Goal: Task Accomplishment & Management: Complete application form

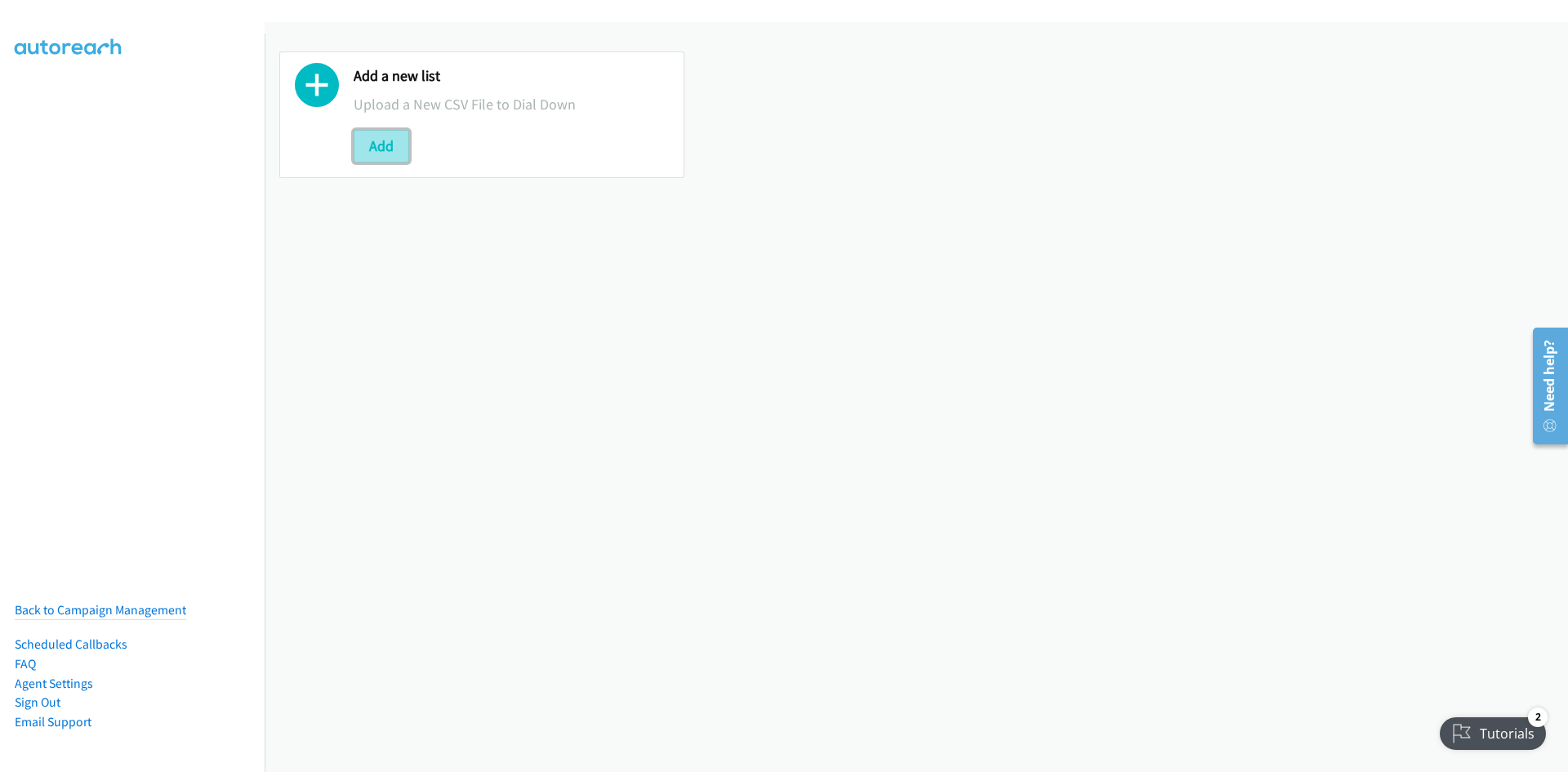
click at [370, 158] on button "Add" at bounding box center [382, 146] width 56 height 32
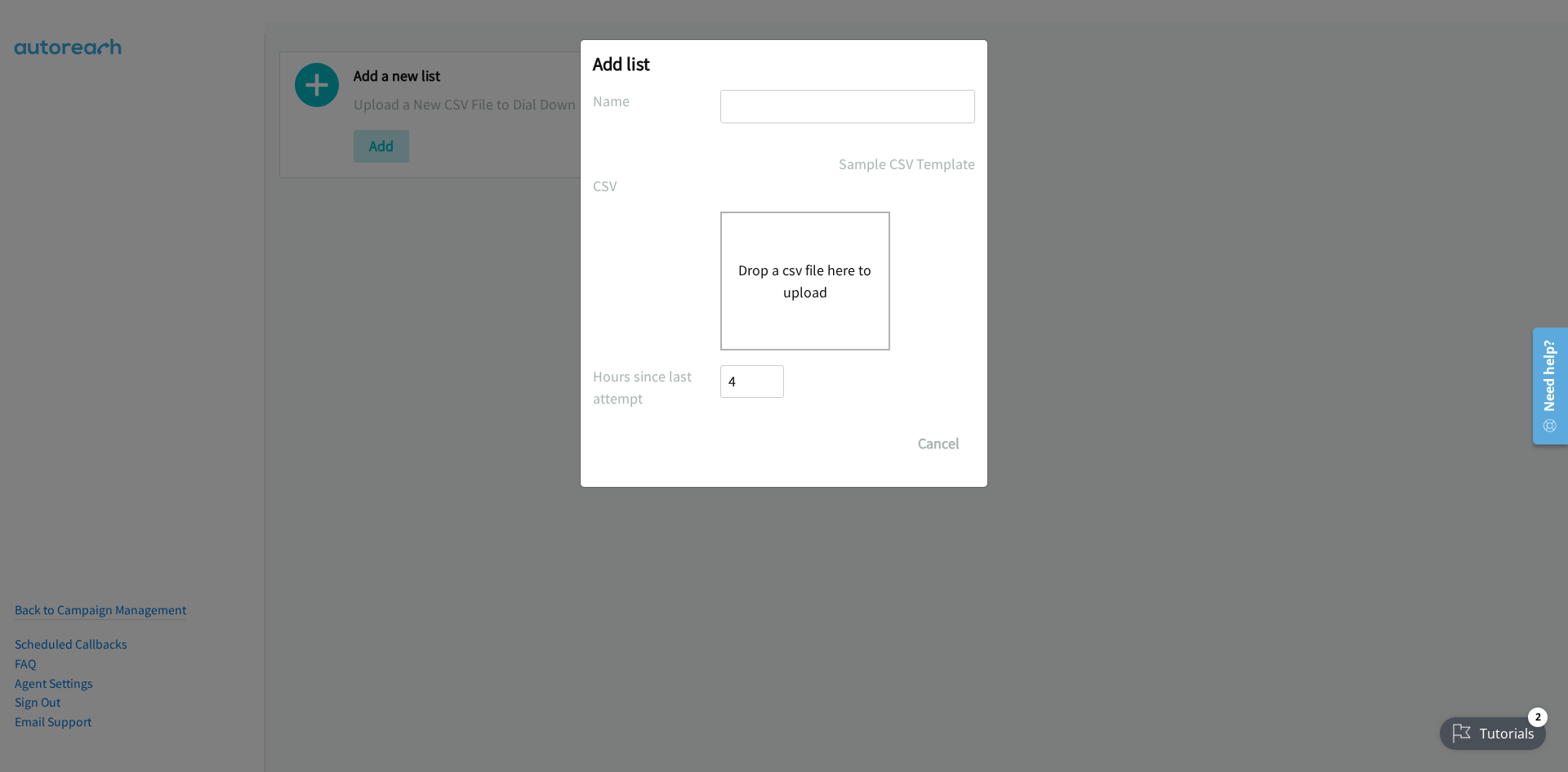
click at [763, 269] on button "Drop a csv file here to upload" at bounding box center [805, 281] width 134 height 45
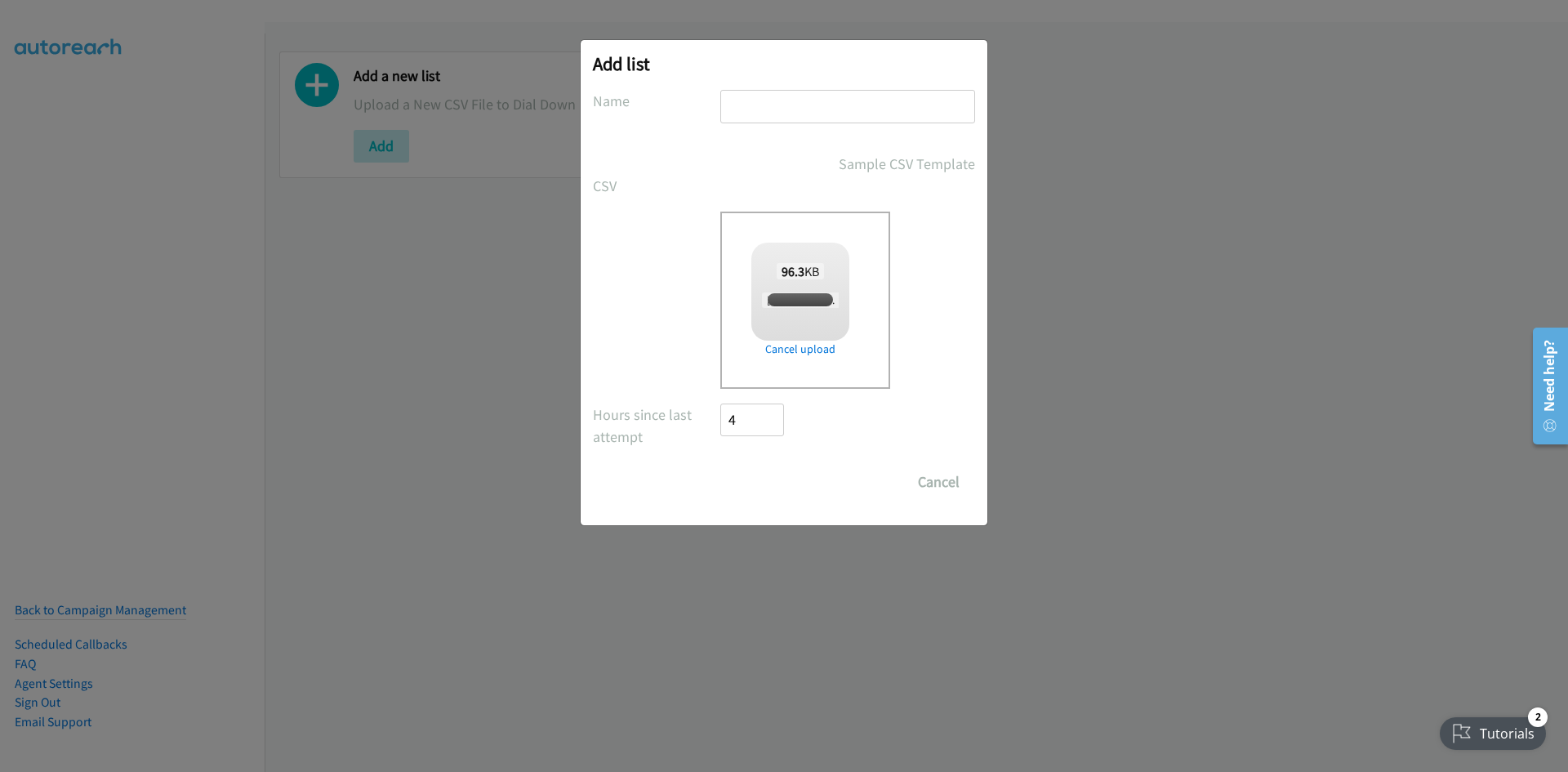
drag, startPoint x: 765, startPoint y: 96, endPoint x: 772, endPoint y: 107, distance: 13.0
click at [765, 97] on input "text" at bounding box center [848, 107] width 255 height 33
type input "listie"
checkbox input "true"
click at [779, 487] on input "Save List" at bounding box center [763, 481] width 86 height 32
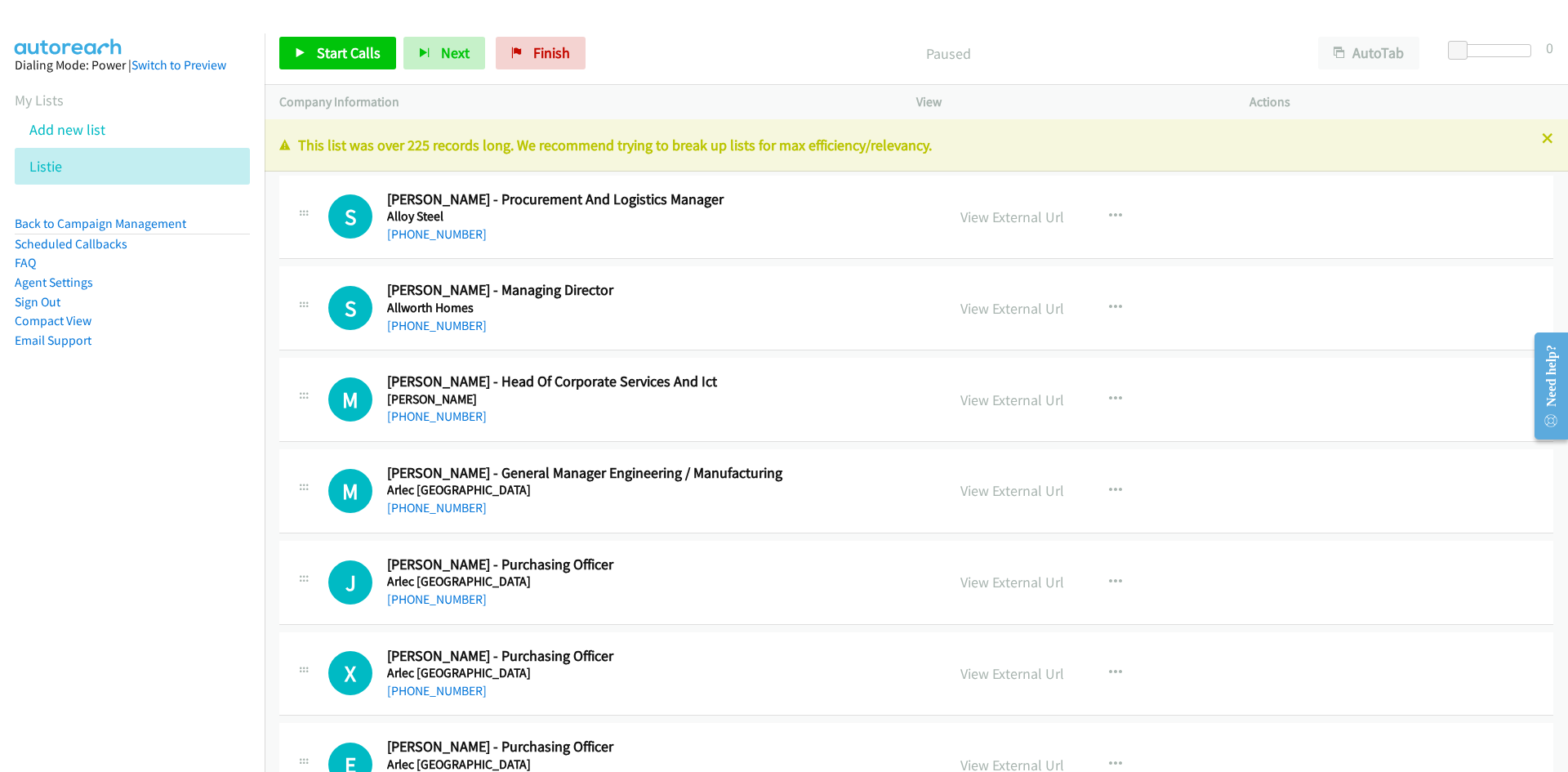
drag, startPoint x: 430, startPoint y: 235, endPoint x: 7, endPoint y: 393, distance: 451.5
click at [430, 235] on link "+61 426 784 288" at bounding box center [437, 234] width 100 height 16
drag, startPoint x: 418, startPoint y: 321, endPoint x: 45, endPoint y: 426, distance: 387.5
click at [418, 321] on link "+61 414 568 053" at bounding box center [437, 326] width 100 height 16
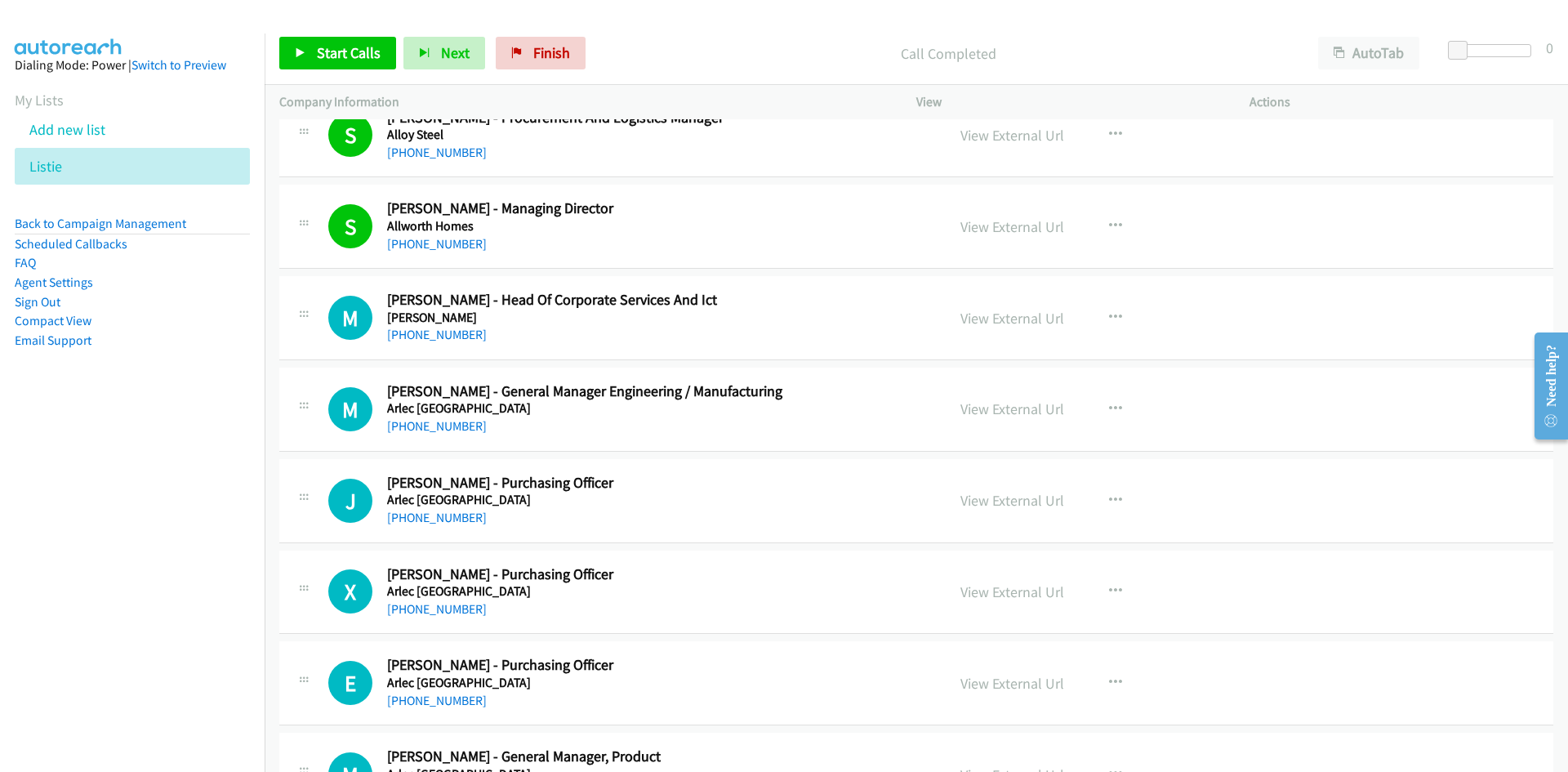
scroll to position [163, 0]
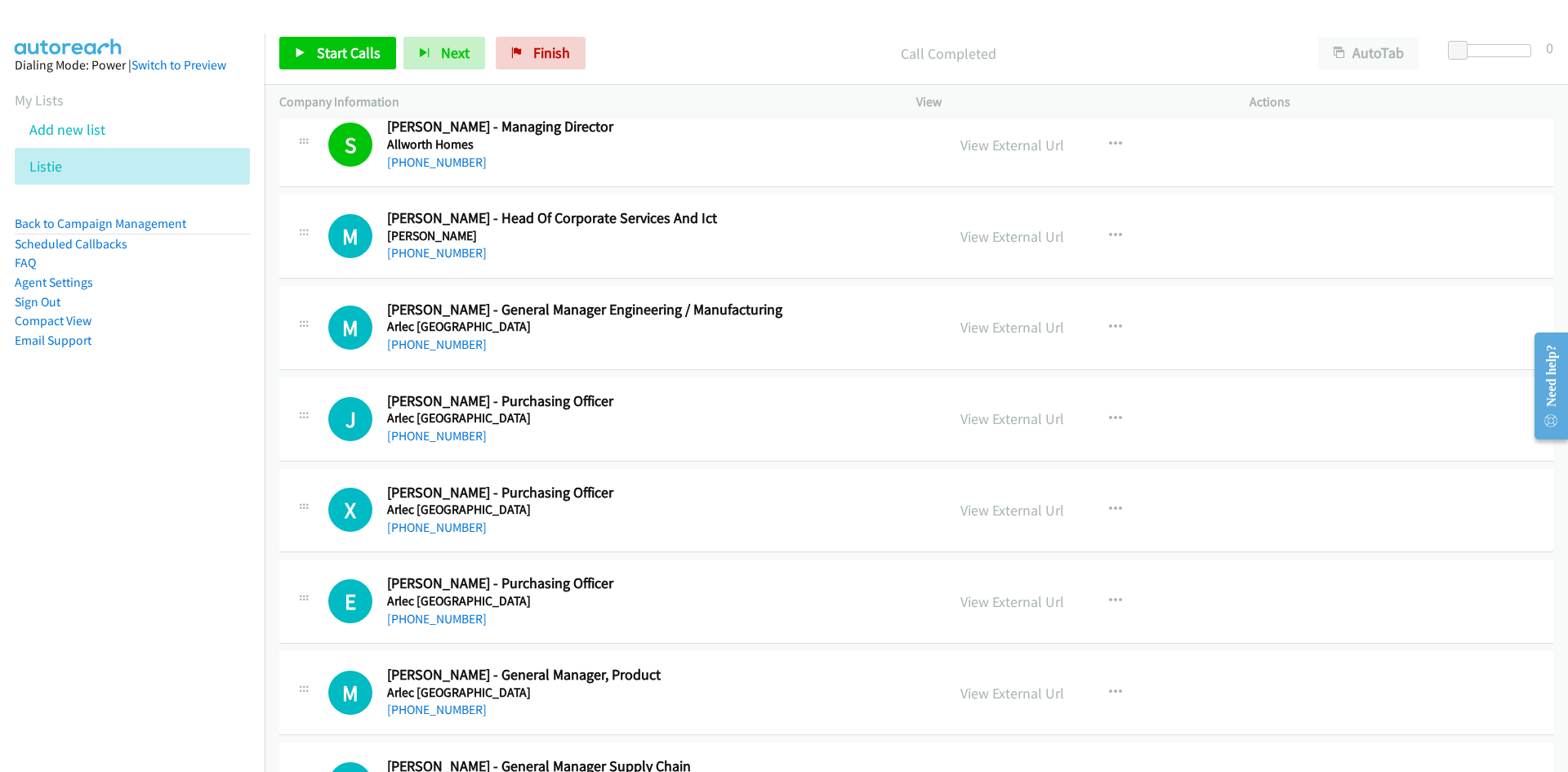
drag, startPoint x: 452, startPoint y: 254, endPoint x: 84, endPoint y: 367, distance: 385.0
click at [404, 256] on link "+61 452 208 455" at bounding box center [437, 253] width 100 height 16
click at [424, 347] on link "+61 3 9982 5040" at bounding box center [437, 344] width 100 height 16
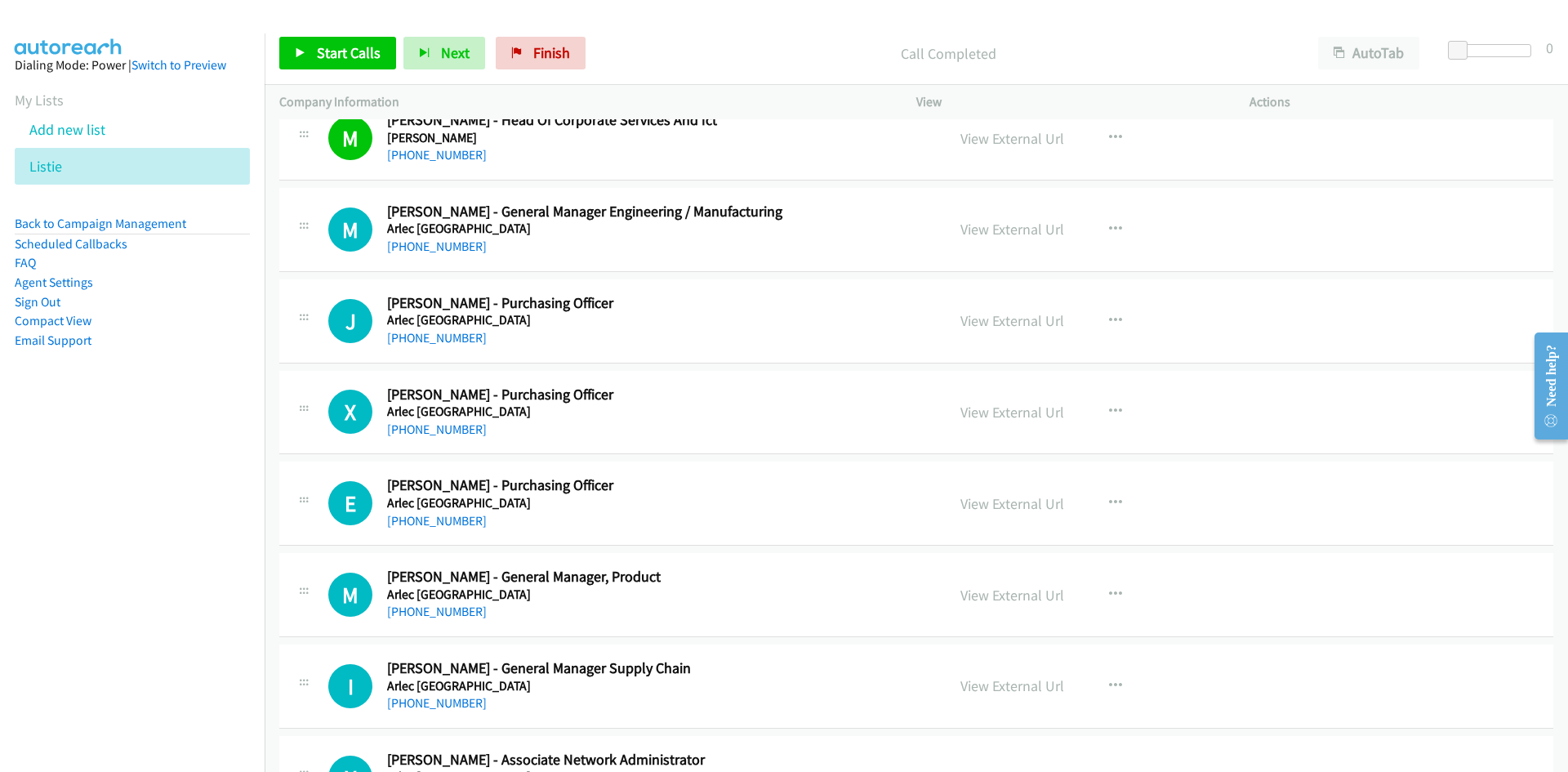
scroll to position [327, 0]
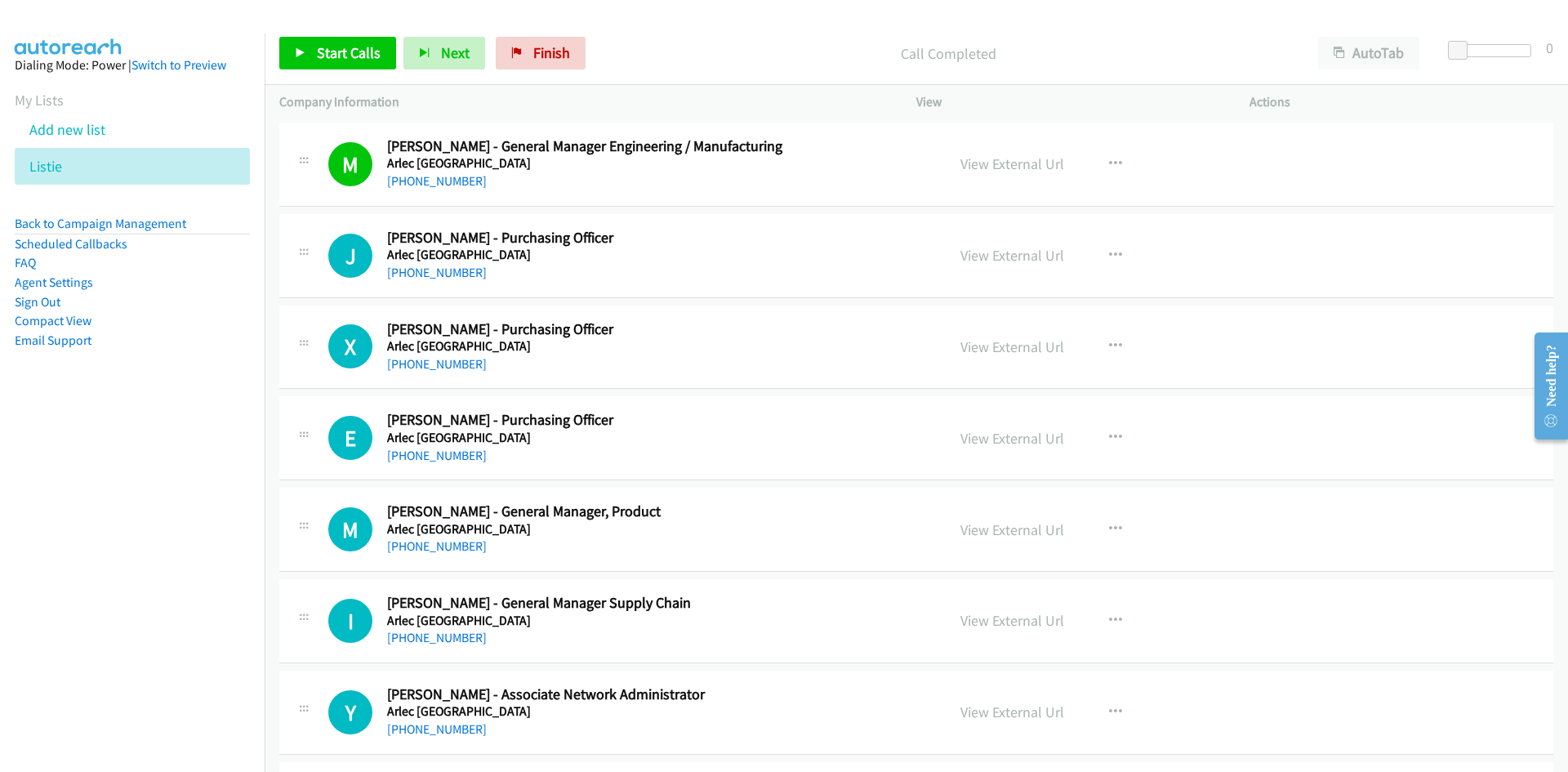
drag, startPoint x: 433, startPoint y: 272, endPoint x: 209, endPoint y: 327, distance: 230.7
click at [433, 272] on link "+61 3 9982 5026" at bounding box center [437, 272] width 100 height 16
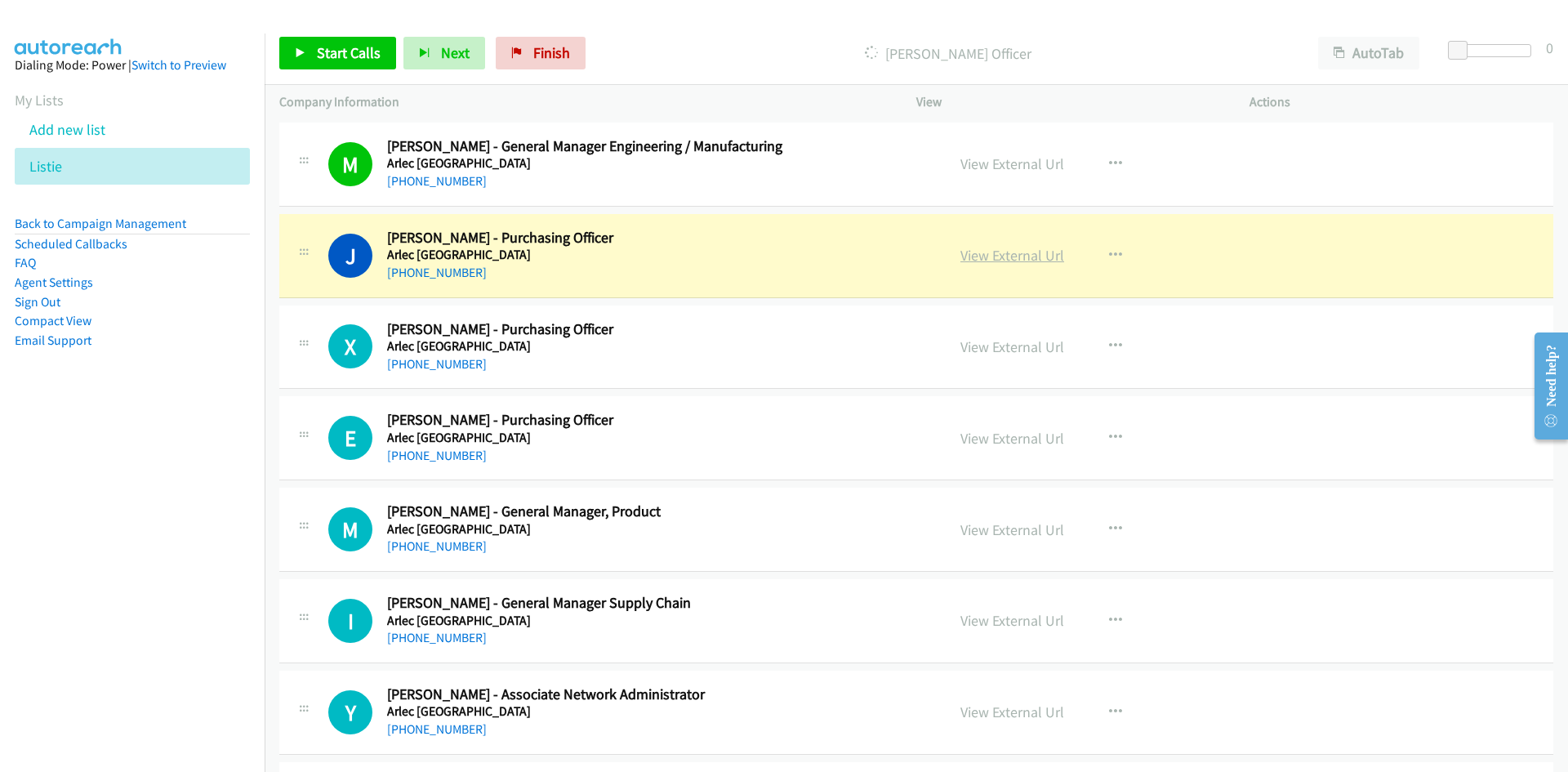
click at [1013, 250] on link "View External Url" at bounding box center [1012, 256] width 104 height 19
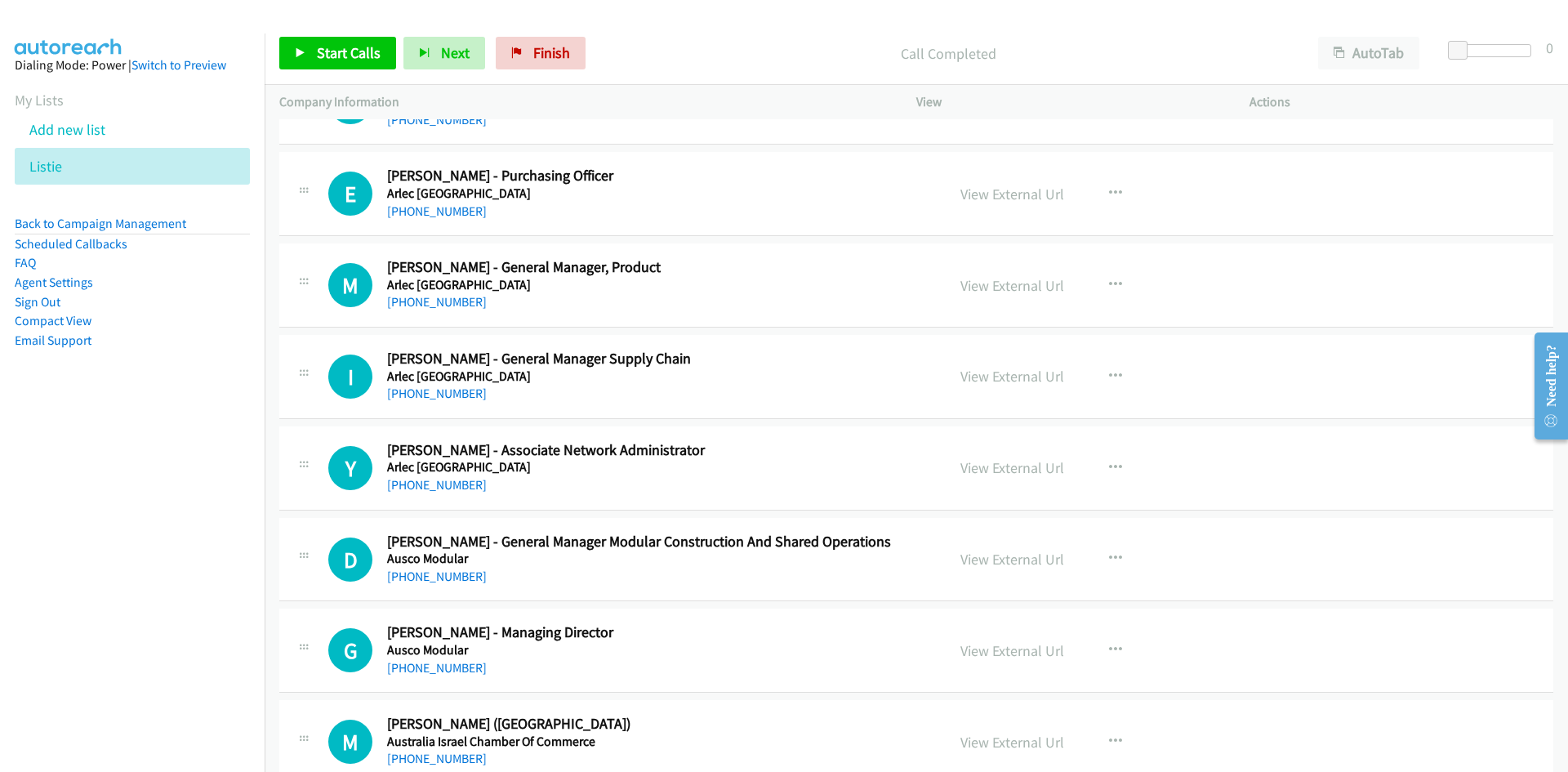
scroll to position [572, 0]
drag, startPoint x: 445, startPoint y: 298, endPoint x: 311, endPoint y: 351, distance: 144.1
click at [445, 298] on link "+61 417 355 565" at bounding box center [437, 301] width 100 height 16
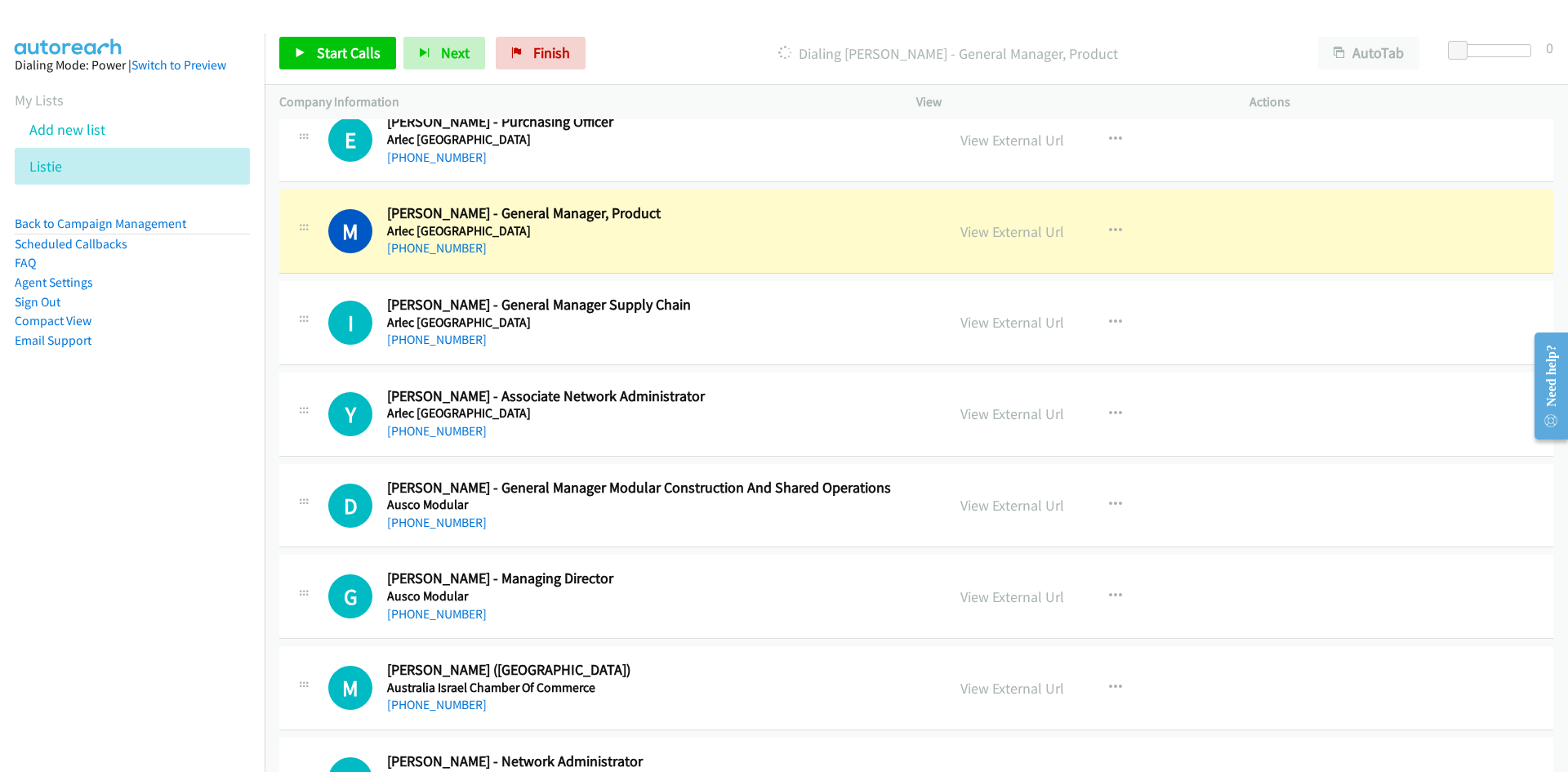
scroll to position [653, 0]
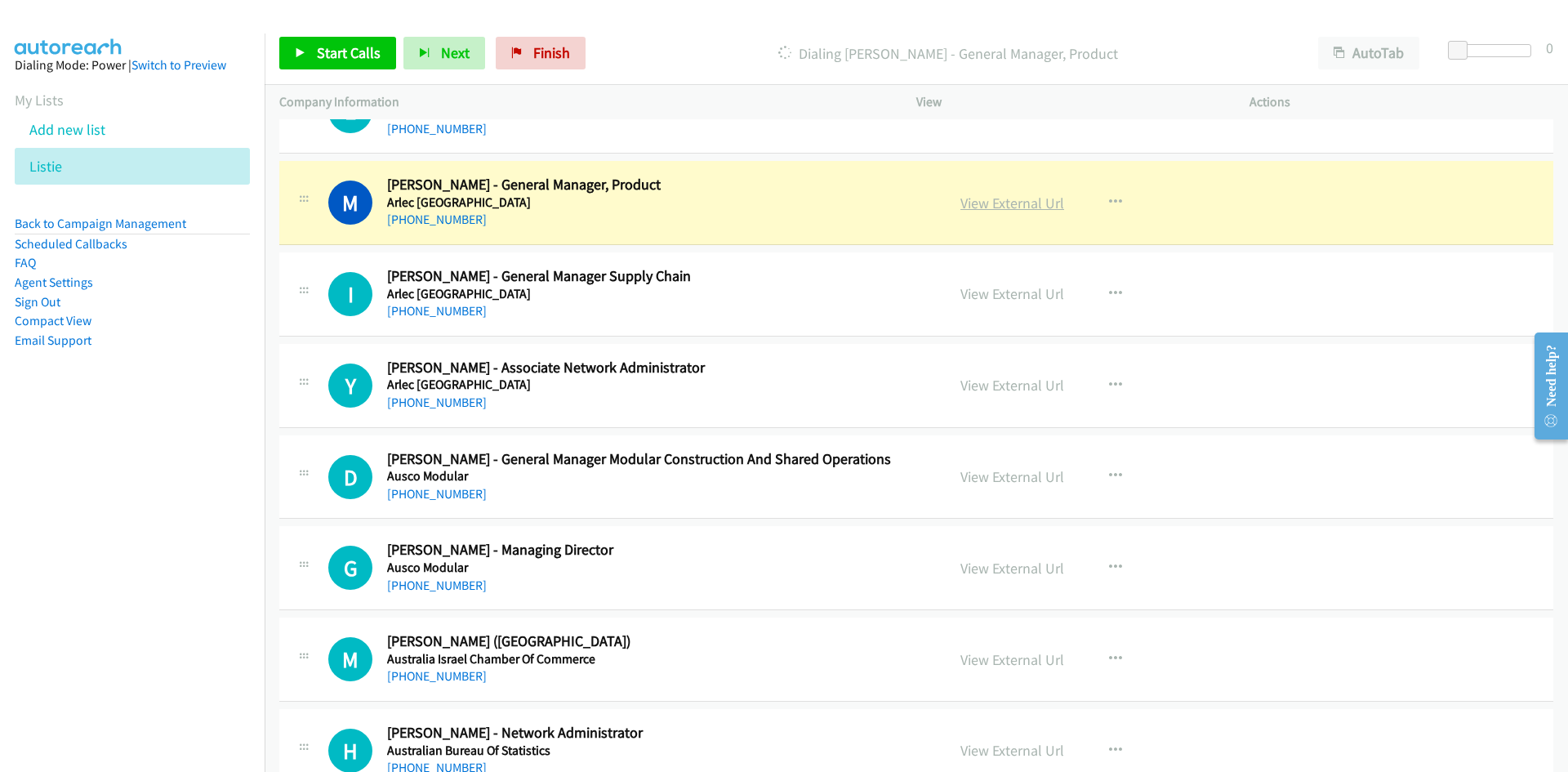
click at [1016, 203] on link "View External Url" at bounding box center [1012, 203] width 104 height 19
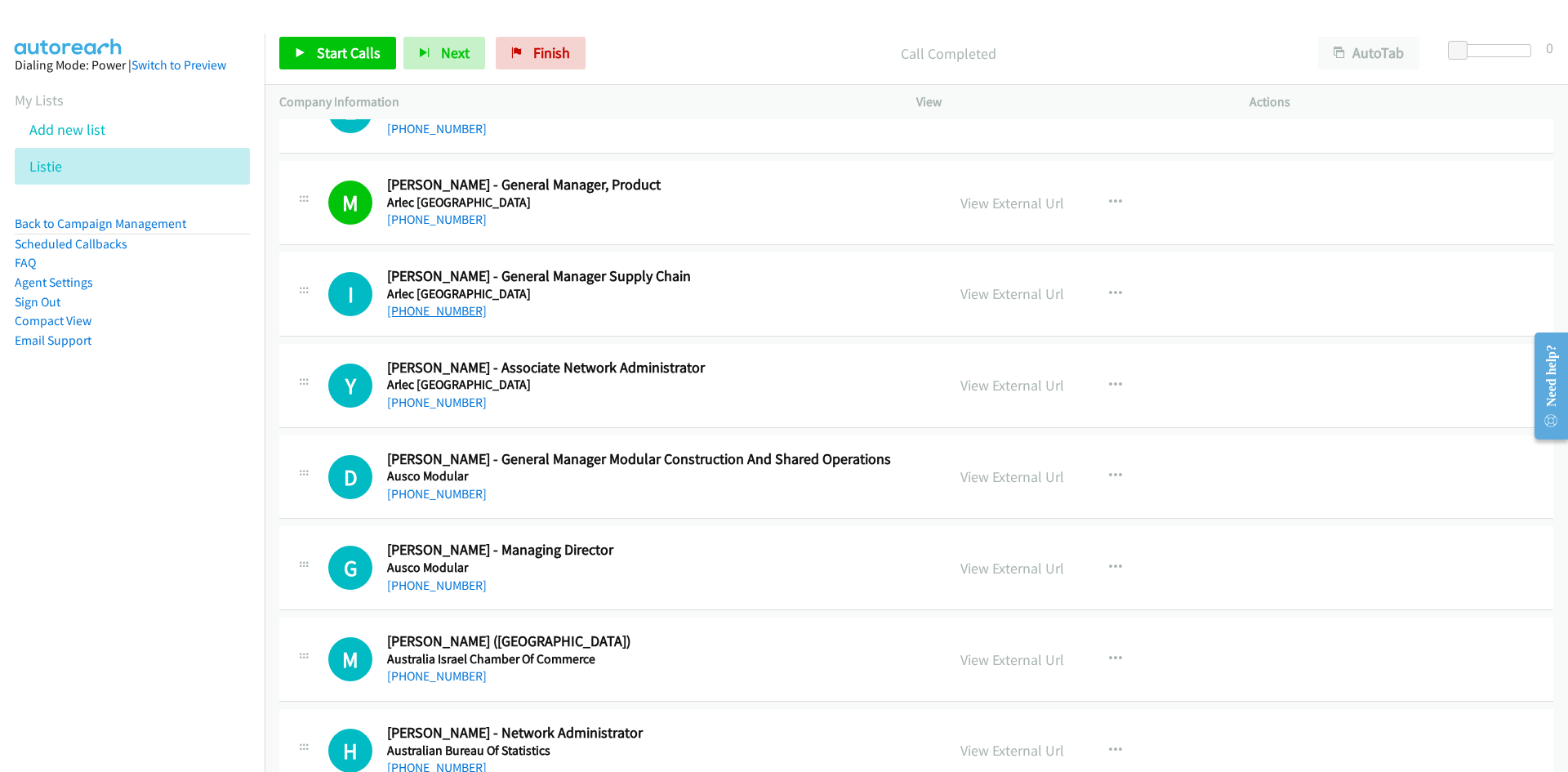
click at [459, 318] on link "+61 413 958 520" at bounding box center [437, 311] width 100 height 16
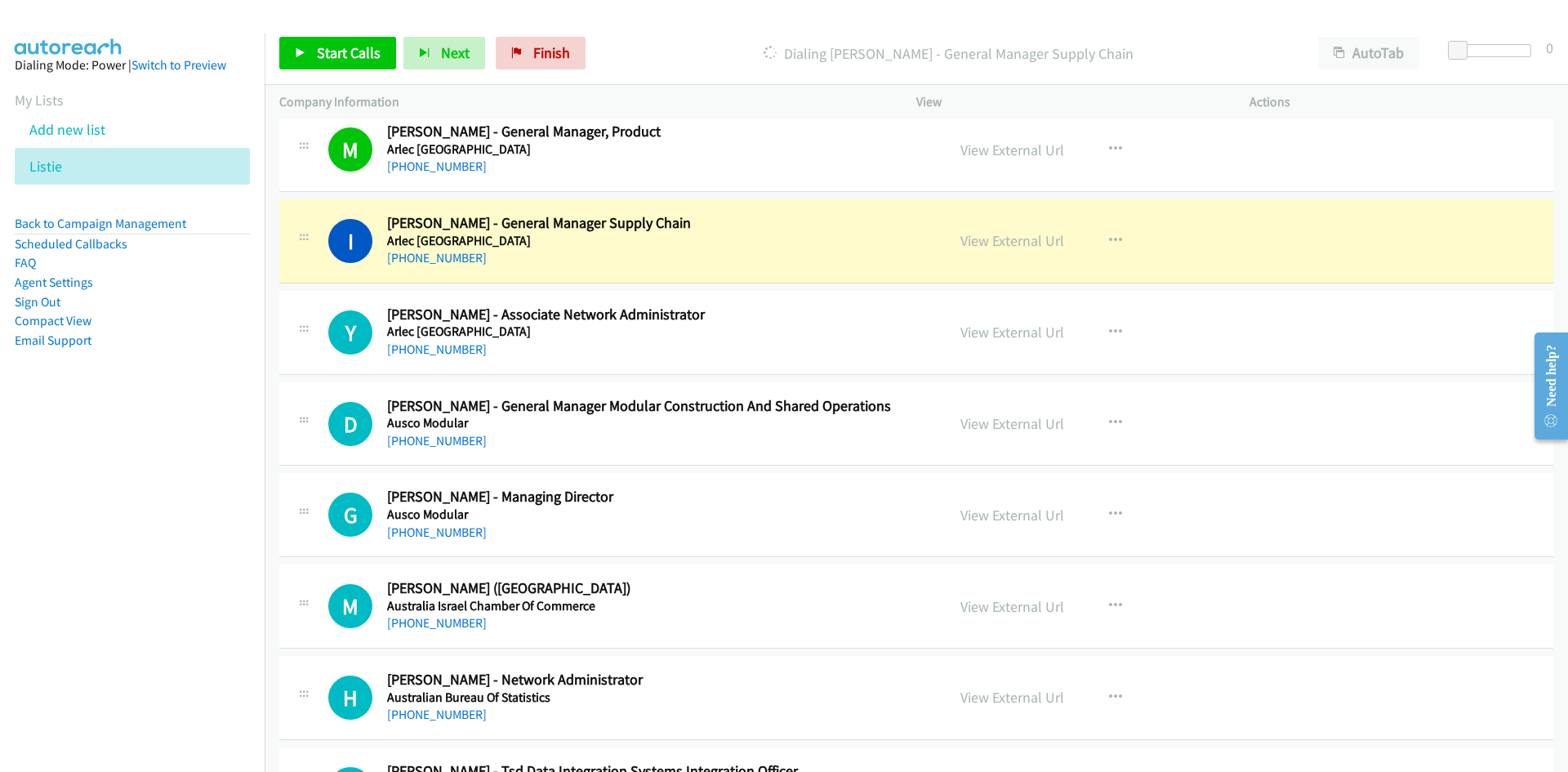
scroll to position [735, 0]
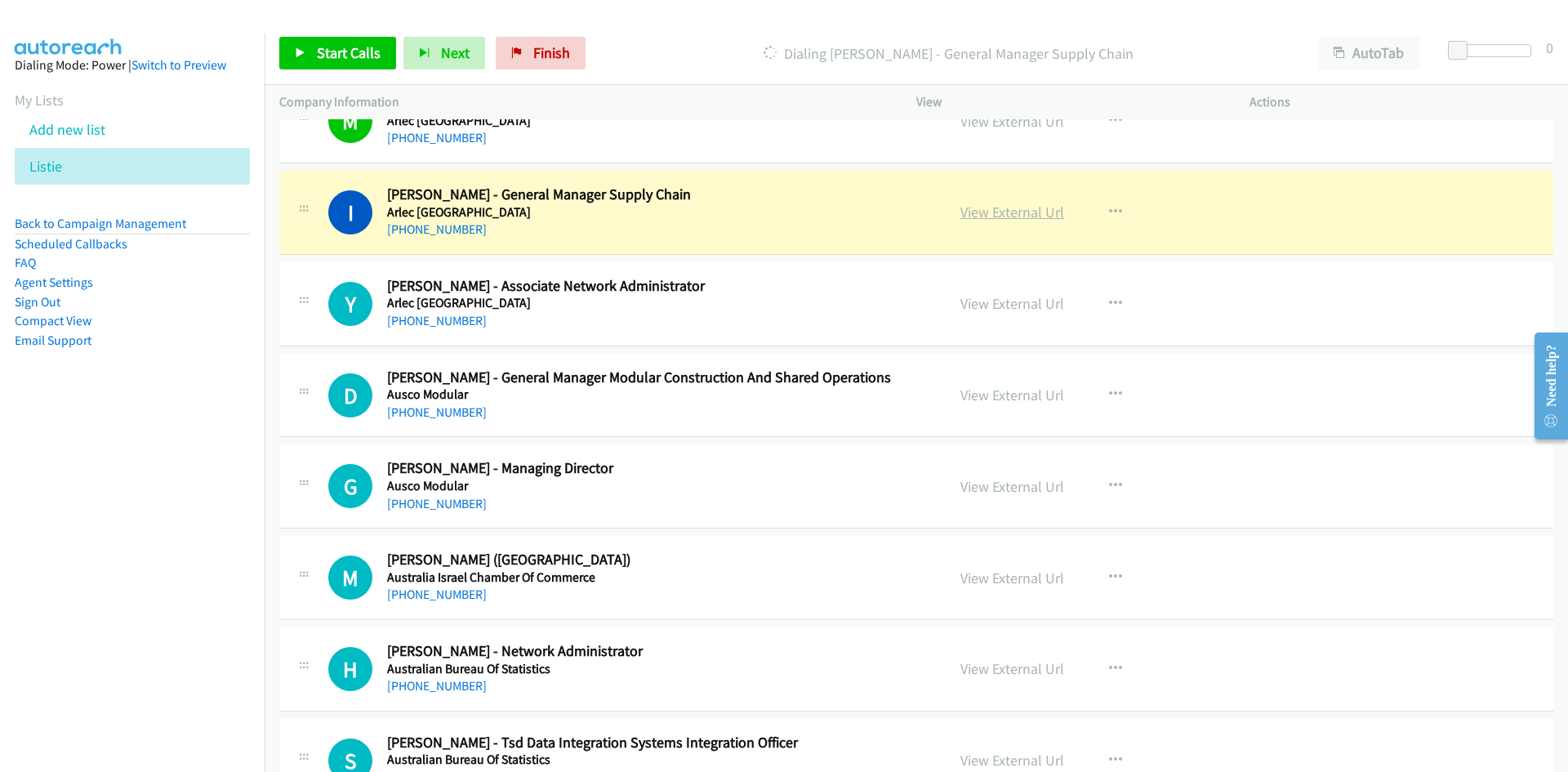
drag, startPoint x: 1028, startPoint y: 213, endPoint x: 1013, endPoint y: 209, distance: 15.5
click at [1028, 213] on link "View External Url" at bounding box center [1012, 212] width 104 height 19
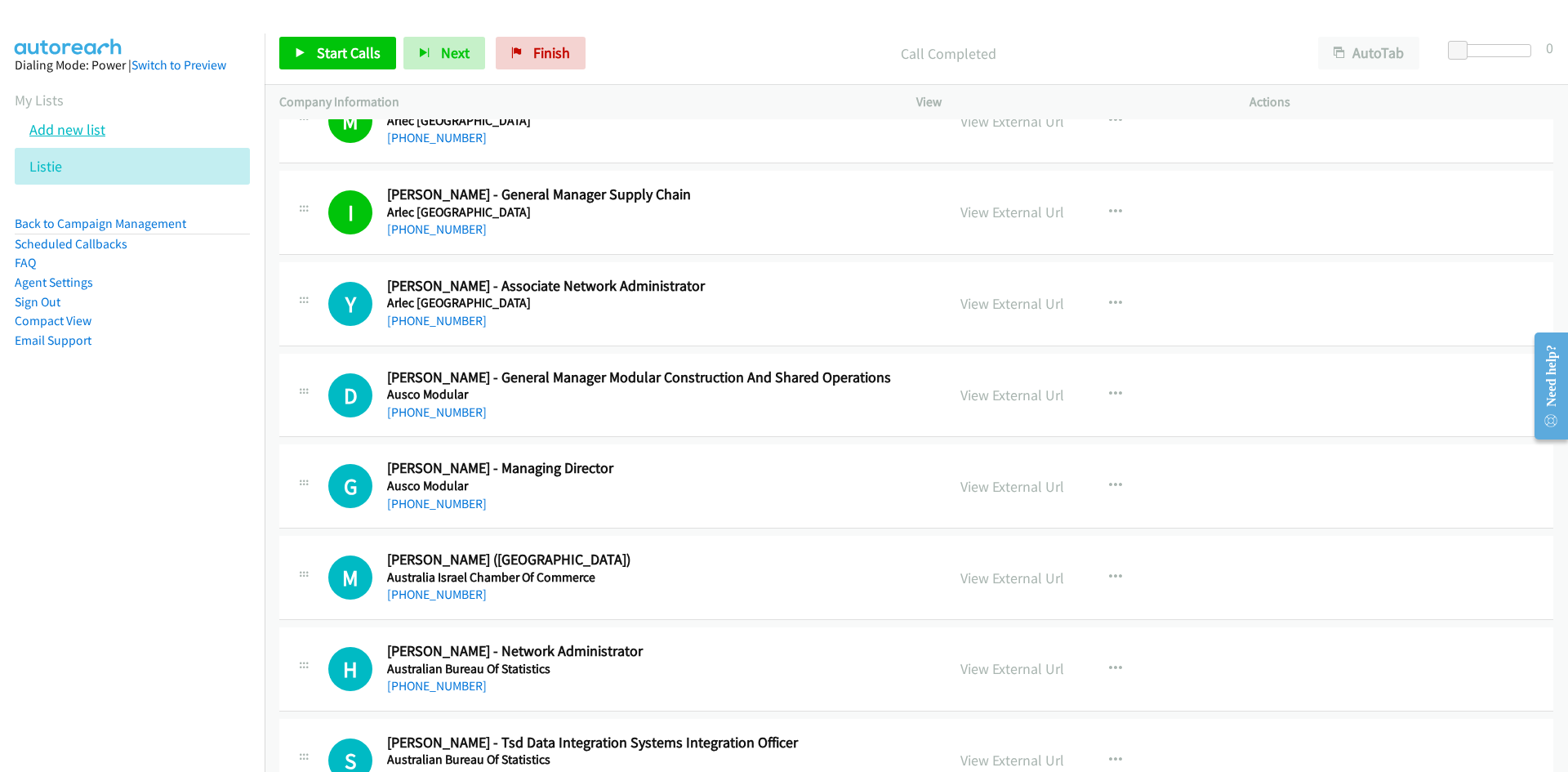
click at [88, 133] on link "Add new list" at bounding box center [67, 130] width 76 height 19
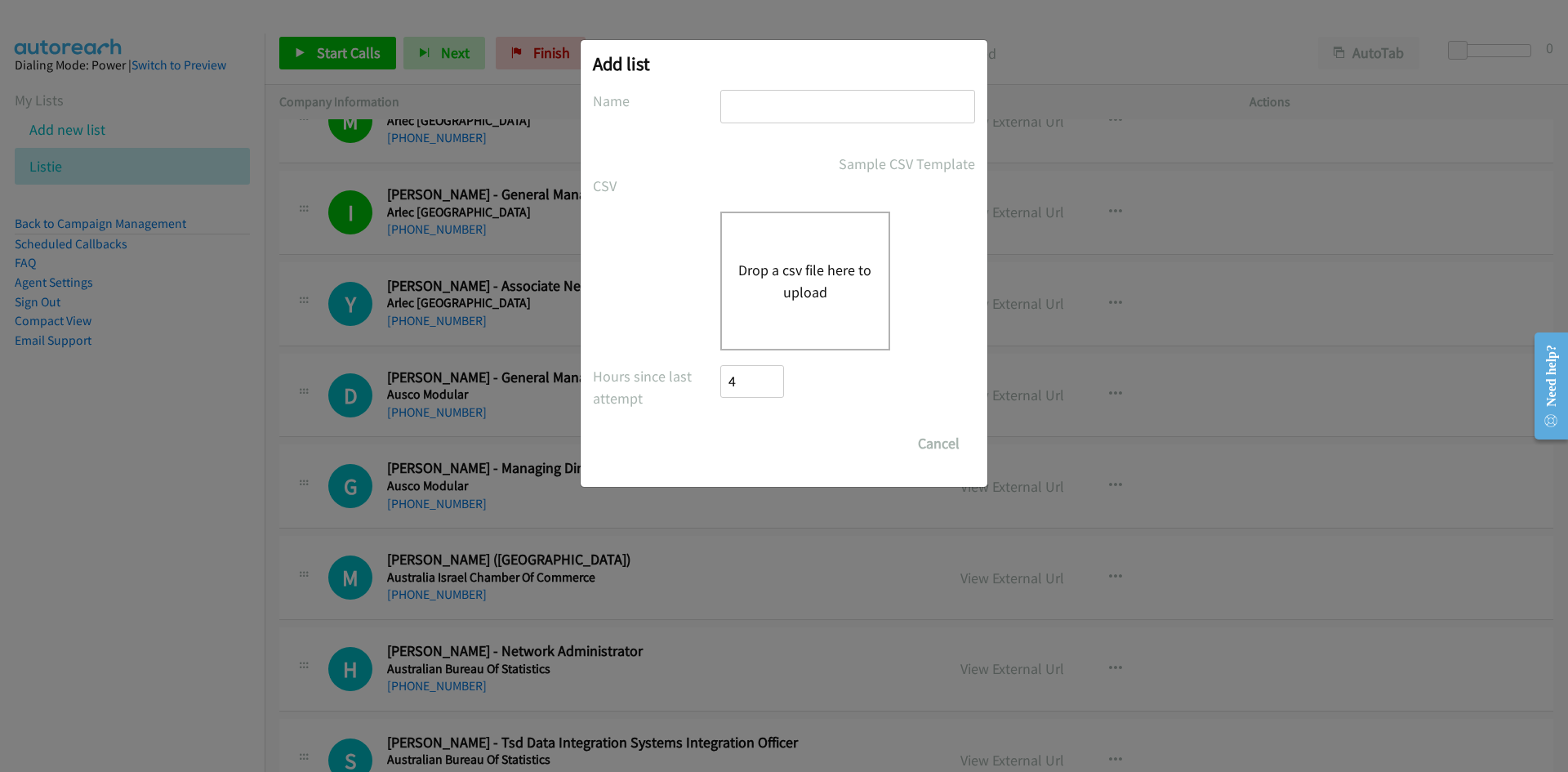
click at [779, 265] on button "Drop a csv file here to upload" at bounding box center [805, 281] width 134 height 45
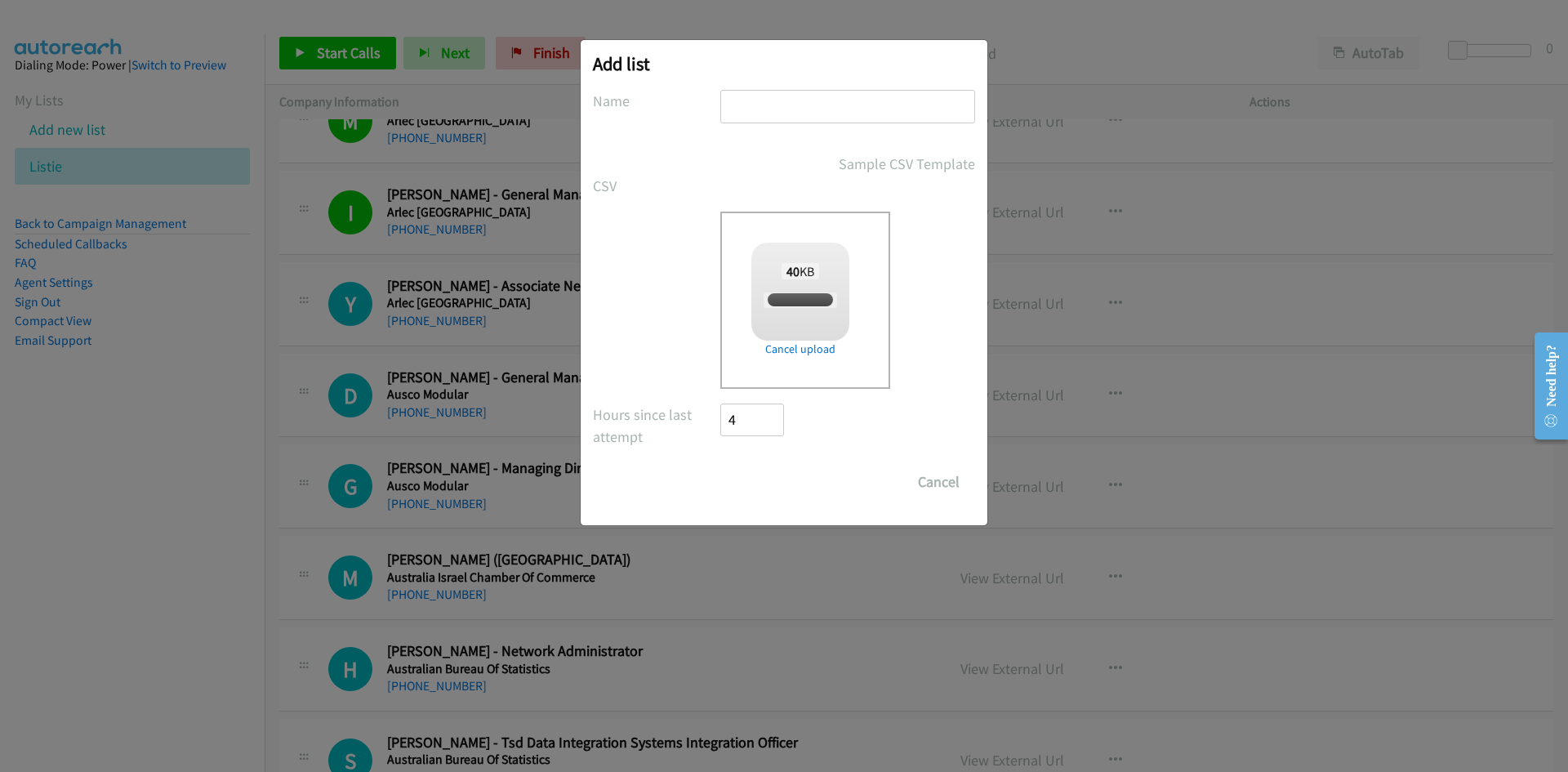
click at [787, 115] on input "text" at bounding box center [848, 107] width 255 height 33
checkbox input "true"
type input "rubrik"
click at [779, 482] on input "Save List" at bounding box center [763, 481] width 86 height 32
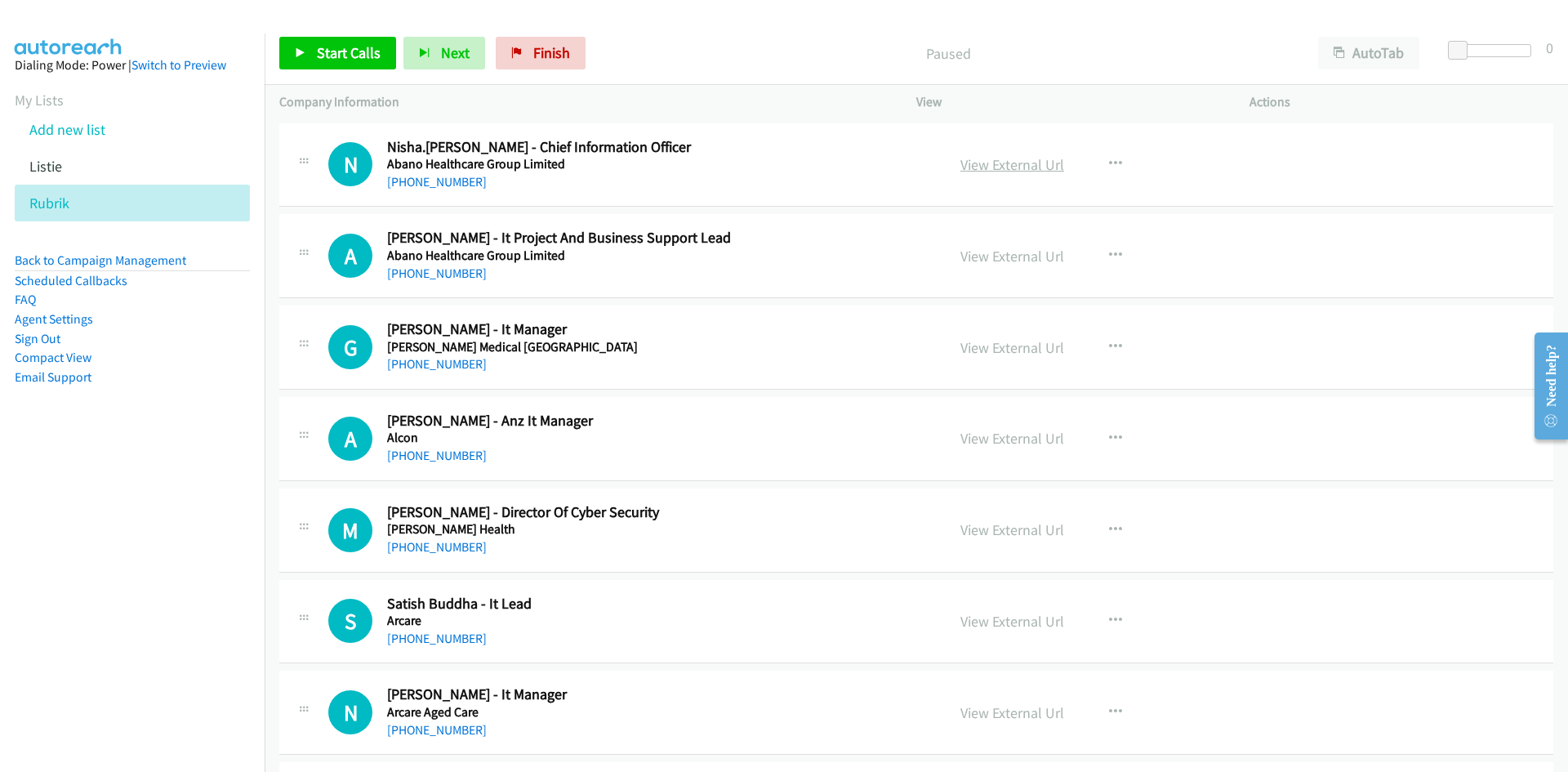
click at [989, 164] on link "View External Url" at bounding box center [1012, 165] width 104 height 19
drag, startPoint x: 438, startPoint y: 185, endPoint x: 324, endPoint y: 247, distance: 129.8
click at [438, 185] on link "[PHONE_NUMBER]" at bounding box center [437, 182] width 100 height 16
click at [406, 274] on link "[PHONE_NUMBER]" at bounding box center [437, 273] width 100 height 16
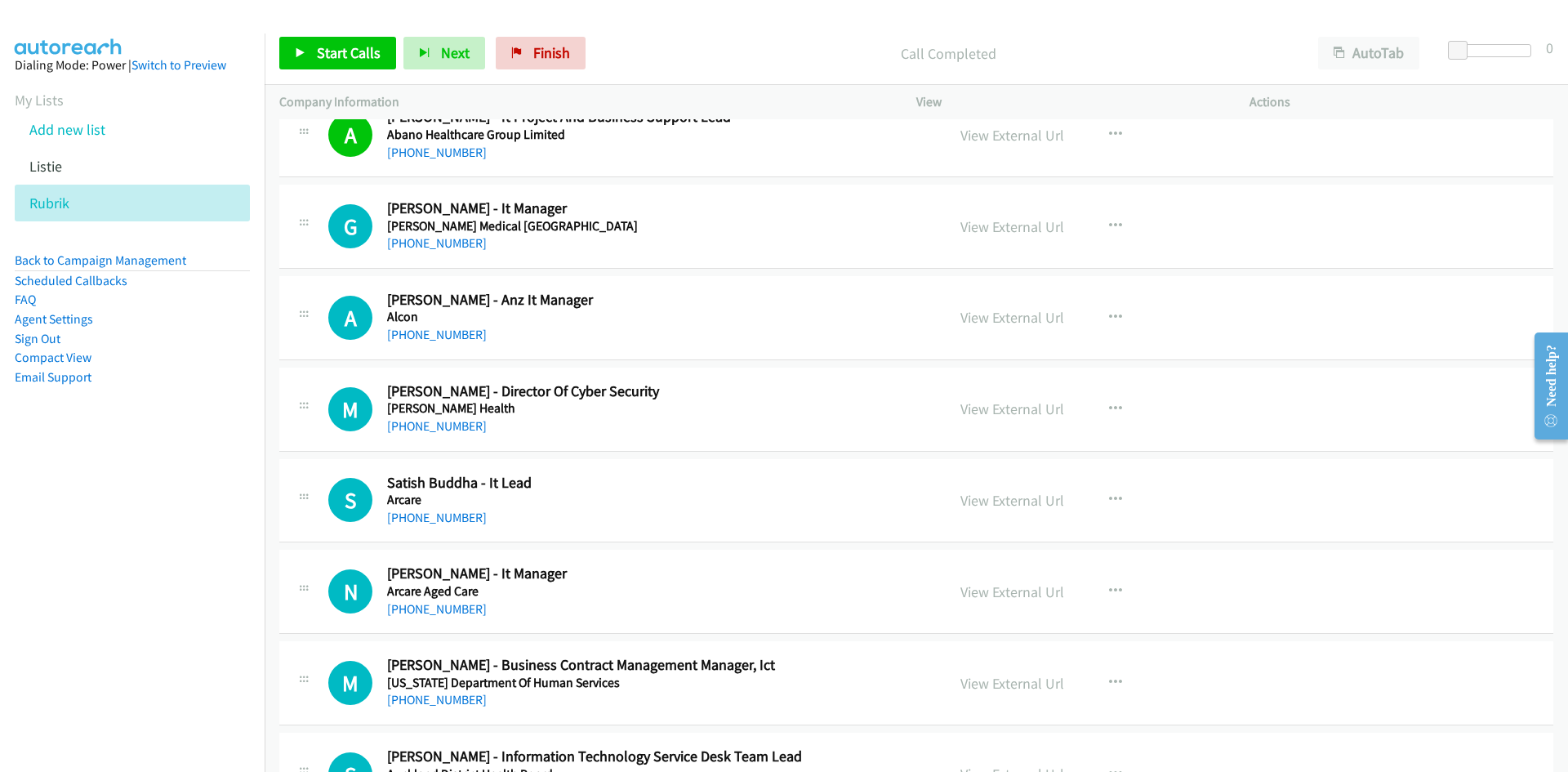
scroll to position [82, 0]
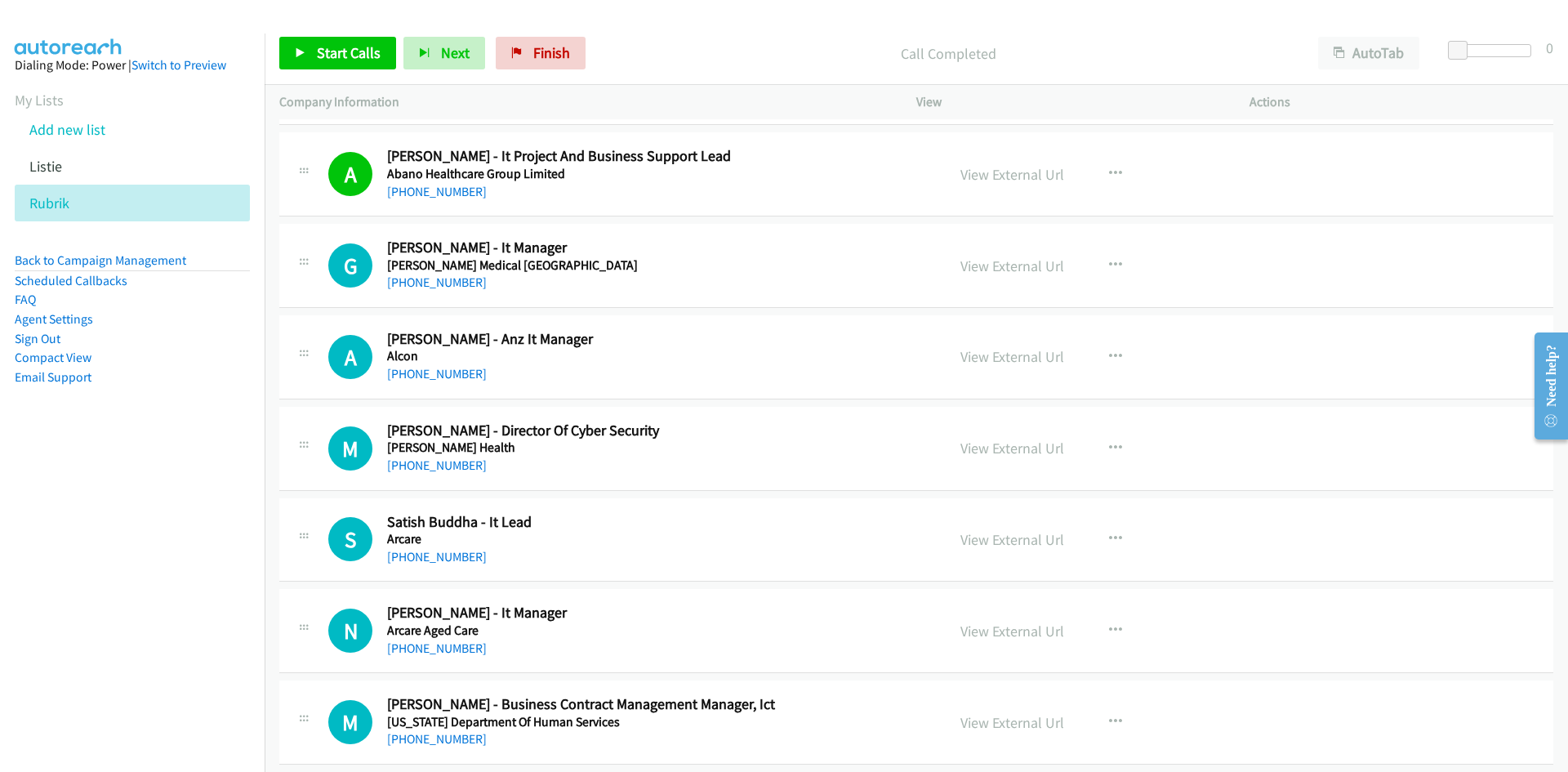
drag, startPoint x: 451, startPoint y: 279, endPoint x: 230, endPoint y: 387, distance: 246.0
click at [451, 279] on link "+61 2 8587 7000" at bounding box center [437, 282] width 100 height 16
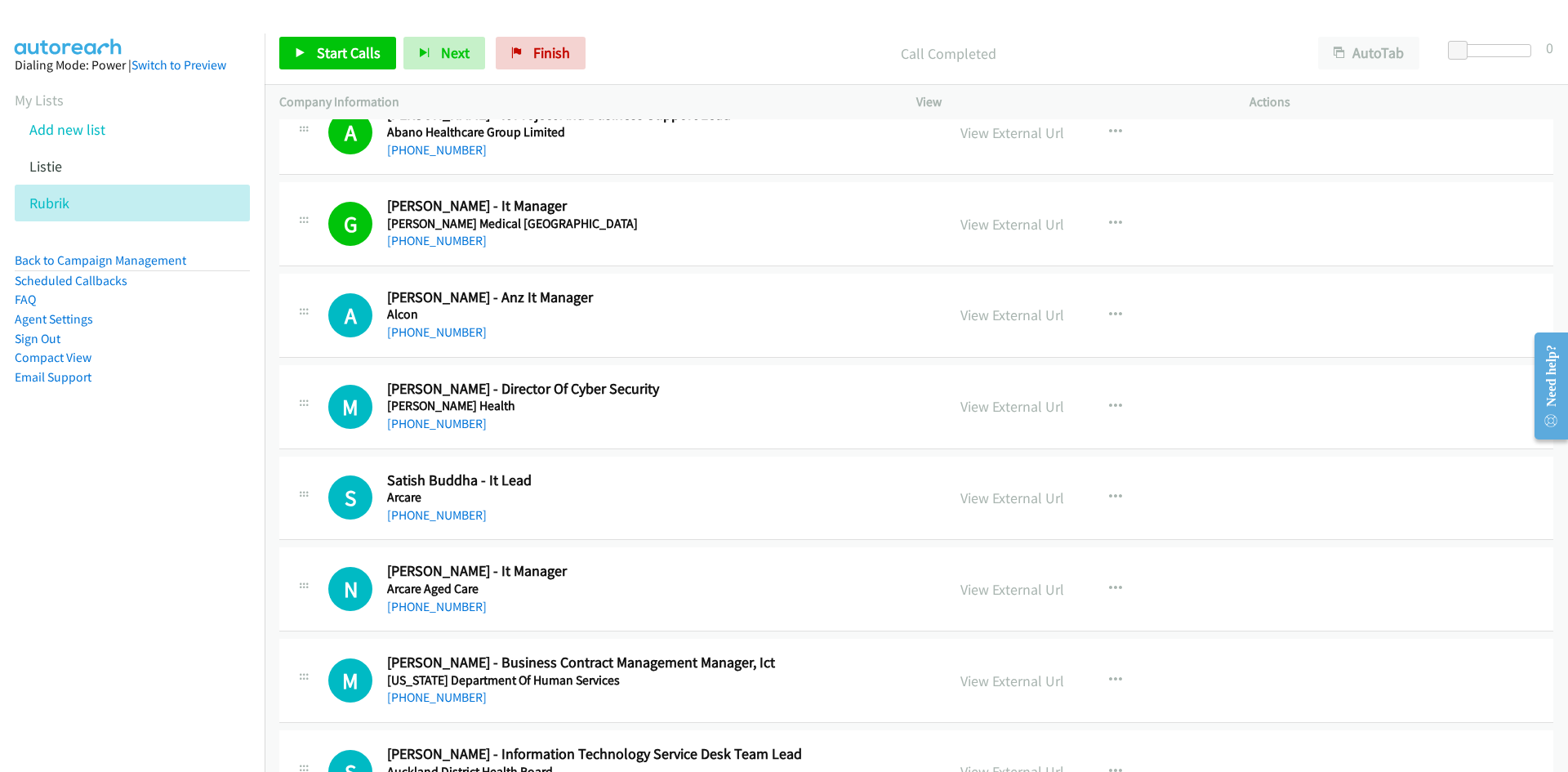
scroll to position [163, 0]
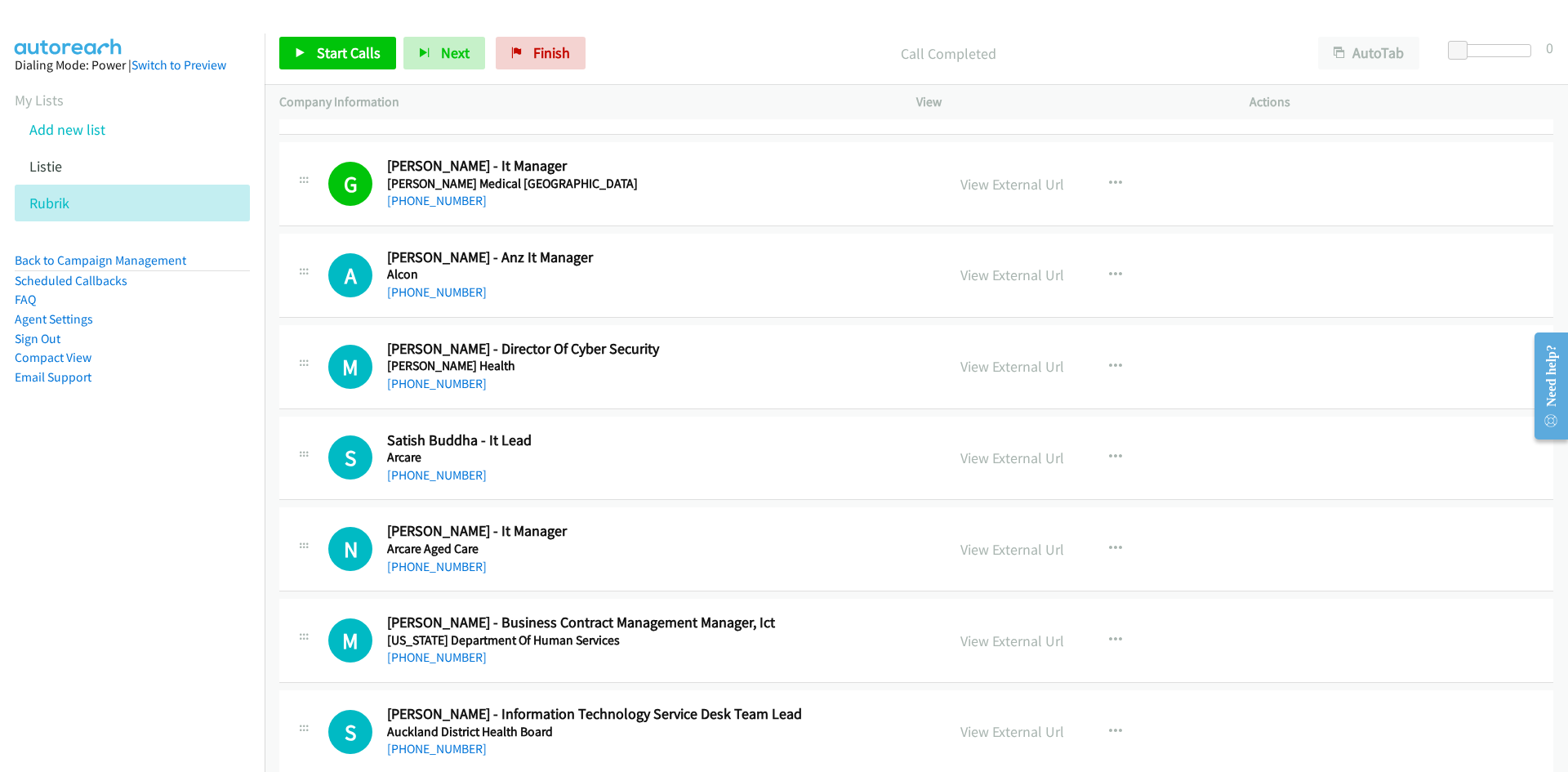
drag, startPoint x: 454, startPoint y: 298, endPoint x: 319, endPoint y: 380, distance: 158.0
click at [454, 298] on link "+61 448 177 998" at bounding box center [437, 293] width 100 height 16
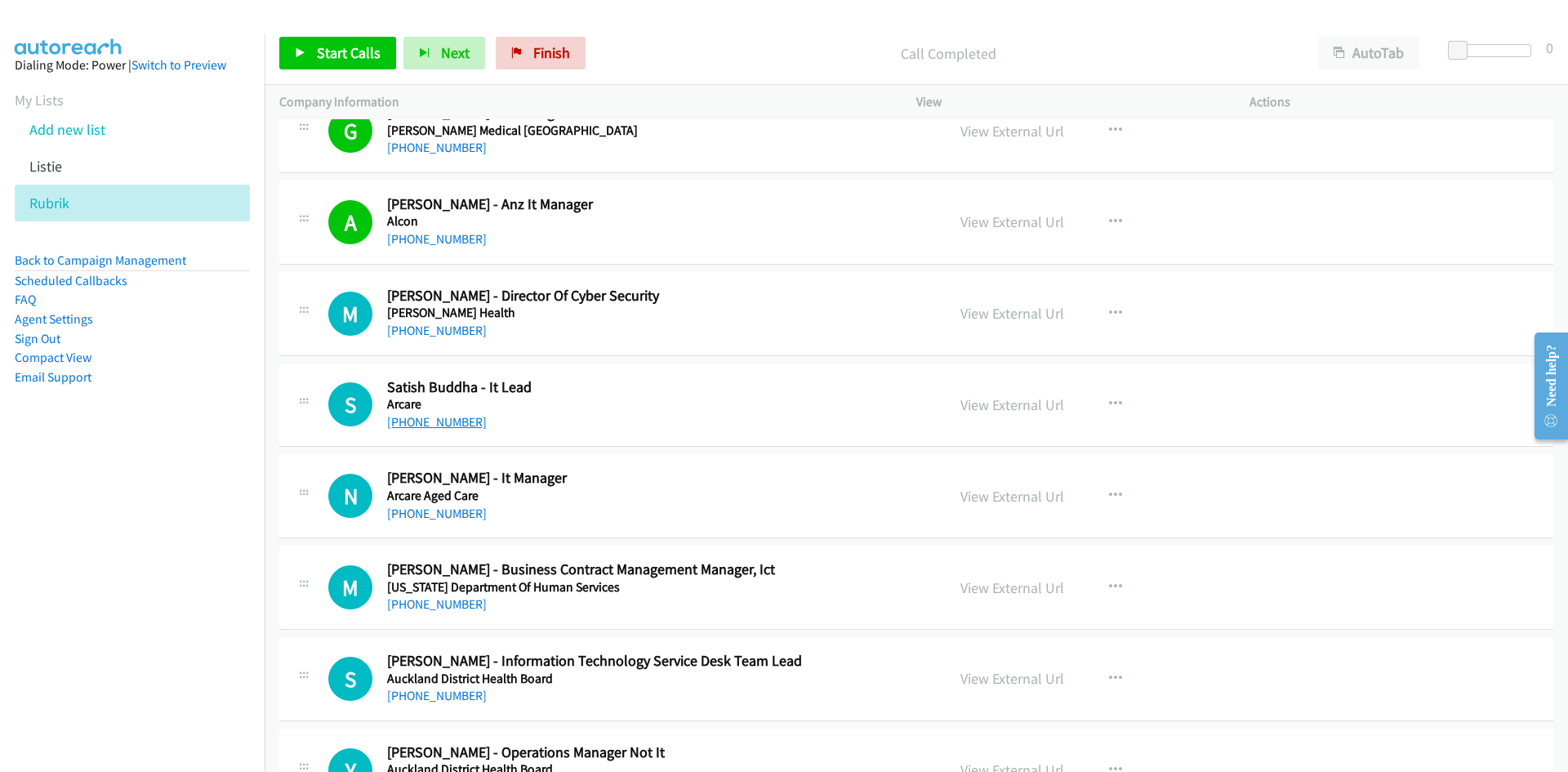
scroll to position [245, 0]
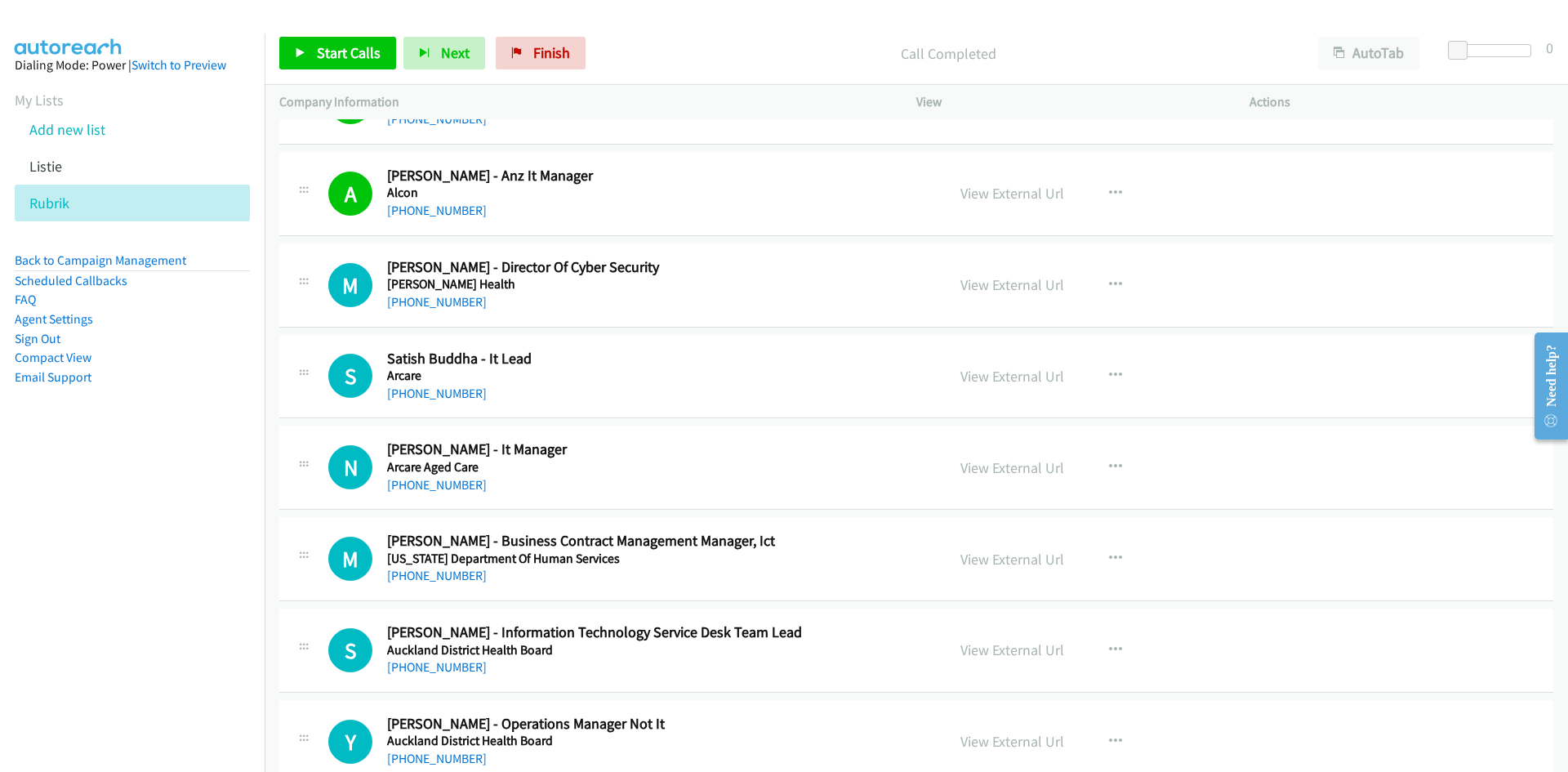
drag, startPoint x: 439, startPoint y: 302, endPoint x: 359, endPoint y: 338, distance: 87.7
click at [439, 302] on link "+61 3 9076 2000" at bounding box center [437, 302] width 100 height 16
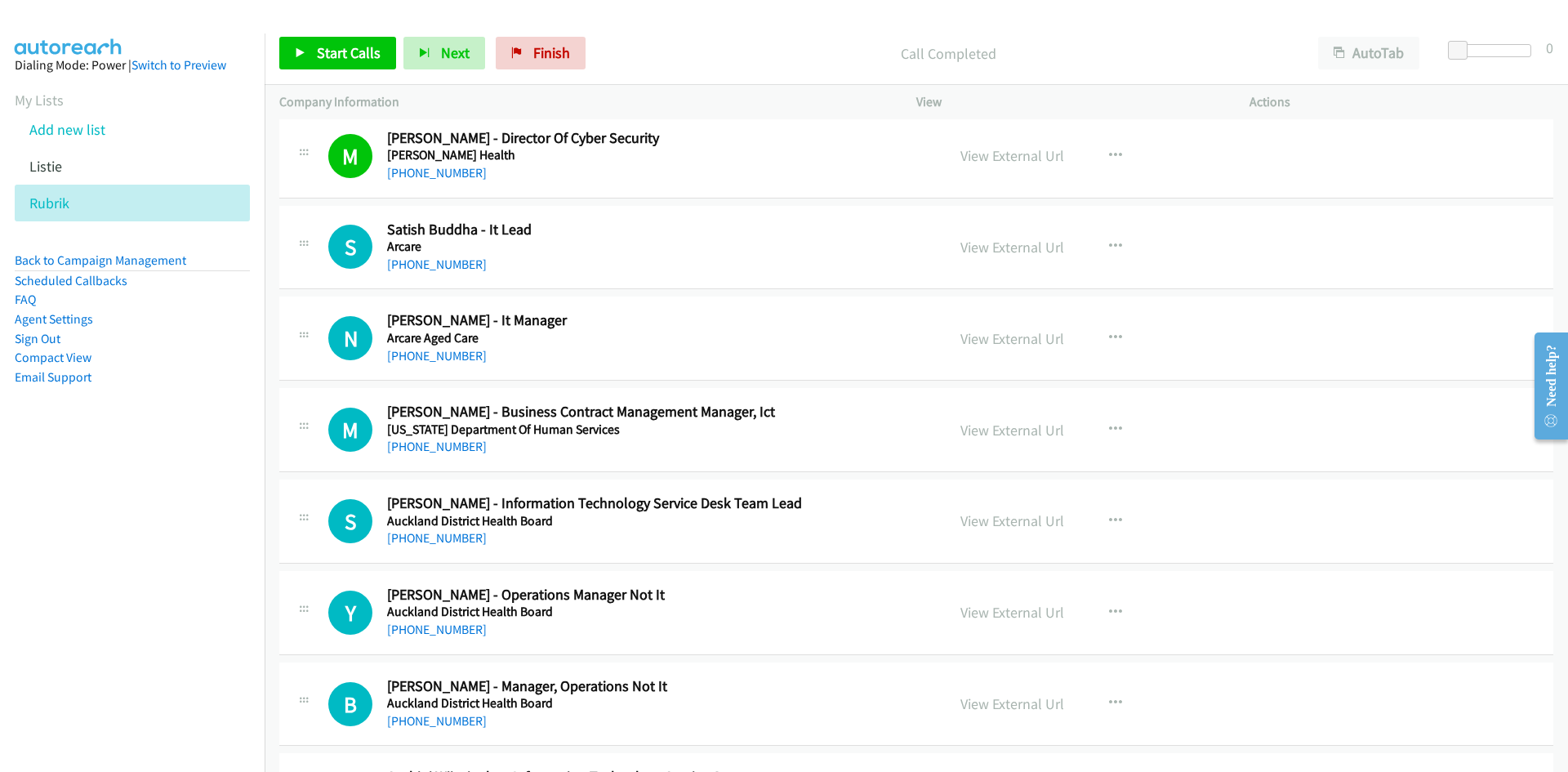
scroll to position [409, 0]
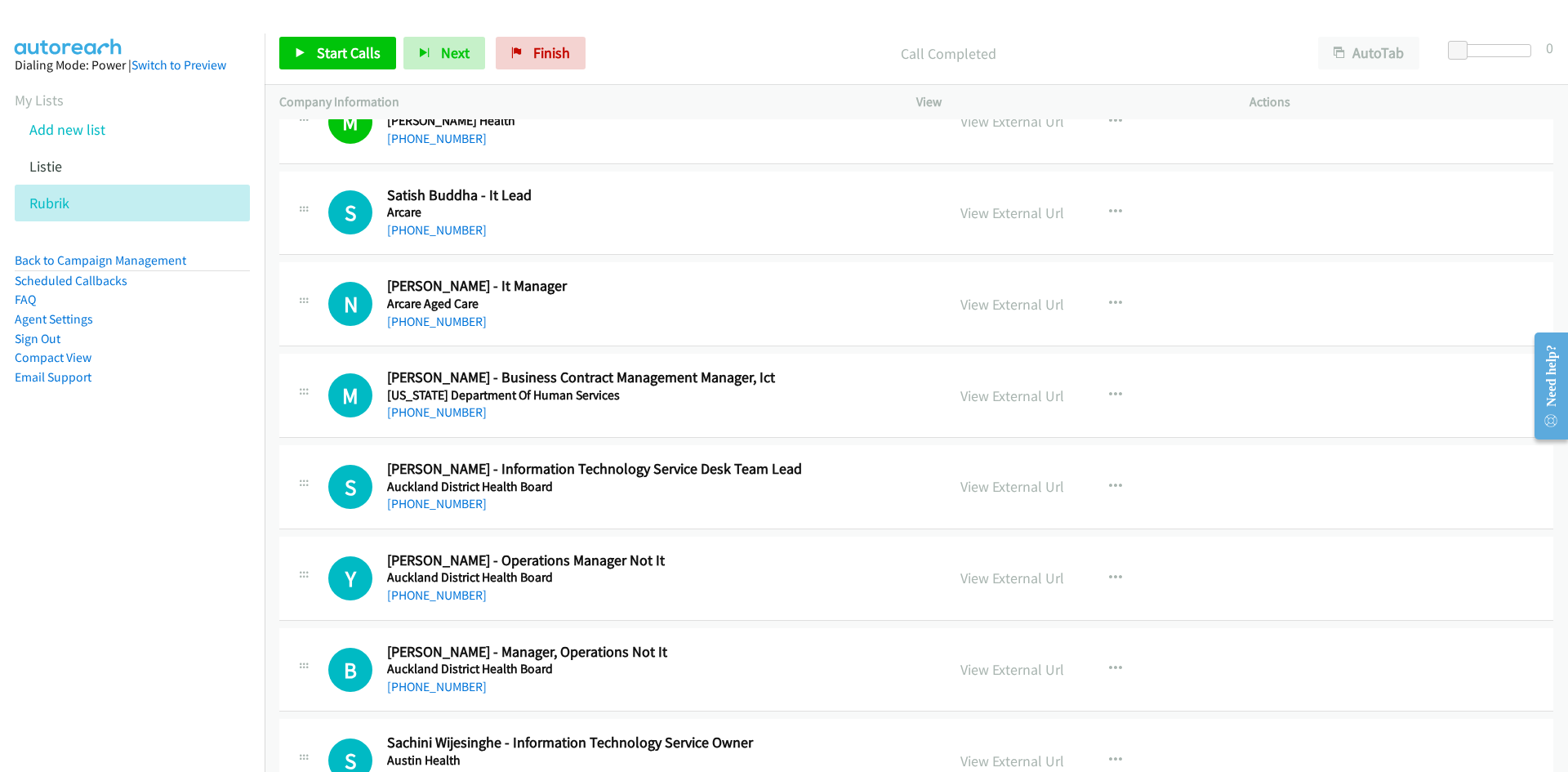
drag, startPoint x: 454, startPoint y: 231, endPoint x: 37, endPoint y: 390, distance: 446.3
click at [454, 231] on link "+61 412 723 861" at bounding box center [437, 230] width 100 height 16
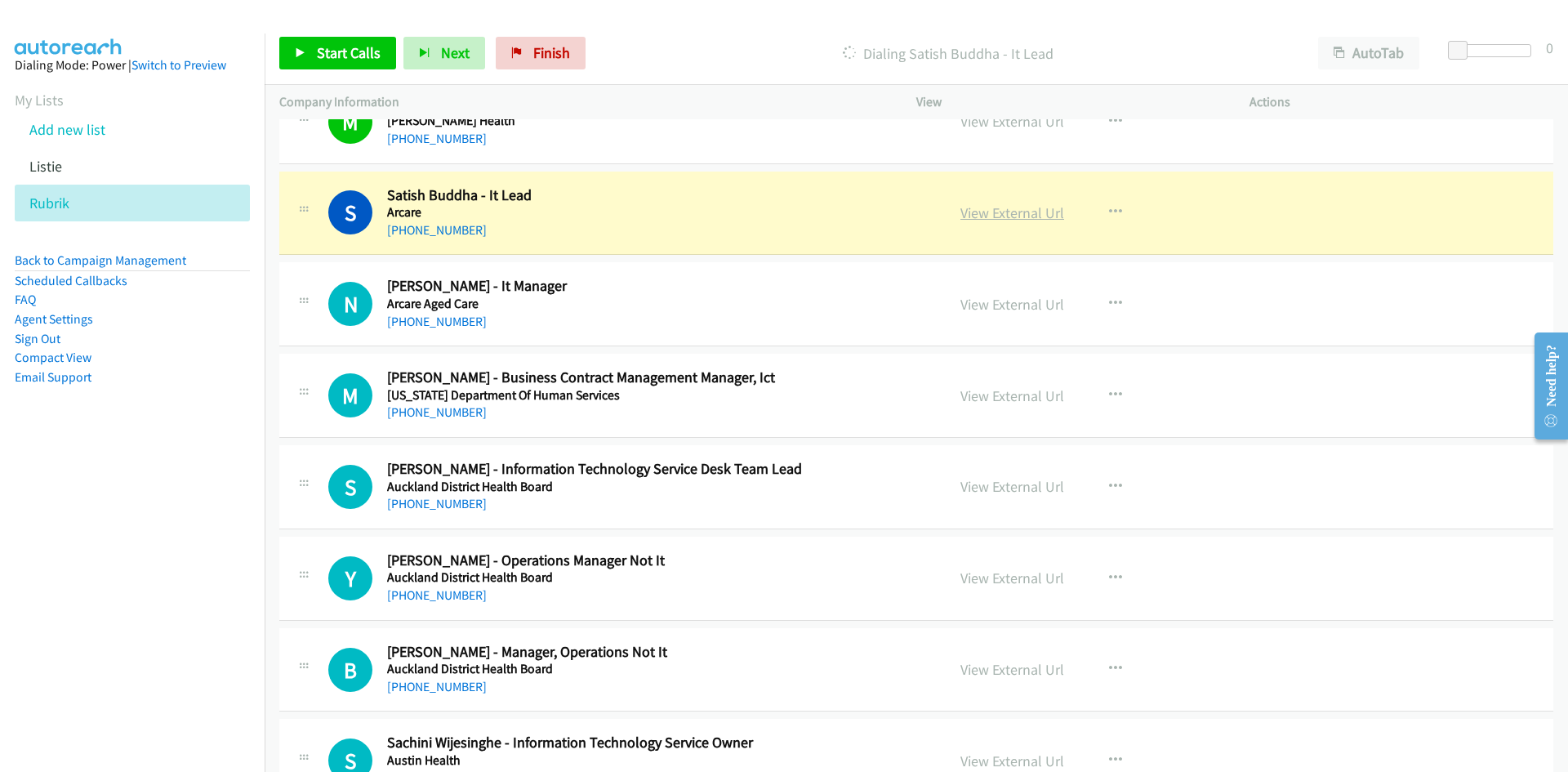
click at [1014, 210] on link "View External Url" at bounding box center [1012, 213] width 104 height 19
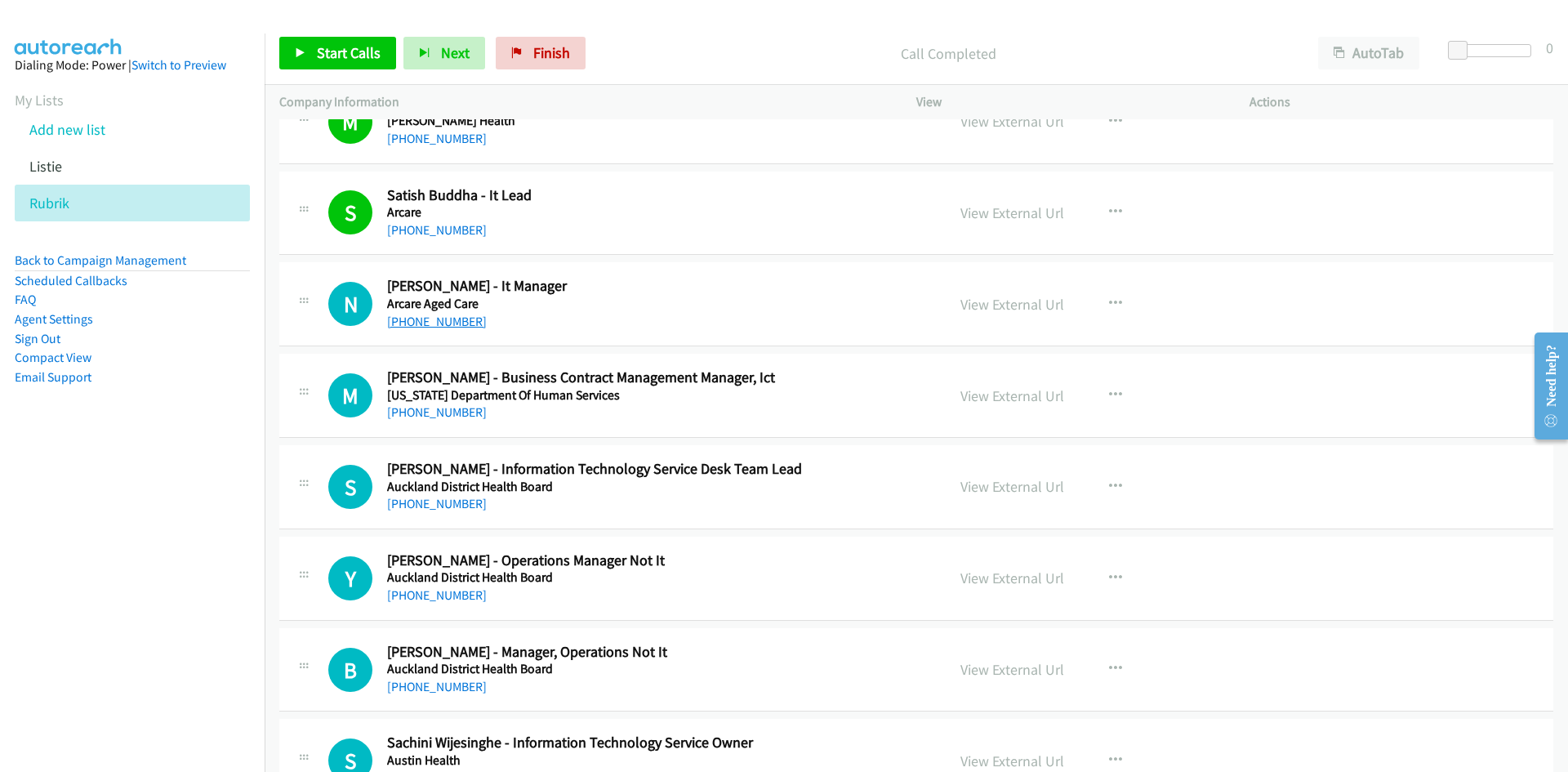
click at [398, 318] on link "+61 2 8336 3900" at bounding box center [437, 321] width 100 height 16
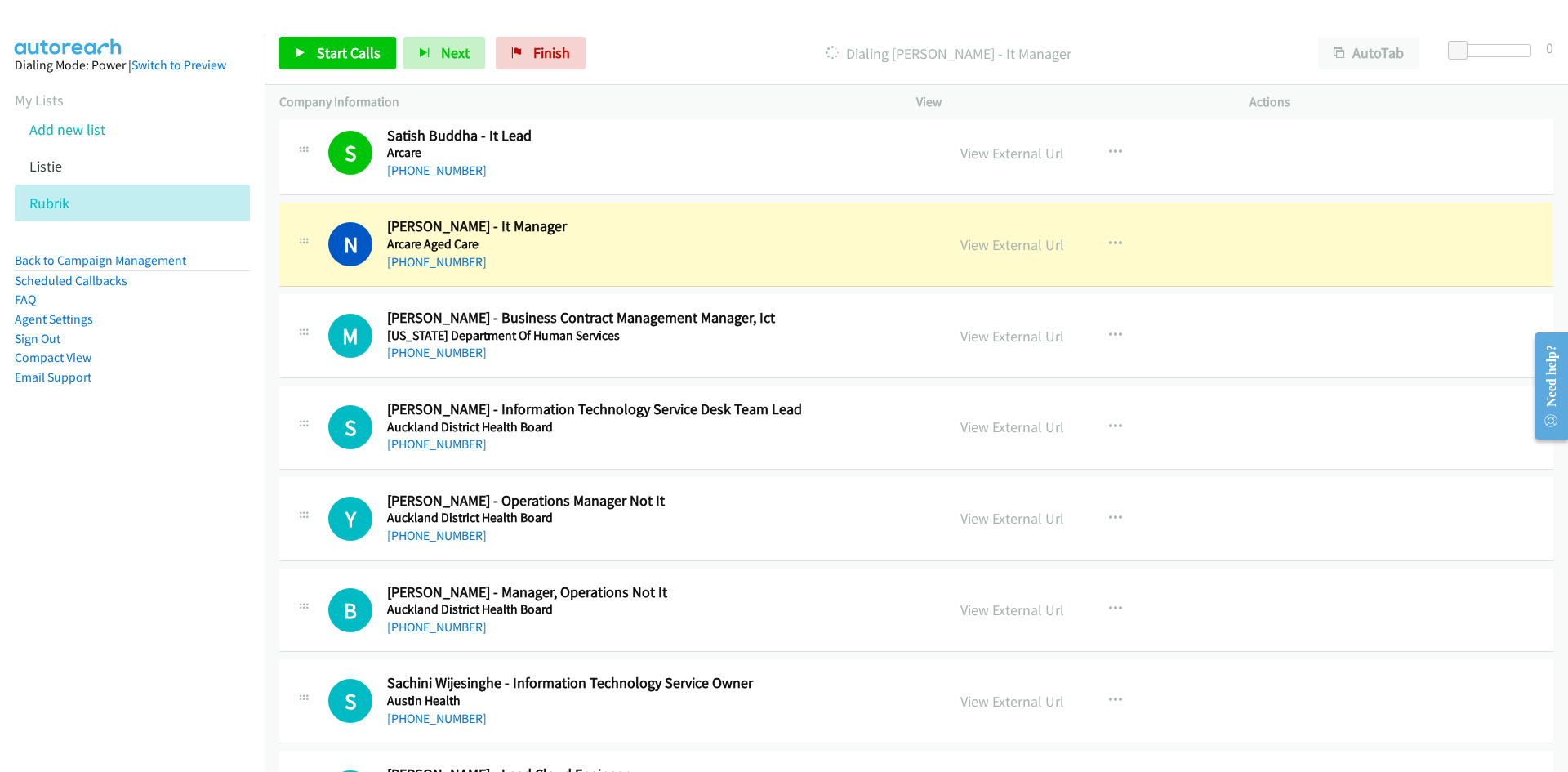
scroll to position [572, 0]
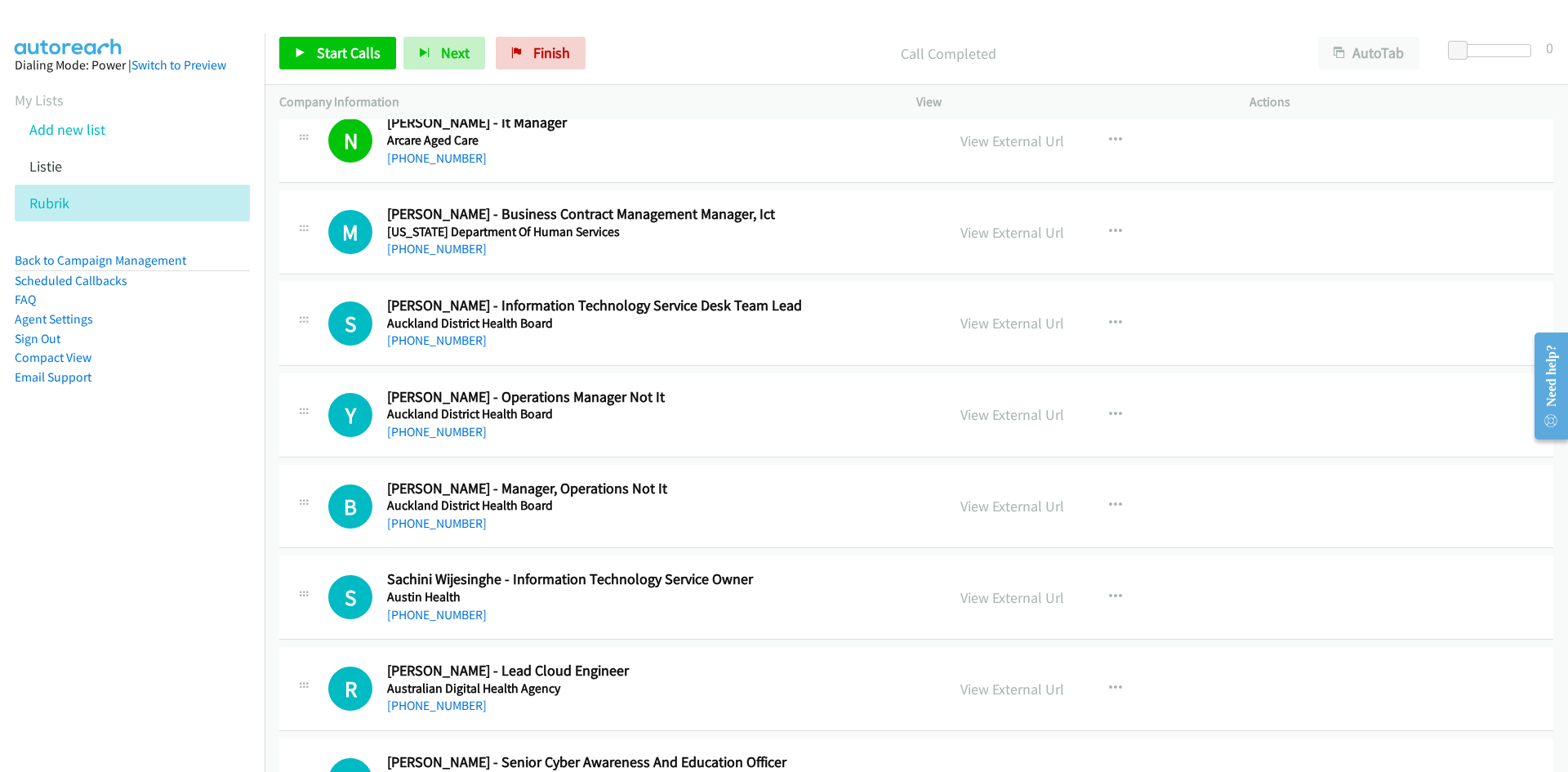
drag, startPoint x: 466, startPoint y: 248, endPoint x: 235, endPoint y: 332, distance: 245.8
click at [466, 248] on link "+61 402 944 415" at bounding box center [437, 249] width 100 height 16
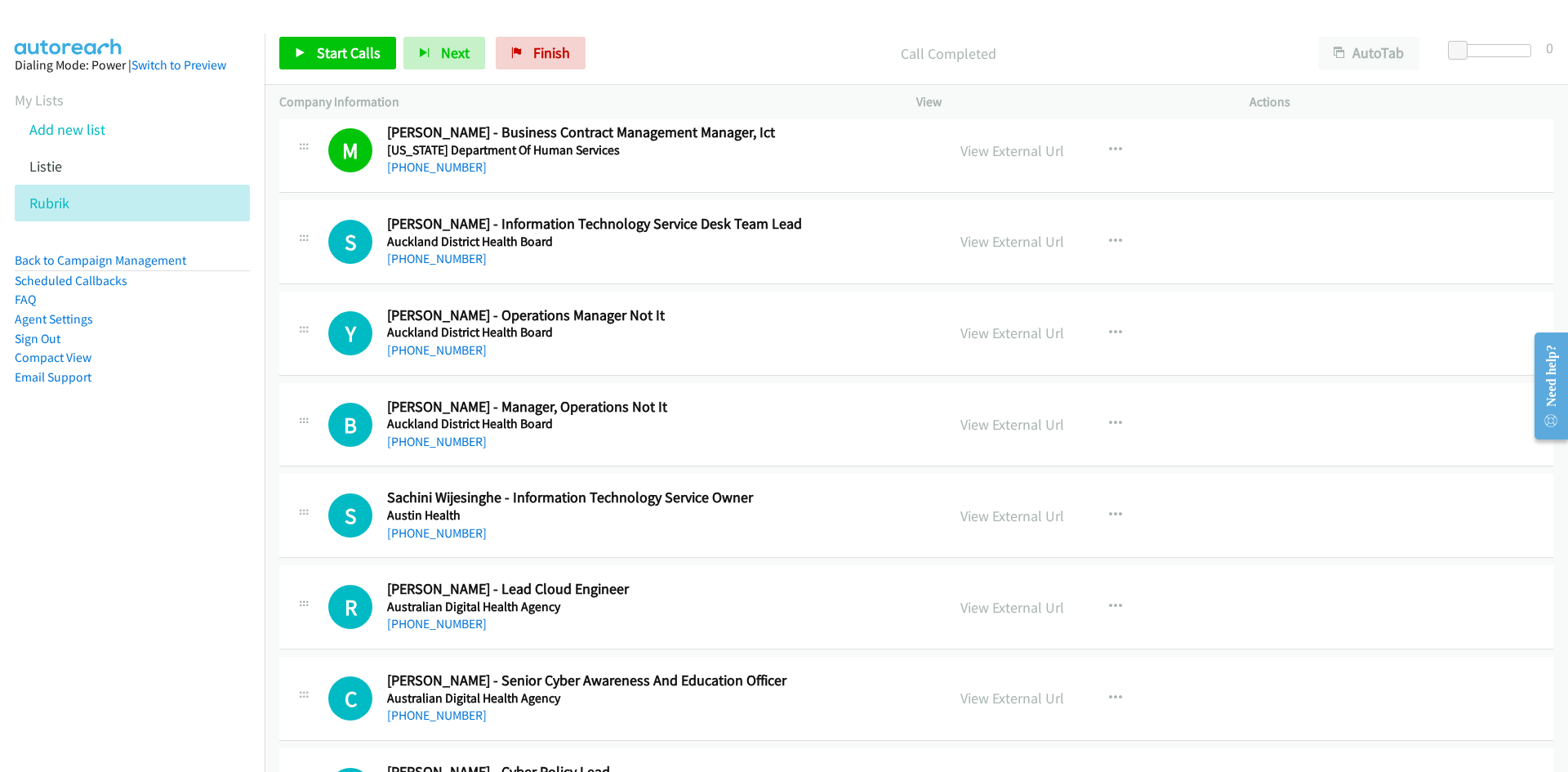
drag, startPoint x: 457, startPoint y: 265, endPoint x: 194, endPoint y: 378, distance: 286.2
click at [457, 265] on link "+64 3 364 4106" at bounding box center [437, 258] width 100 height 16
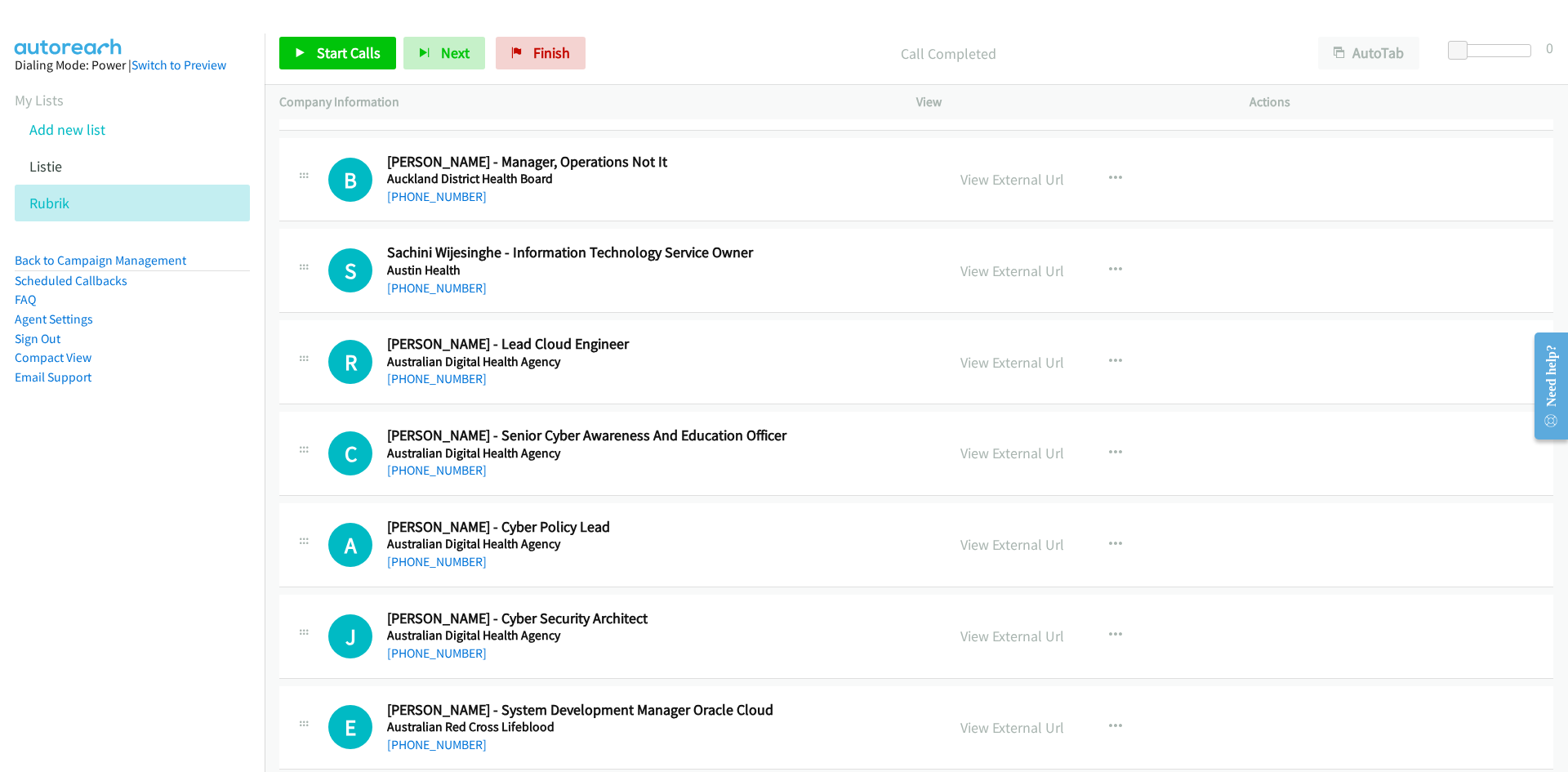
scroll to position [981, 0]
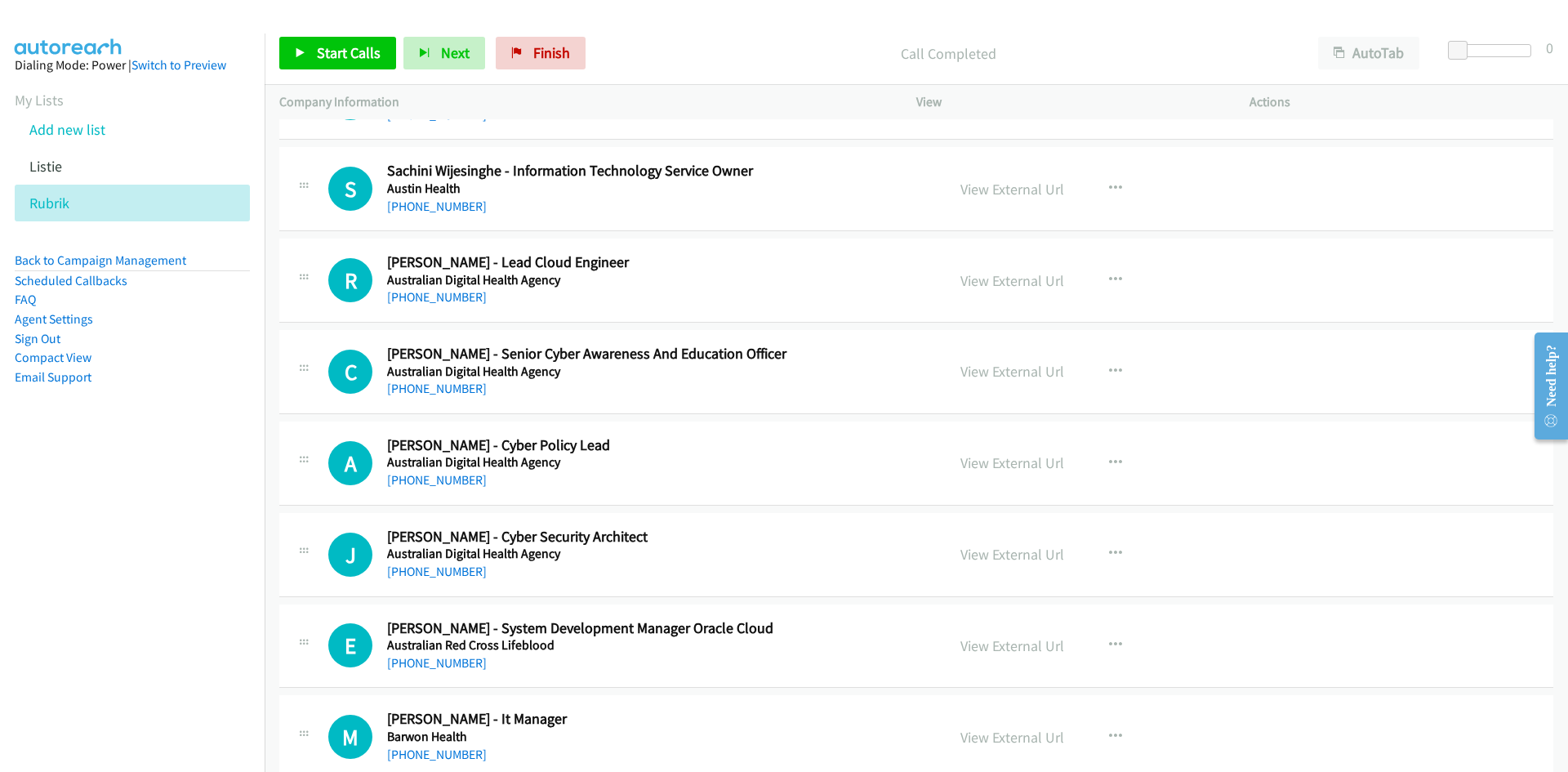
drag, startPoint x: 459, startPoint y: 210, endPoint x: 3, endPoint y: 389, distance: 489.9
click at [459, 210] on link "+61 3 9496 5000" at bounding box center [437, 206] width 100 height 16
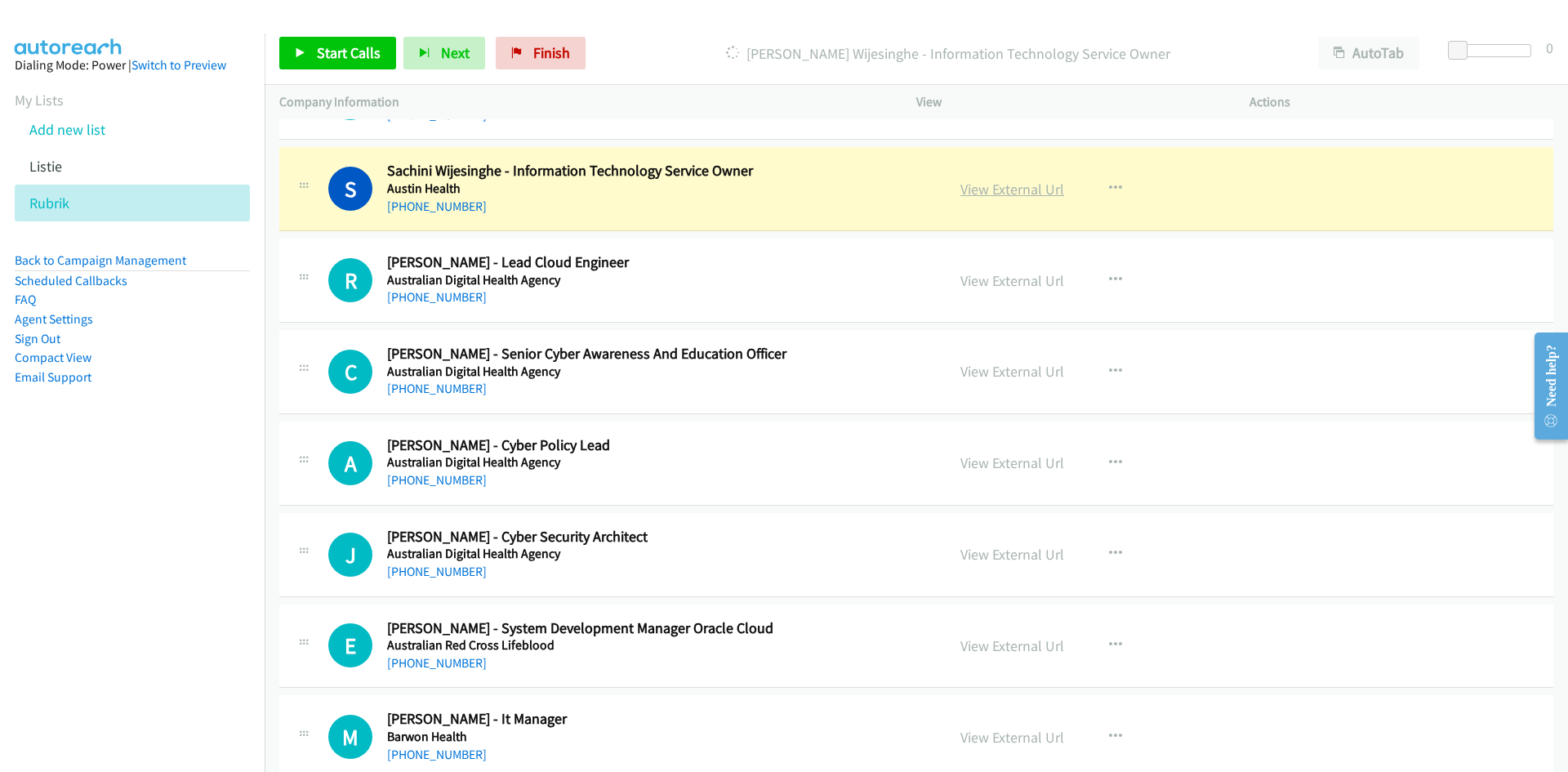
click at [986, 183] on link "View External Url" at bounding box center [1012, 190] width 104 height 19
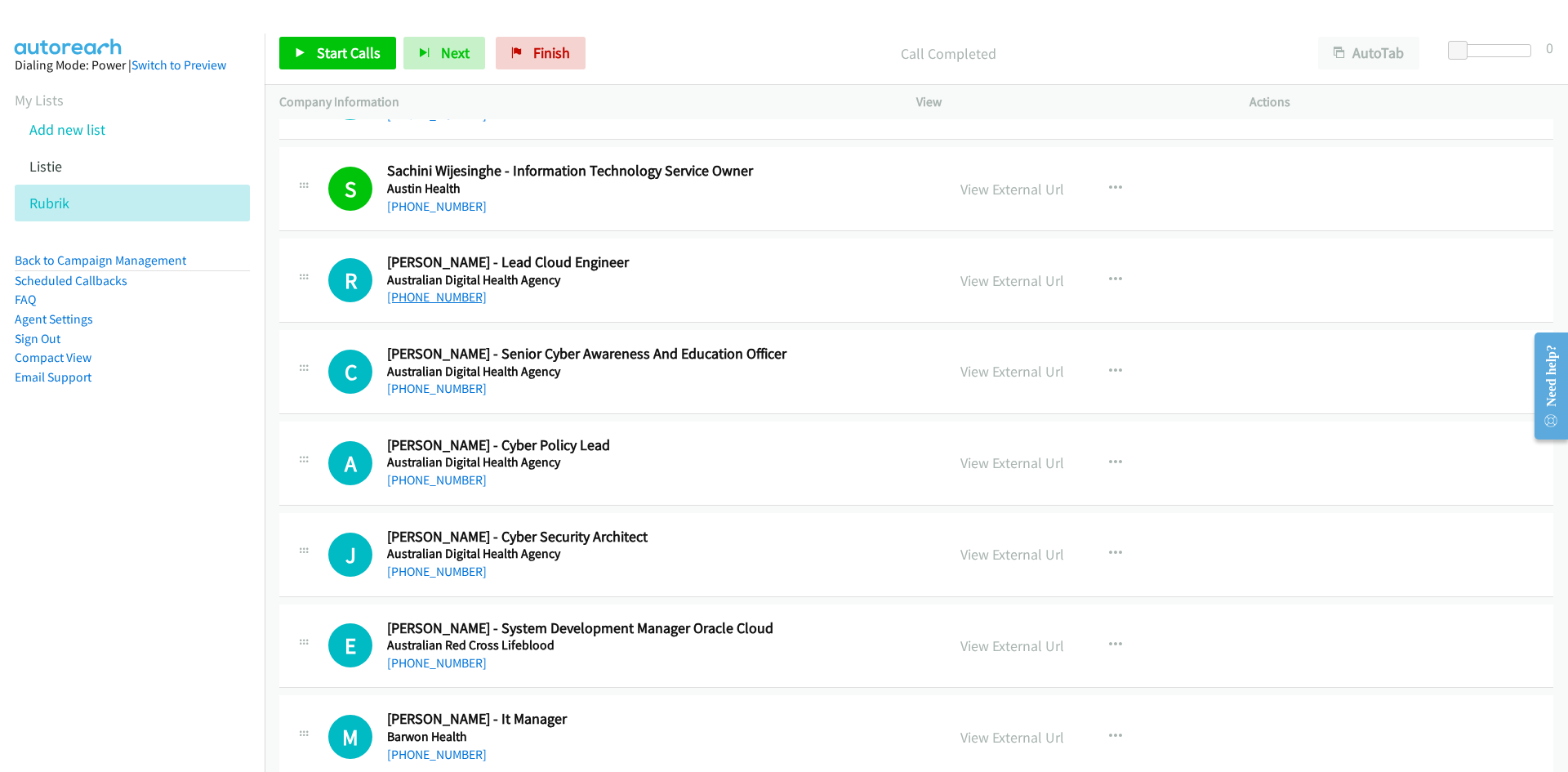
click at [435, 302] on link "+61 484 538 287" at bounding box center [437, 297] width 100 height 16
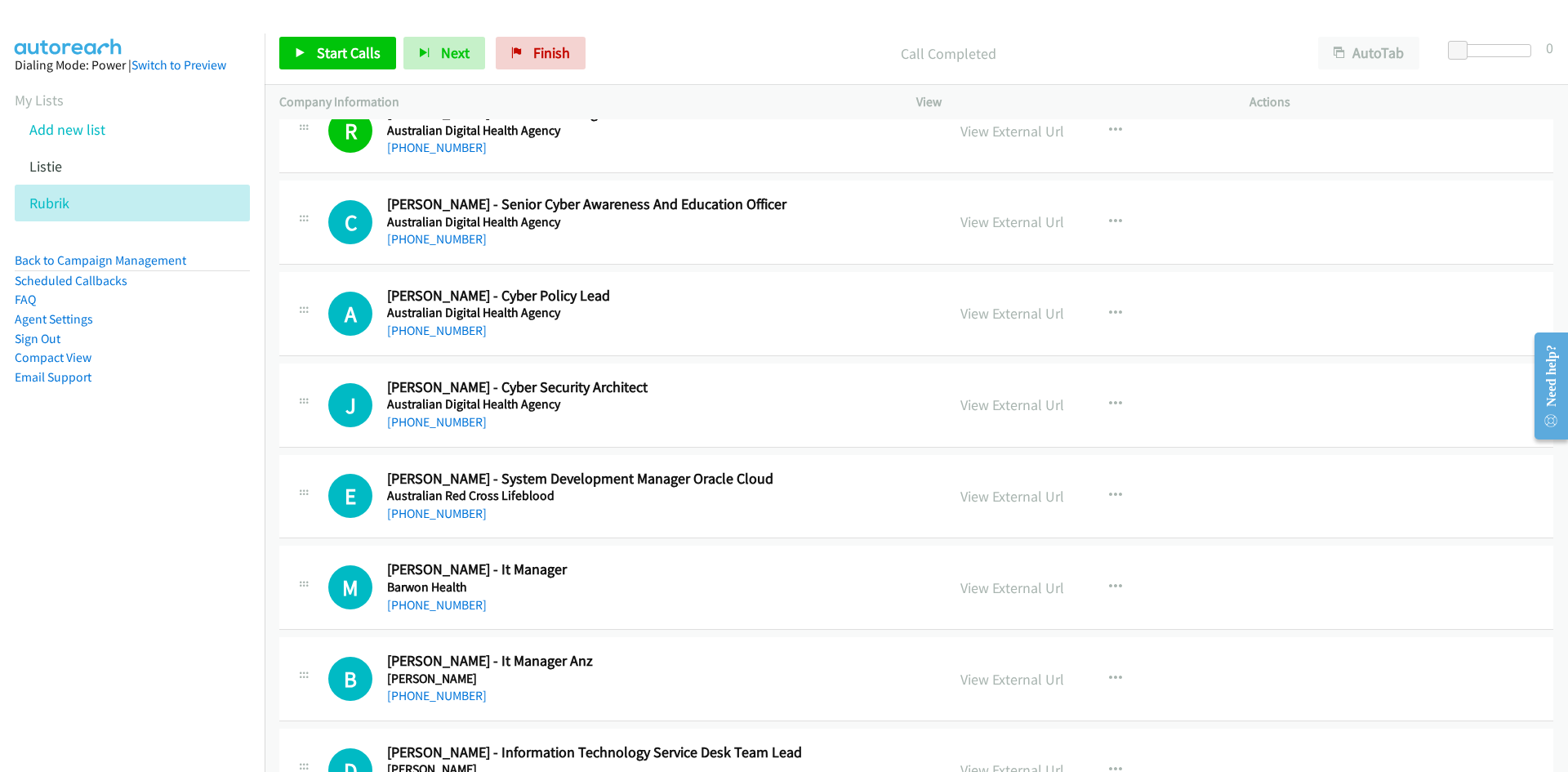
scroll to position [1144, 0]
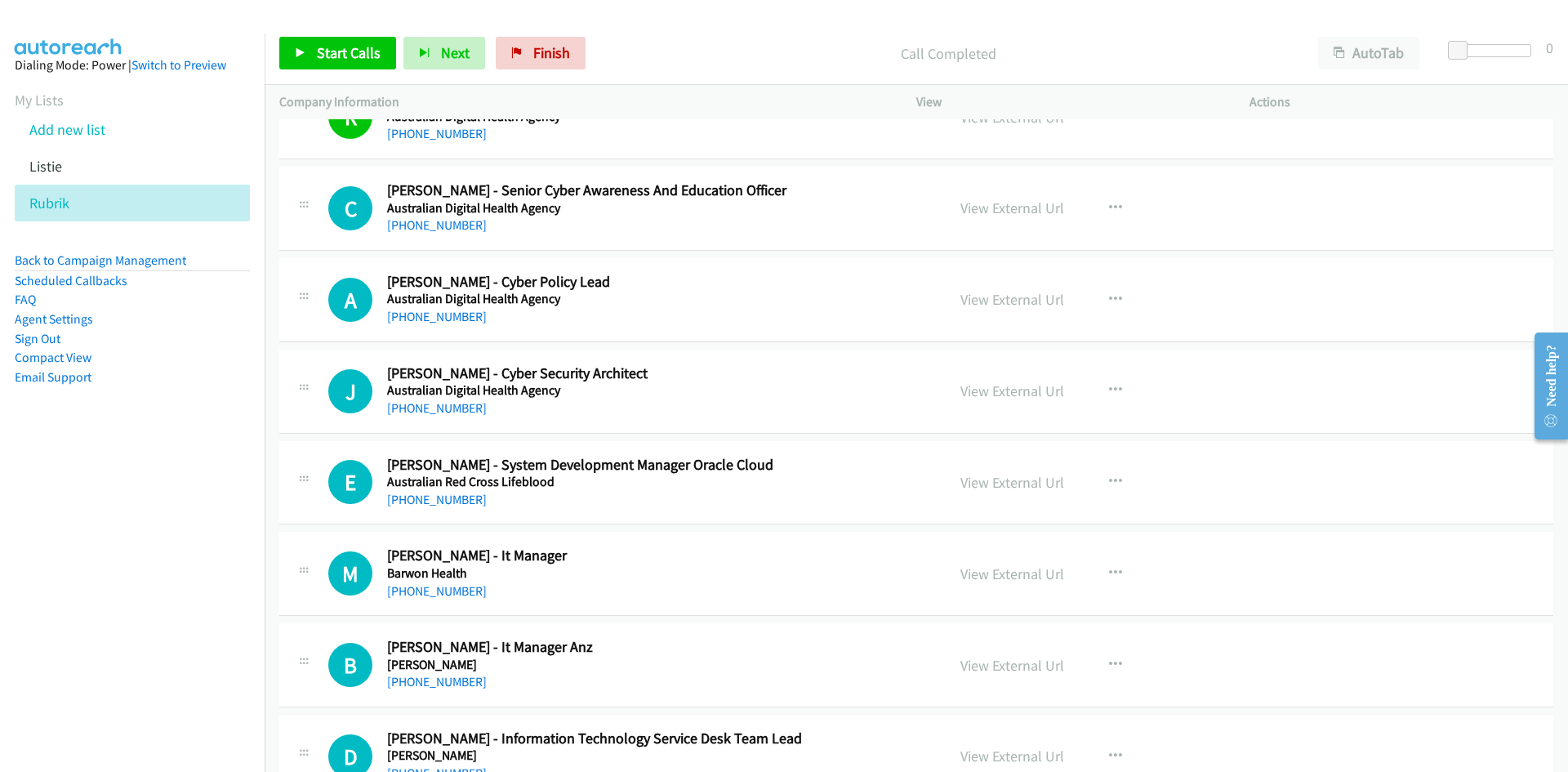
drag, startPoint x: 443, startPoint y: 226, endPoint x: 150, endPoint y: 324, distance: 309.0
click at [443, 226] on link "+61 2 6151 8600" at bounding box center [437, 225] width 100 height 16
drag, startPoint x: 442, startPoint y: 317, endPoint x: 290, endPoint y: 336, distance: 153.2
click at [442, 317] on link "+61 403 965 989" at bounding box center [437, 317] width 100 height 16
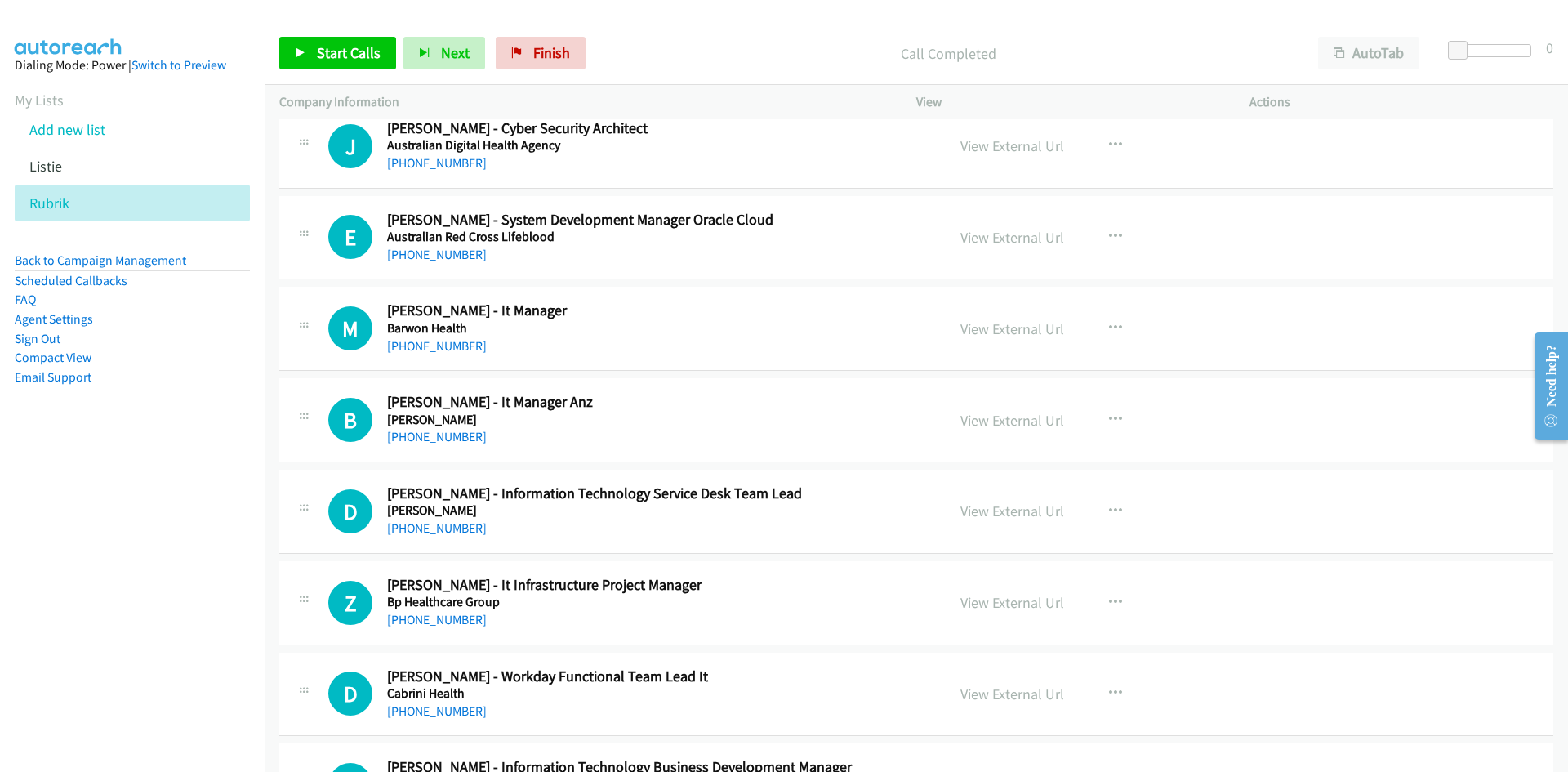
scroll to position [1307, 0]
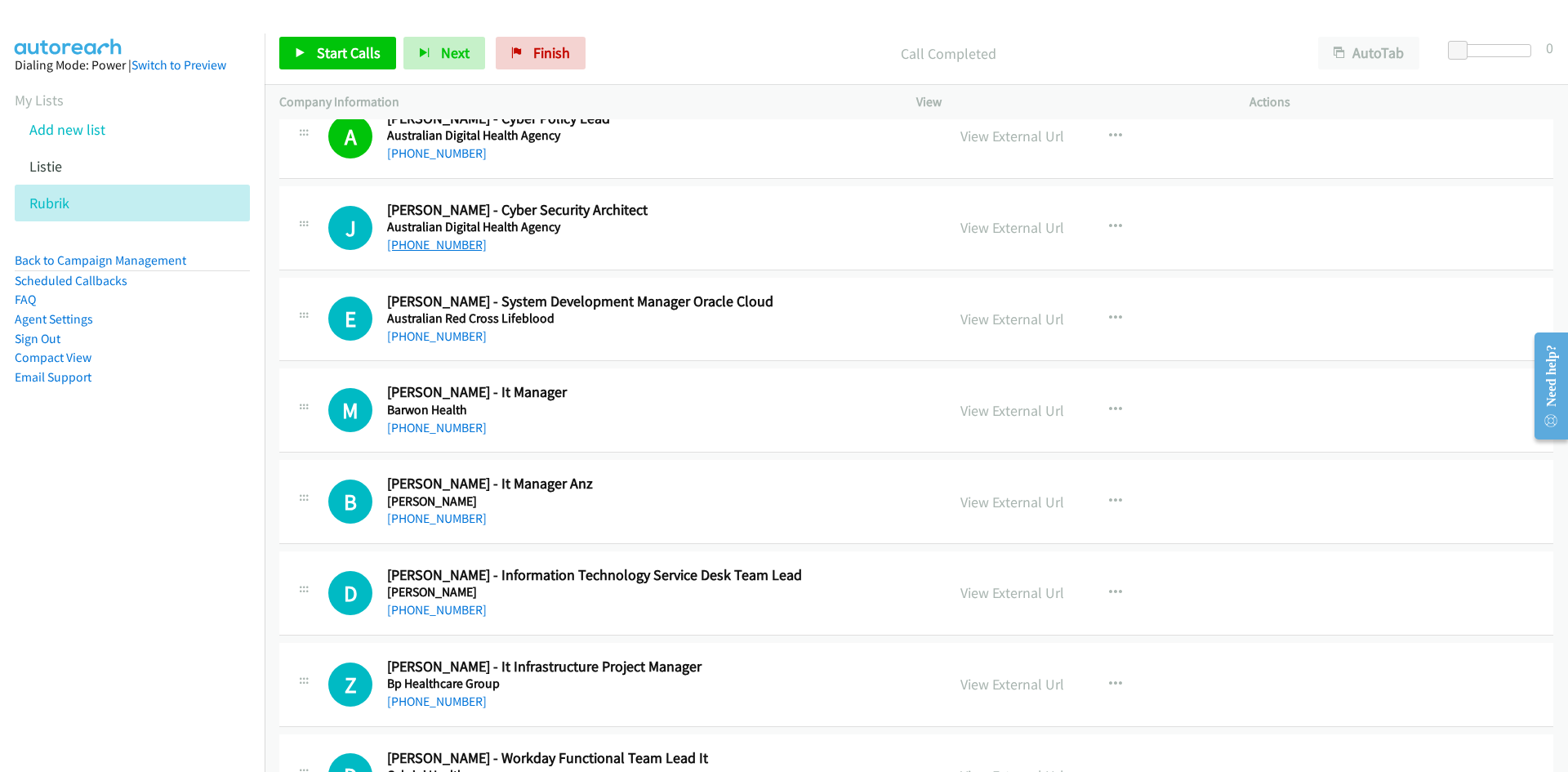
click at [424, 238] on link "+61 7 3023 8454" at bounding box center [437, 245] width 100 height 16
drag, startPoint x: 439, startPoint y: 339, endPoint x: 265, endPoint y: 396, distance: 183.1
click at [439, 339] on link "+61 3 9633 2544" at bounding box center [437, 336] width 100 height 16
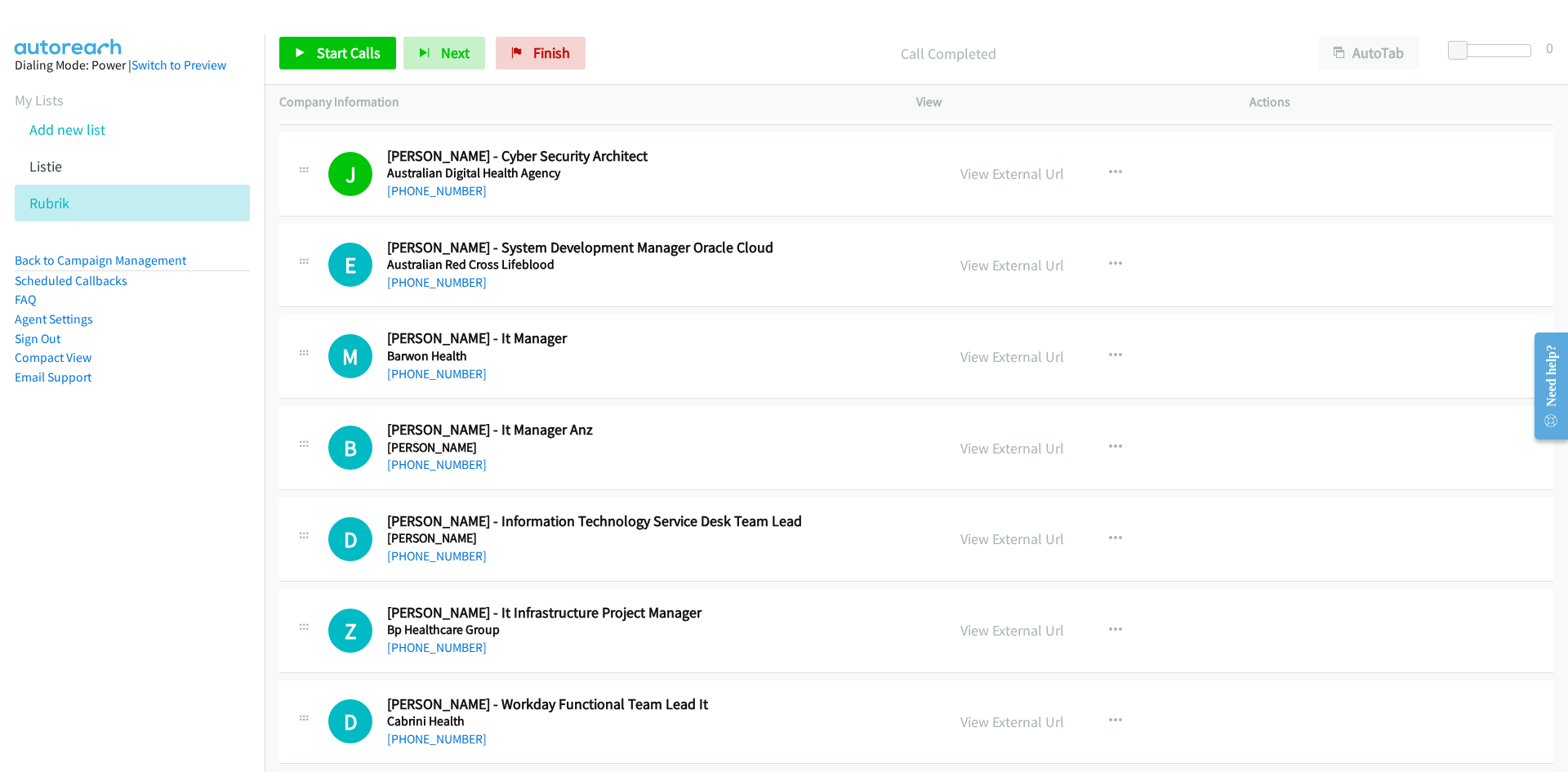
scroll to position [1389, 0]
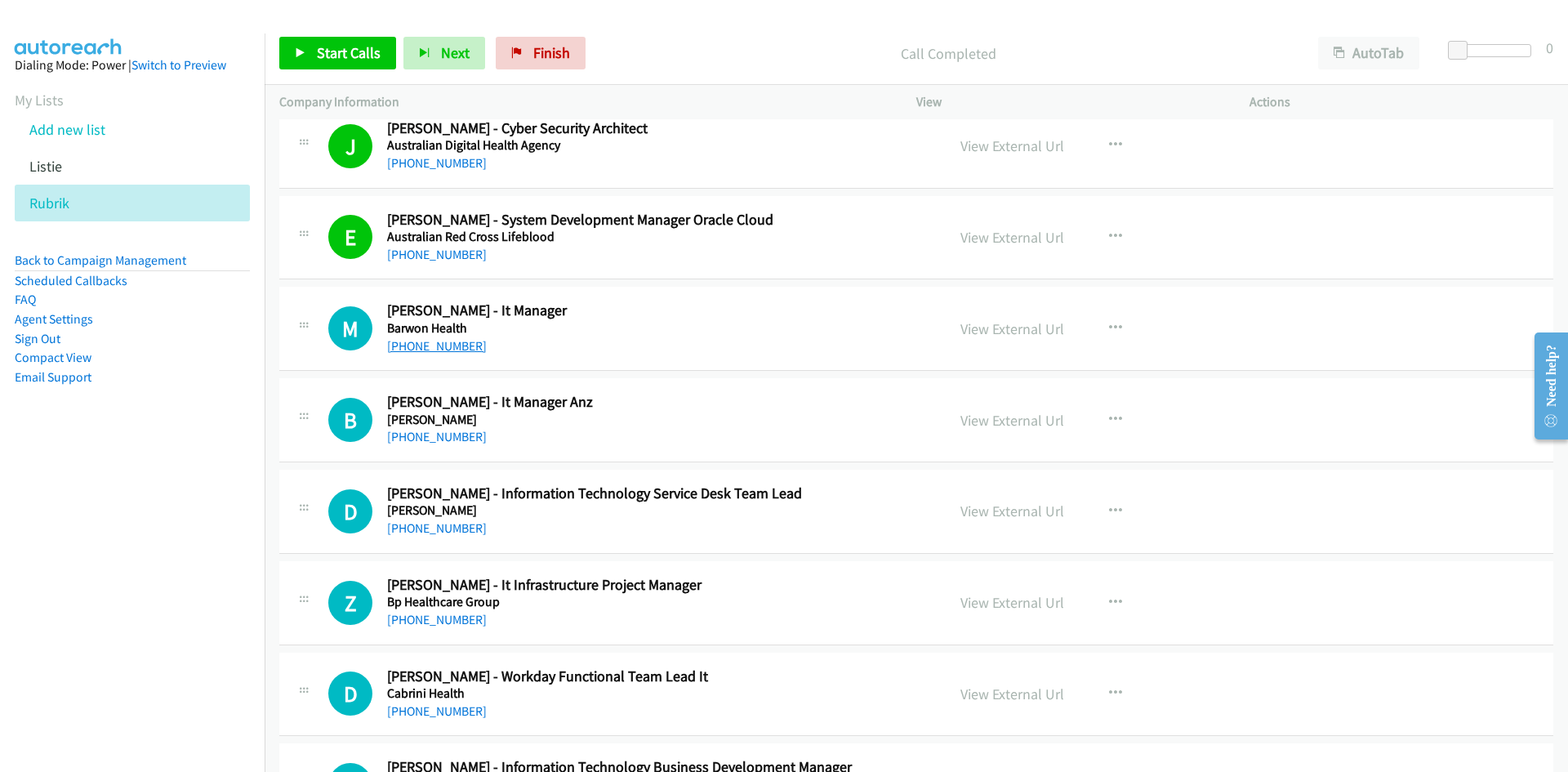
click at [421, 349] on link "+61 3 5564 4011" at bounding box center [437, 346] width 100 height 16
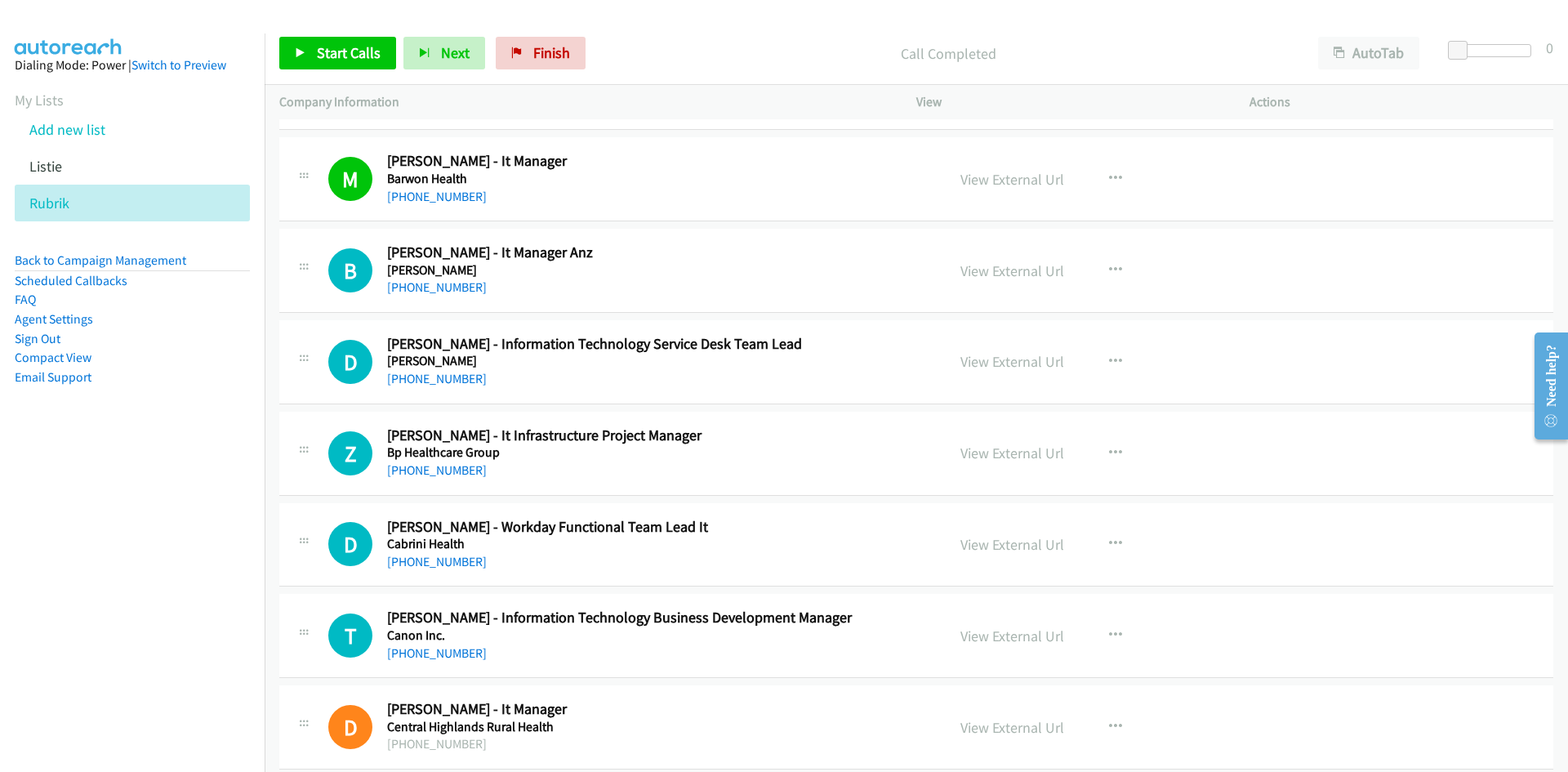
scroll to position [1552, 0]
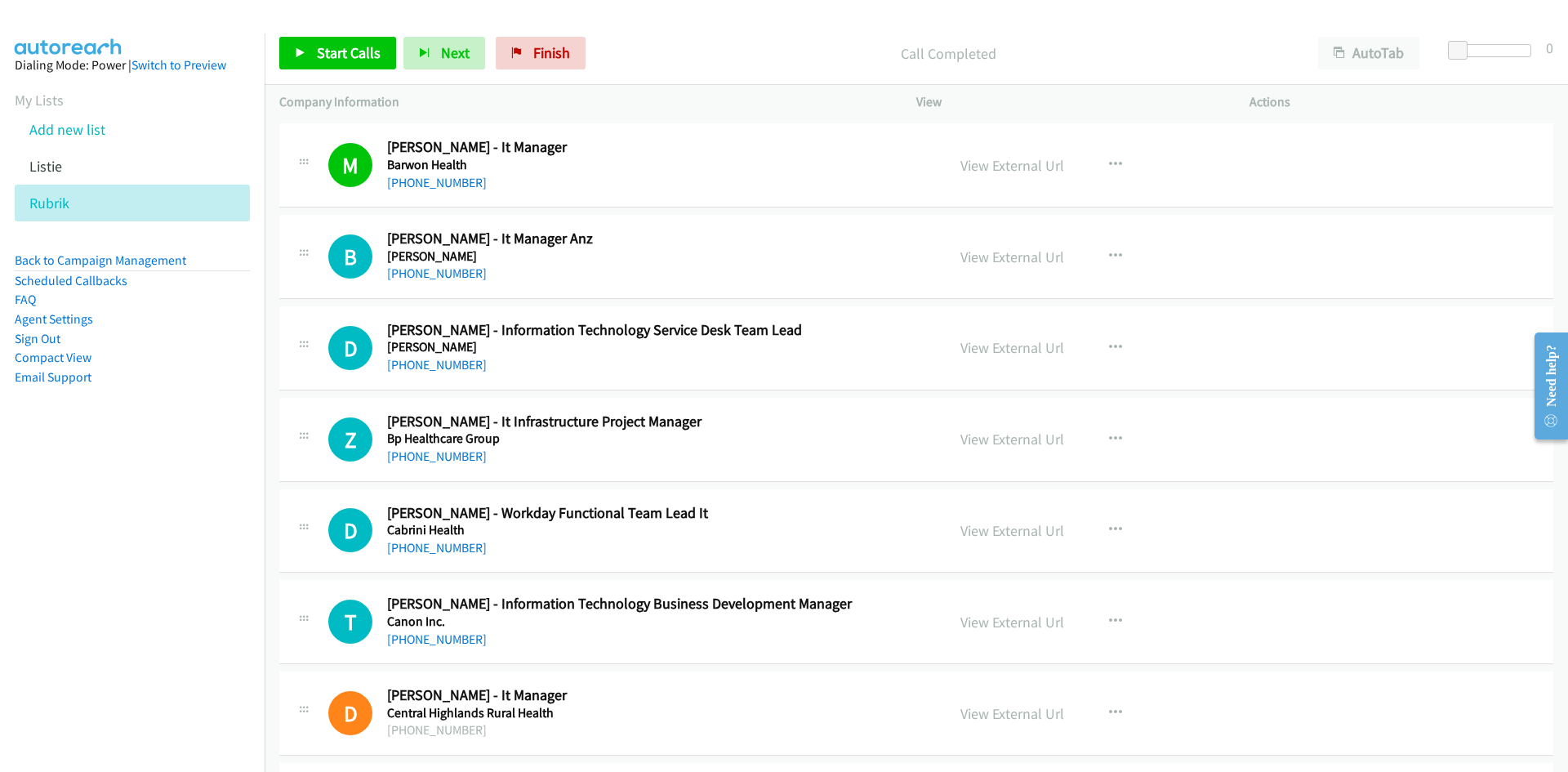
drag, startPoint x: 468, startPoint y: 272, endPoint x: 0, endPoint y: 408, distance: 487.4
click at [468, 272] on link "+61 439 555 729" at bounding box center [437, 273] width 100 height 16
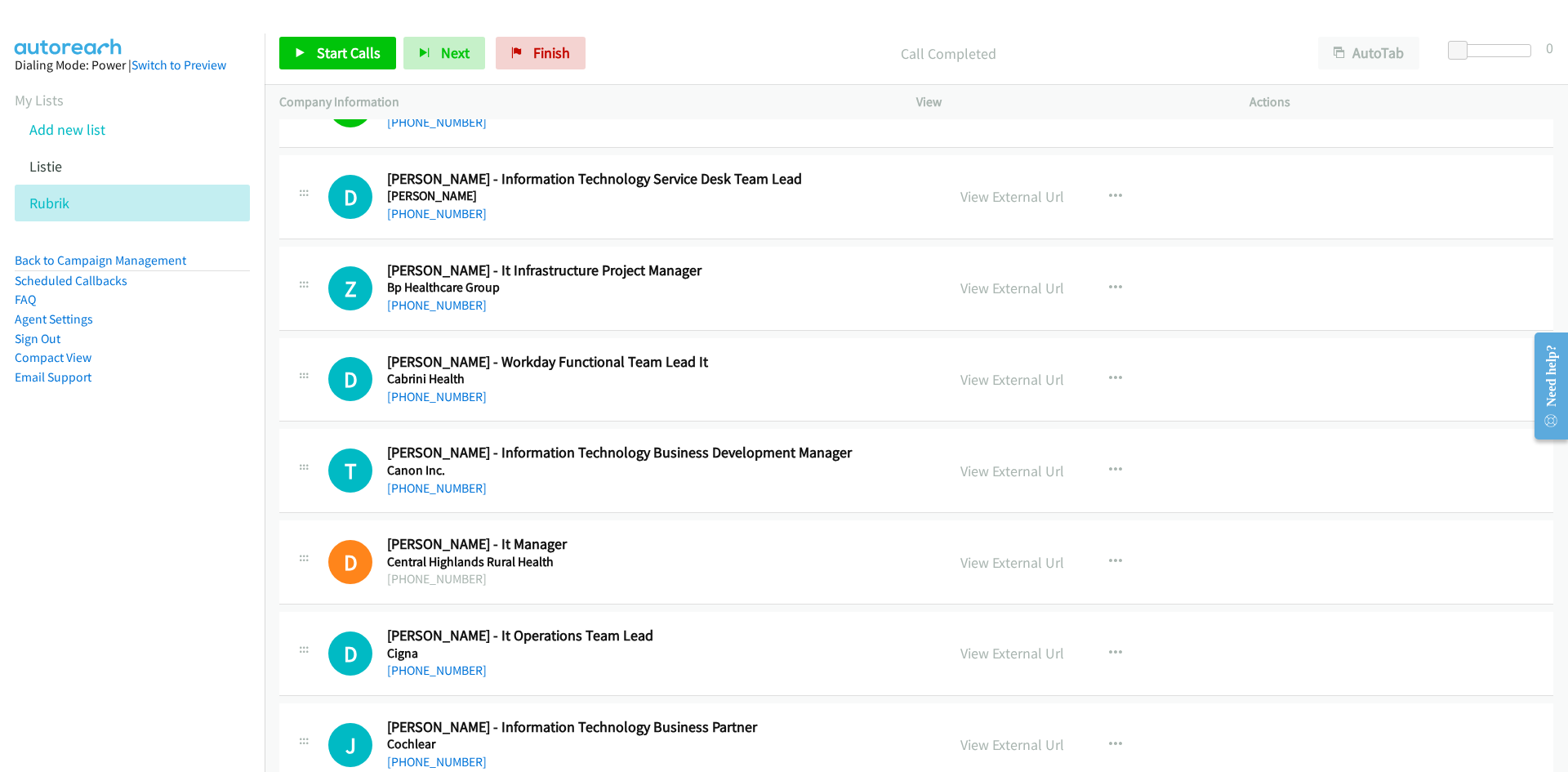
scroll to position [1715, 0]
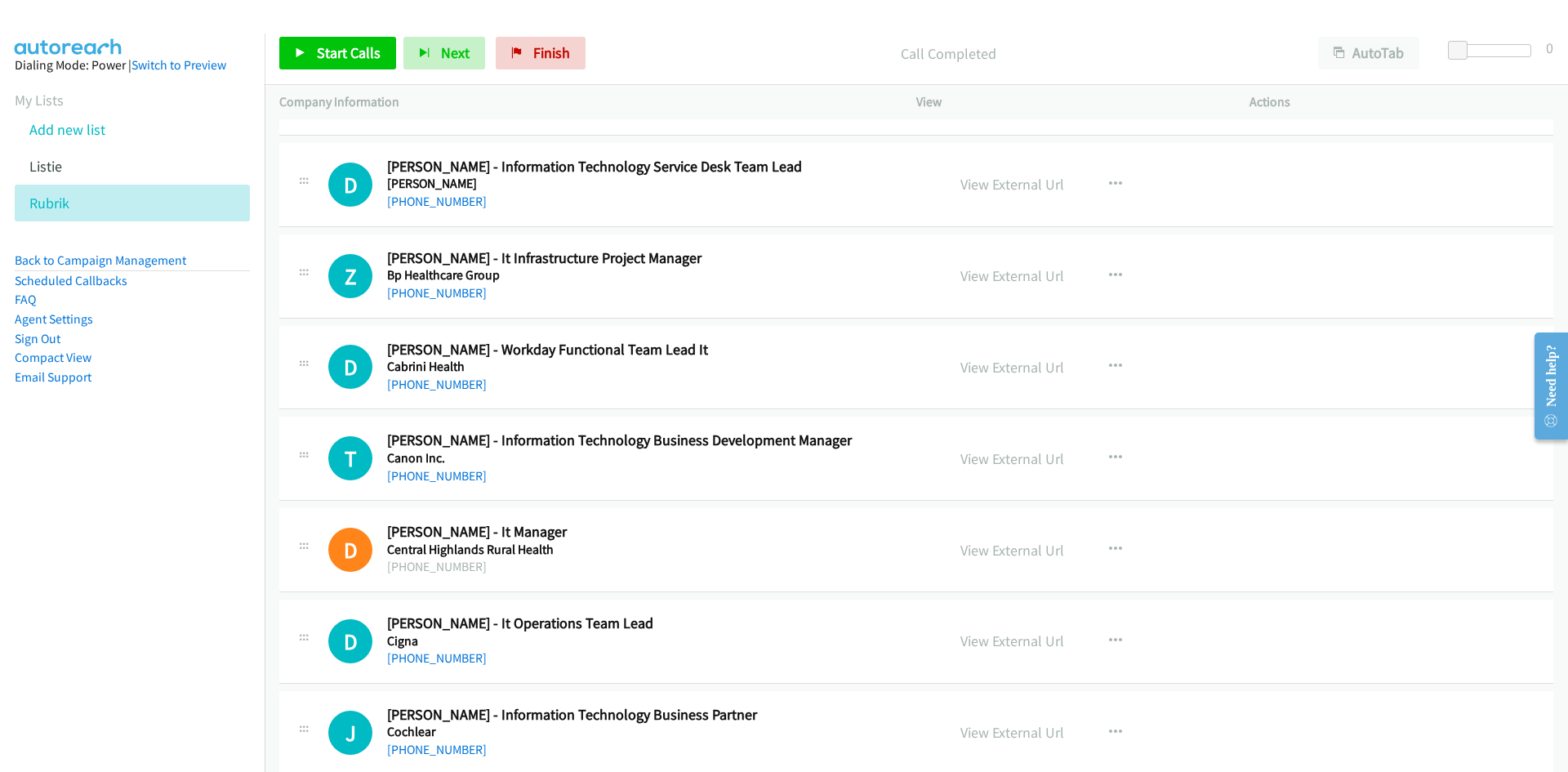
drag, startPoint x: 436, startPoint y: 208, endPoint x: 393, endPoint y: 224, distance: 45.9
click at [436, 208] on link "+61 487 257 268" at bounding box center [437, 202] width 100 height 16
drag, startPoint x: 429, startPoint y: 297, endPoint x: 317, endPoint y: 319, distance: 114.1
click at [429, 297] on link "+61 3 9268 4111" at bounding box center [437, 293] width 100 height 16
drag, startPoint x: 430, startPoint y: 472, endPoint x: 196, endPoint y: 534, distance: 242.1
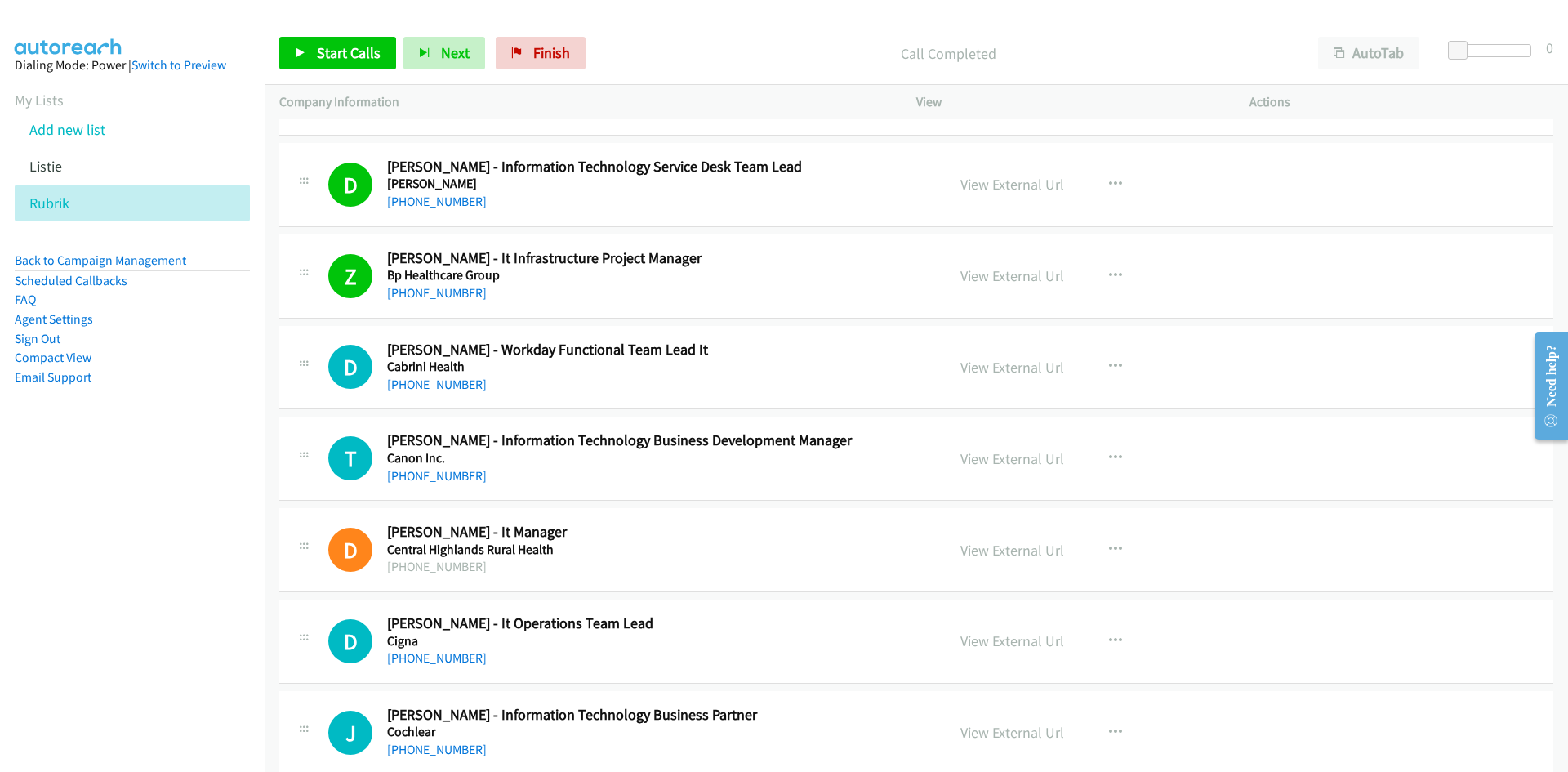
click at [430, 472] on link "+61 491 634 250" at bounding box center [437, 476] width 100 height 16
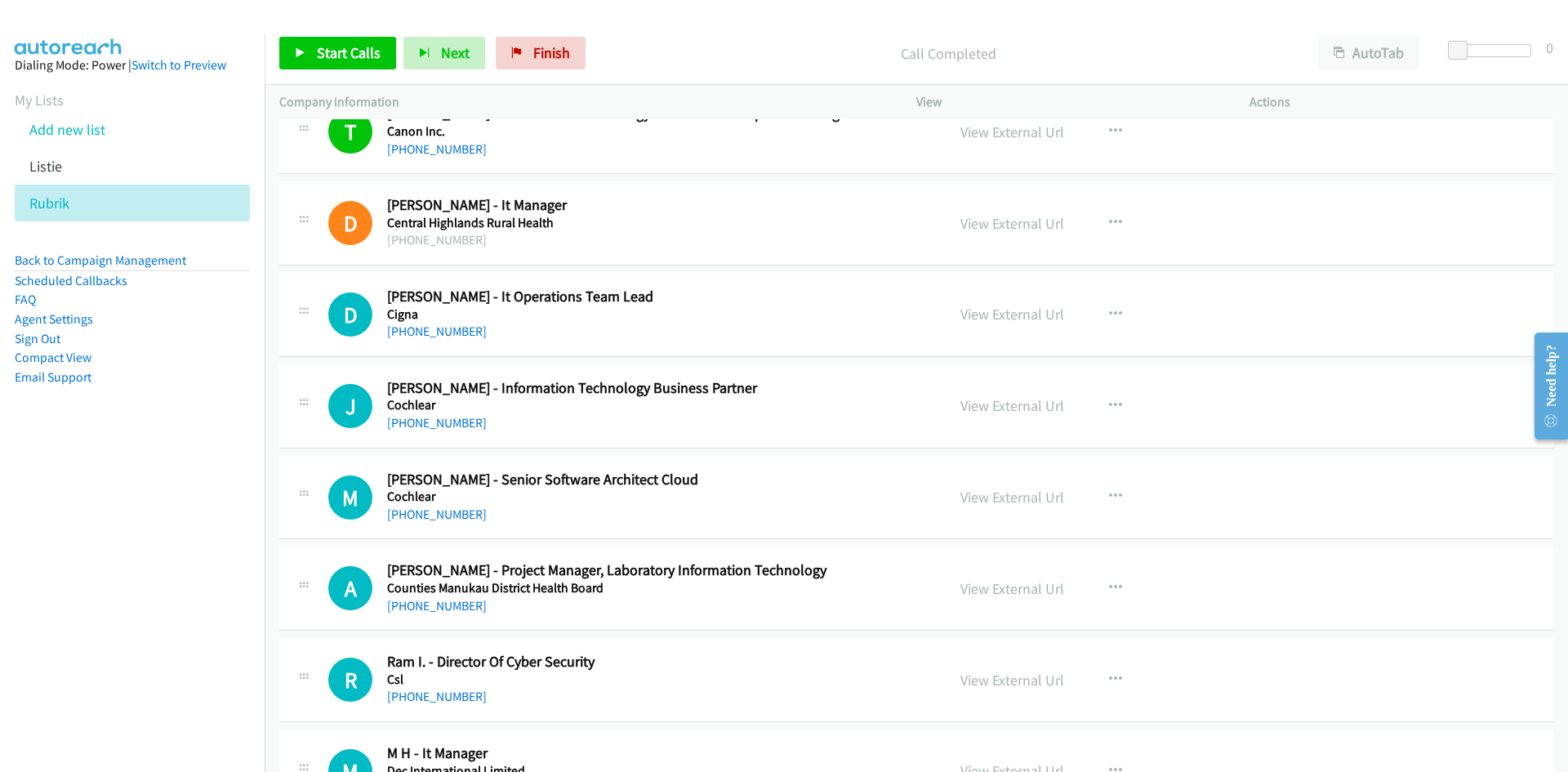
scroll to position [2124, 0]
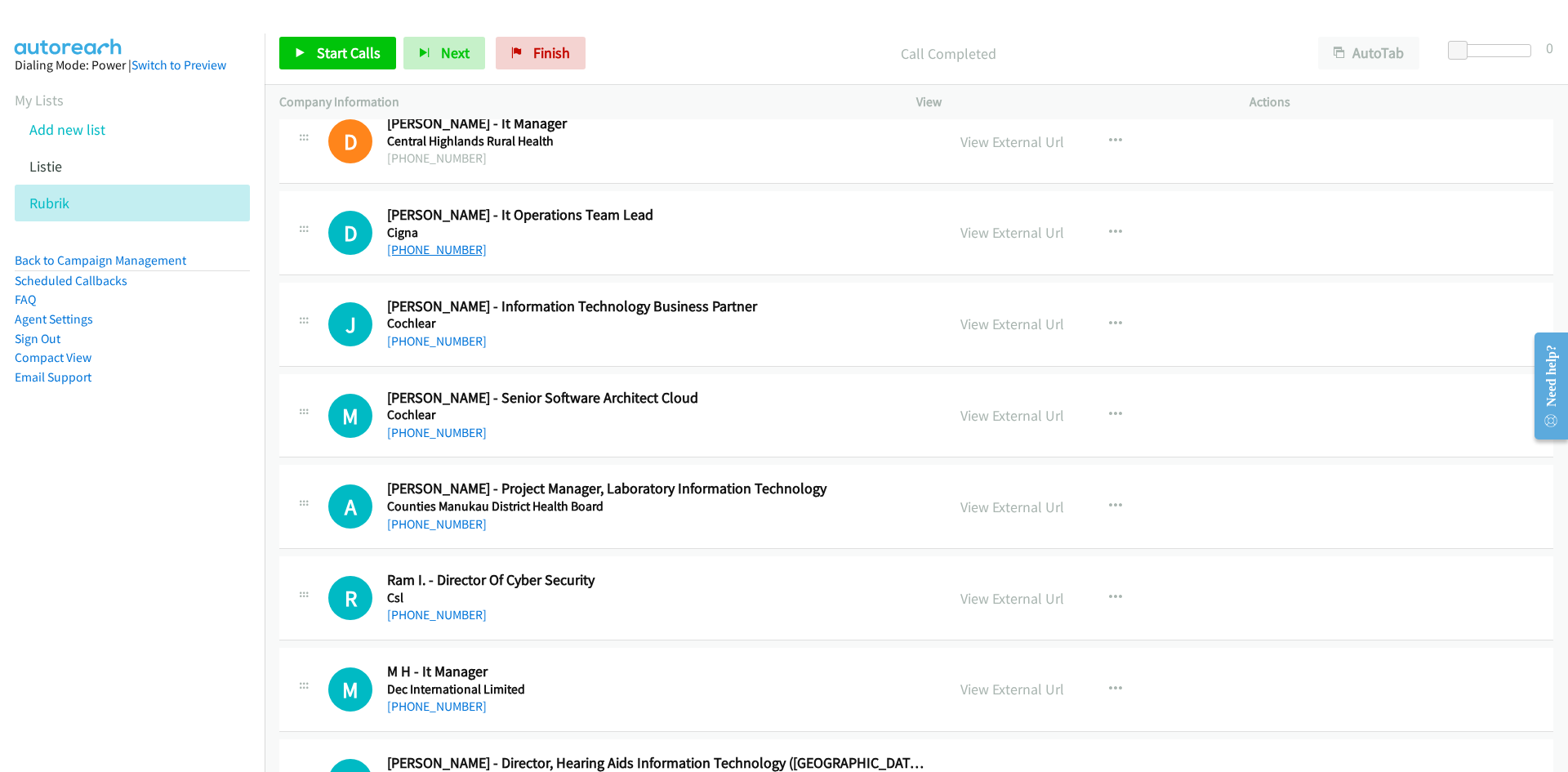
click at [430, 248] on link "+64 21 177 8824" at bounding box center [437, 250] width 100 height 16
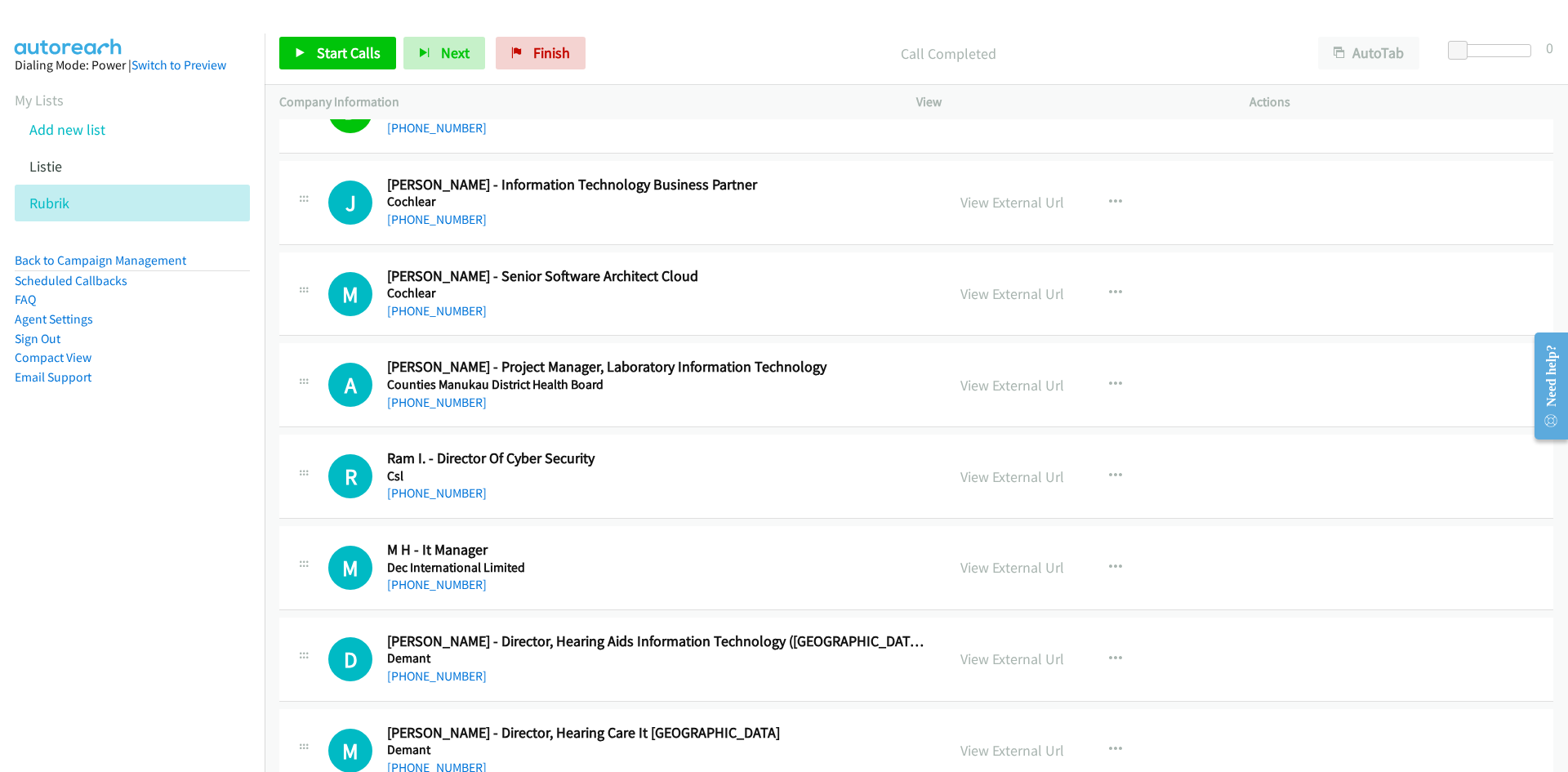
scroll to position [2287, 0]
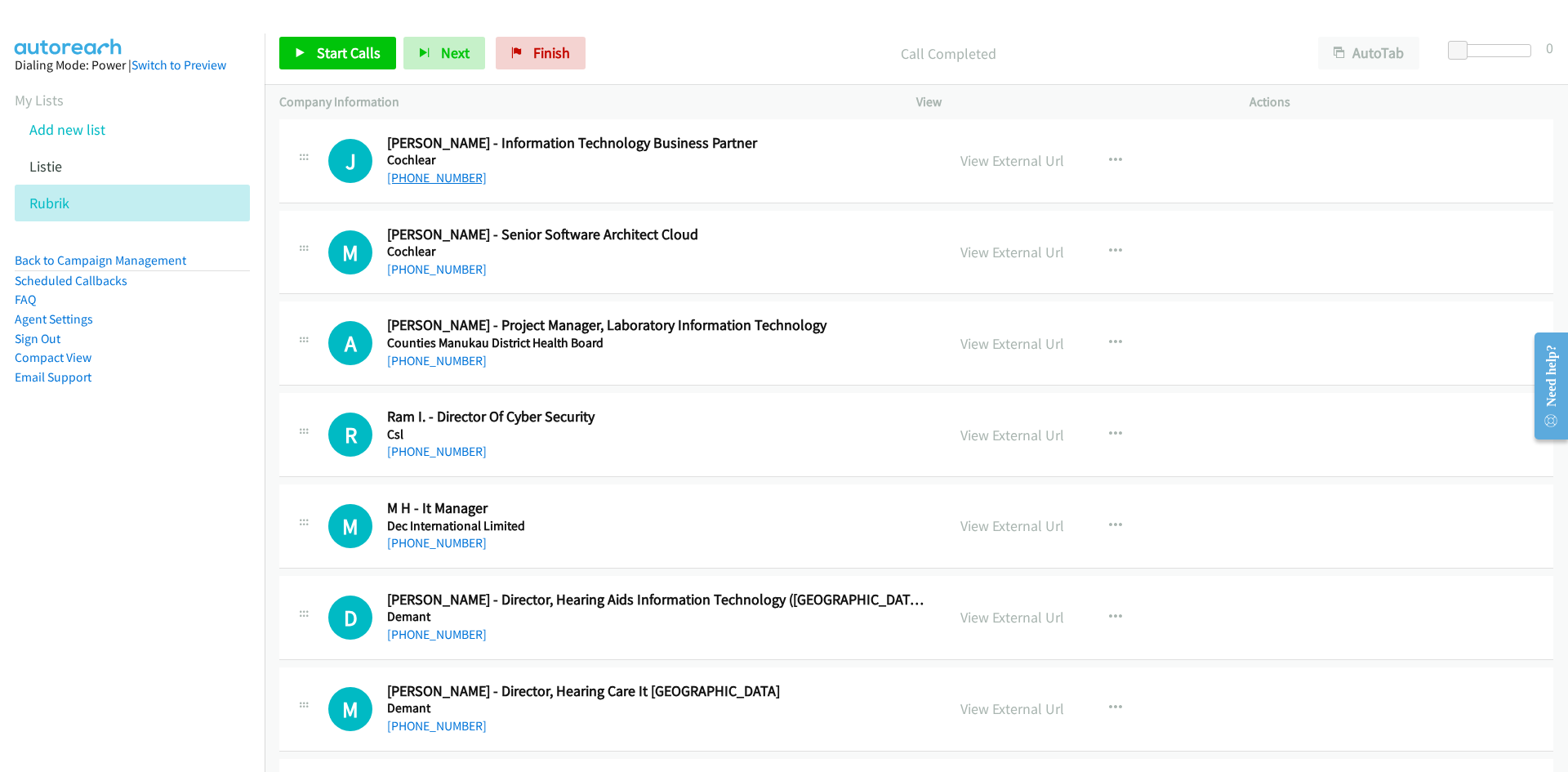
click at [438, 178] on link "+61 428 100 506" at bounding box center [437, 178] width 100 height 16
drag, startPoint x: 430, startPoint y: 272, endPoint x: 153, endPoint y: 437, distance: 322.4
click at [430, 272] on link "+61 2 9428 6555" at bounding box center [437, 269] width 100 height 16
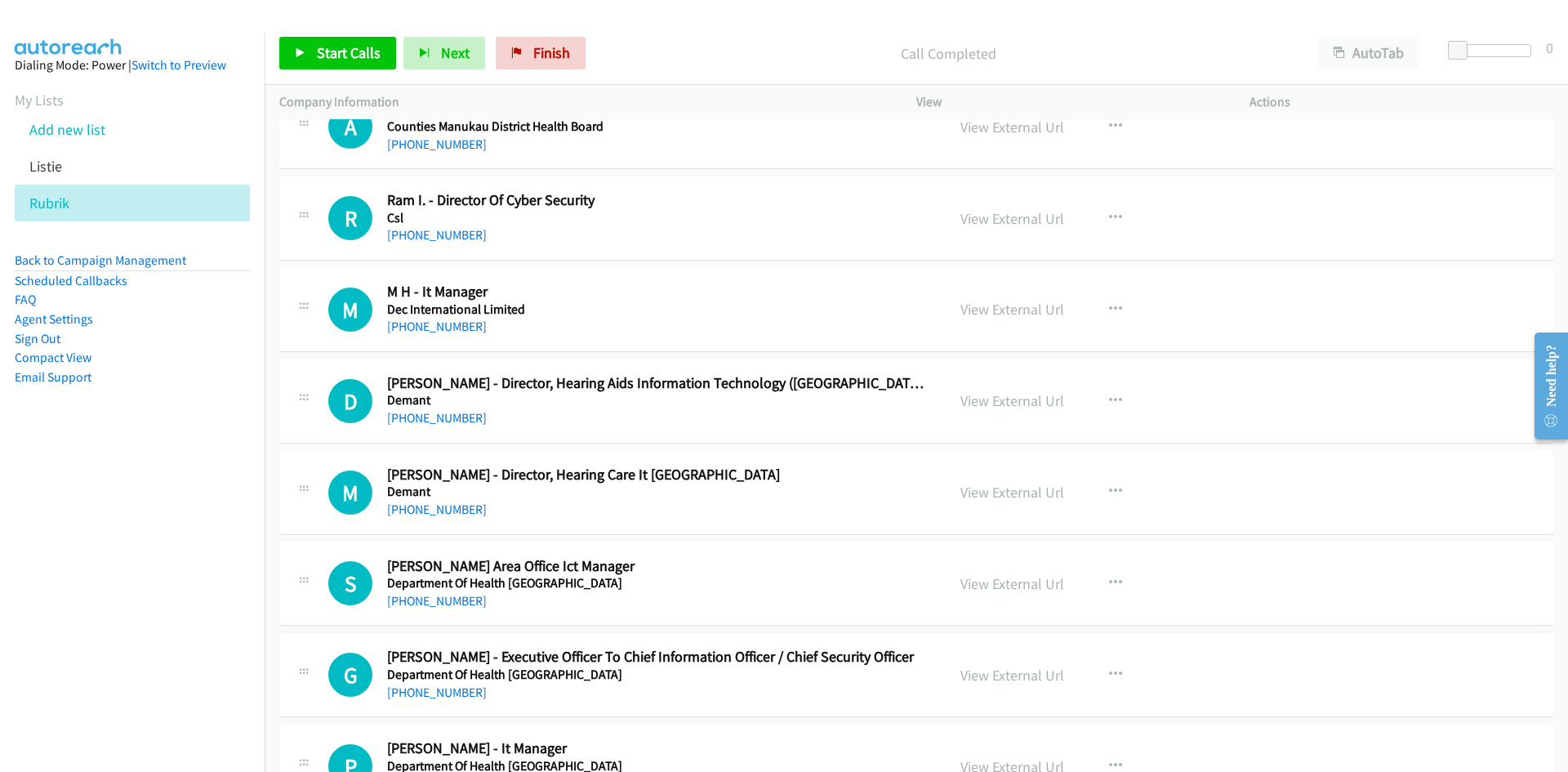
scroll to position [2533, 0]
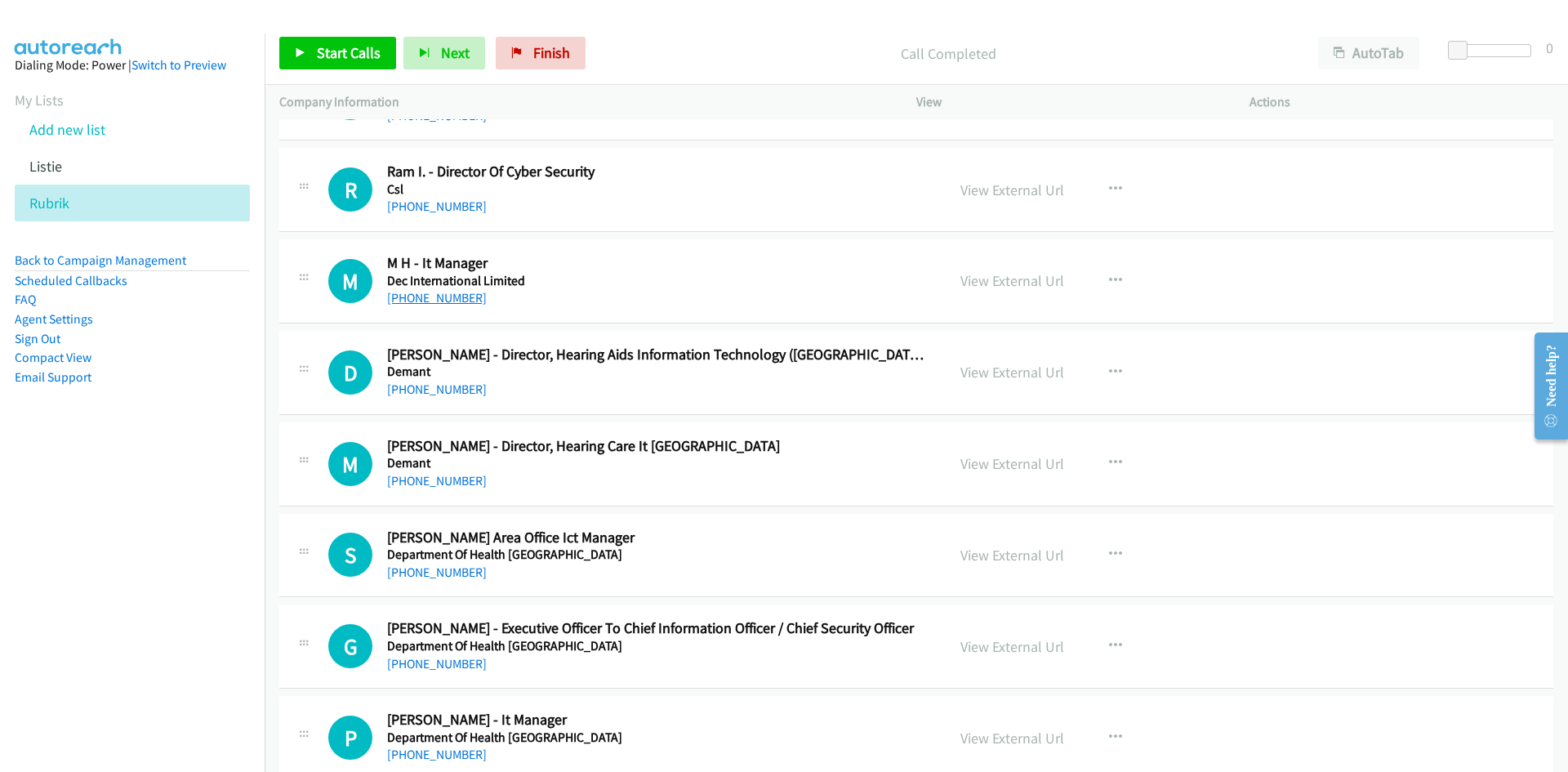
click at [458, 298] on link "+61 437 903 850" at bounding box center [437, 298] width 100 height 16
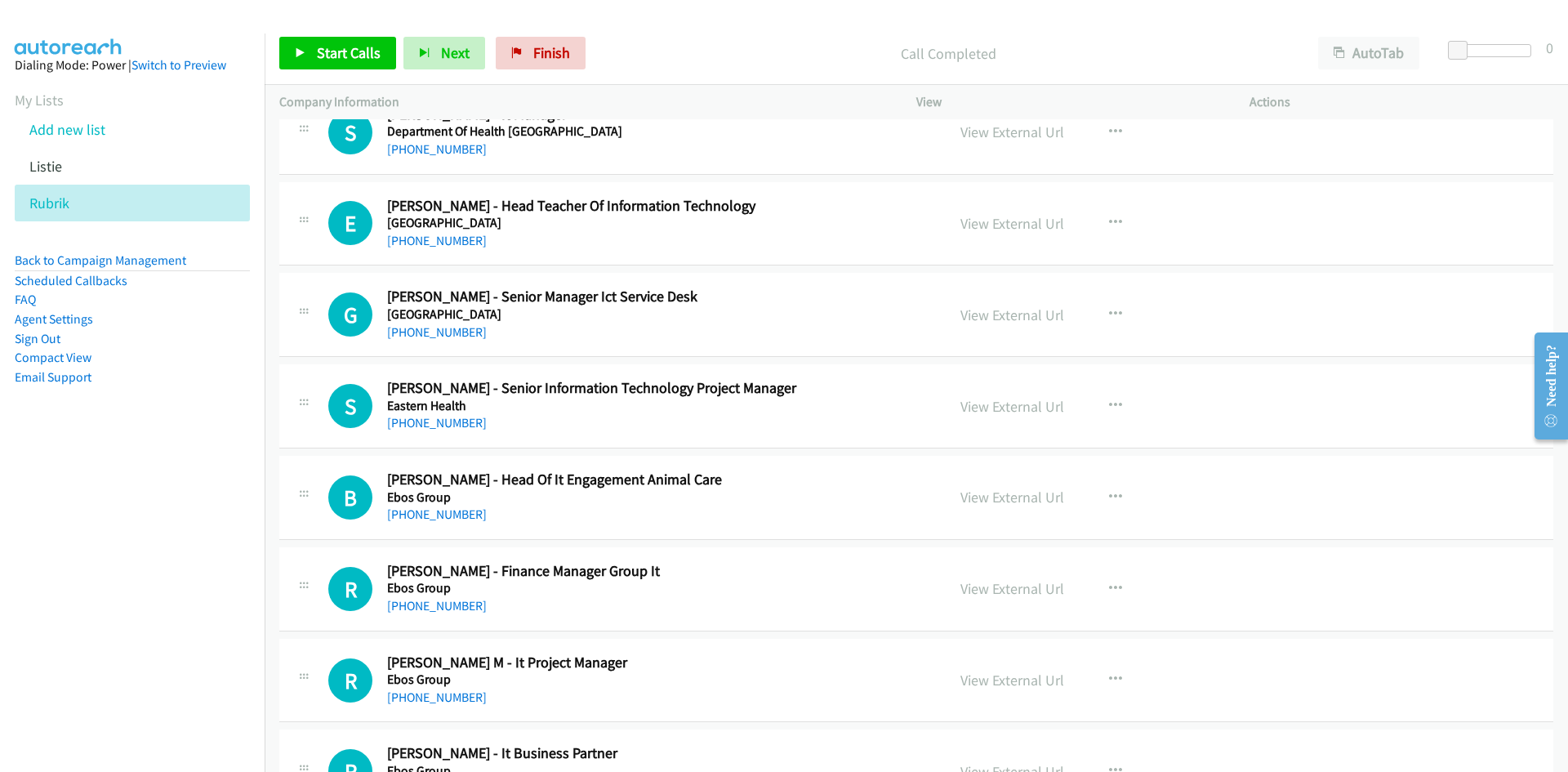
scroll to position [3349, 0]
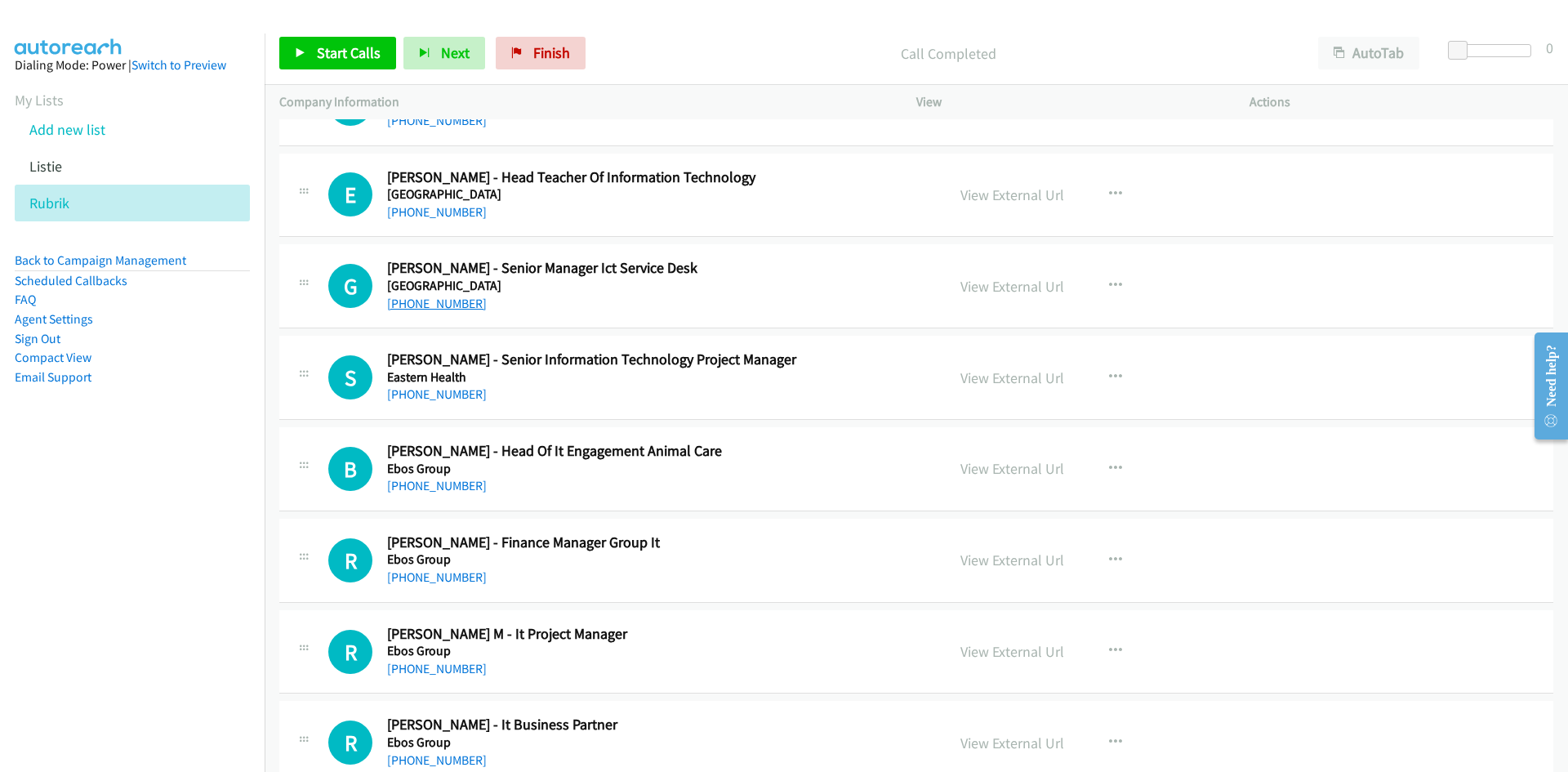
click at [454, 303] on link "+61 1300 679 332" at bounding box center [437, 304] width 100 height 16
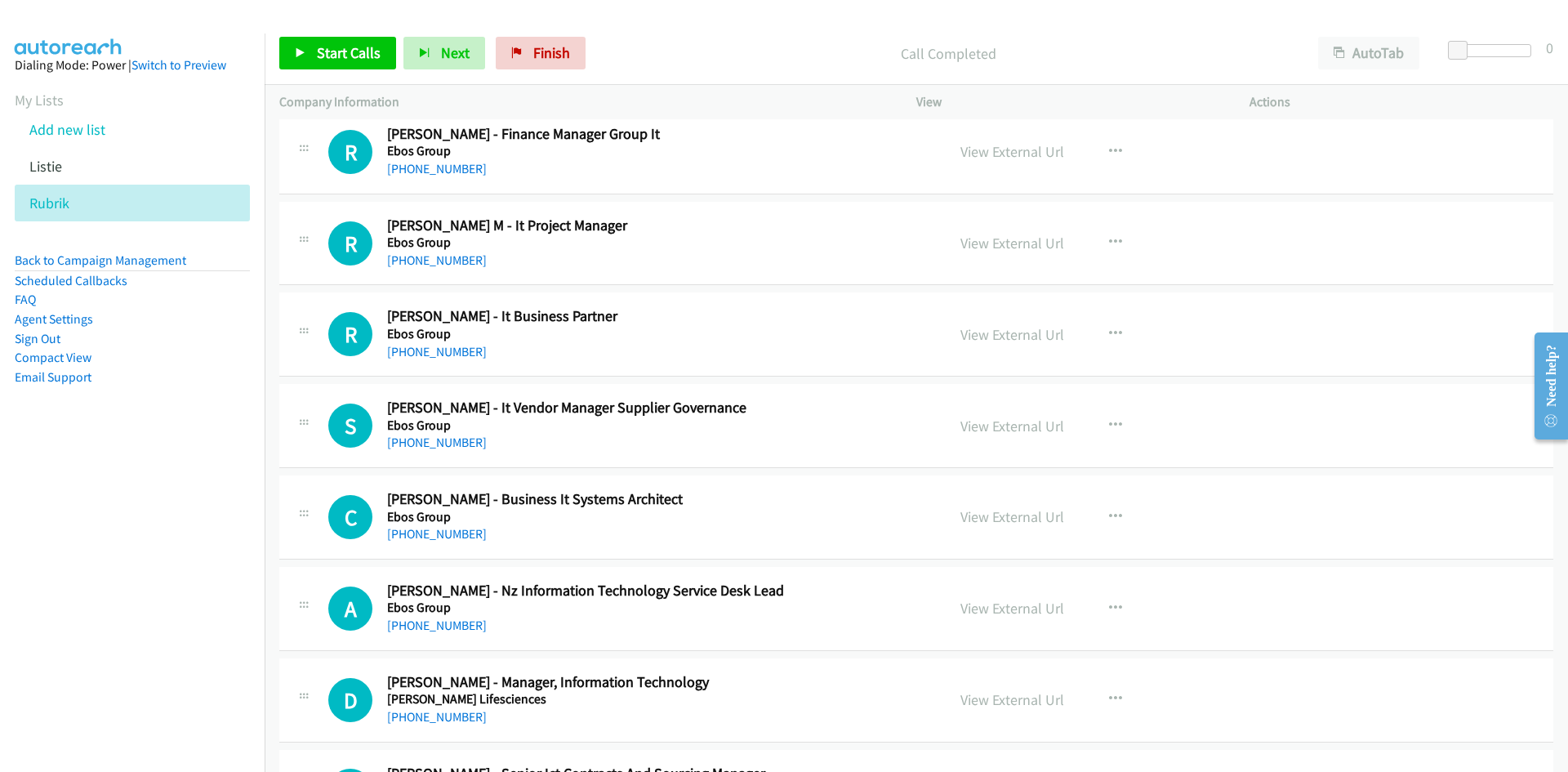
scroll to position [3840, 0]
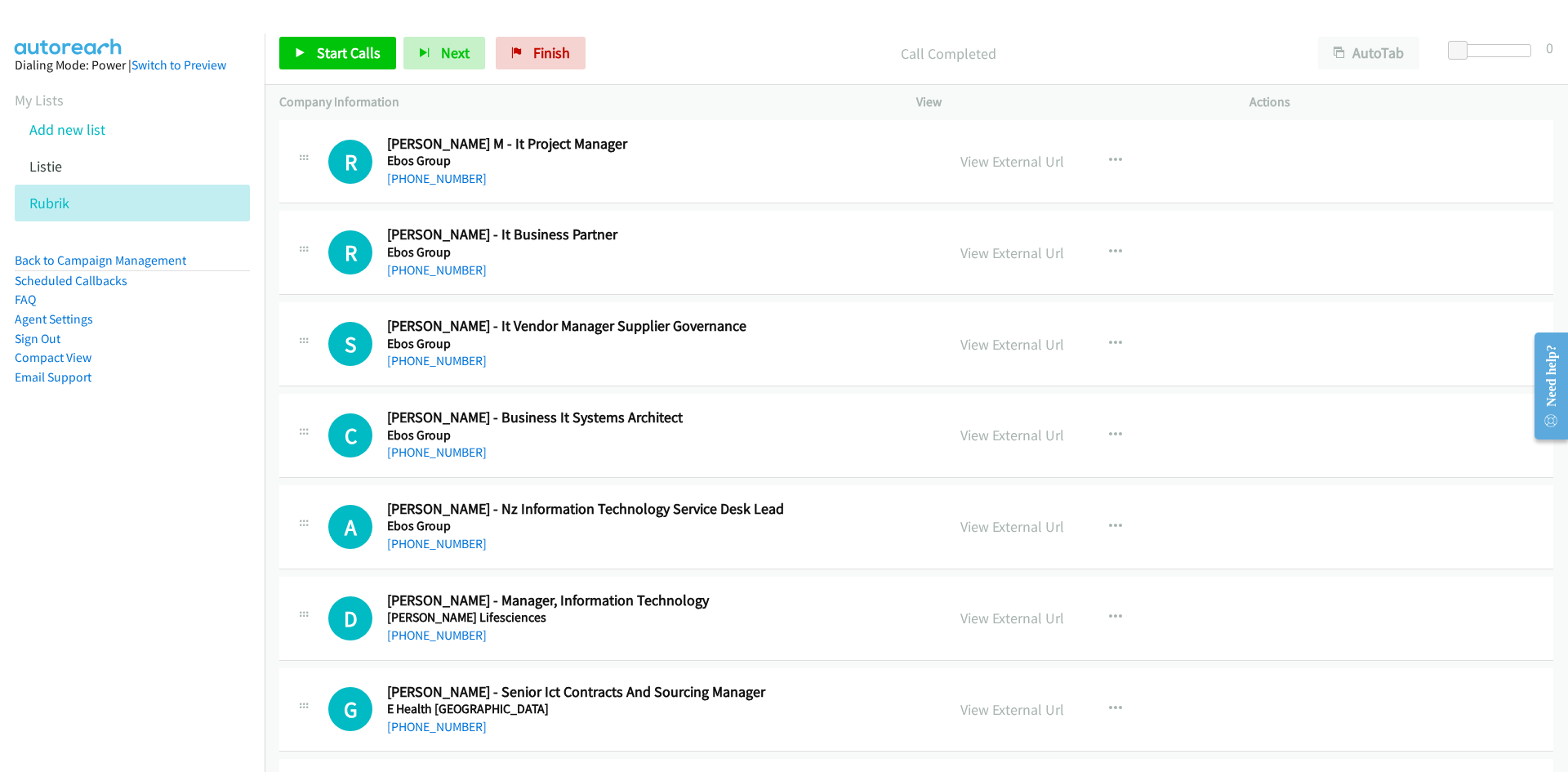
drag, startPoint x: 449, startPoint y: 269, endPoint x: 203, endPoint y: 348, distance: 258.4
click at [449, 269] on link "+61 499 304 675" at bounding box center [437, 270] width 100 height 16
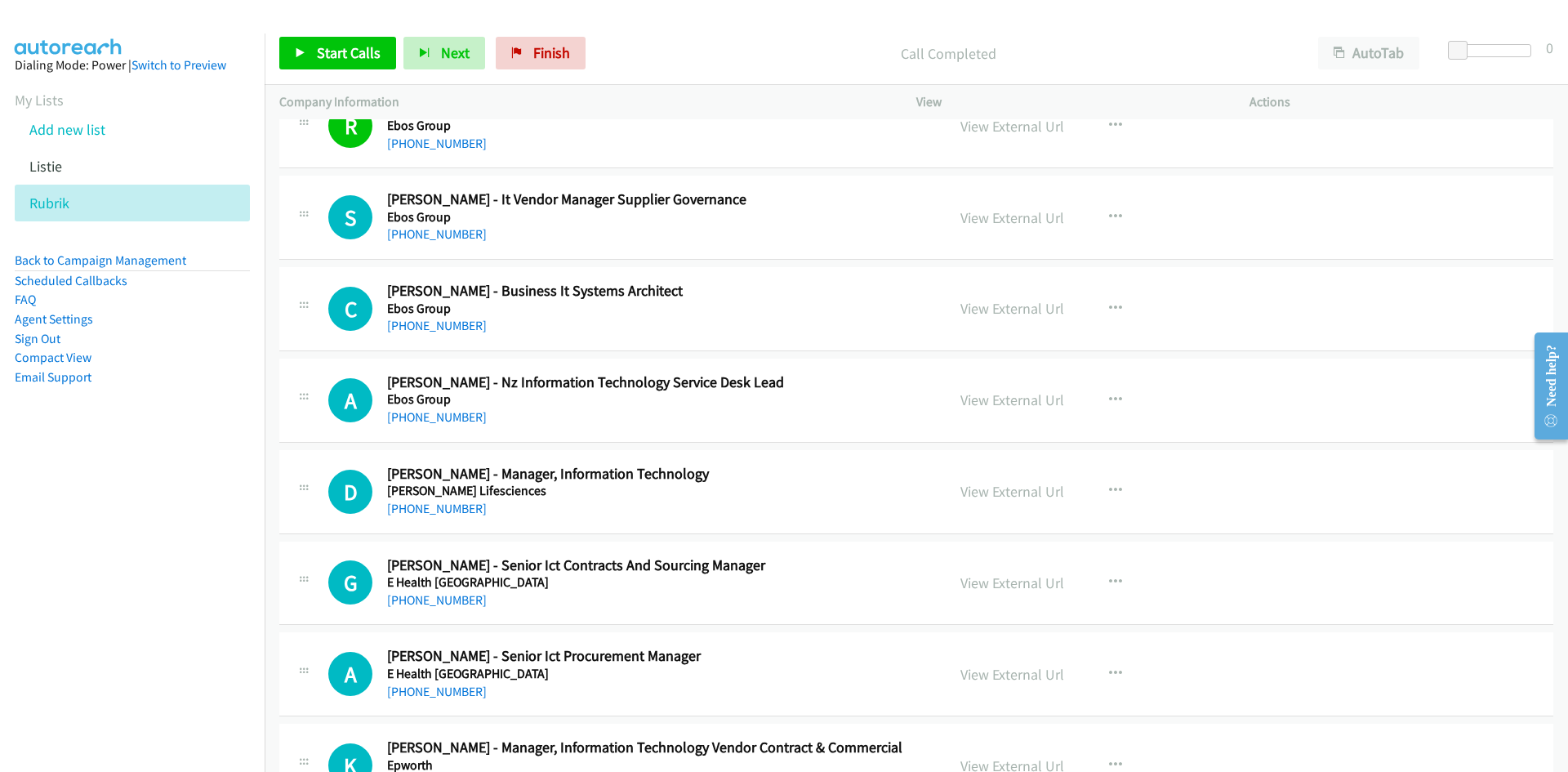
scroll to position [4003, 0]
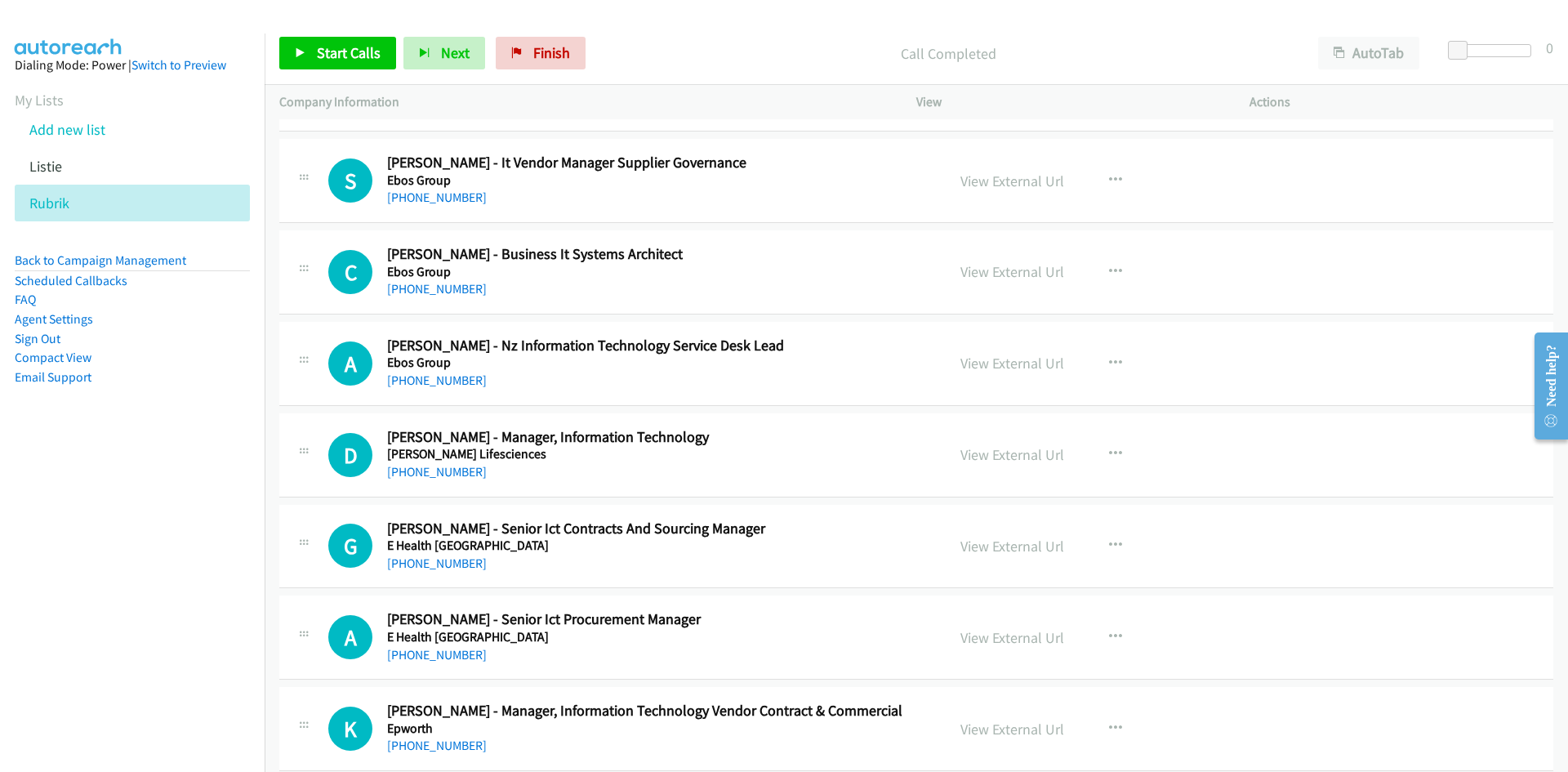
drag, startPoint x: 444, startPoint y: 291, endPoint x: 297, endPoint y: 344, distance: 156.3
click at [444, 291] on link "+64 3 339 5084" at bounding box center [437, 289] width 100 height 16
drag, startPoint x: 430, startPoint y: 383, endPoint x: 246, endPoint y: 469, distance: 203.1
click at [430, 383] on link "+64 210 746 400" at bounding box center [437, 381] width 100 height 16
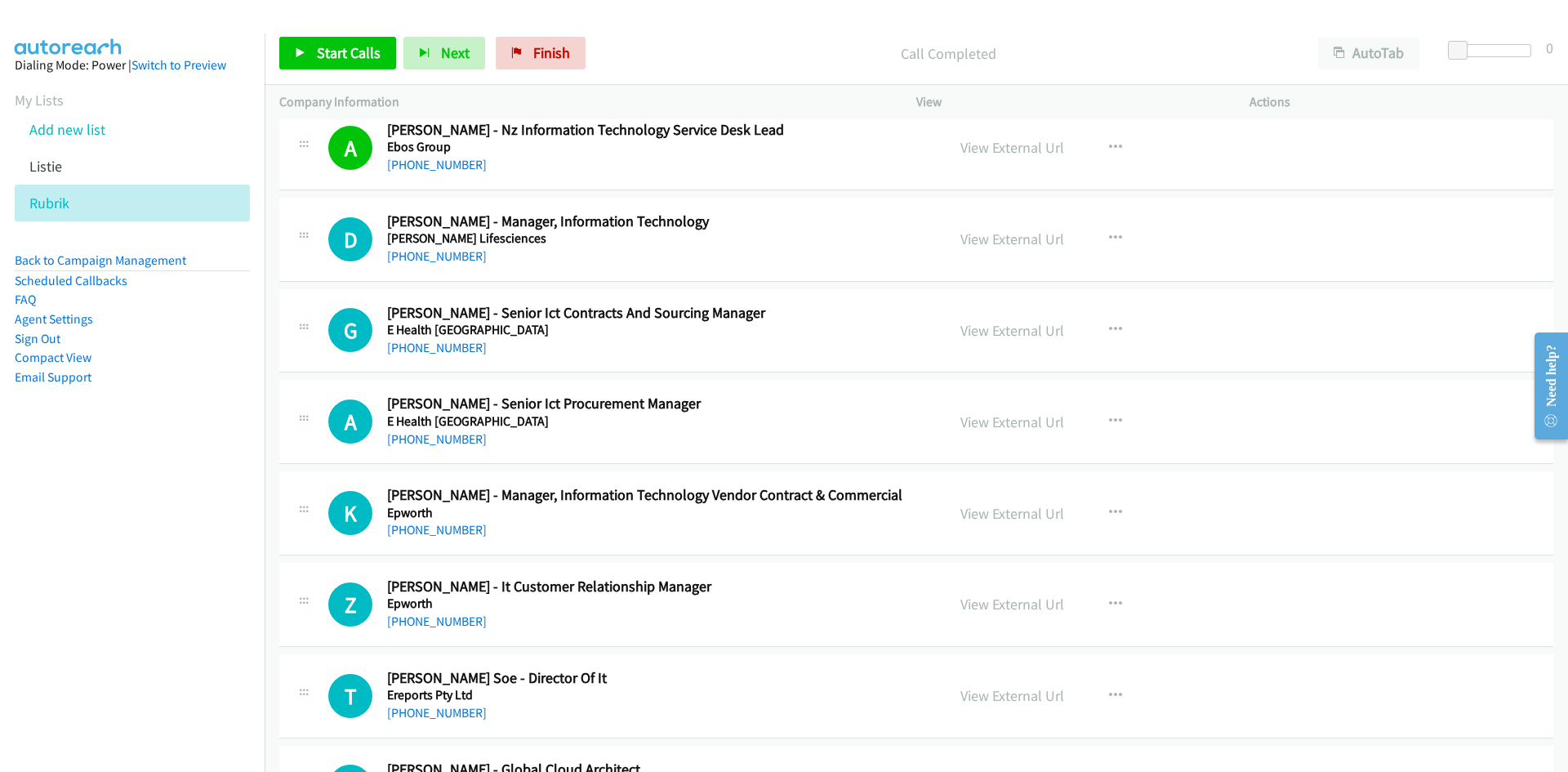
scroll to position [4248, 0]
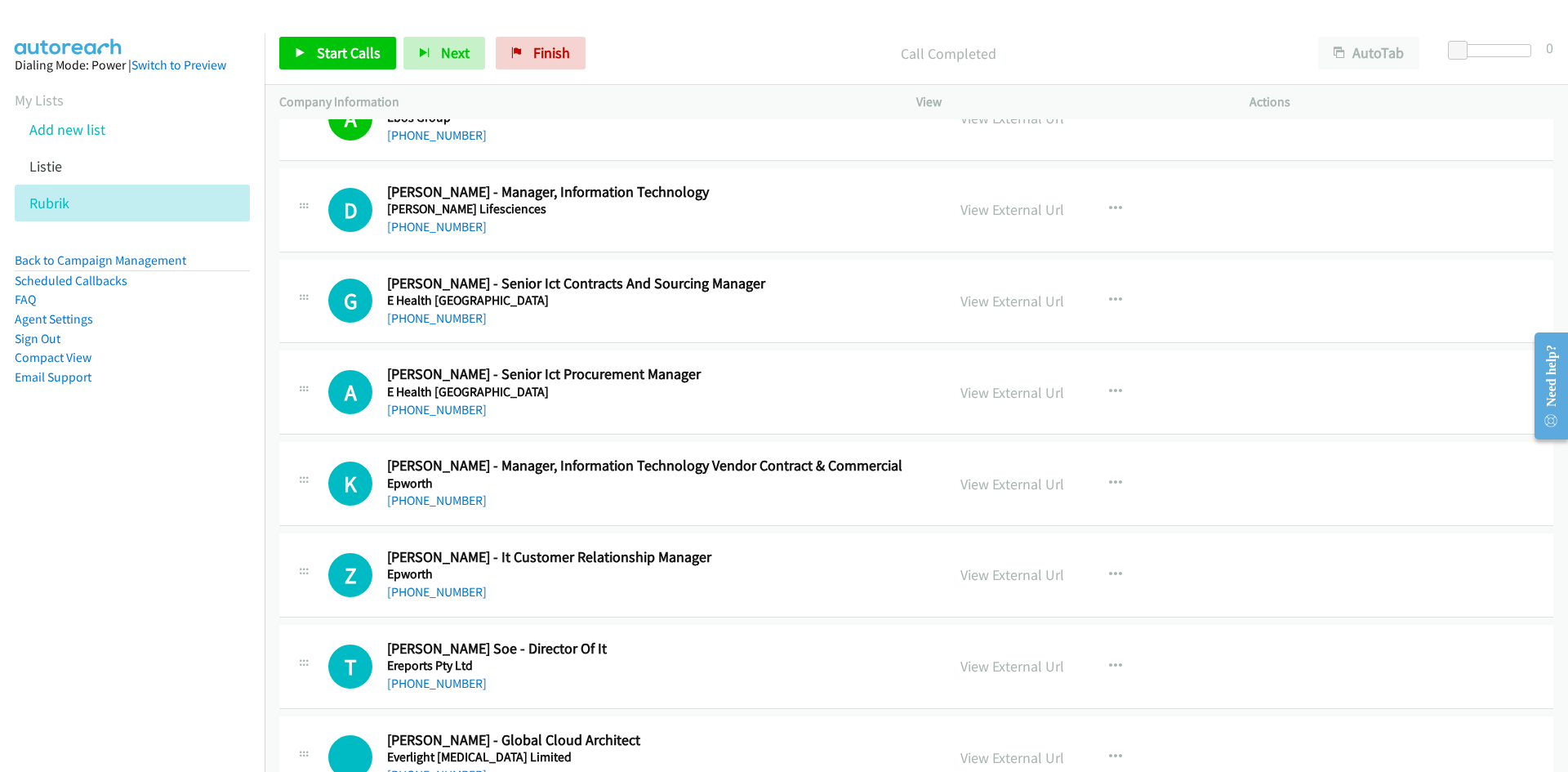
drag, startPoint x: 467, startPoint y: 227, endPoint x: 388, endPoint y: 262, distance: 86.4
click at [467, 227] on link "+61 409 005 007" at bounding box center [437, 227] width 100 height 16
drag, startPoint x: 430, startPoint y: 321, endPoint x: 182, endPoint y: 396, distance: 259.1
click at [430, 321] on link "+61 432 523 981" at bounding box center [437, 318] width 100 height 16
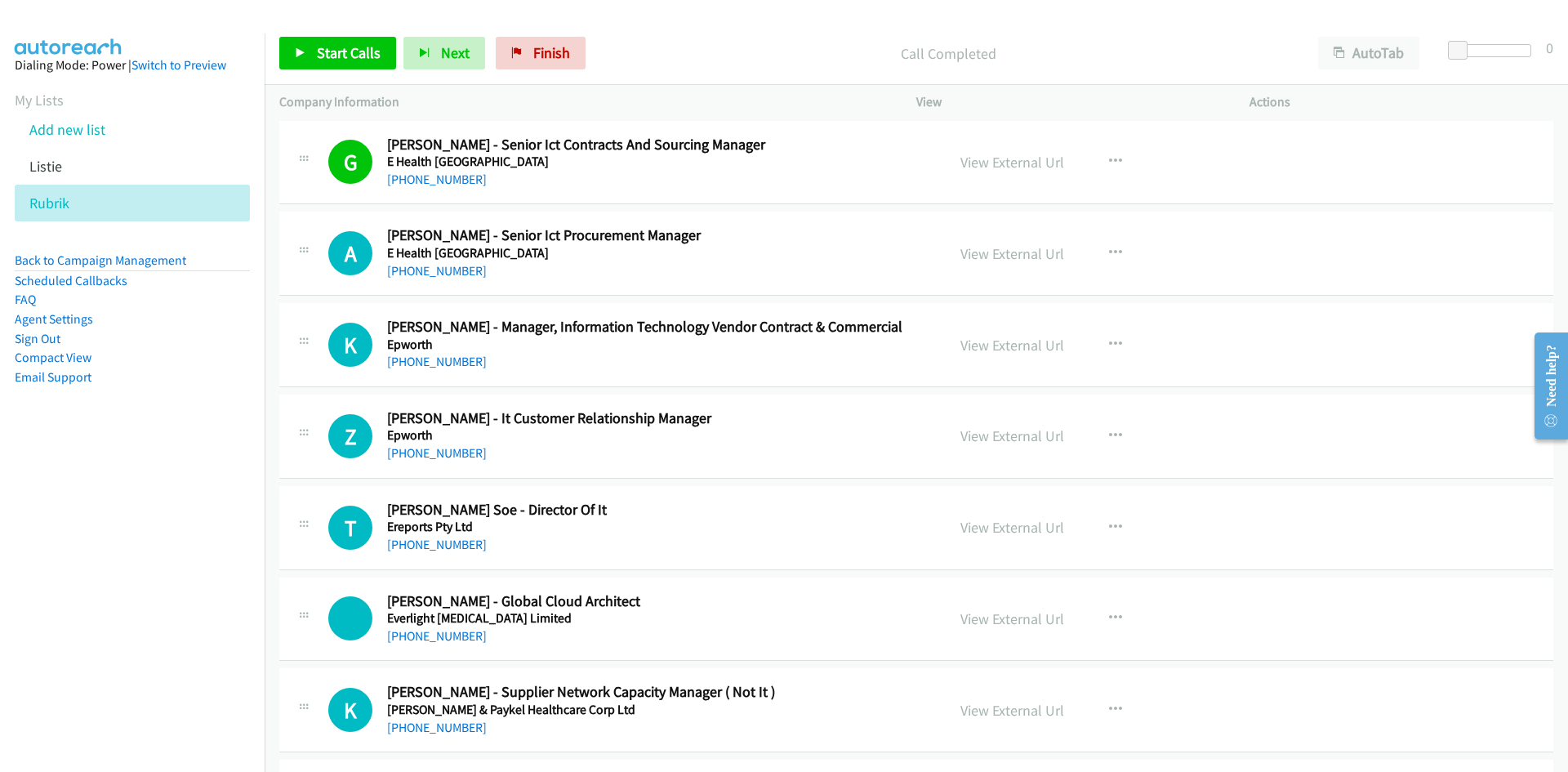
scroll to position [4412, 0]
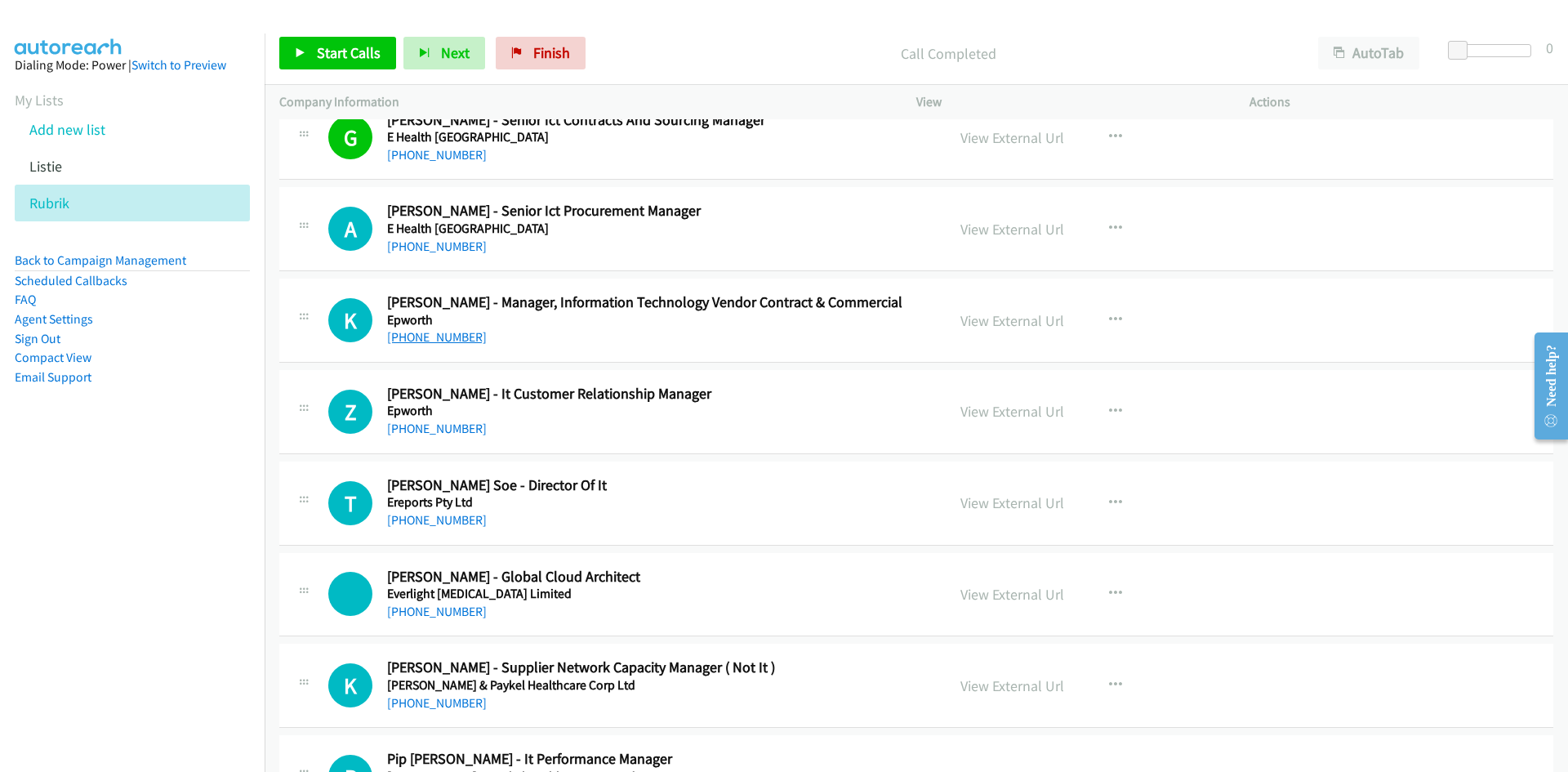
drag, startPoint x: 445, startPoint y: 335, endPoint x: 419, endPoint y: 342, distance: 26.9
click at [445, 335] on link "+61 410 425 207" at bounding box center [437, 337] width 100 height 16
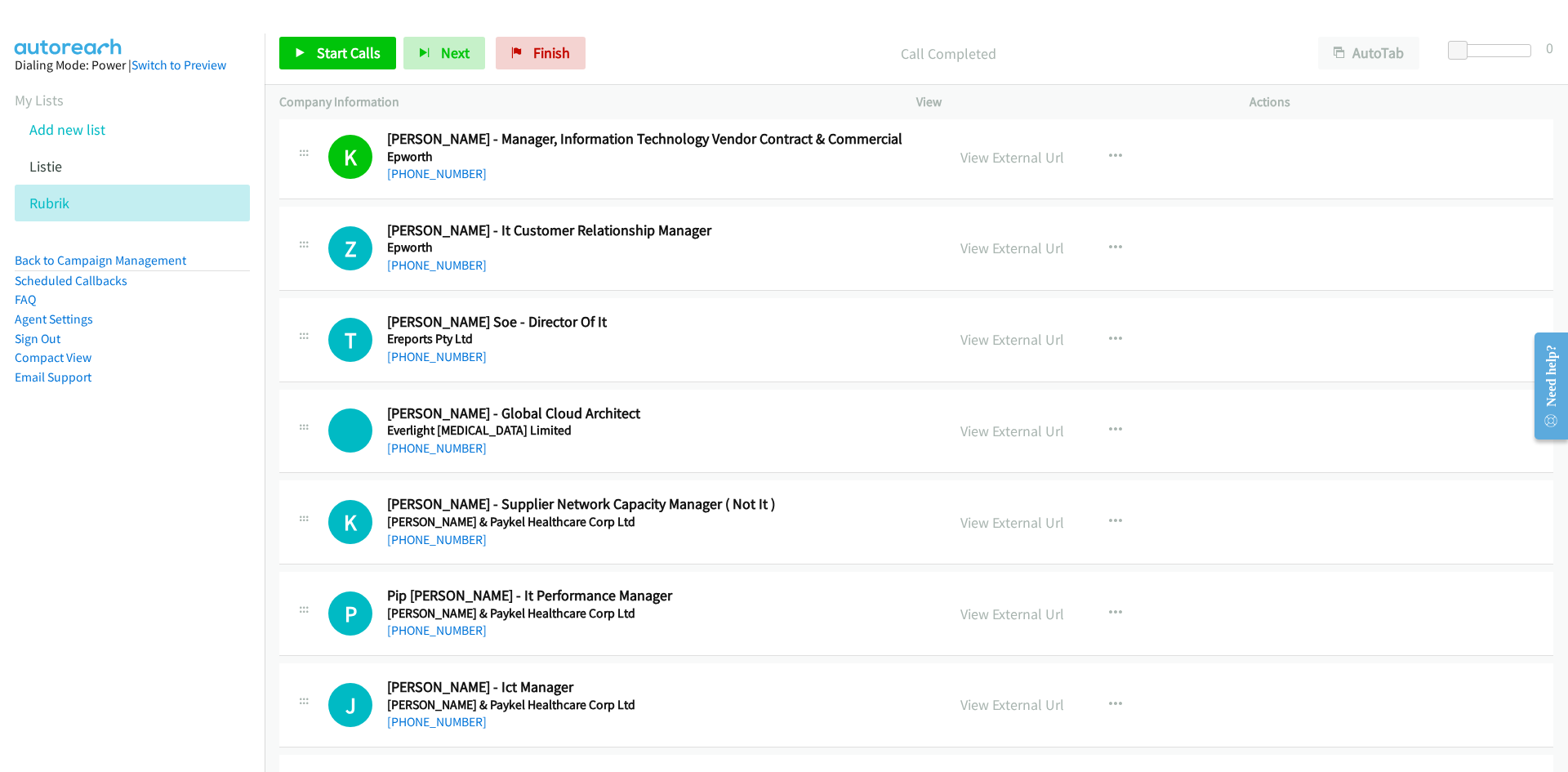
scroll to position [4493, 0]
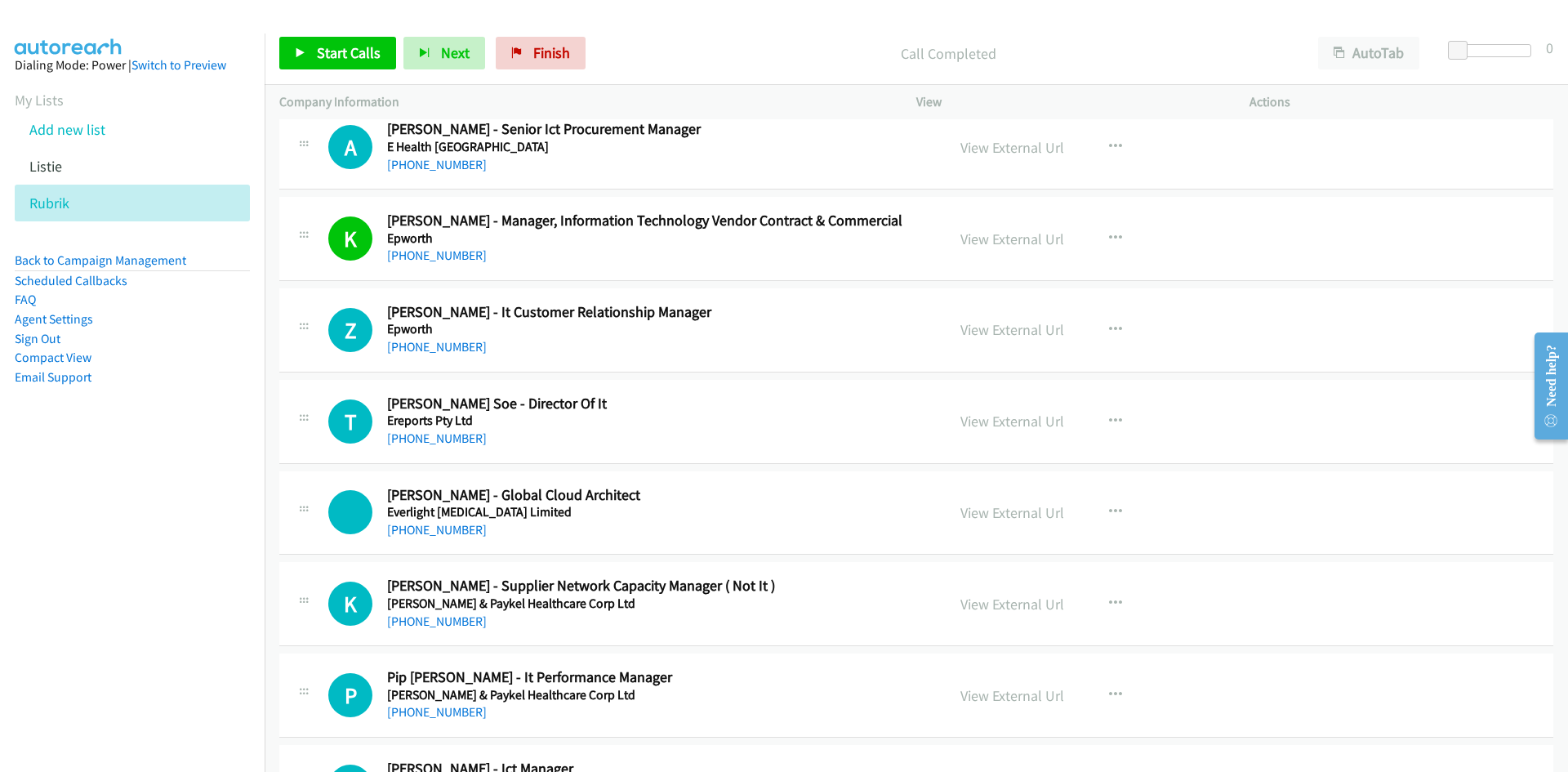
drag, startPoint x: 443, startPoint y: 342, endPoint x: 369, endPoint y: 371, distance: 79.5
click at [443, 342] on link "+61 403 580 812" at bounding box center [437, 347] width 100 height 16
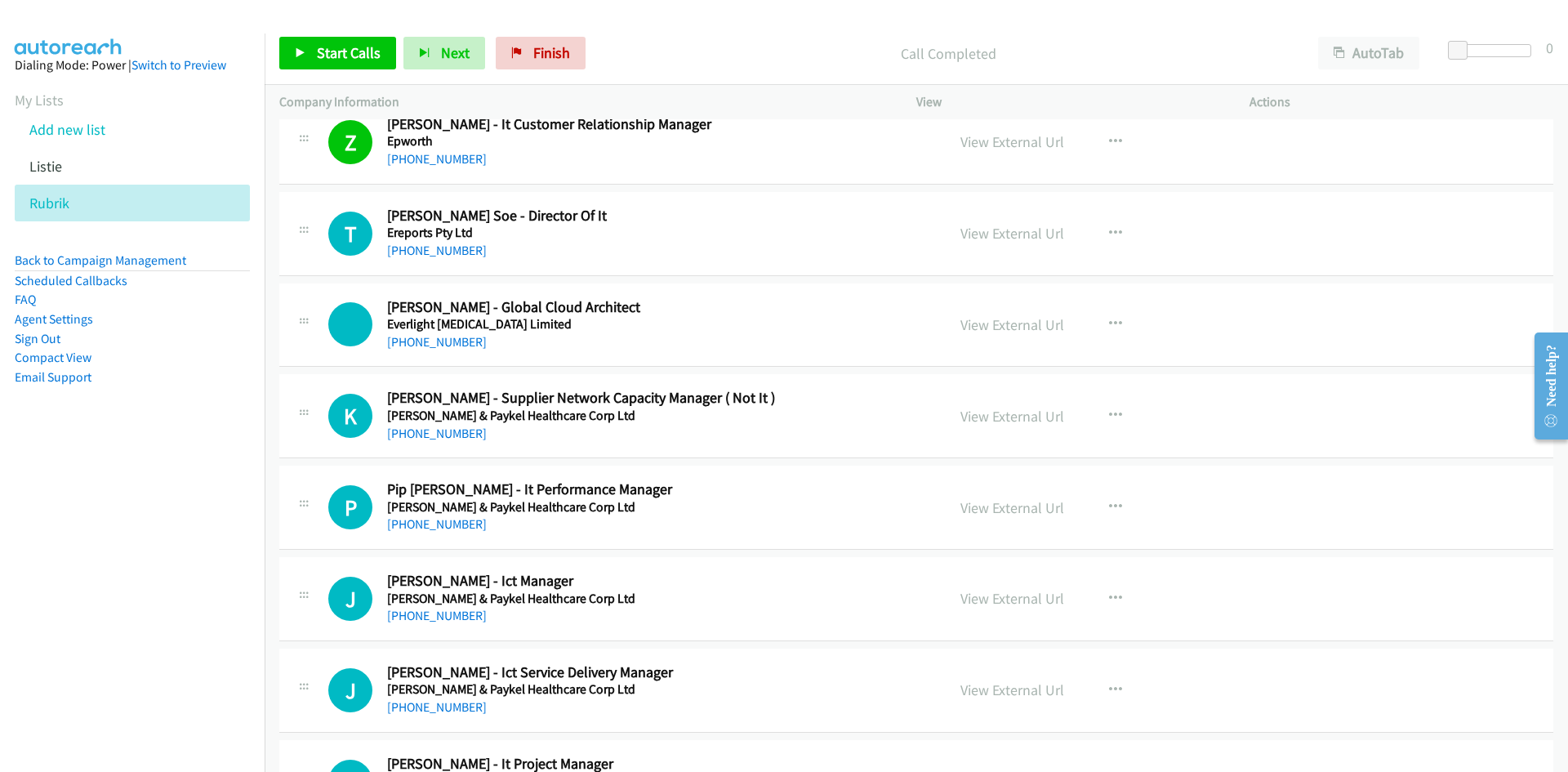
scroll to position [4656, 0]
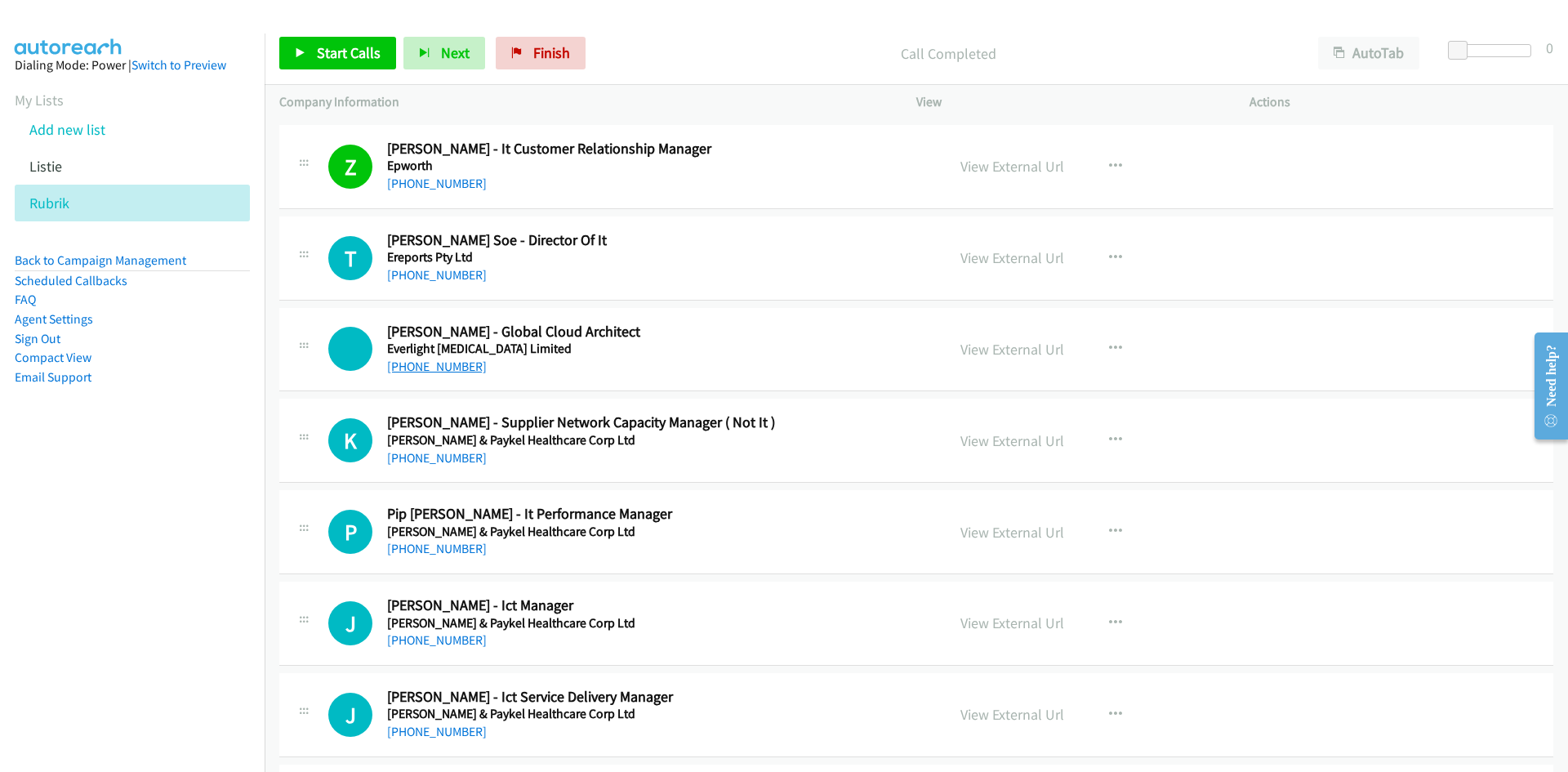
click at [467, 364] on link "+61 400 004 511" at bounding box center [437, 367] width 100 height 16
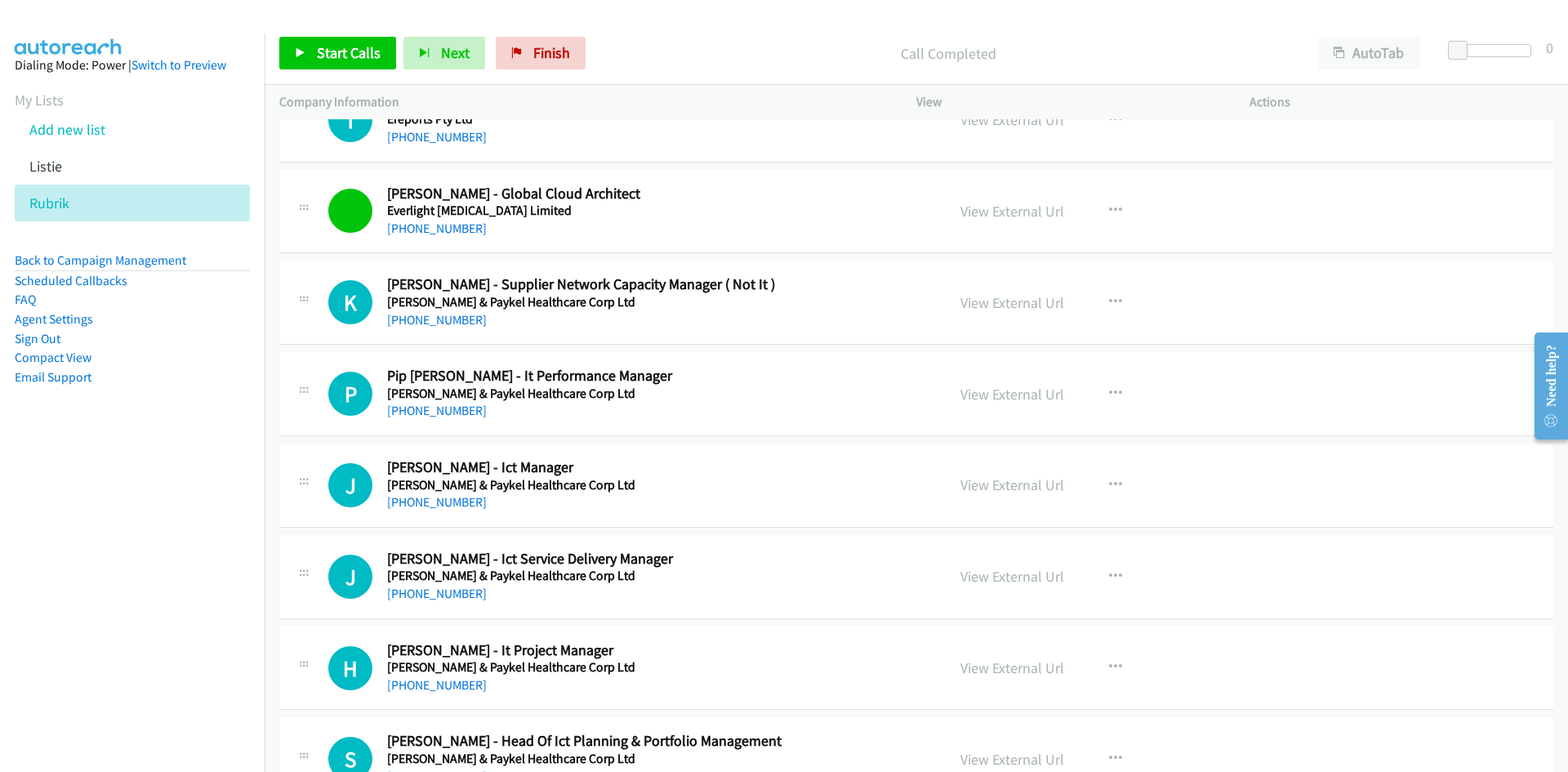
scroll to position [4820, 0]
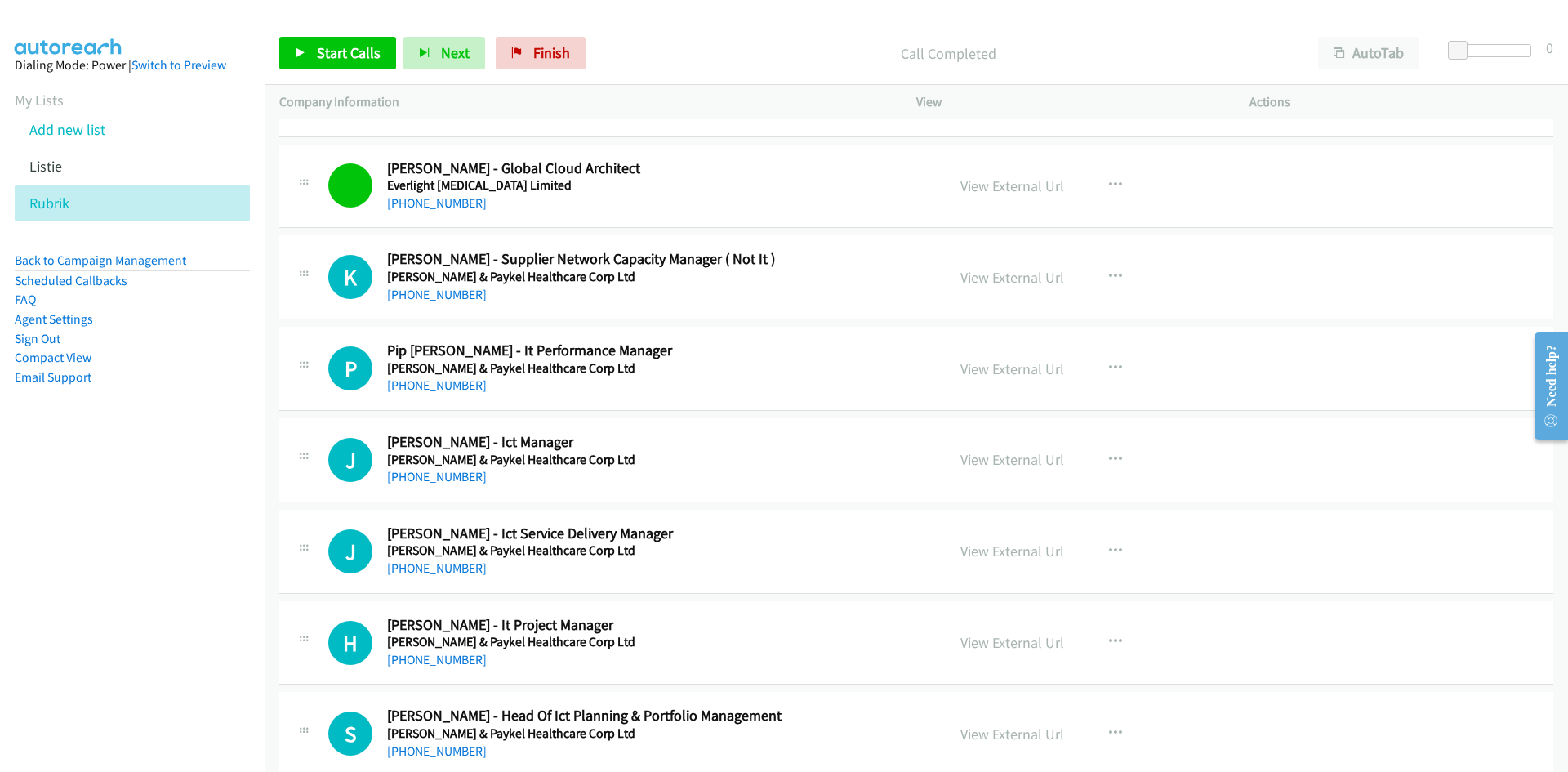
drag, startPoint x: 436, startPoint y: 387, endPoint x: 147, endPoint y: 433, distance: 292.6
click at [436, 387] on link "+64 9 273 0600" at bounding box center [437, 385] width 100 height 16
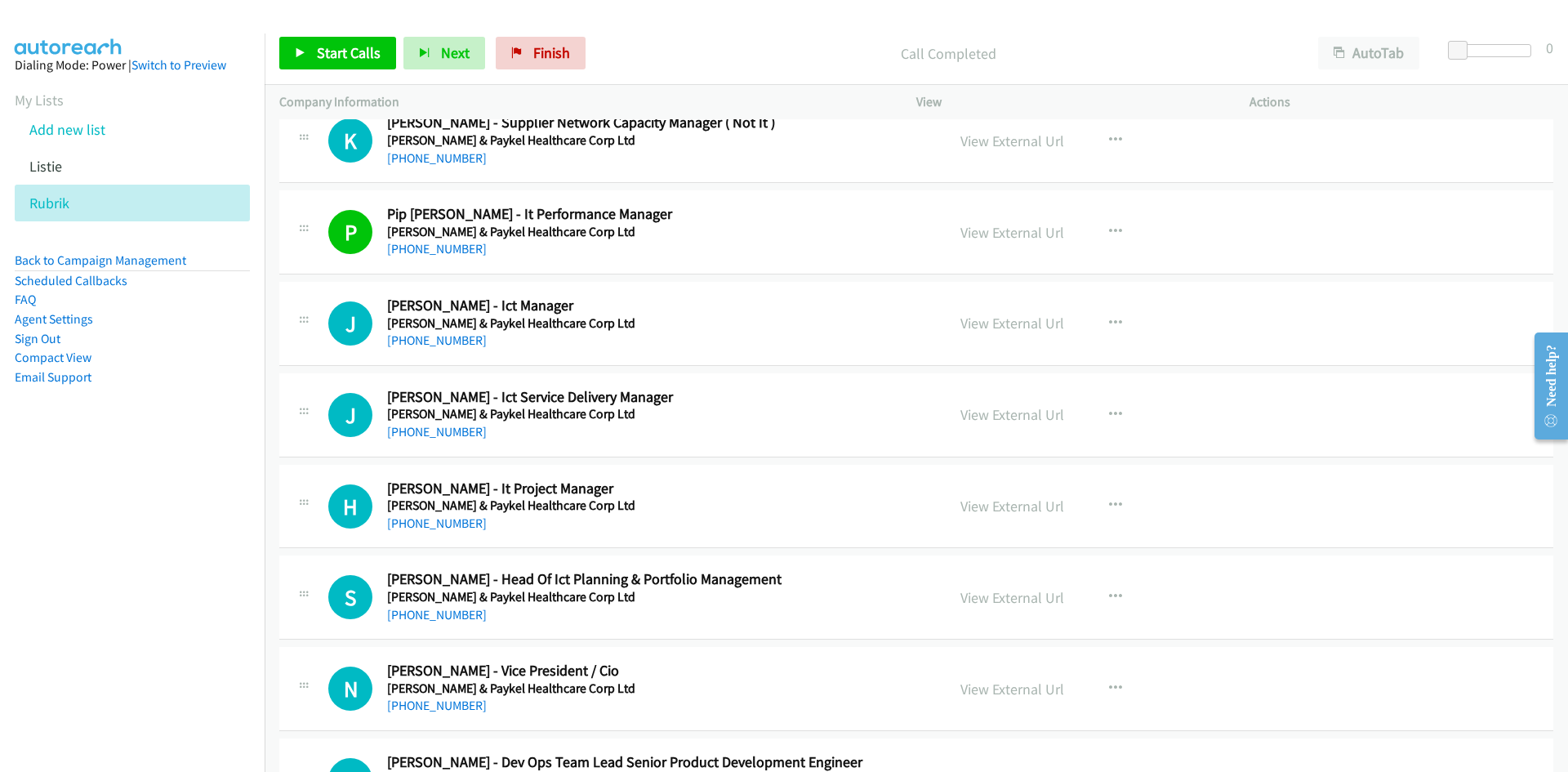
scroll to position [4983, 0]
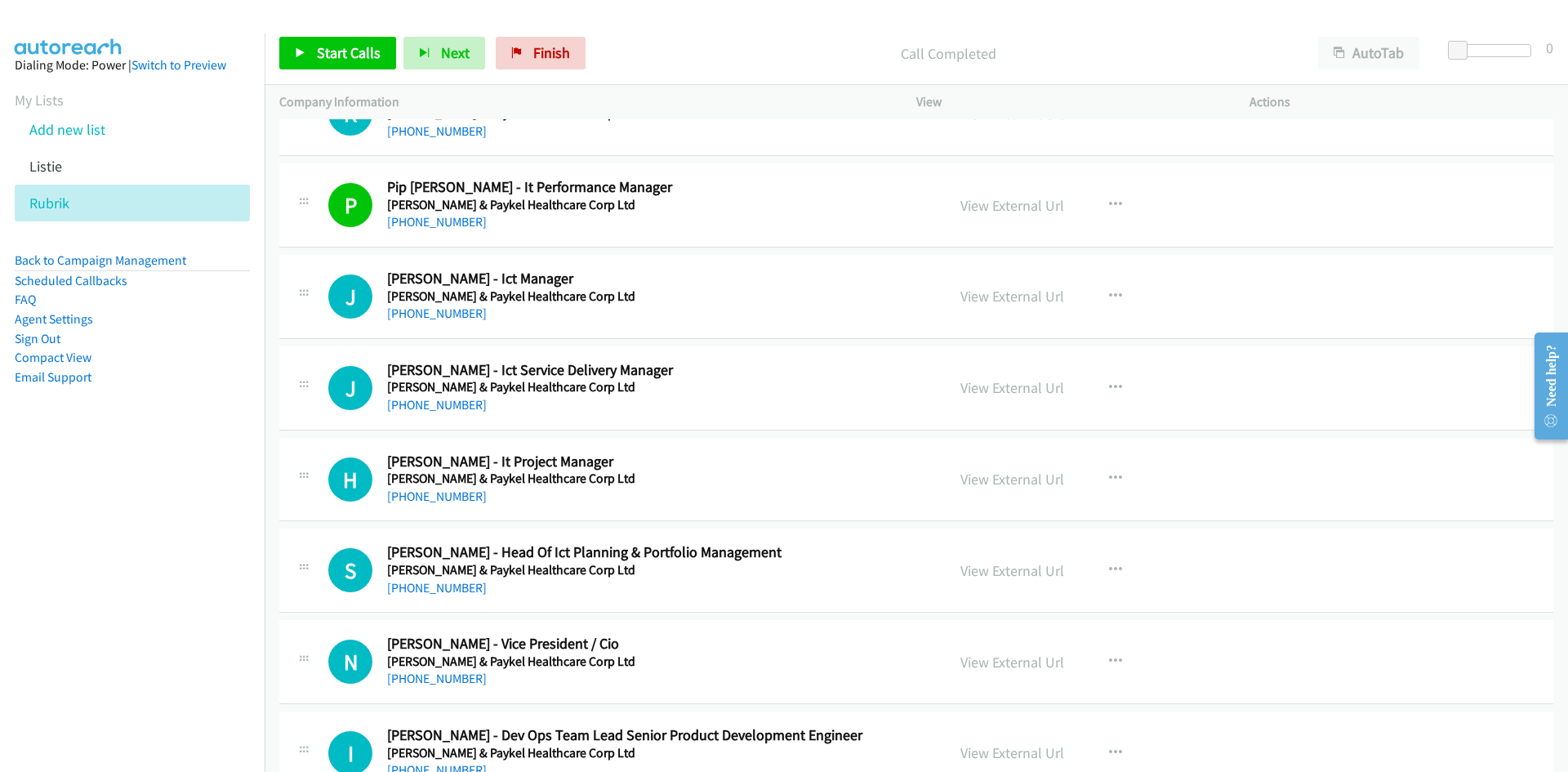
drag, startPoint x: 438, startPoint y: 308, endPoint x: 189, endPoint y: 374, distance: 257.6
click at [438, 308] on link "+61 432 695 327" at bounding box center [437, 314] width 100 height 16
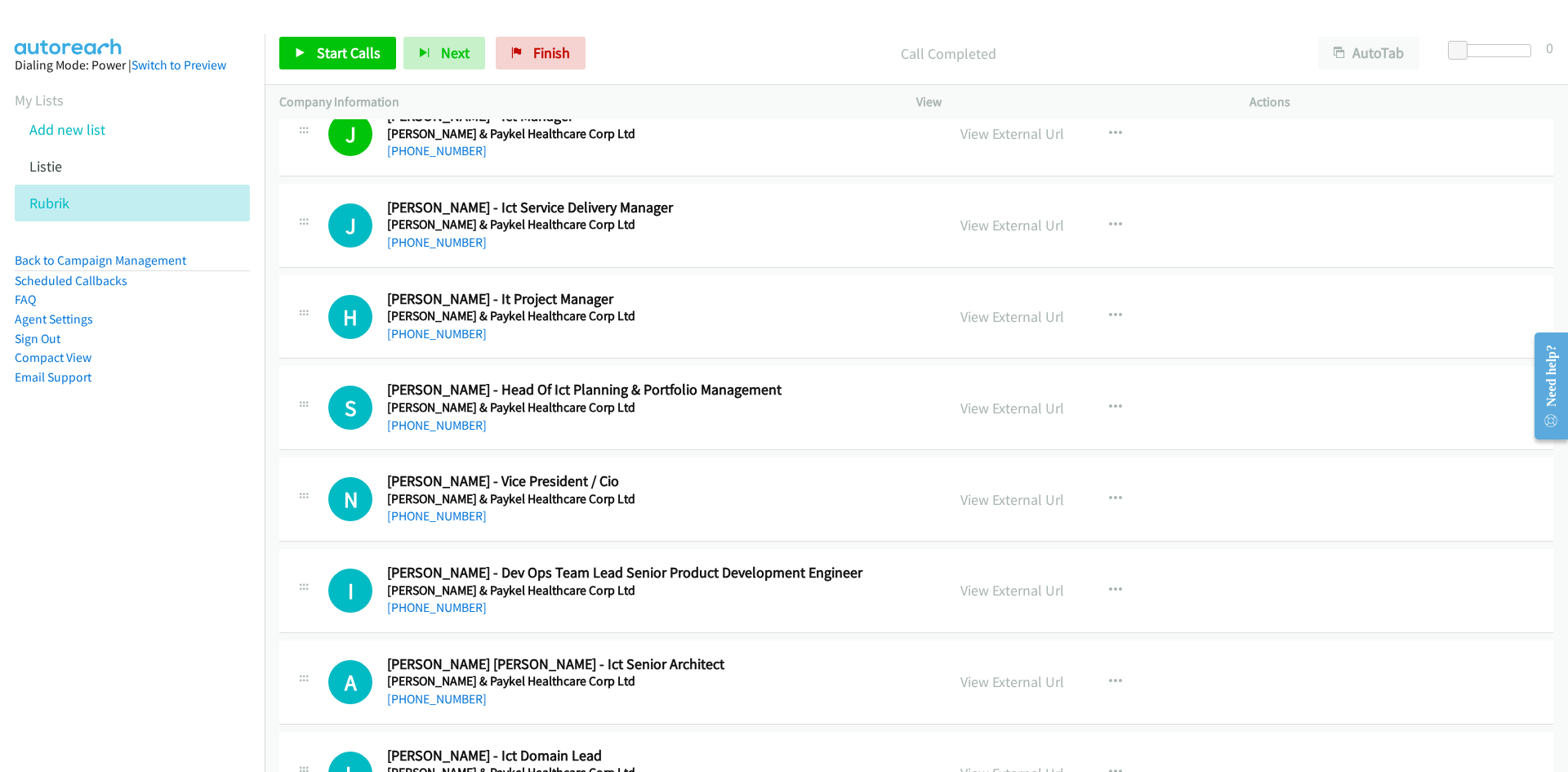
scroll to position [5146, 0]
drag, startPoint x: 430, startPoint y: 239, endPoint x: 243, endPoint y: 291, distance: 194.1
click at [430, 239] on link "+64 21 599 941" at bounding box center [437, 242] width 100 height 16
click at [430, 335] on link "+64 22 634 0892" at bounding box center [437, 333] width 100 height 16
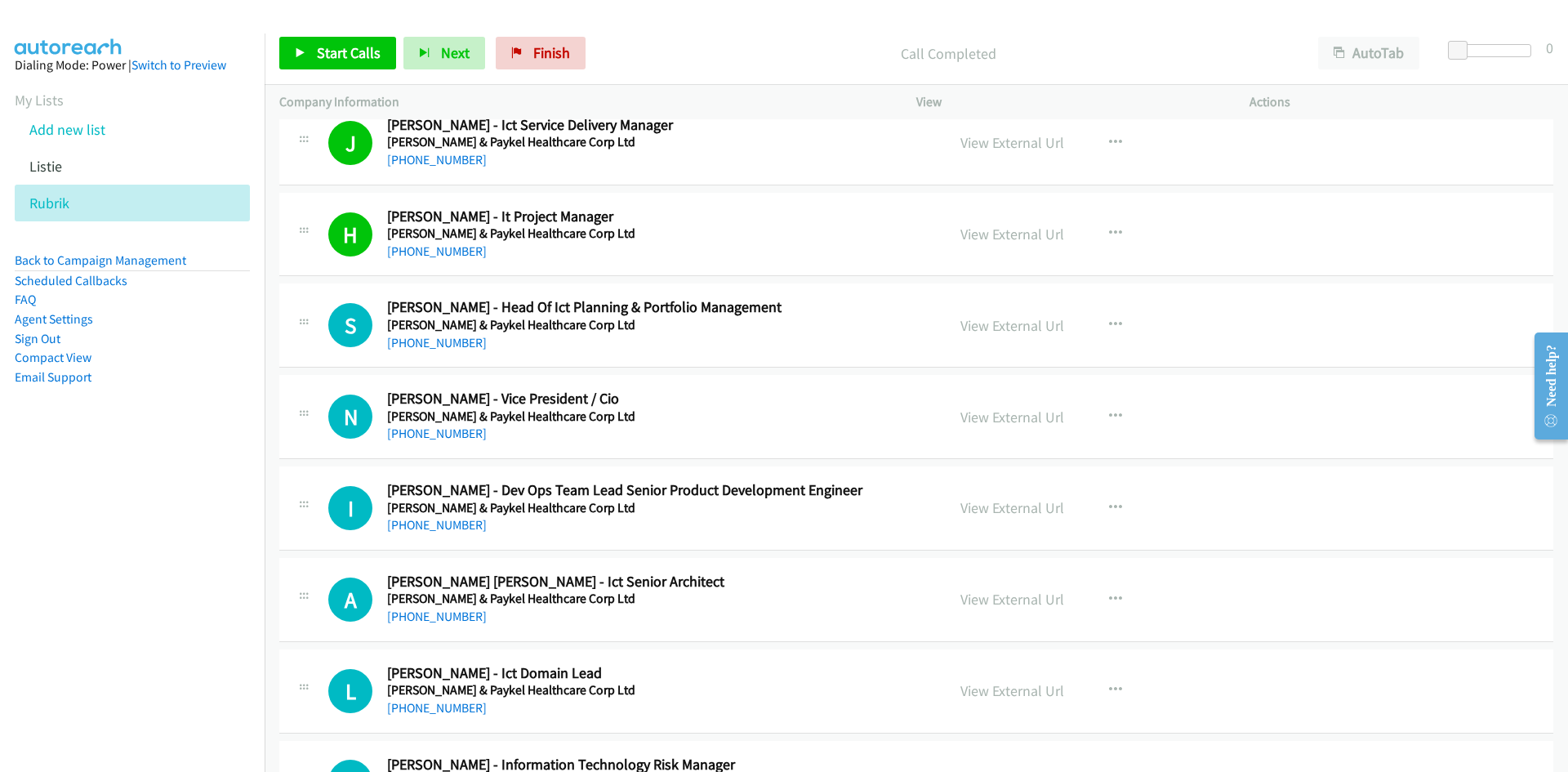
scroll to position [5311, 0]
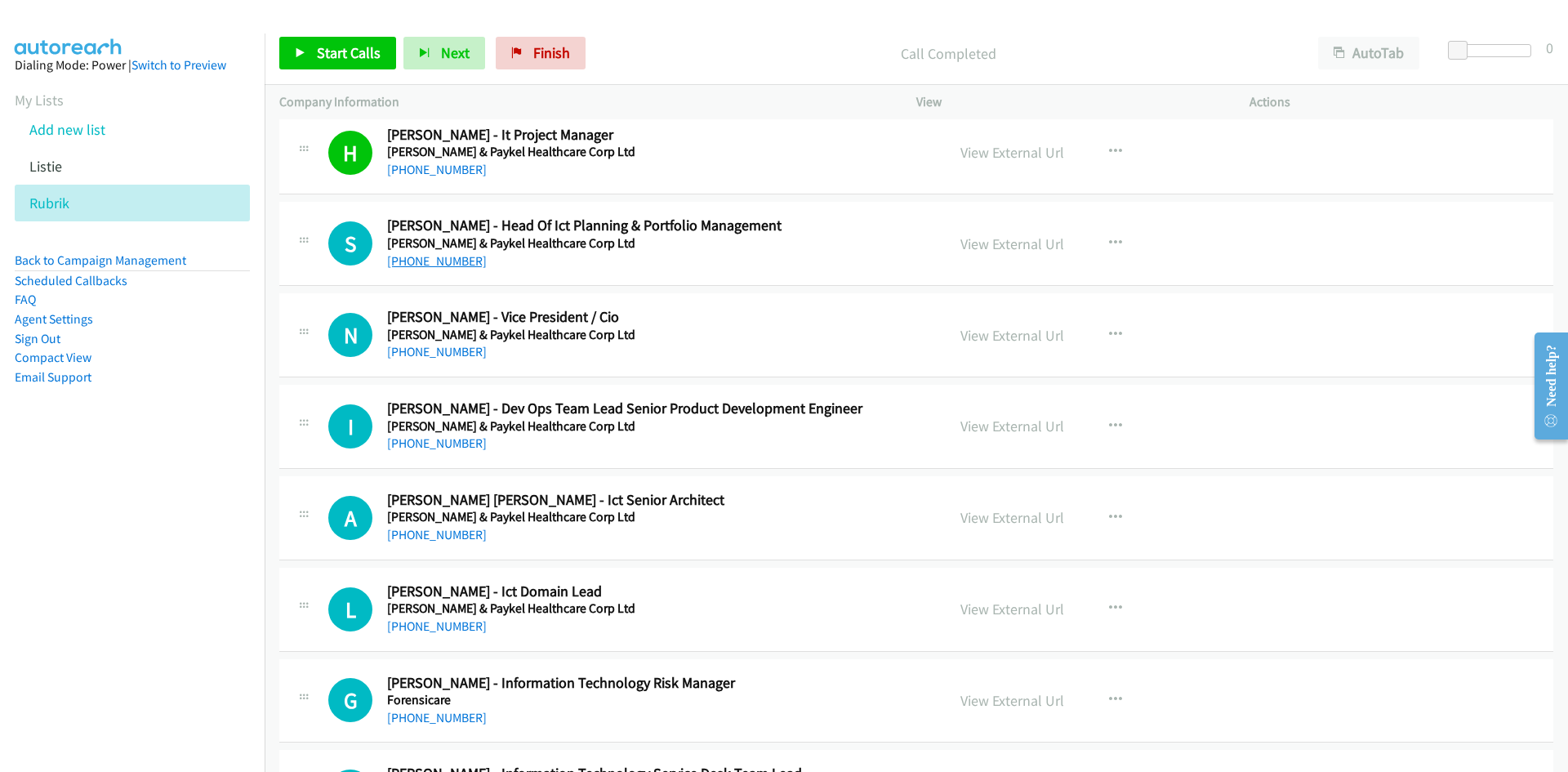
click at [423, 258] on link "+64 27 709 6688" at bounding box center [437, 261] width 100 height 16
click at [450, 348] on link "+64 210 372 362" at bounding box center [437, 352] width 100 height 16
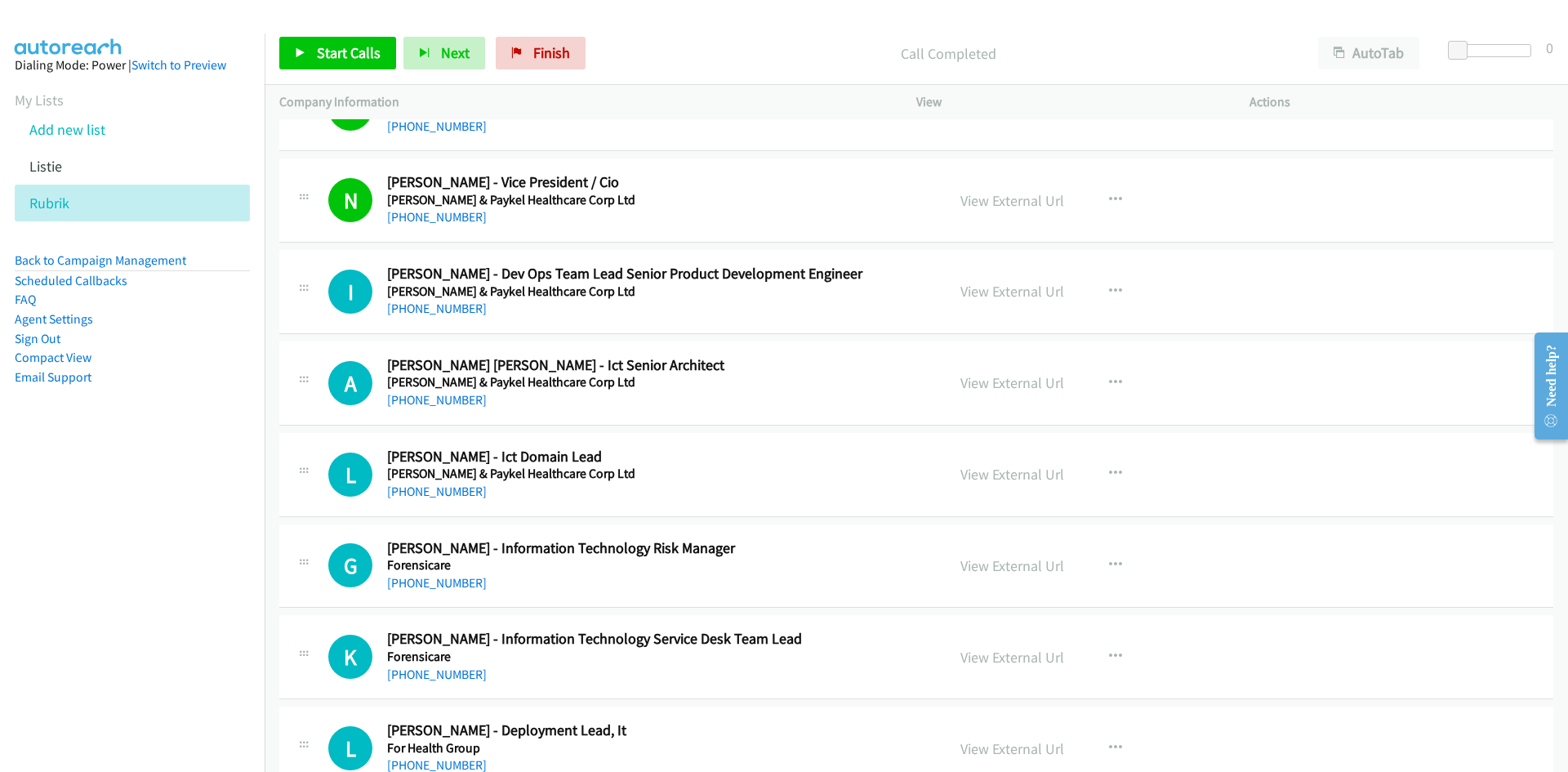
scroll to position [5474, 0]
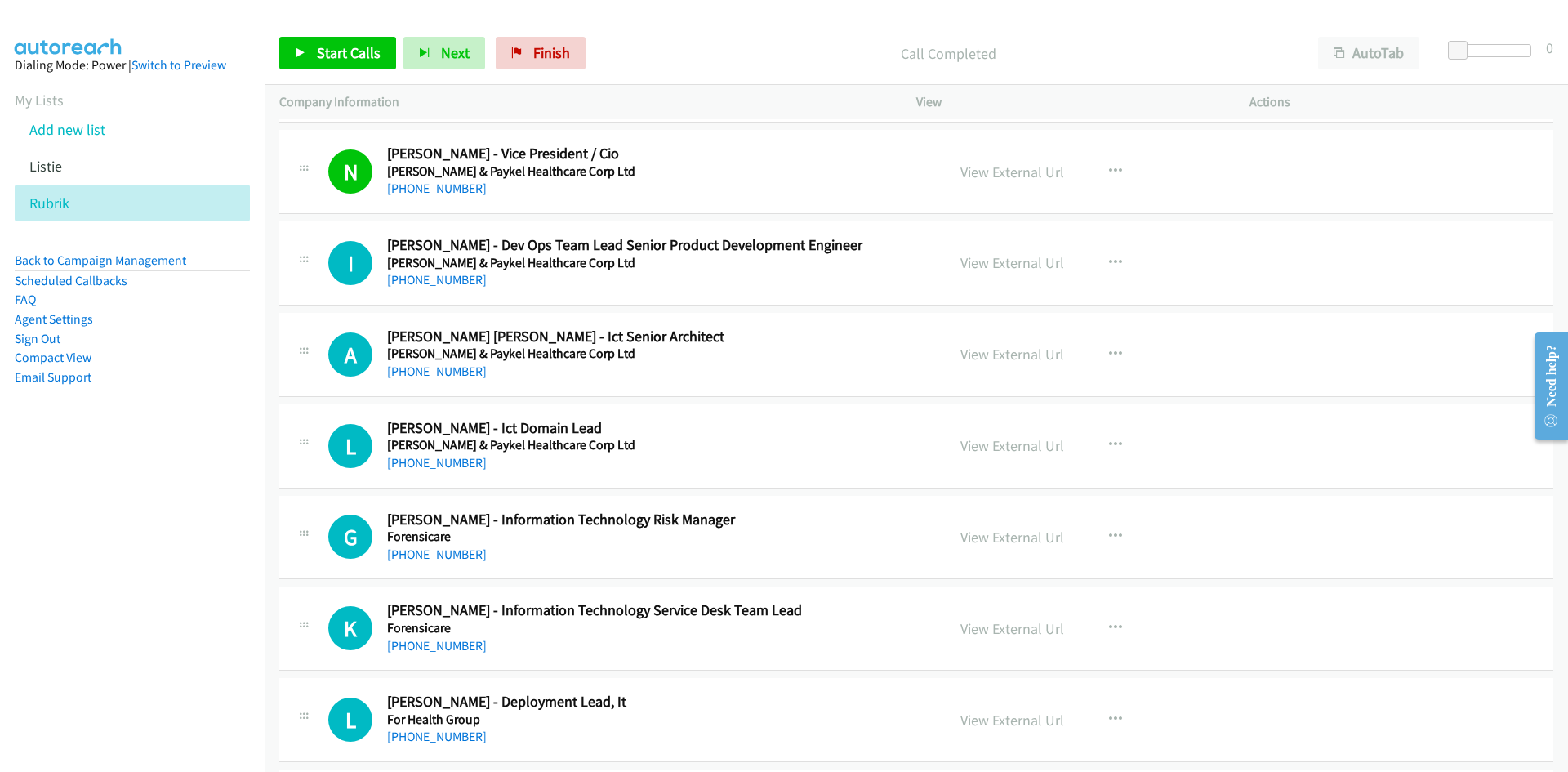
drag, startPoint x: 454, startPoint y: 279, endPoint x: 386, endPoint y: 319, distance: 78.9
click at [454, 279] on link "+64 21 121 2552" at bounding box center [437, 280] width 100 height 16
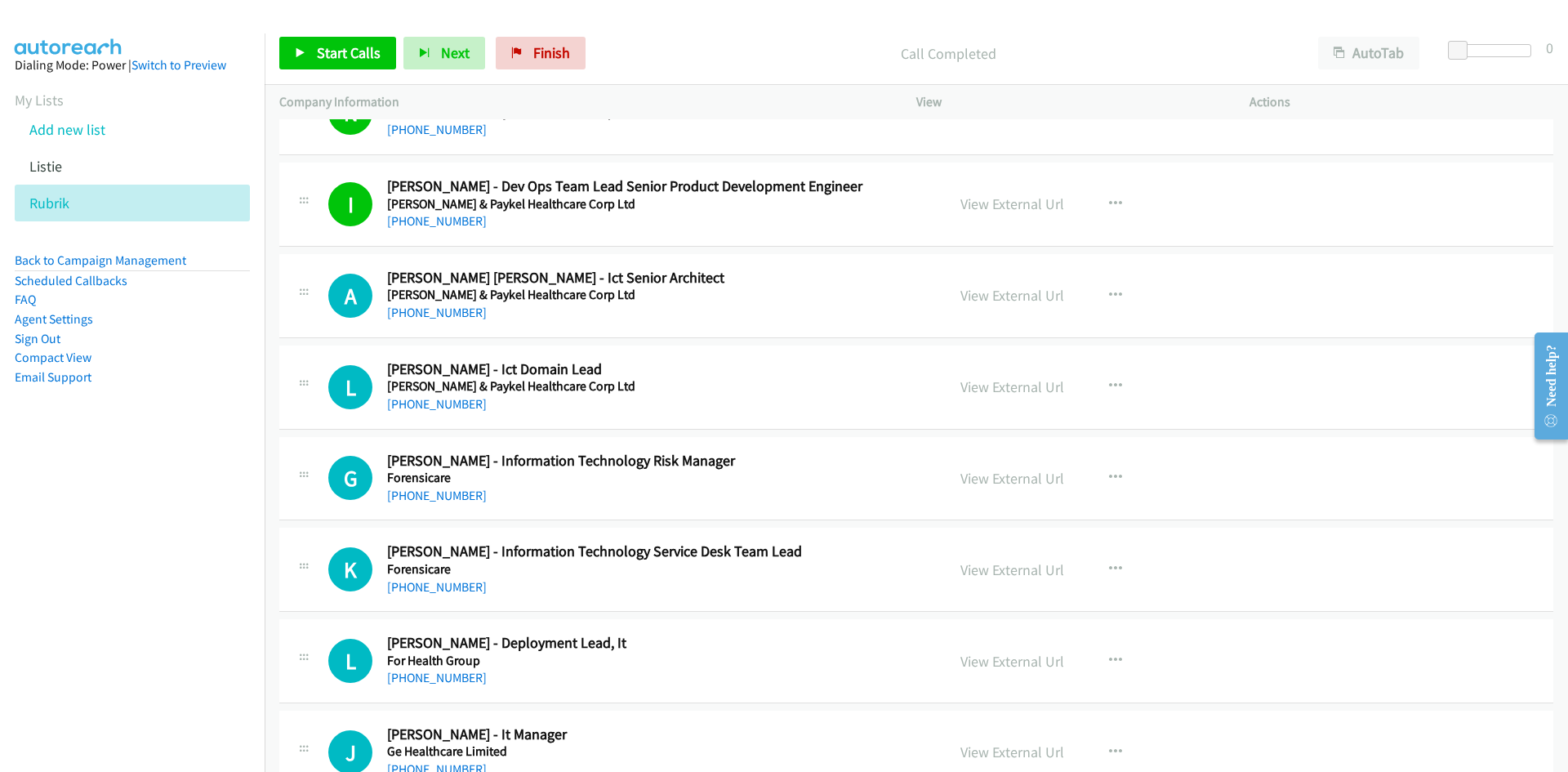
scroll to position [5555, 0]
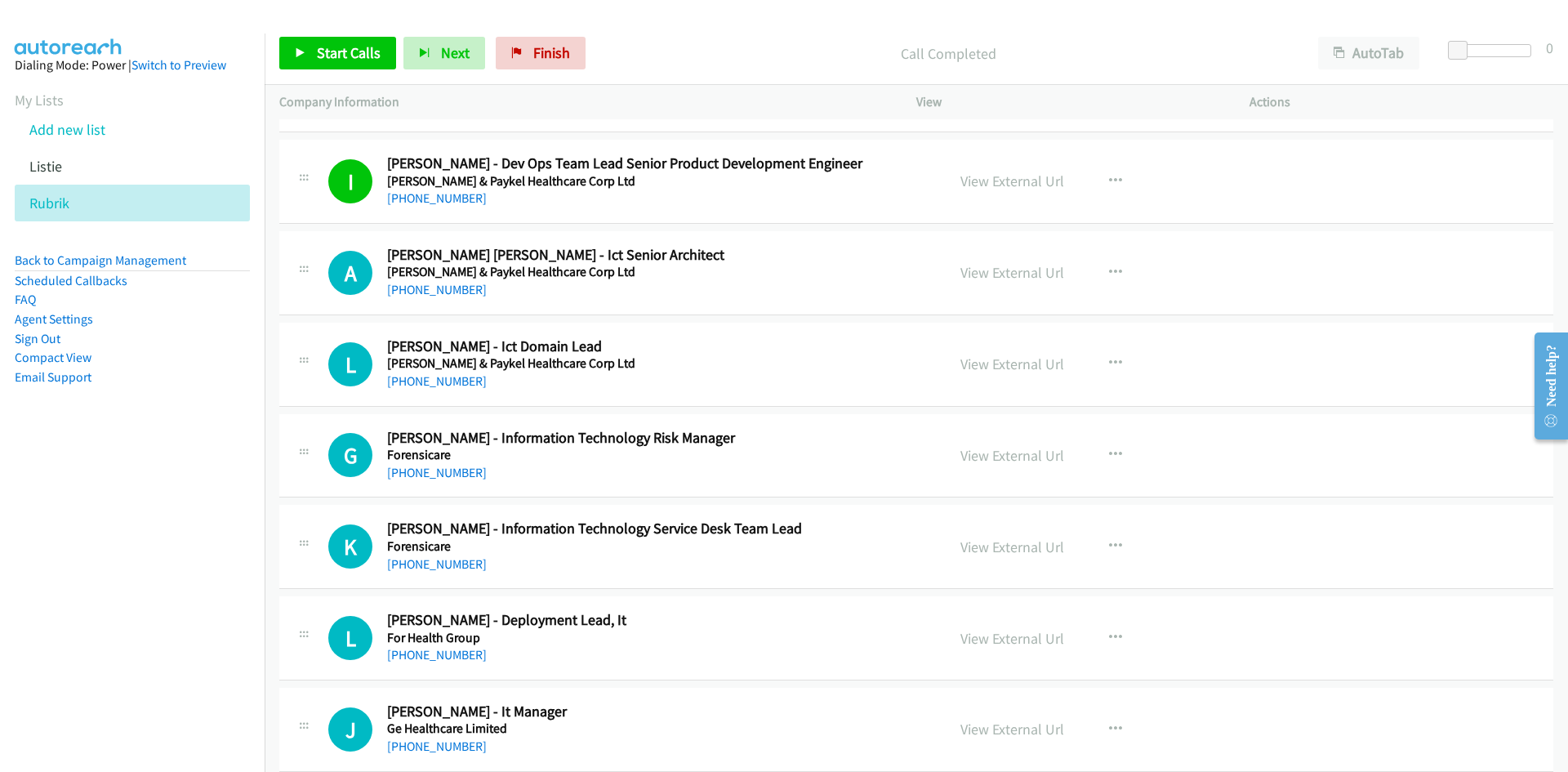
drag, startPoint x: 423, startPoint y: 282, endPoint x: 174, endPoint y: 360, distance: 260.9
click at [423, 282] on link "+64 274 137 140" at bounding box center [437, 290] width 100 height 16
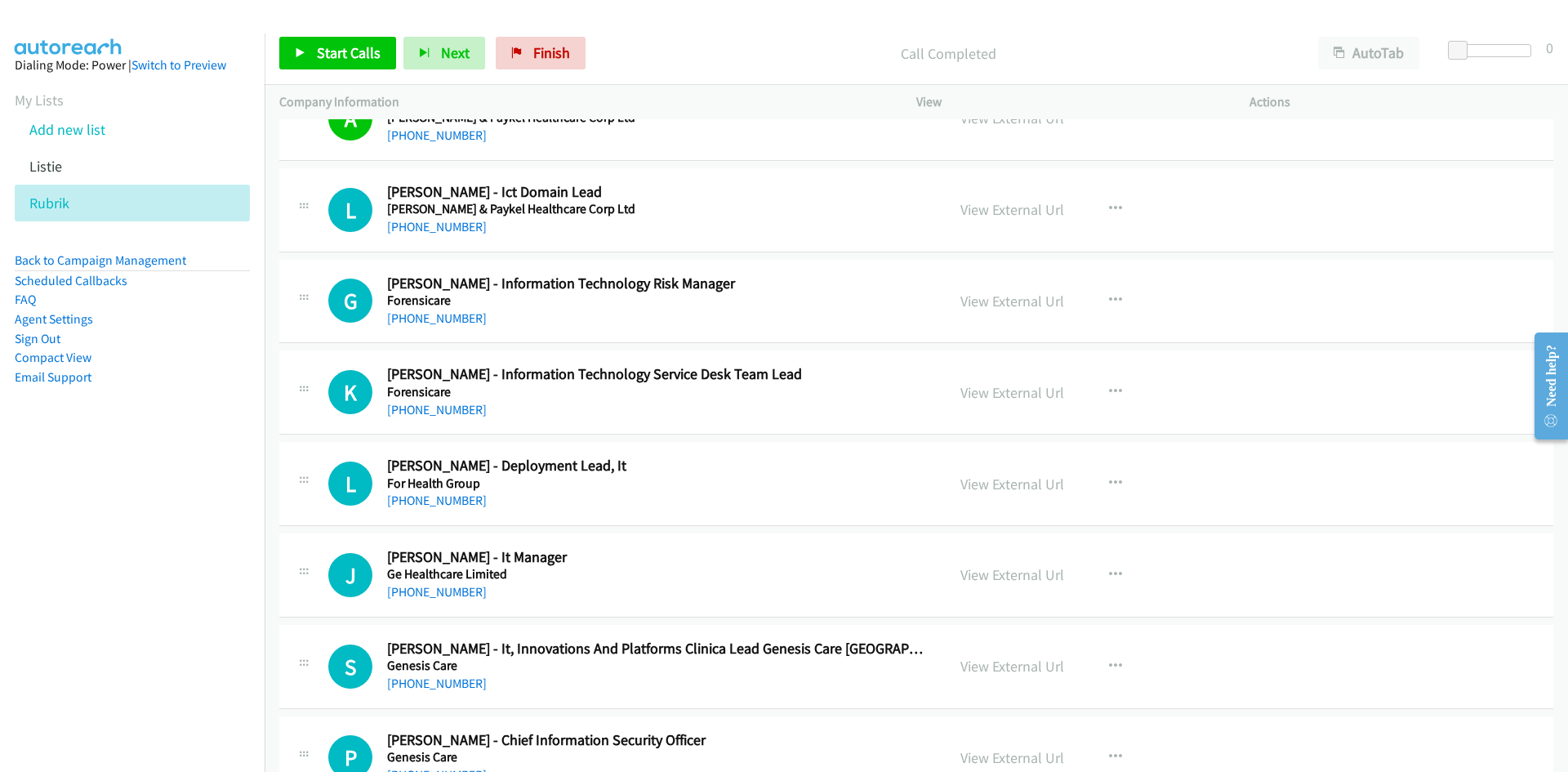
scroll to position [5718, 0]
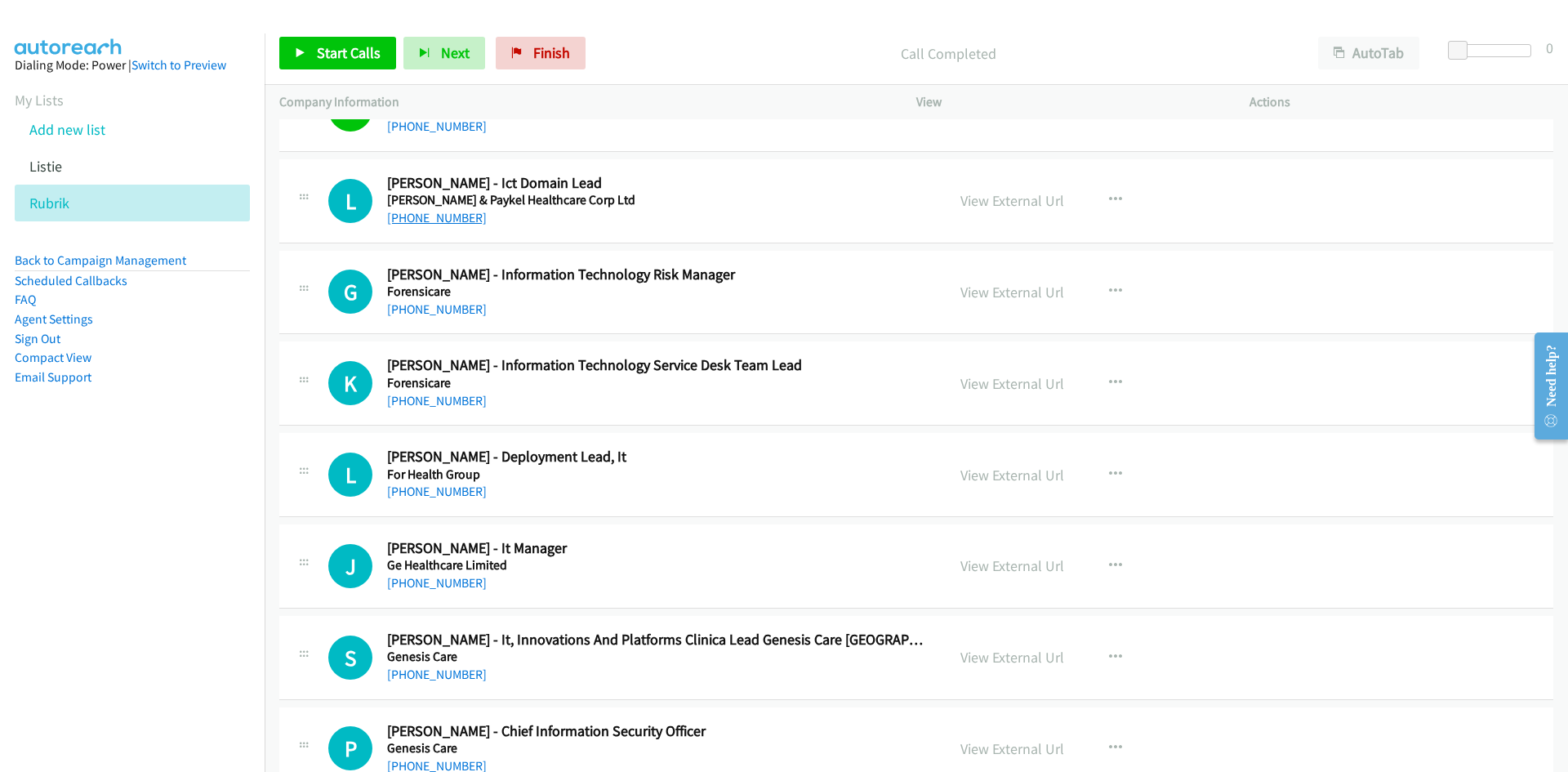
click at [446, 224] on link "+64 9 574 0100" at bounding box center [437, 217] width 100 height 16
click at [450, 313] on link "+64 9 357 3000" at bounding box center [437, 309] width 100 height 16
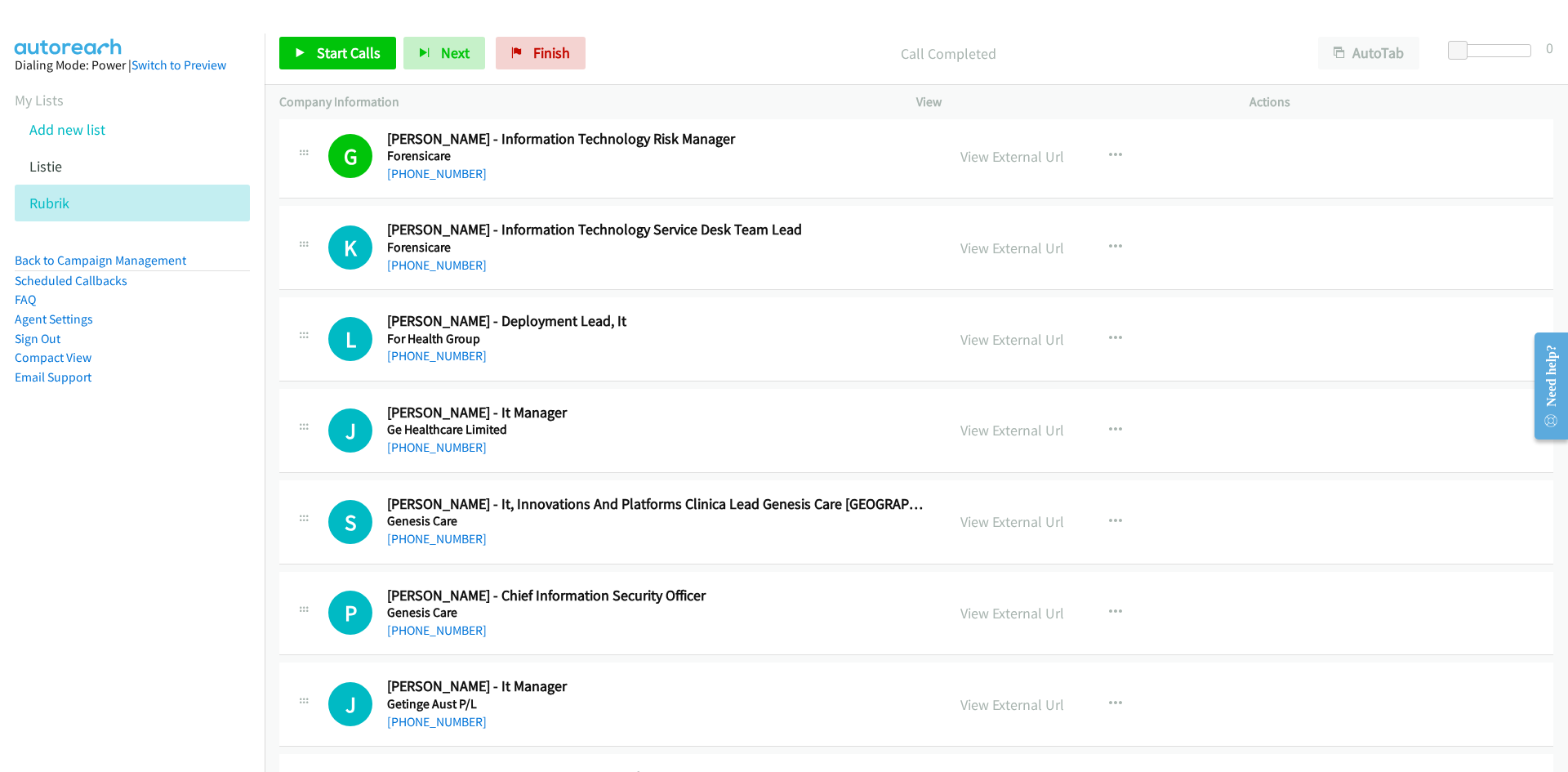
scroll to position [5882, 0]
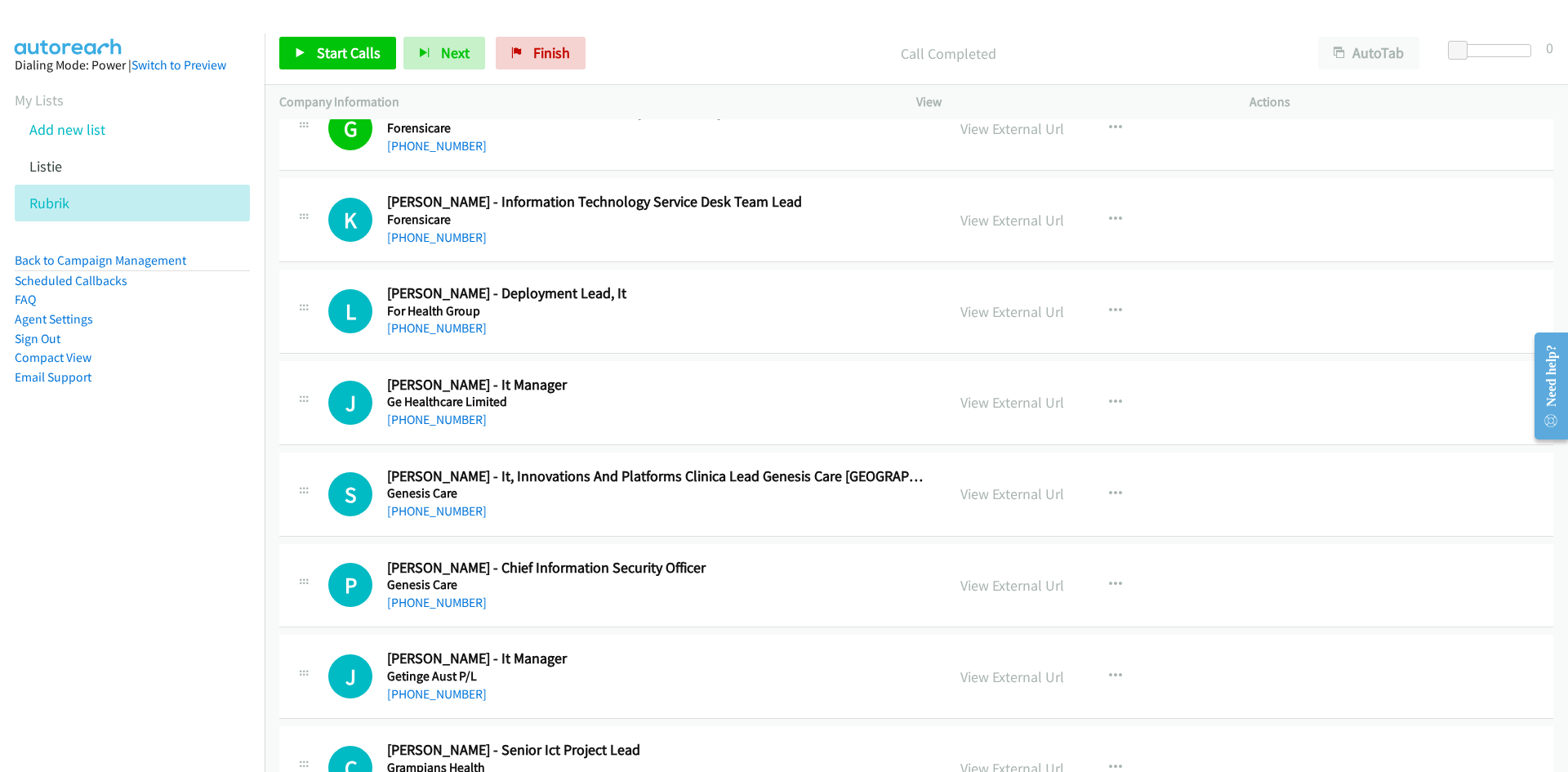
drag, startPoint x: 457, startPoint y: 238, endPoint x: 93, endPoint y: 350, distance: 380.8
click at [457, 238] on link "+61 434 423 322" at bounding box center [437, 238] width 100 height 16
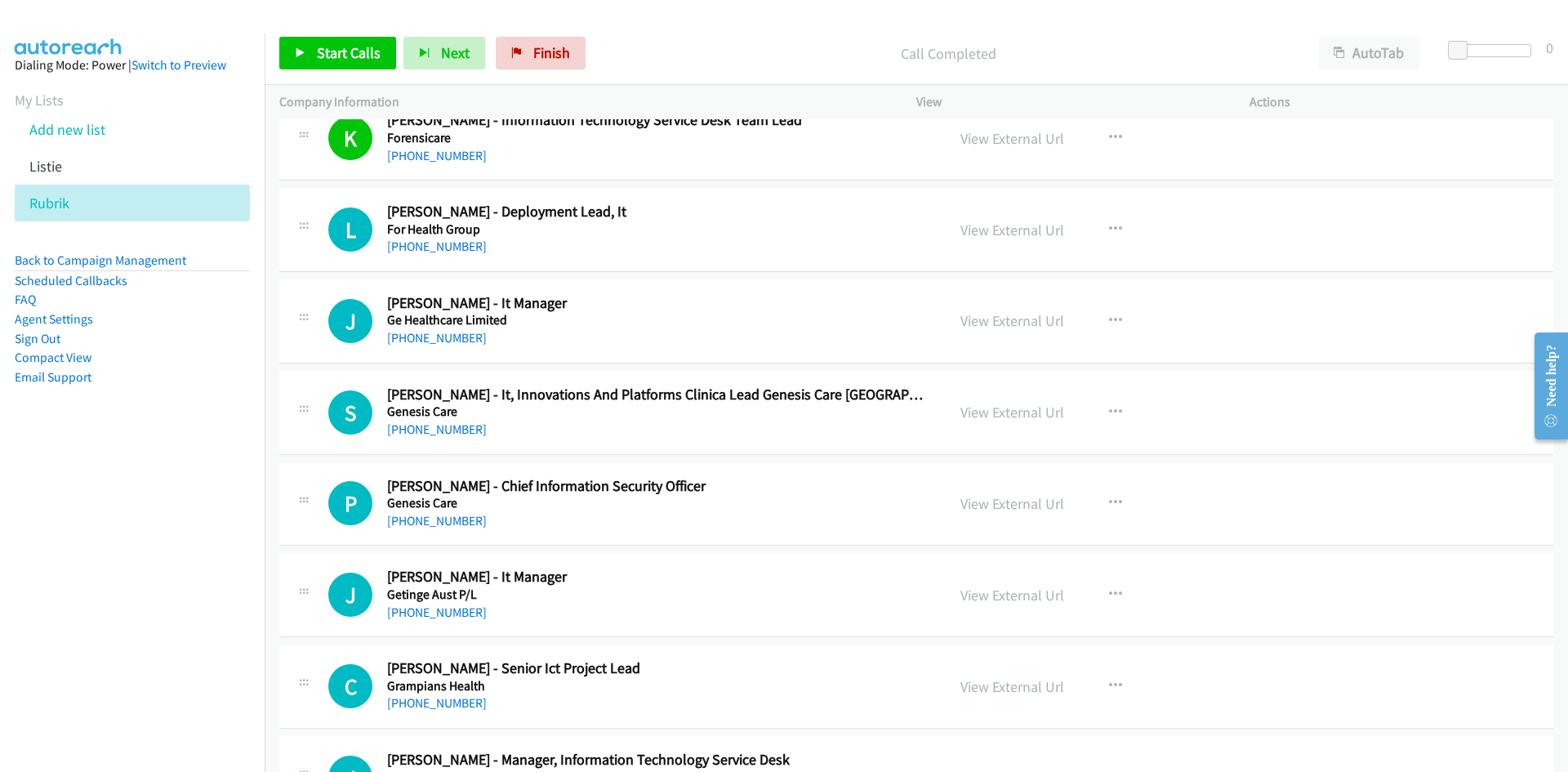
drag, startPoint x: 458, startPoint y: 250, endPoint x: 136, endPoint y: 339, distance: 334.1
click at [458, 250] on link "+61 406 381 663" at bounding box center [437, 246] width 100 height 16
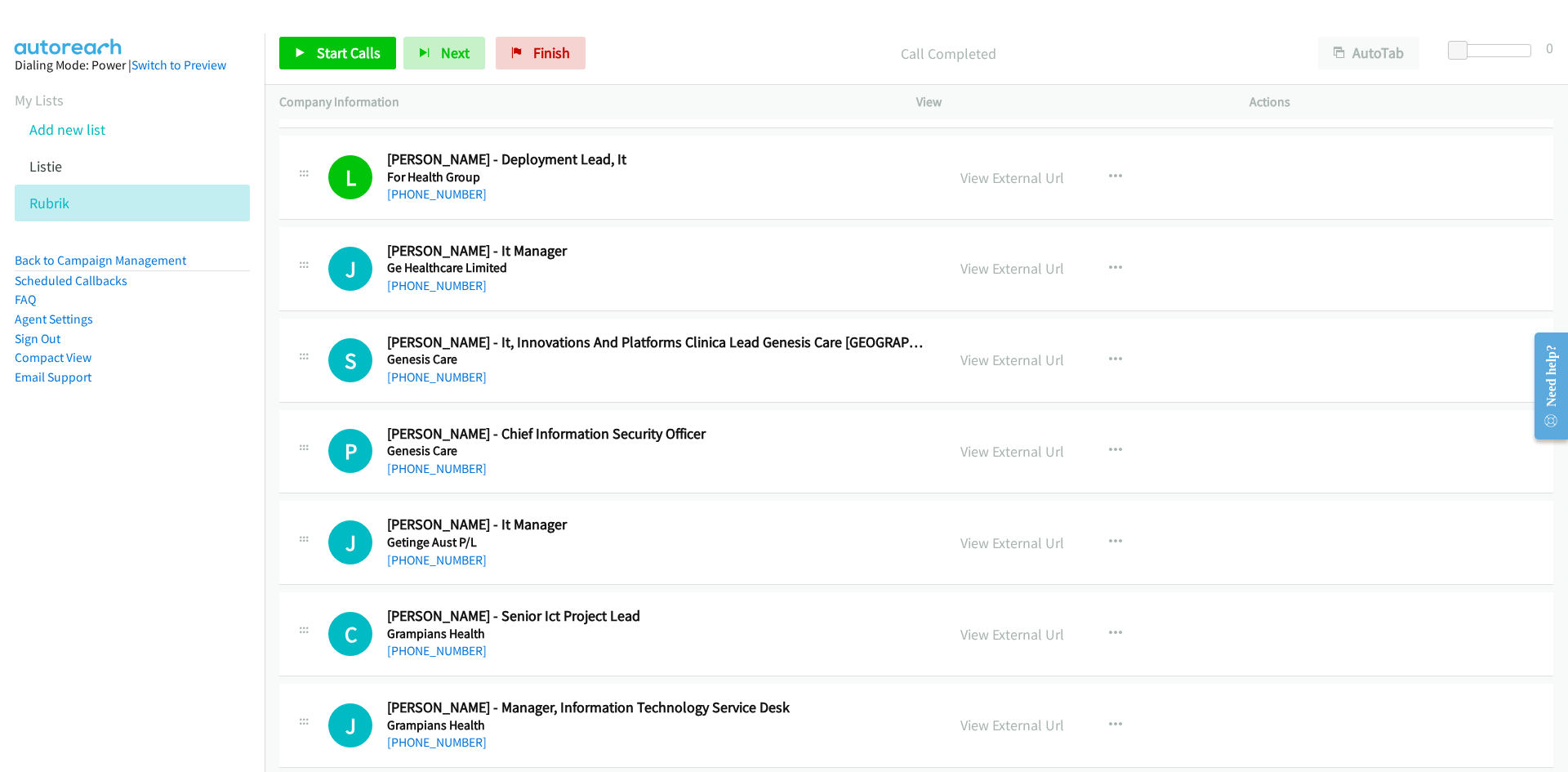
scroll to position [6045, 0]
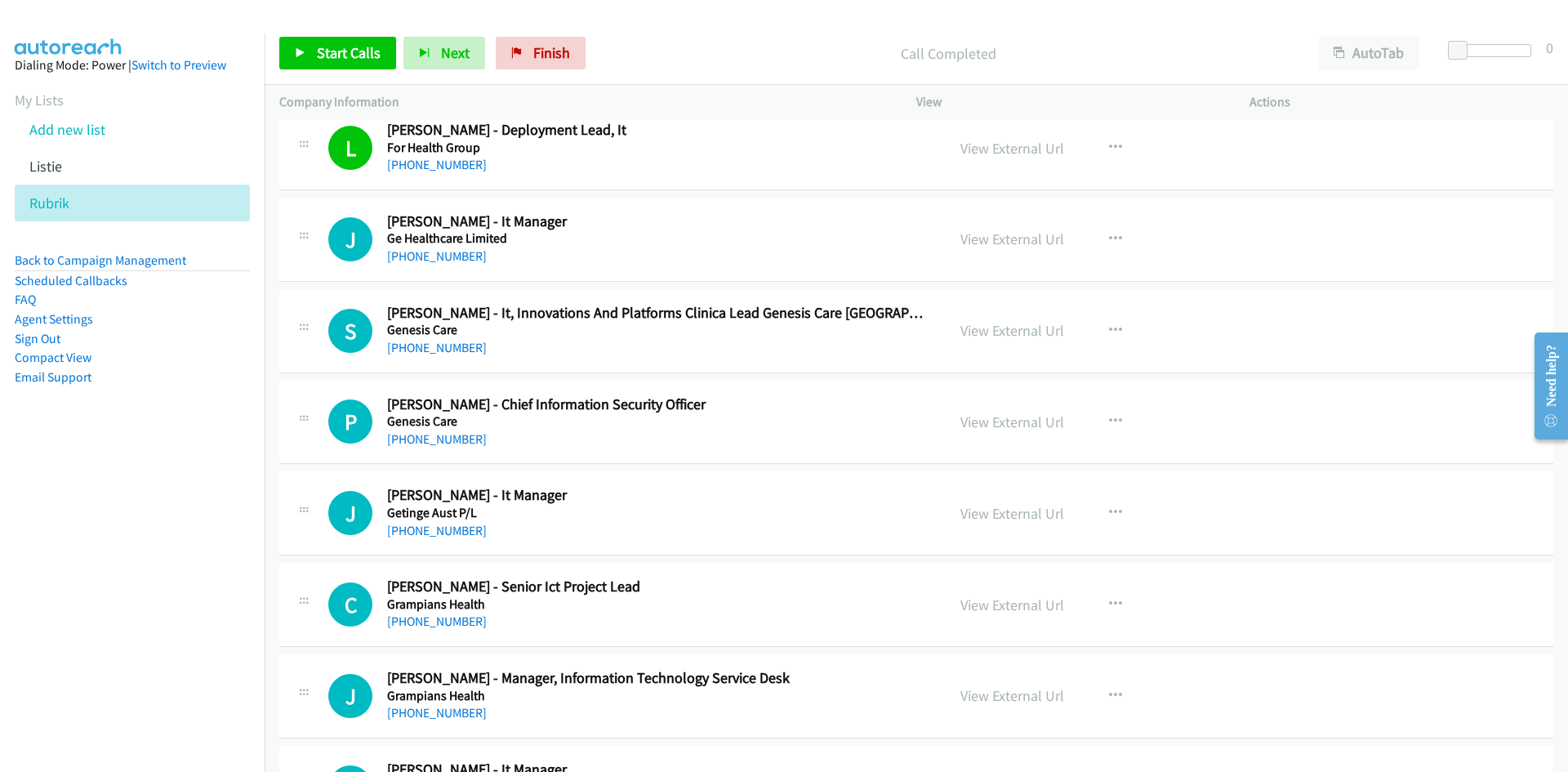
drag, startPoint x: 452, startPoint y: 256, endPoint x: 64, endPoint y: 431, distance: 425.6
click at [452, 256] on link "+61 7 3323 5000" at bounding box center [437, 256] width 100 height 16
click at [418, 345] on link "+61 7 5507 3600" at bounding box center [437, 348] width 100 height 16
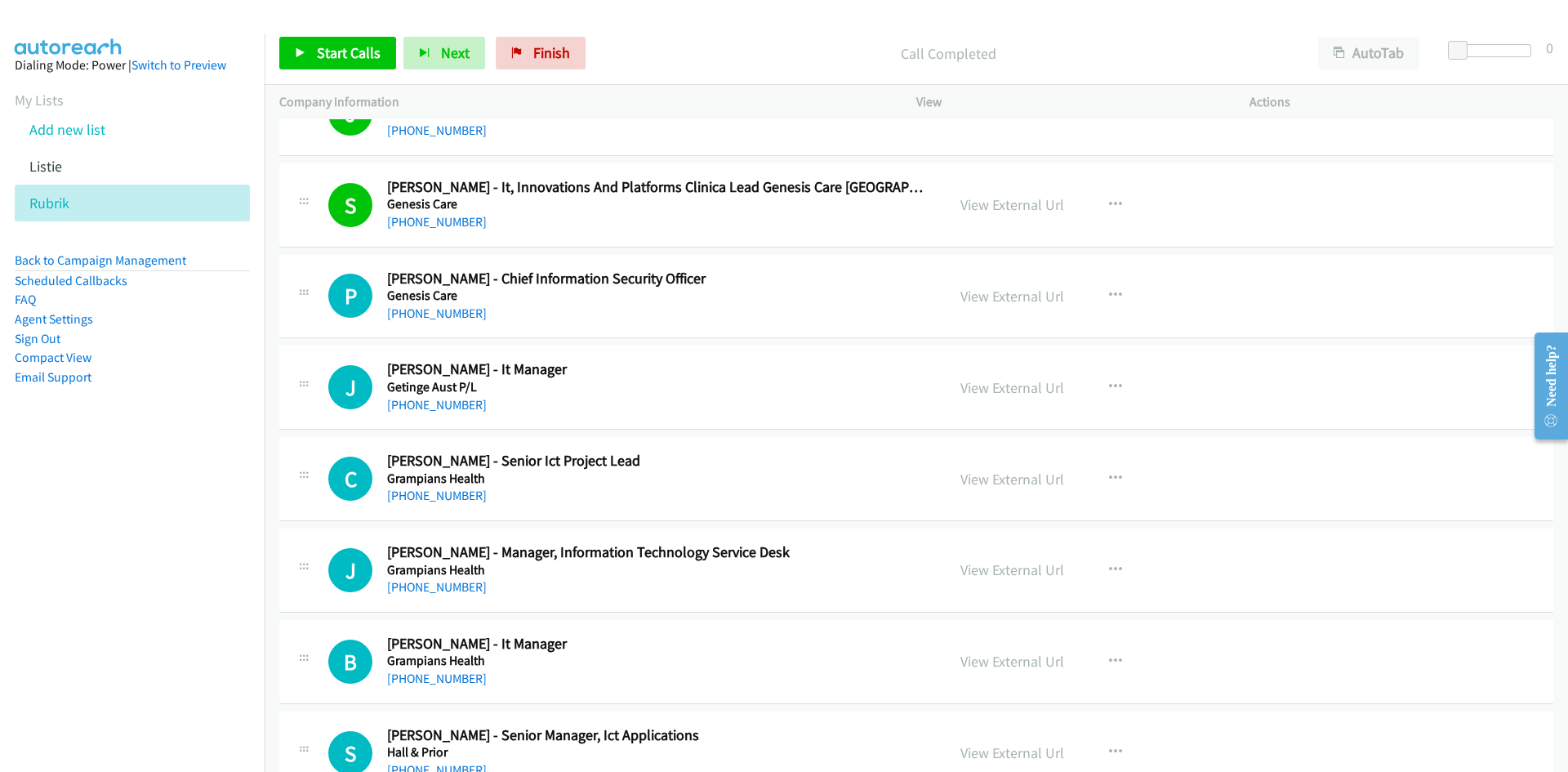
scroll to position [6209, 0]
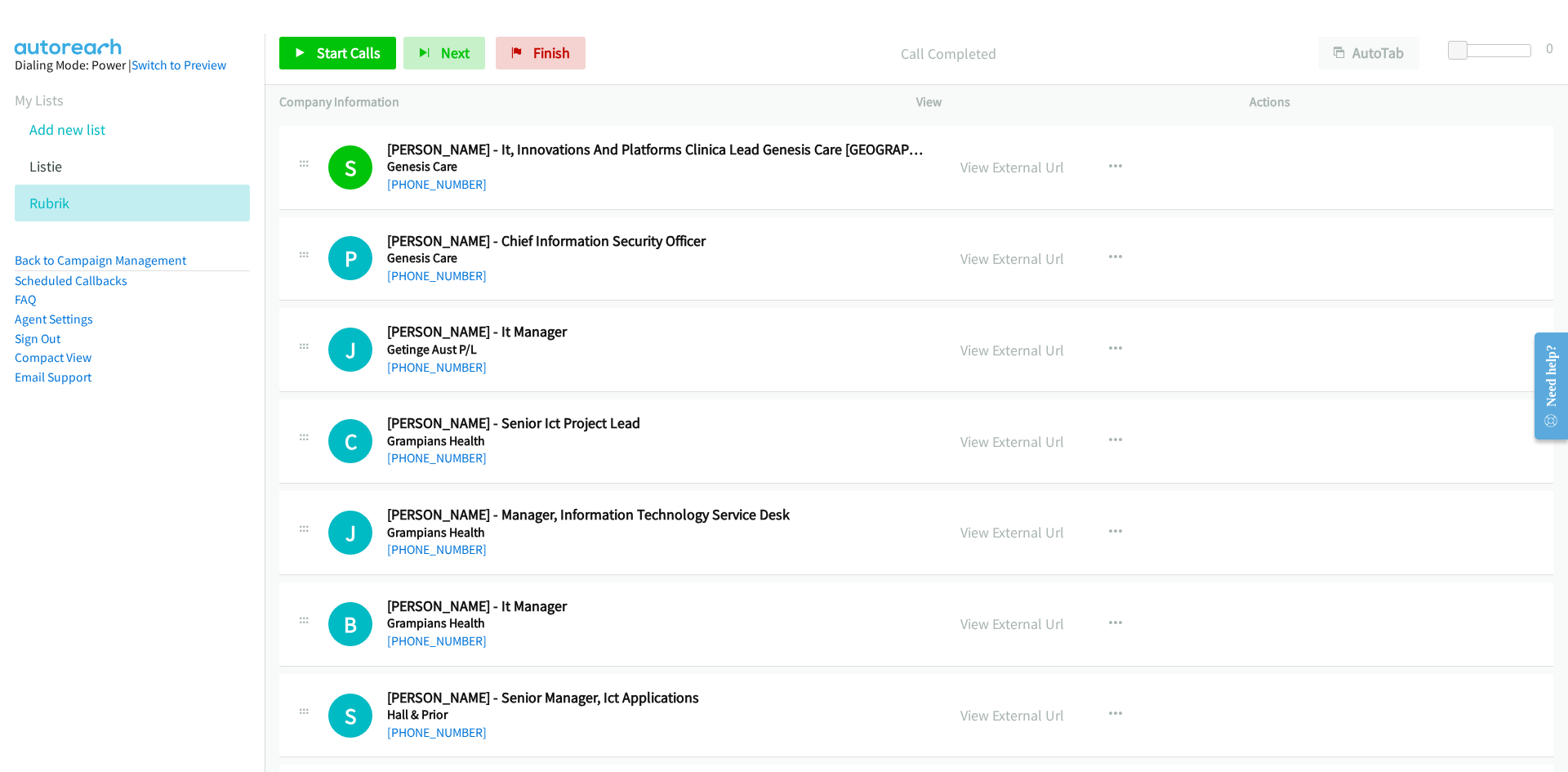
drag, startPoint x: 436, startPoint y: 270, endPoint x: 321, endPoint y: 331, distance: 130.2
click at [436, 270] on link "+61 3 9813 7950" at bounding box center [437, 276] width 100 height 16
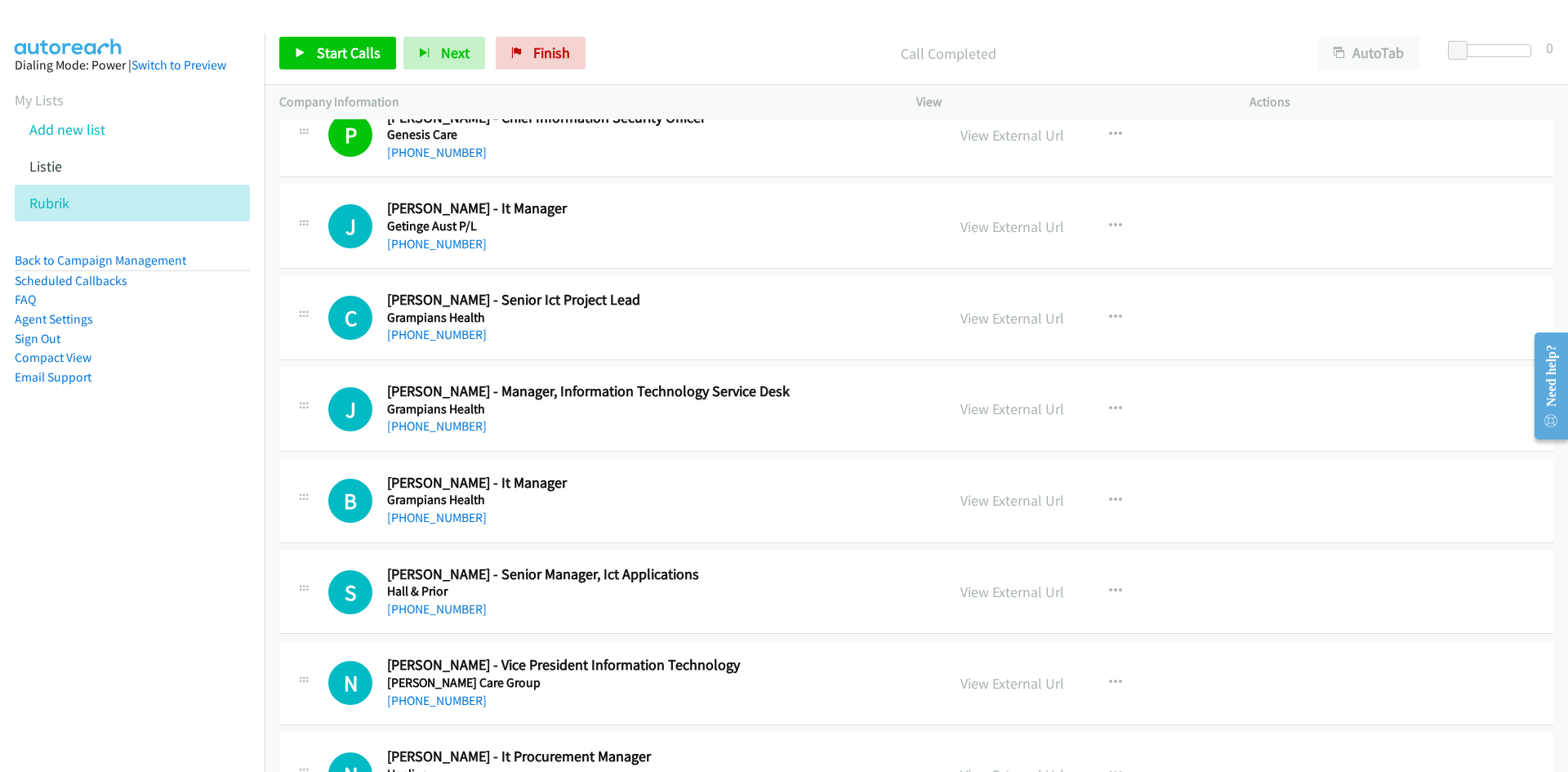
scroll to position [6372, 0]
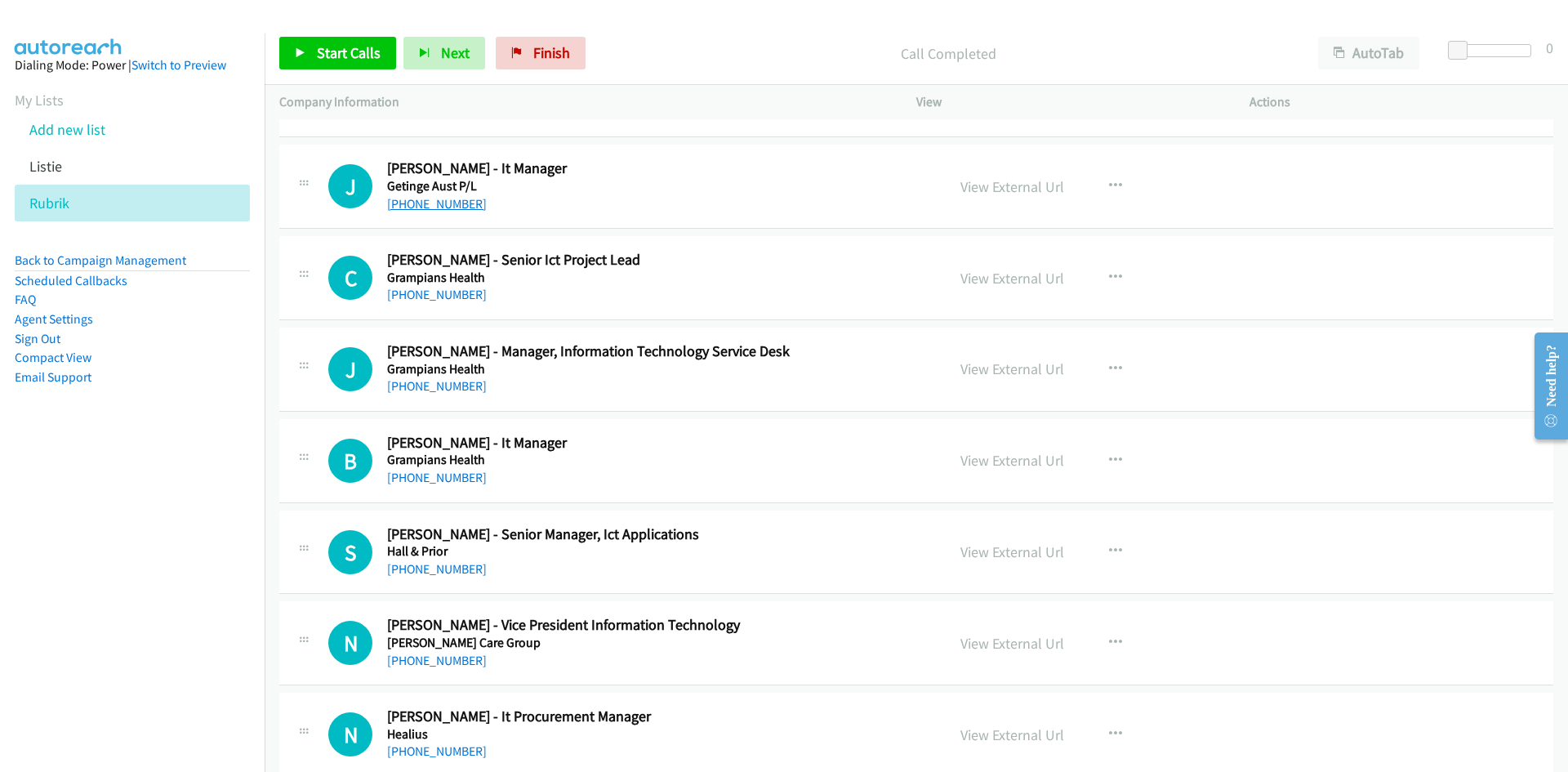
click at [437, 210] on link "+61 7 3339 3930" at bounding box center [437, 204] width 100 height 16
drag, startPoint x: 437, startPoint y: 293, endPoint x: 410, endPoint y: 333, distance: 48.3
click at [437, 293] on link "+61 2 9422 2588" at bounding box center [437, 294] width 100 height 16
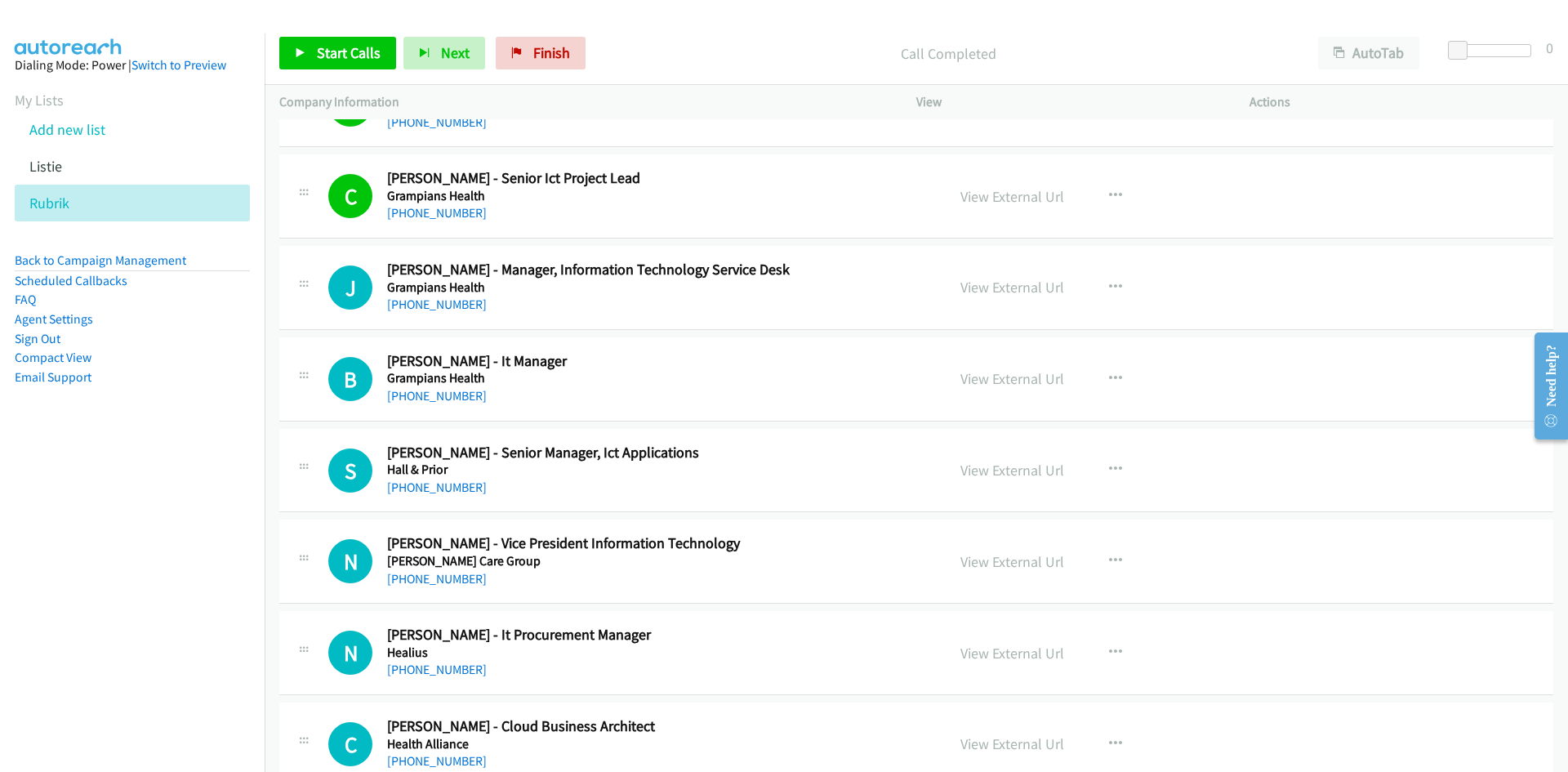
drag, startPoint x: 451, startPoint y: 306, endPoint x: 234, endPoint y: 400, distance: 236.5
click at [451, 306] on link "+61 3 5320 4786" at bounding box center [437, 305] width 100 height 16
drag, startPoint x: 438, startPoint y: 389, endPoint x: 233, endPoint y: 442, distance: 211.7
click at [438, 389] on link "+61 3 5320 4000" at bounding box center [437, 396] width 100 height 16
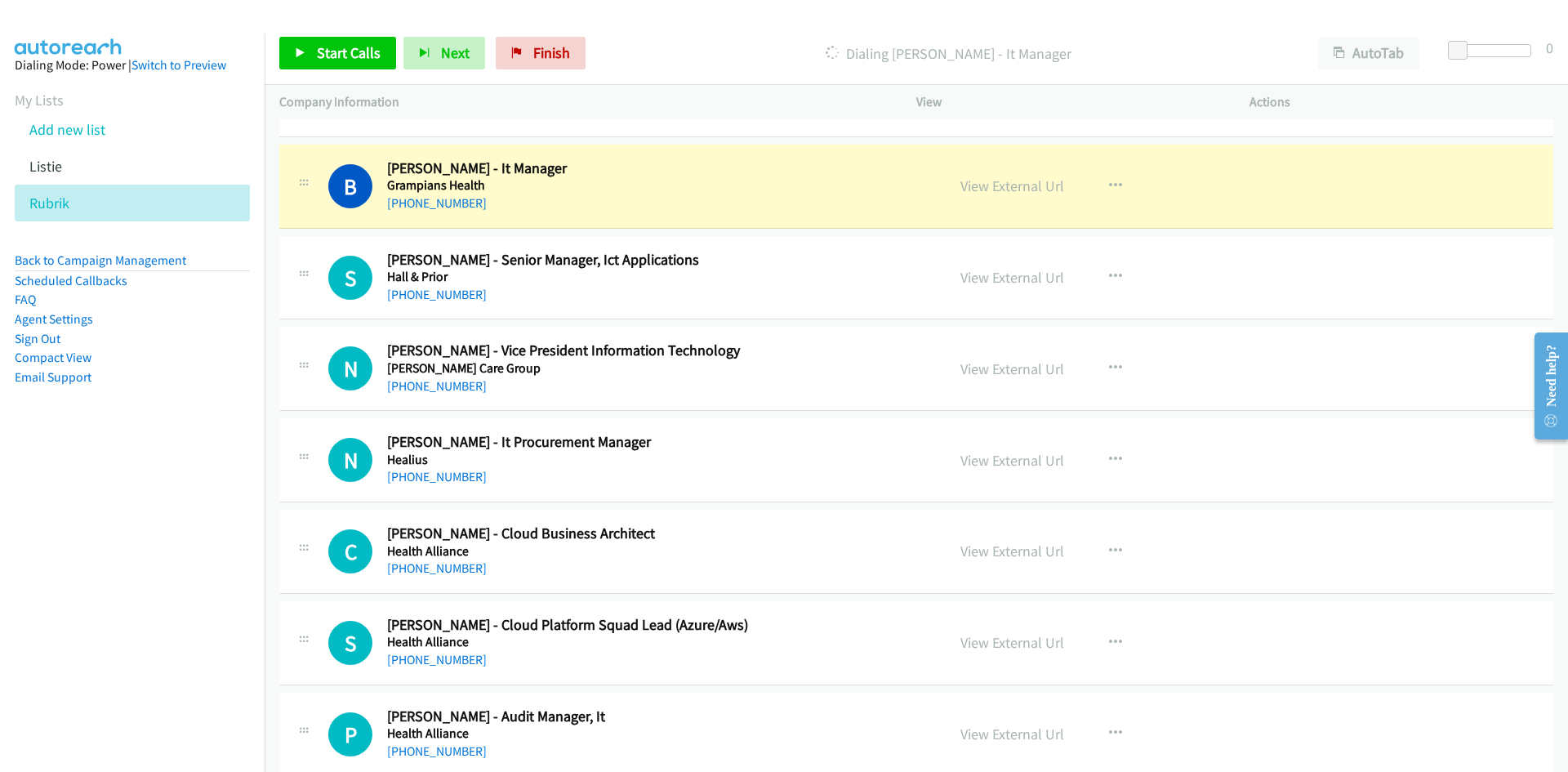
scroll to position [6617, 0]
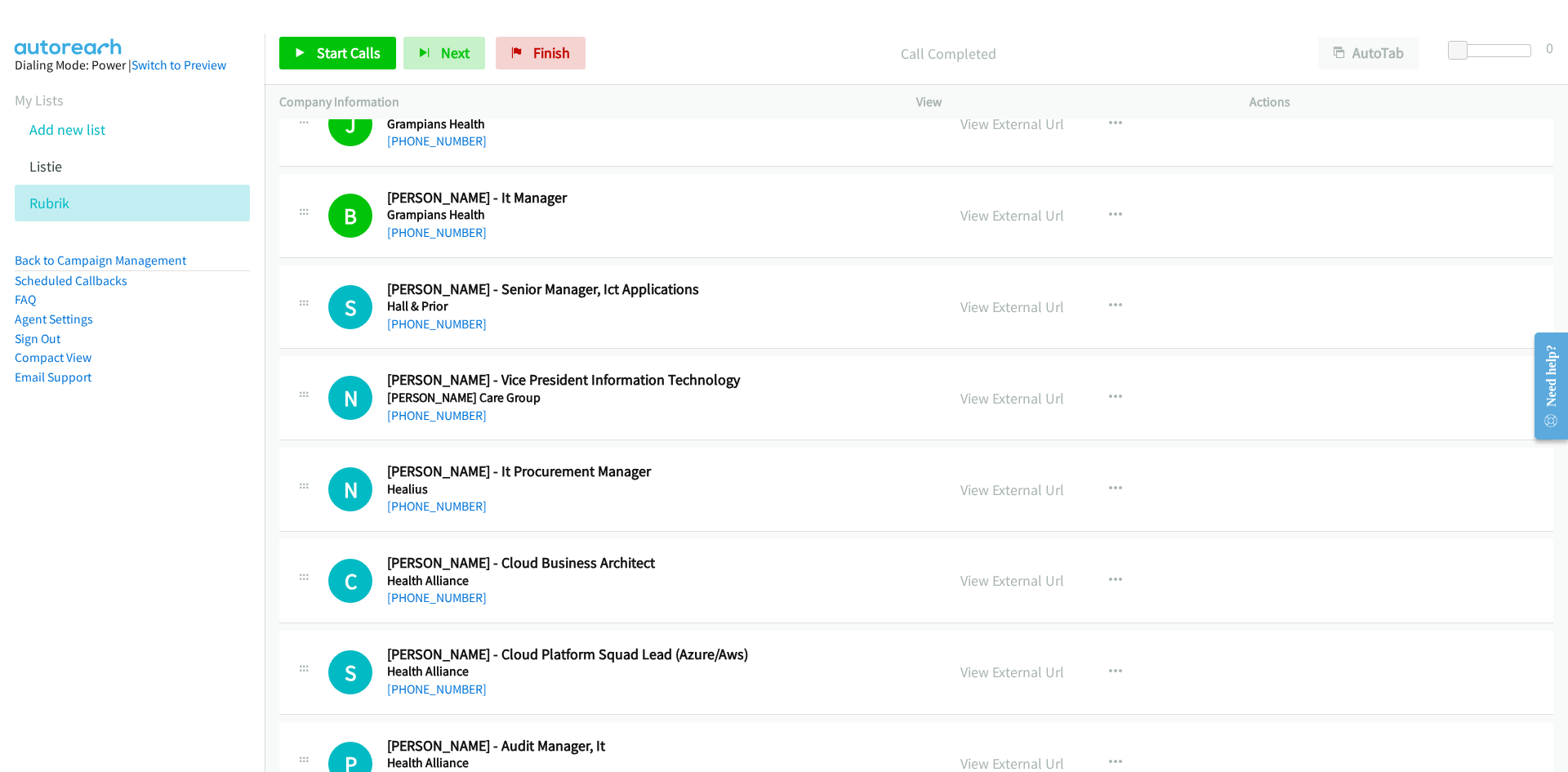
drag, startPoint x: 413, startPoint y: 325, endPoint x: 180, endPoint y: 349, distance: 234.2
click at [413, 325] on link "+61 481 434 590" at bounding box center [437, 324] width 100 height 16
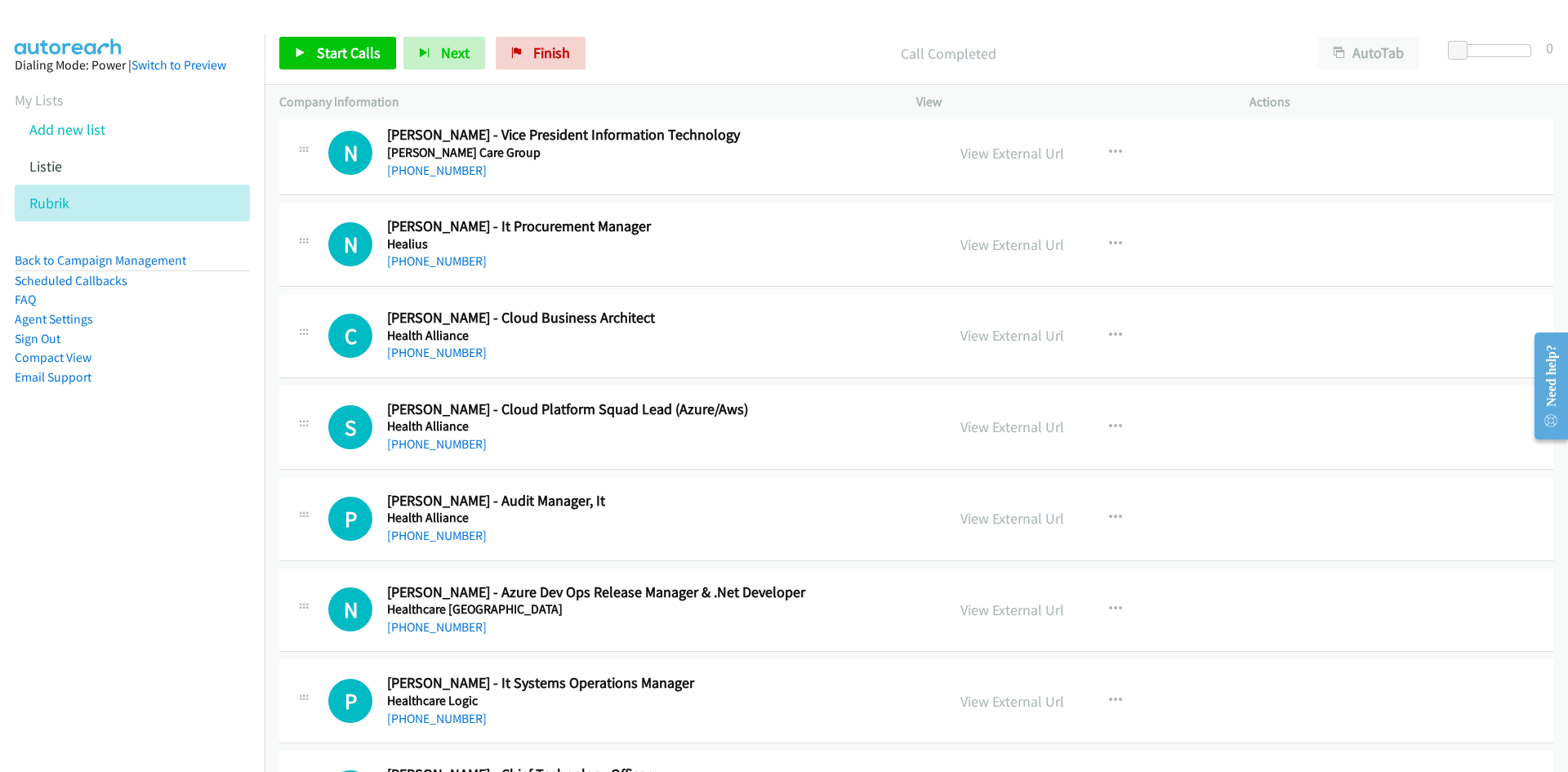
scroll to position [6944, 0]
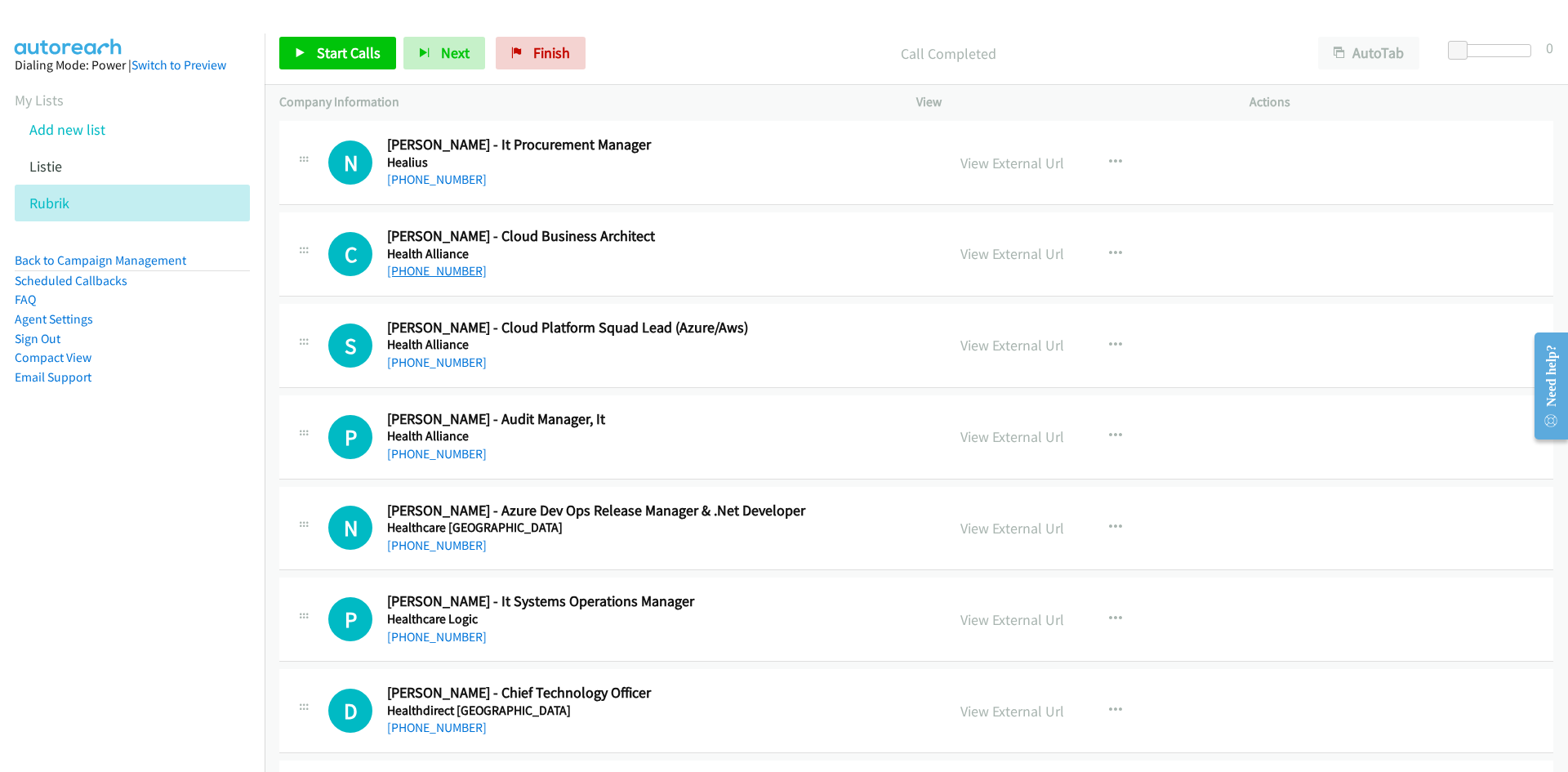
click at [459, 276] on link "+64 27 575 9598" at bounding box center [437, 271] width 100 height 16
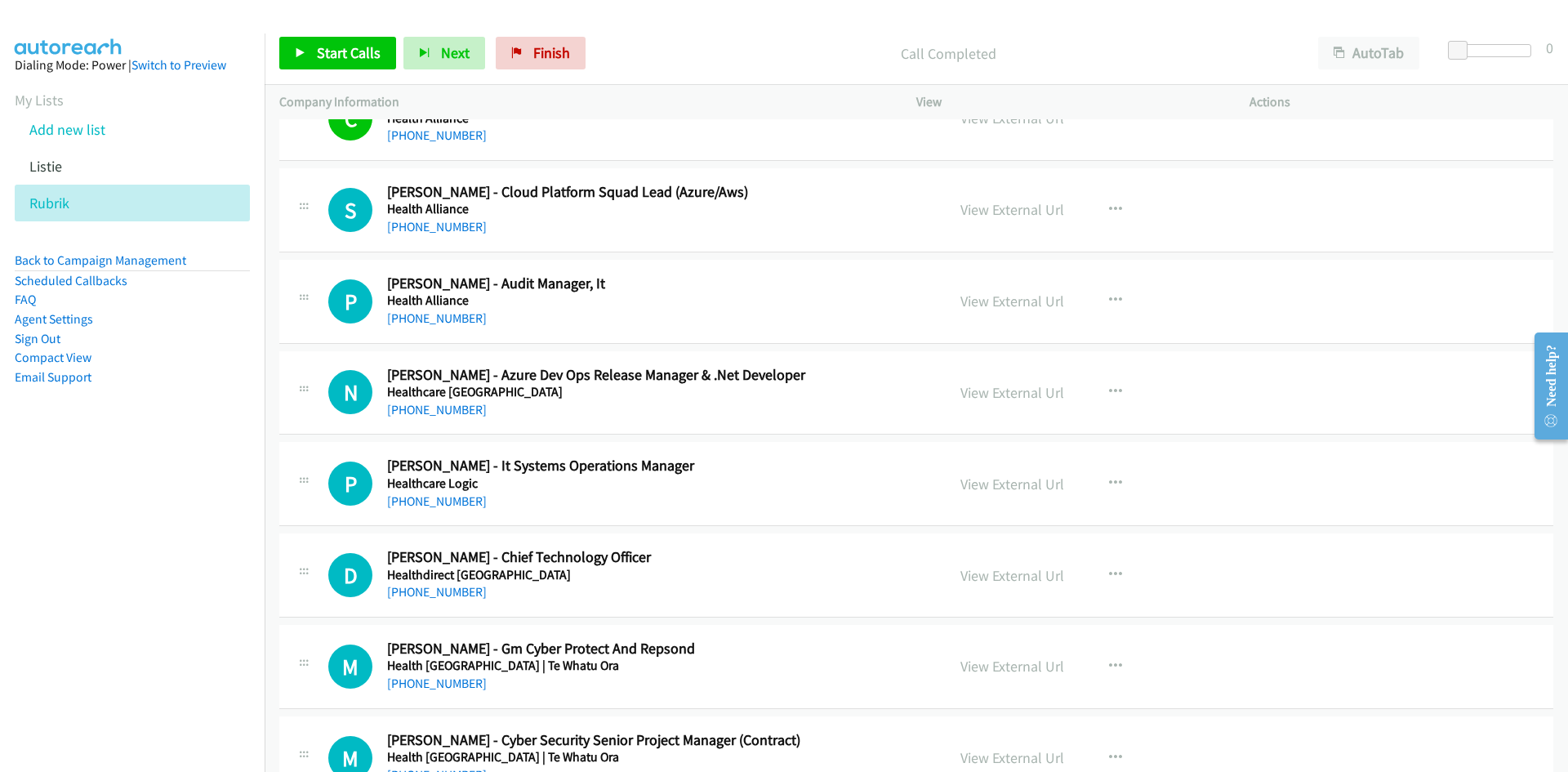
scroll to position [7108, 0]
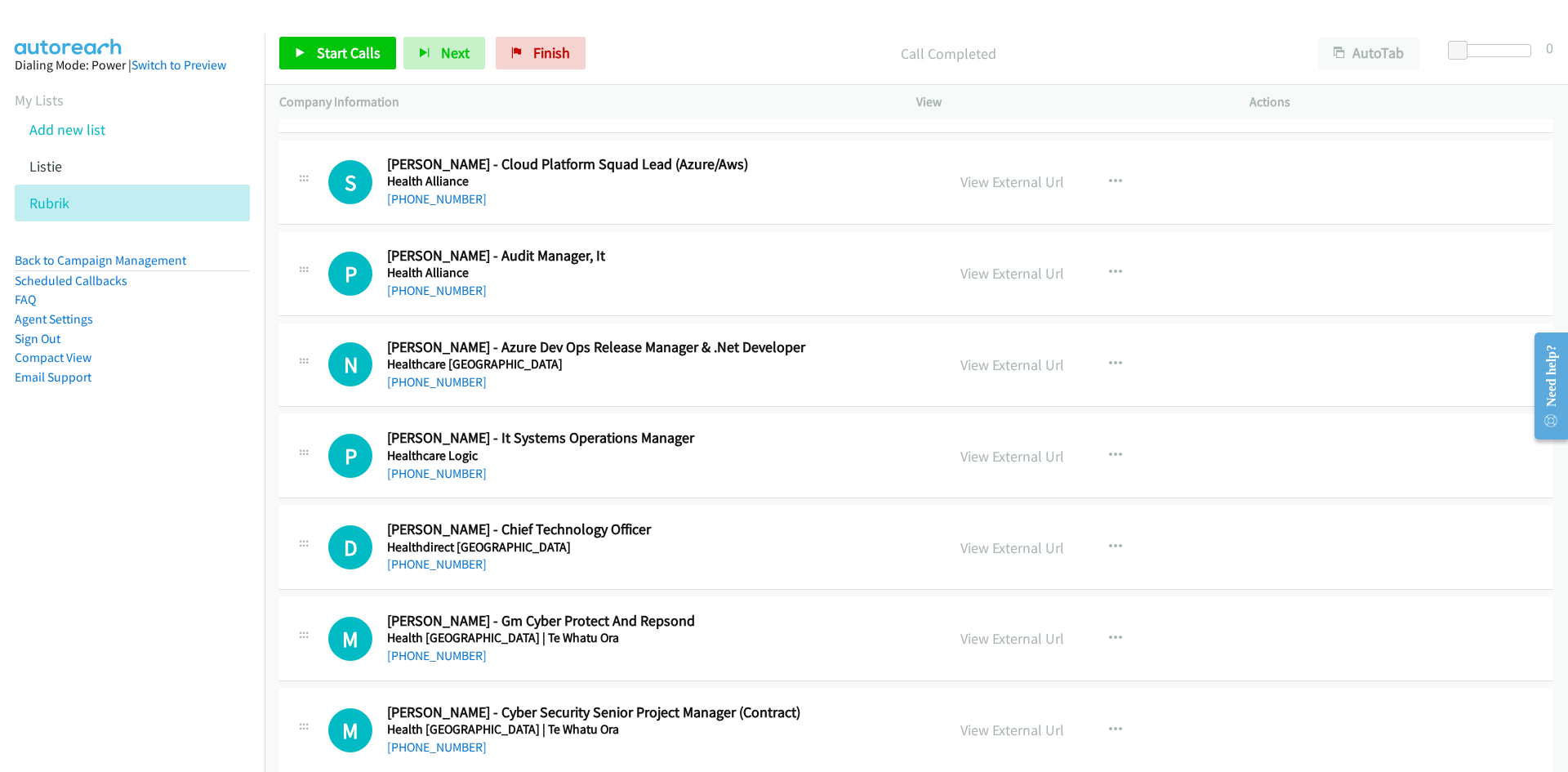
drag, startPoint x: 439, startPoint y: 282, endPoint x: 331, endPoint y: 334, distance: 119.9
click at [439, 283] on link "+64 9 630 9779" at bounding box center [437, 291] width 100 height 16
click at [437, 390] on div "+61 451 258 451" at bounding box center [656, 383] width 538 height 19
click at [437, 388] on link "+61 451 258 451" at bounding box center [437, 382] width 100 height 16
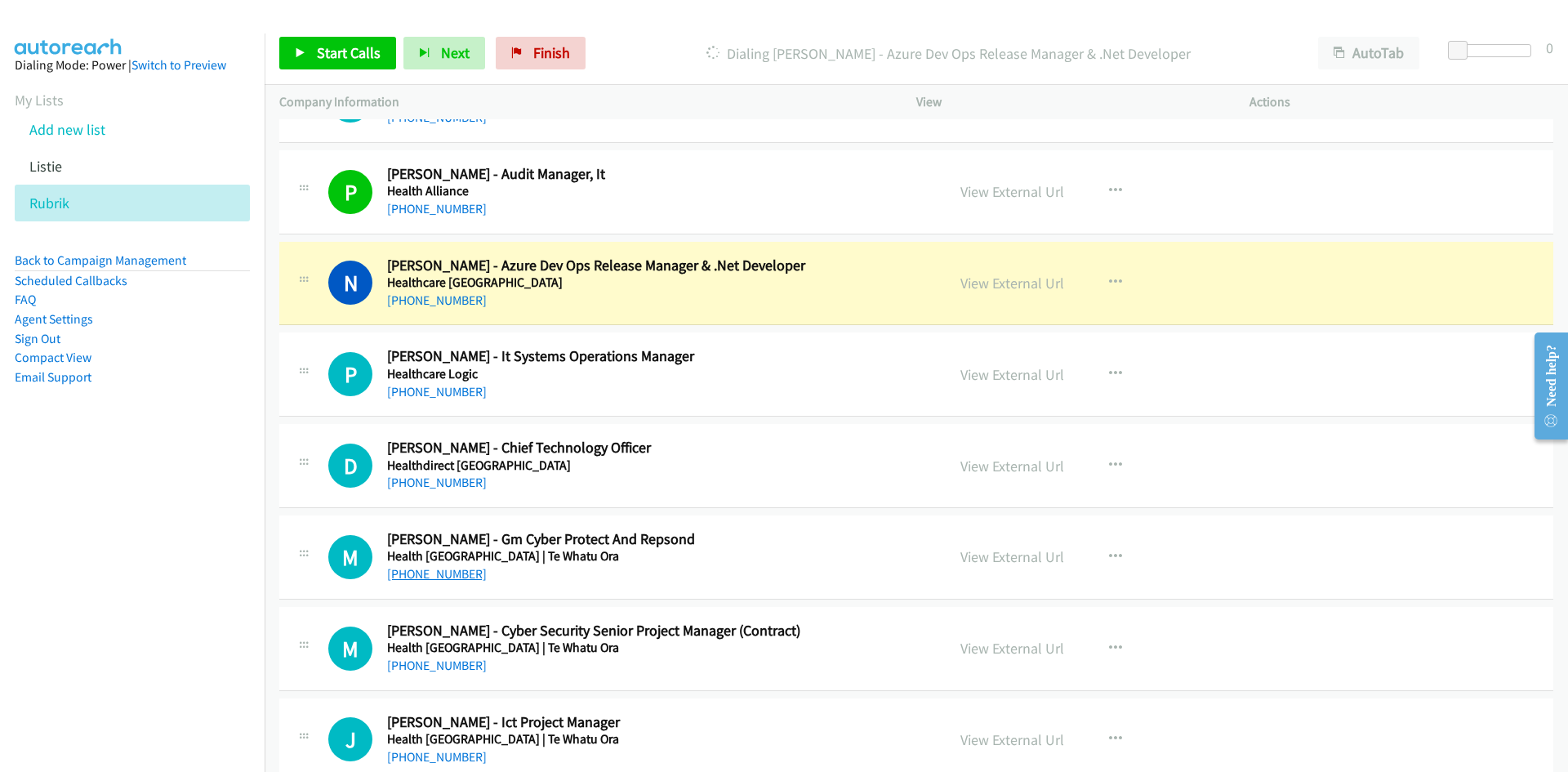
scroll to position [7271, 0]
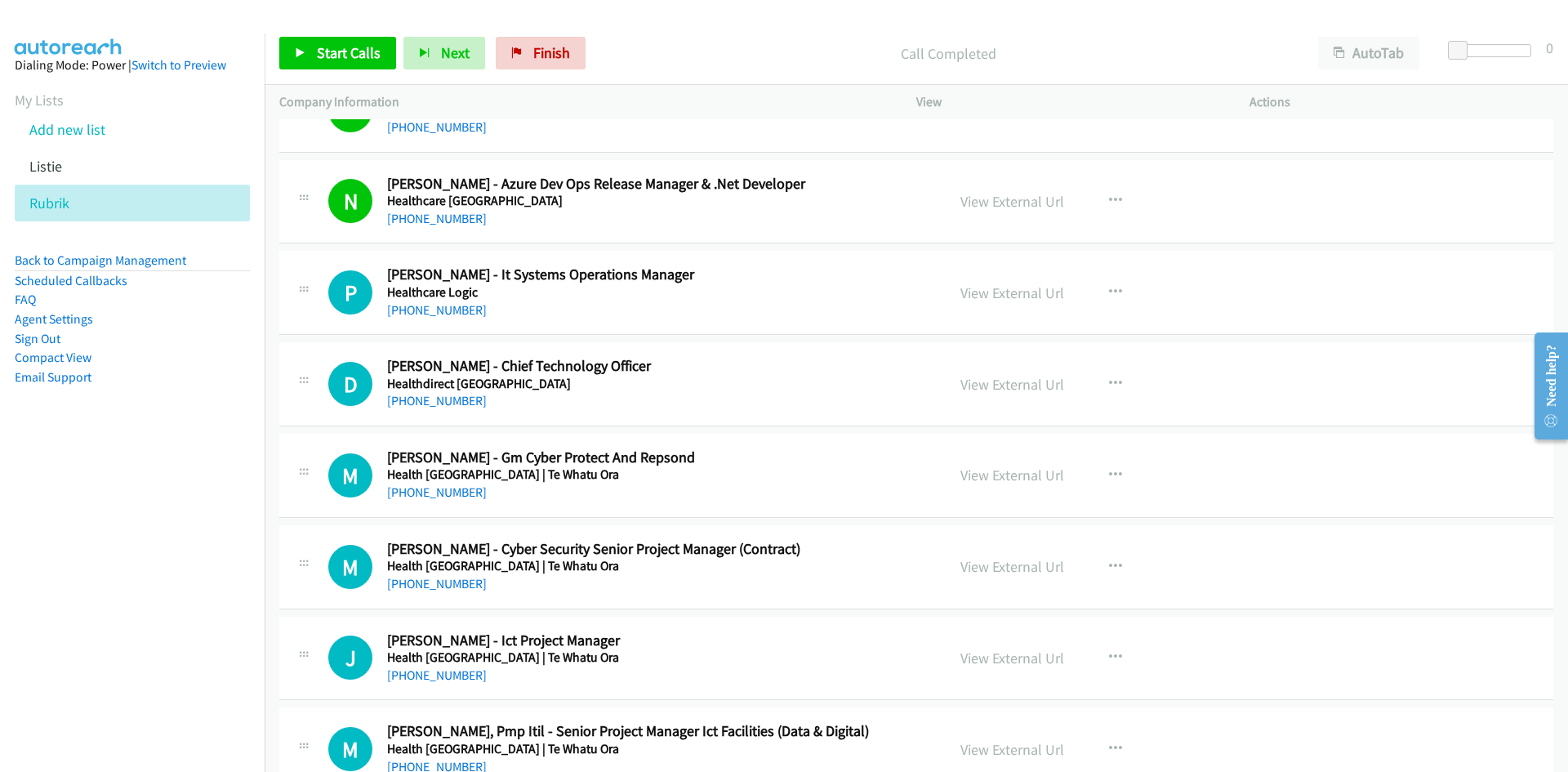
drag, startPoint x: 449, startPoint y: 311, endPoint x: 323, endPoint y: 352, distance: 132.5
click at [449, 311] on link "+61 411 740 213" at bounding box center [437, 310] width 100 height 16
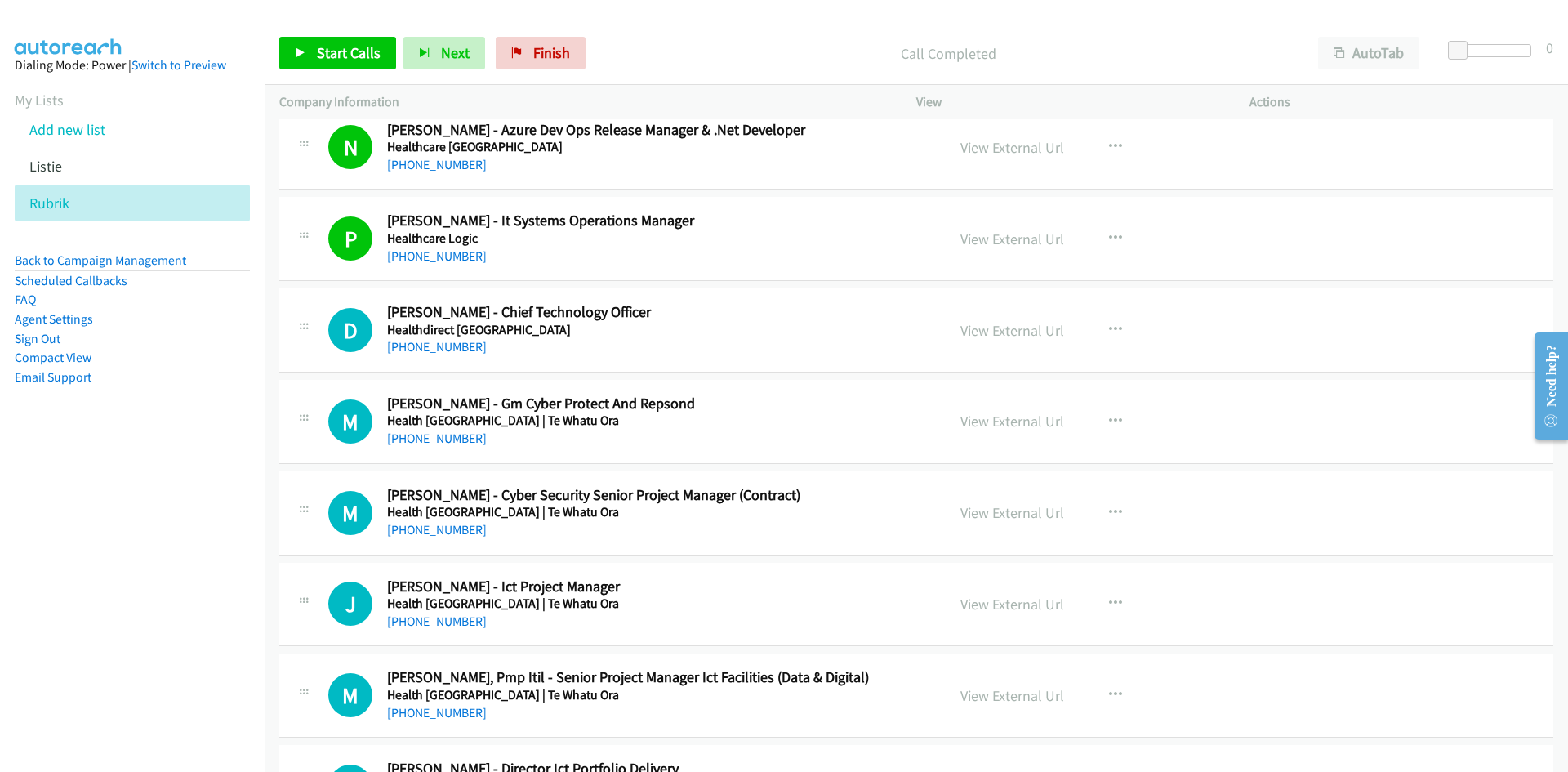
scroll to position [7352, 0]
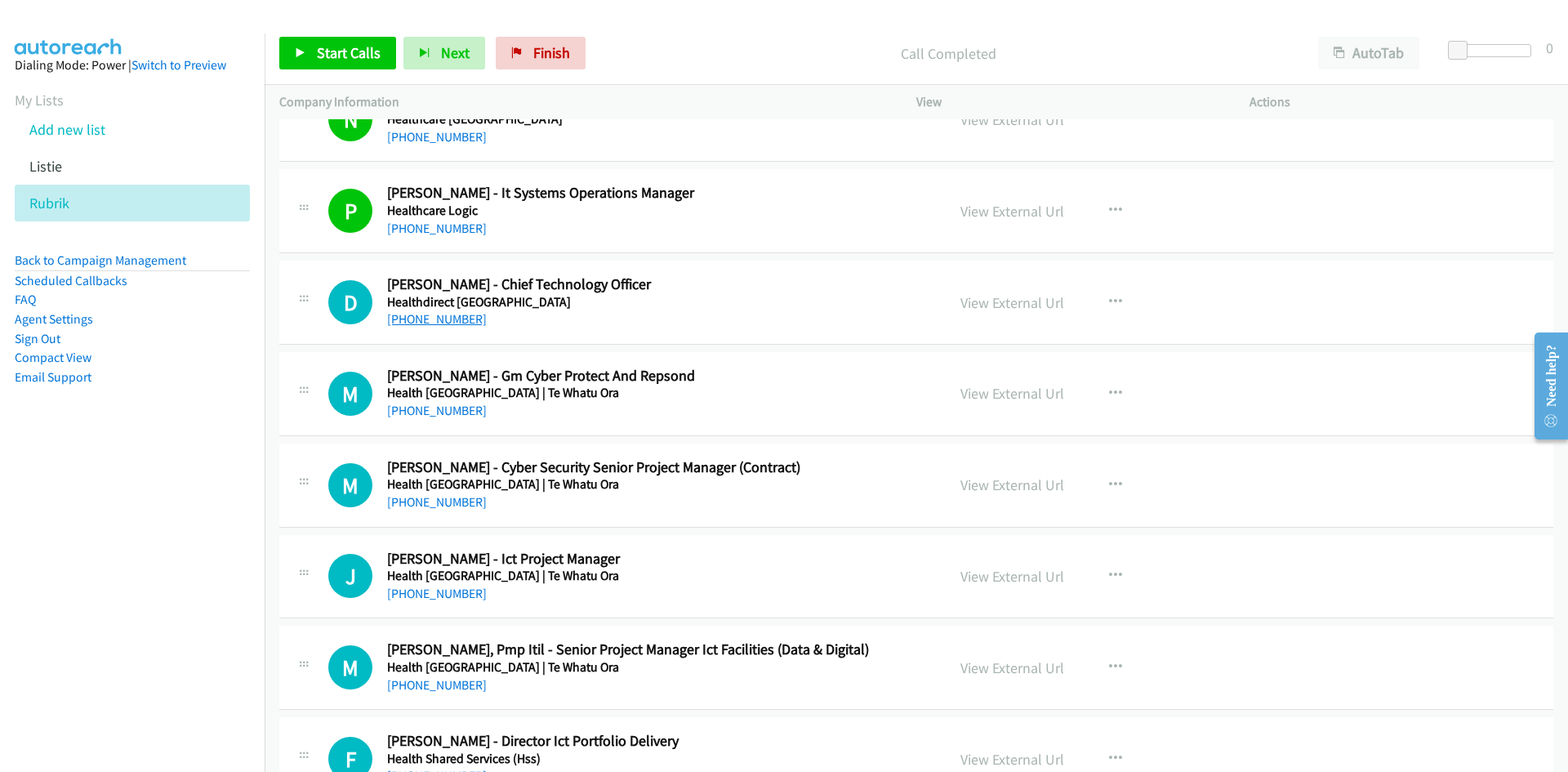
click at [469, 324] on link "+61 2 6289 1555" at bounding box center [437, 319] width 100 height 16
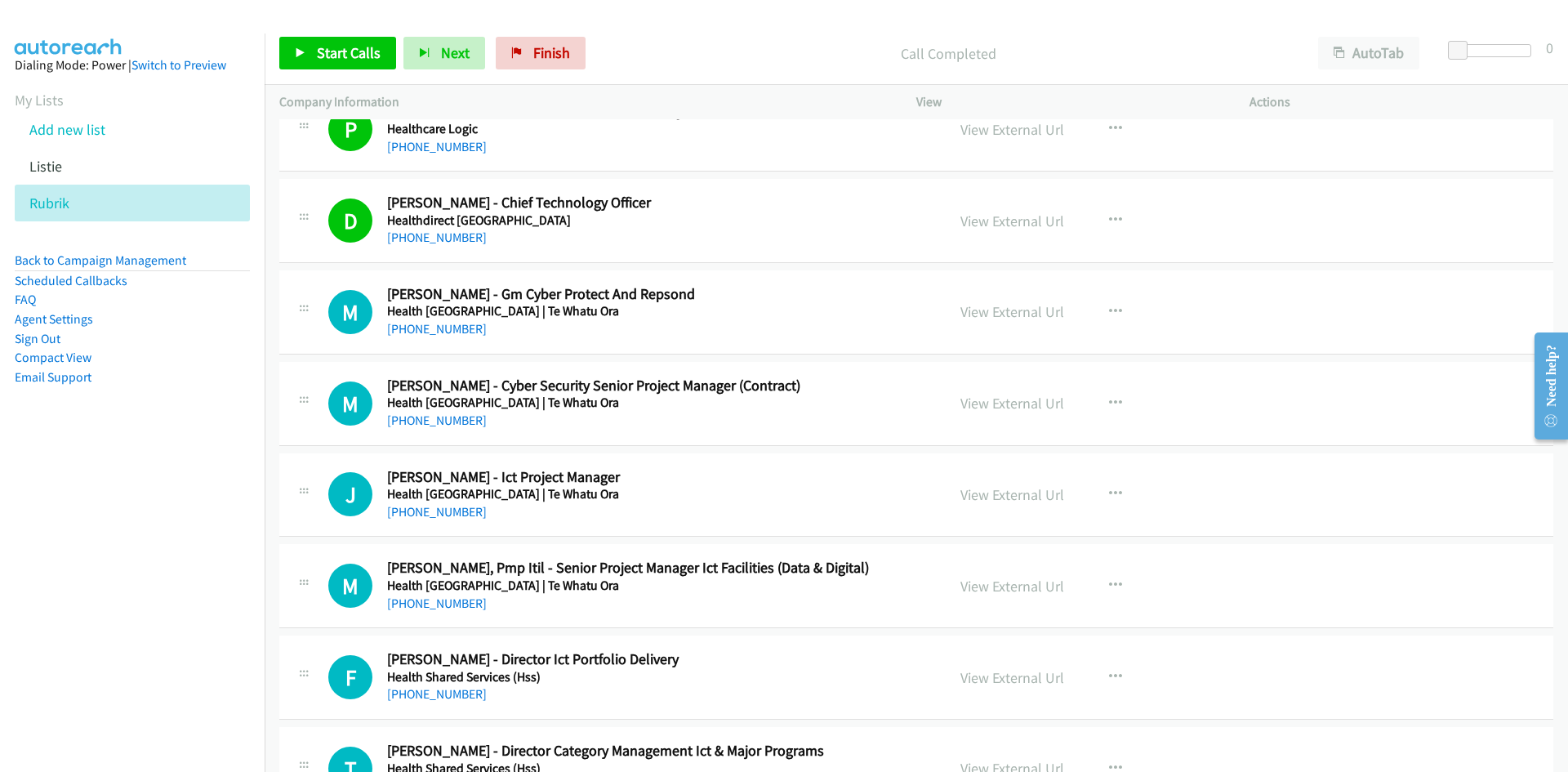
scroll to position [7516, 0]
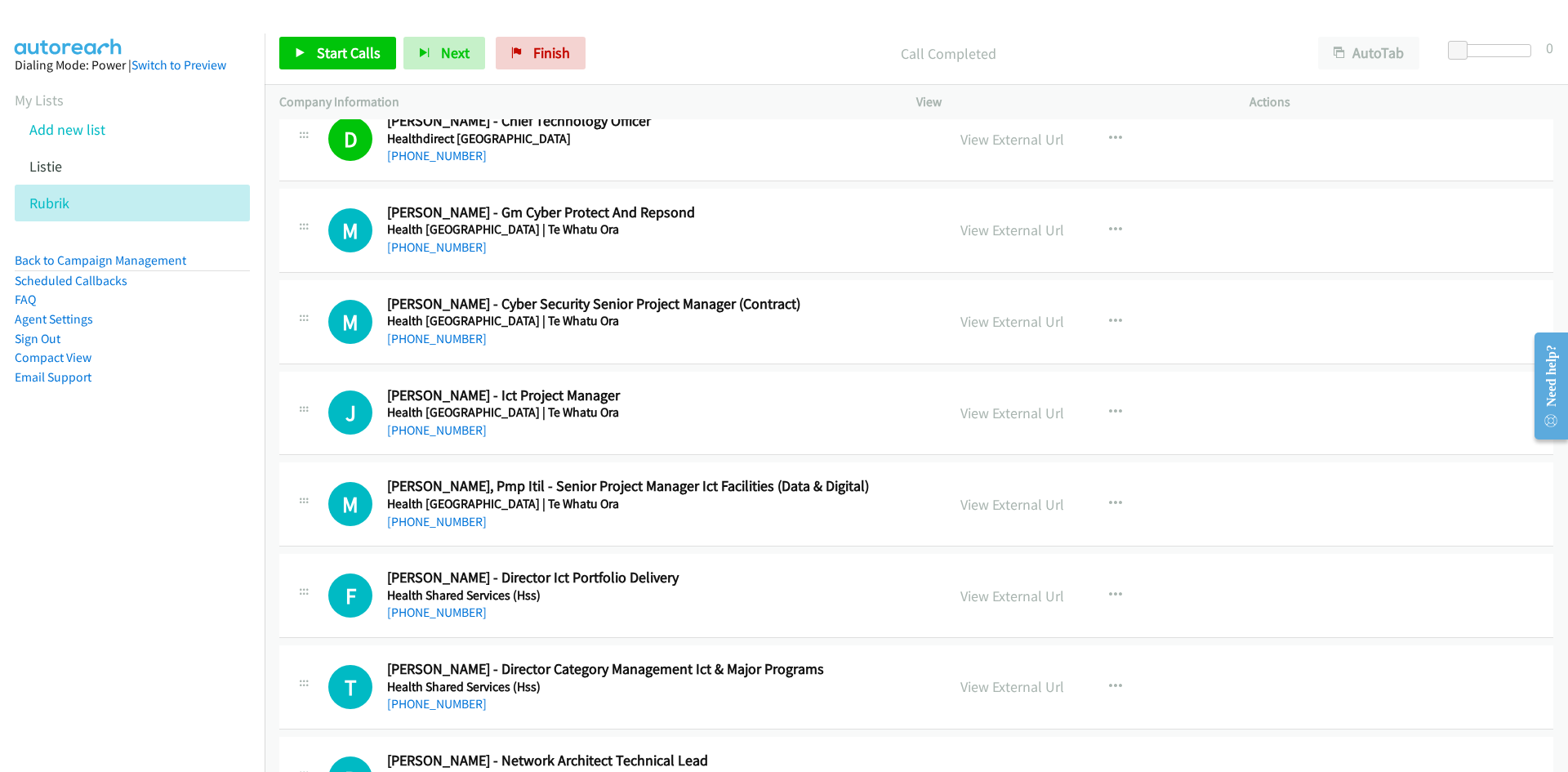
drag, startPoint x: 455, startPoint y: 344, endPoint x: 243, endPoint y: 375, distance: 214.3
click at [455, 344] on link "+64 21 847 760" at bounding box center [437, 339] width 100 height 16
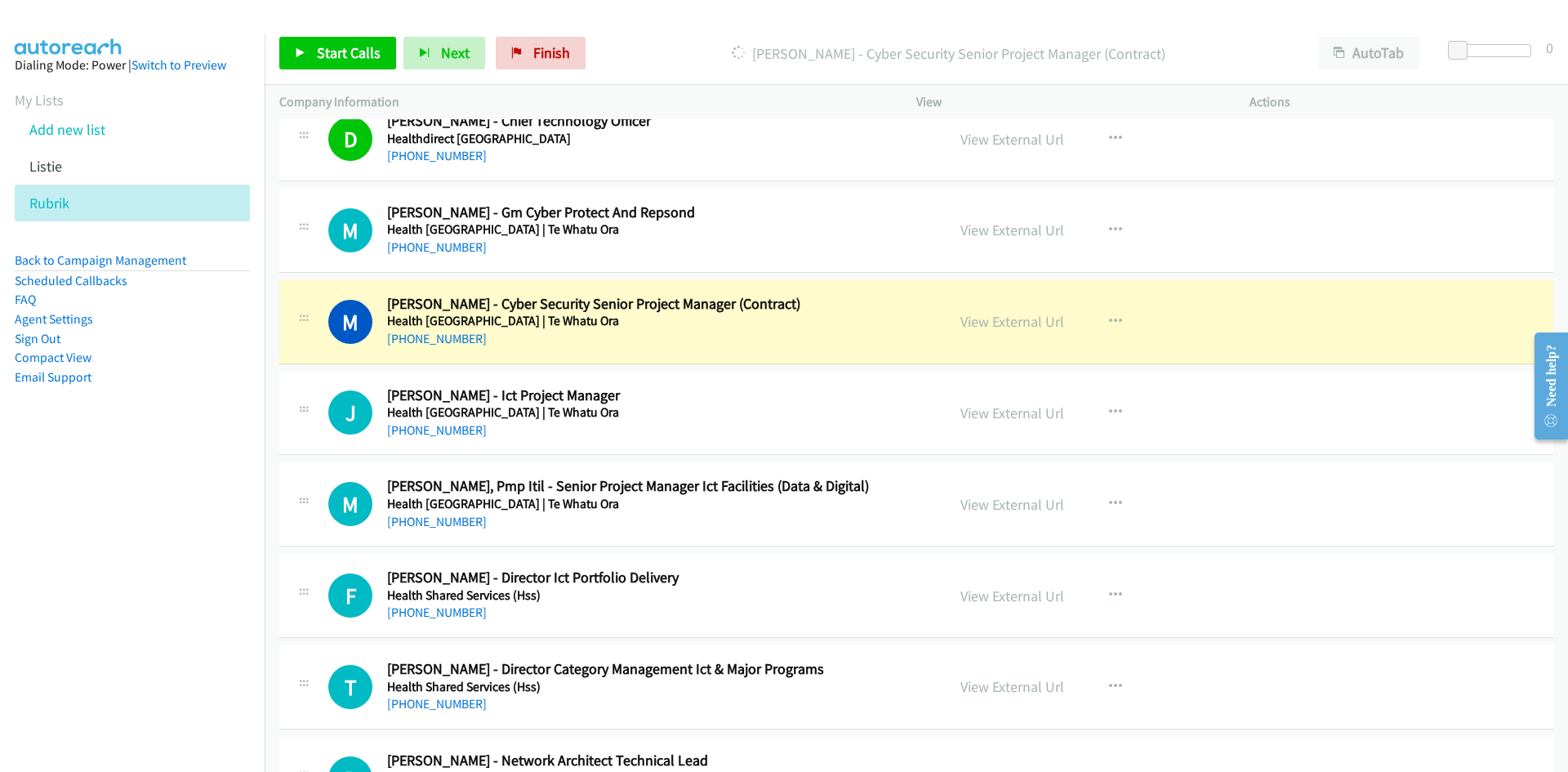
scroll to position [7598, 0]
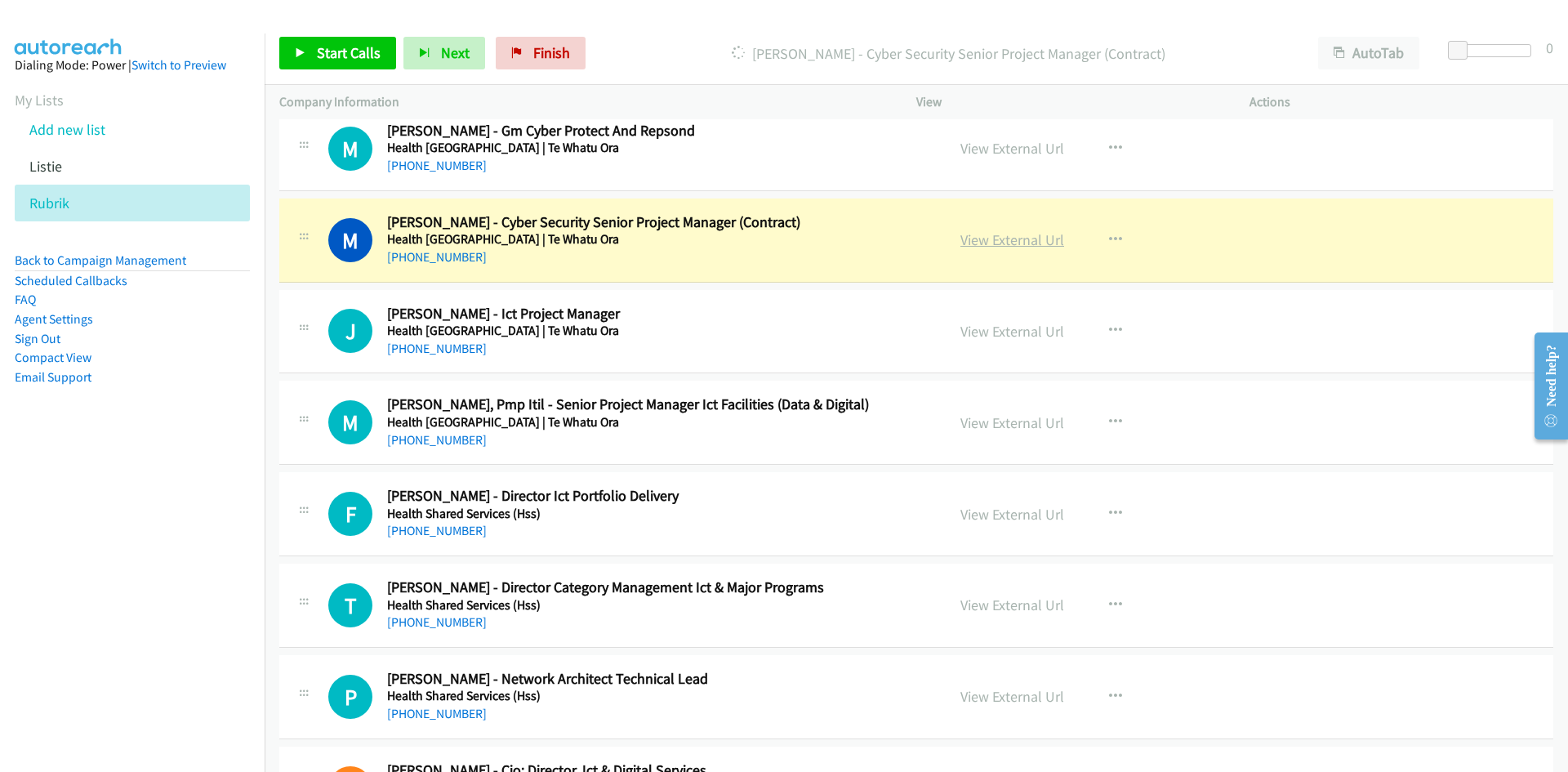
click at [1014, 236] on link "View External Url" at bounding box center [1012, 240] width 104 height 19
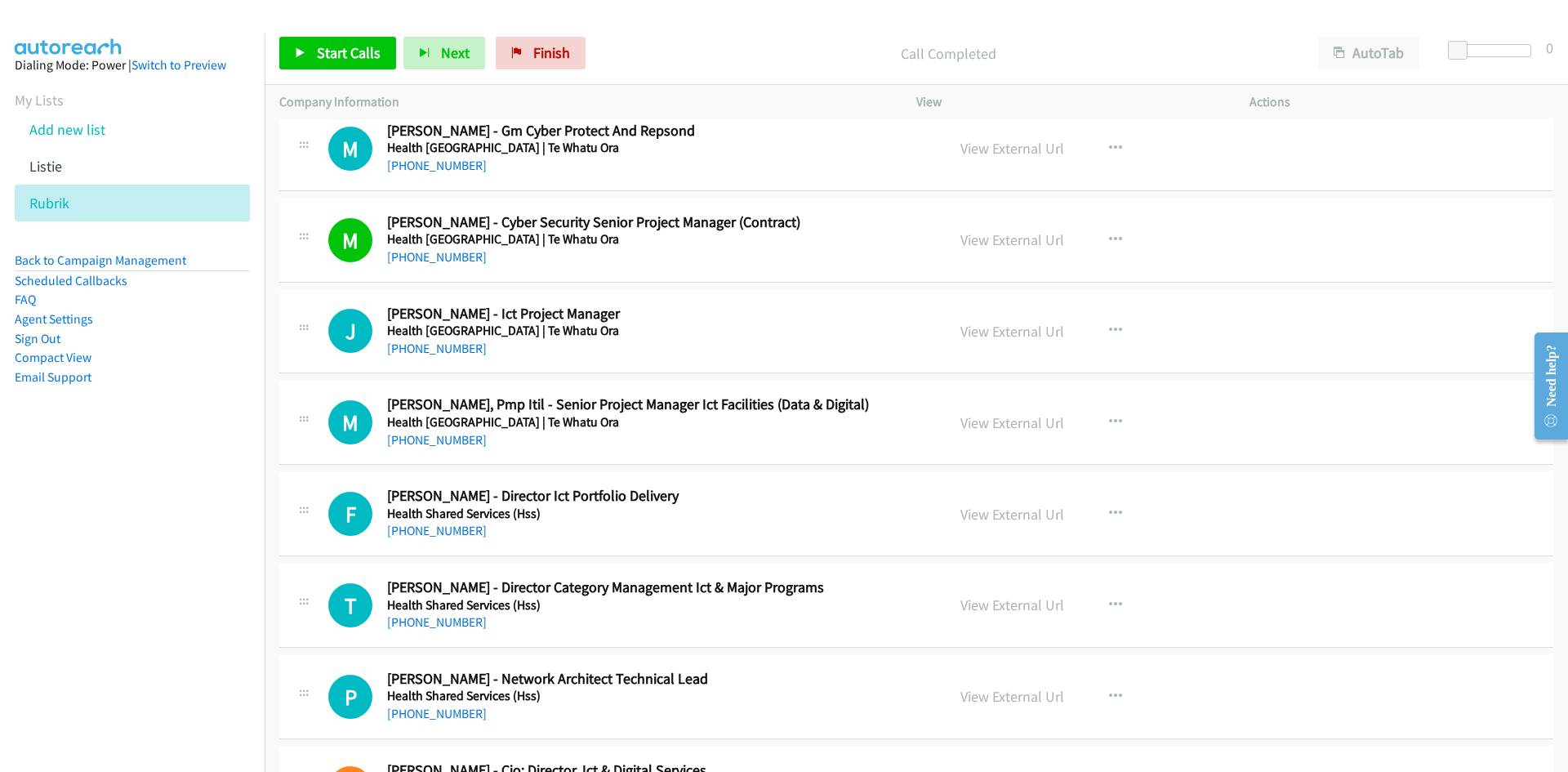
scroll to position [7679, 0]
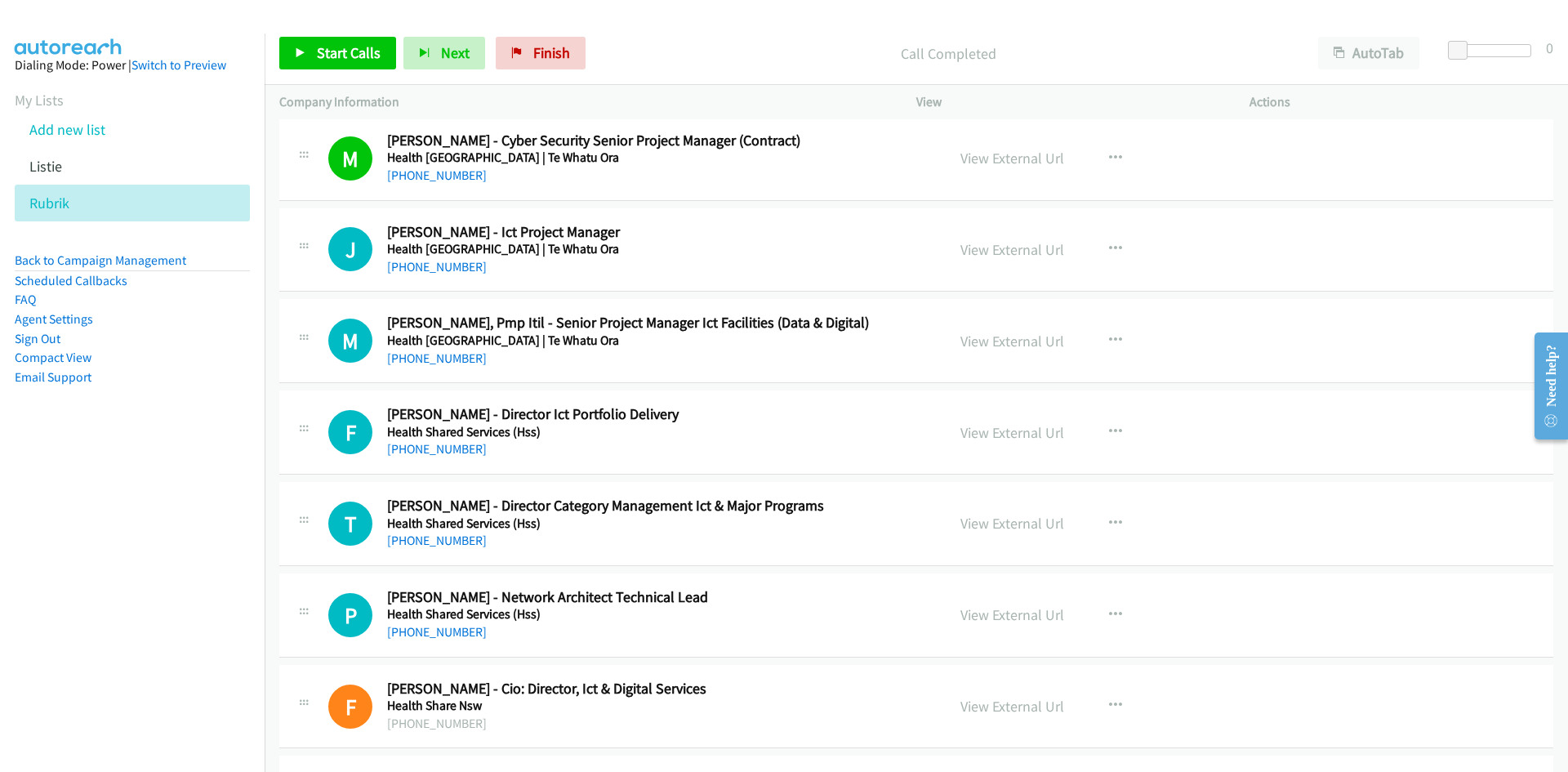
drag, startPoint x: 396, startPoint y: 272, endPoint x: 336, endPoint y: 303, distance: 67.5
click at [396, 272] on link "+64 210 762 978" at bounding box center [437, 267] width 100 height 16
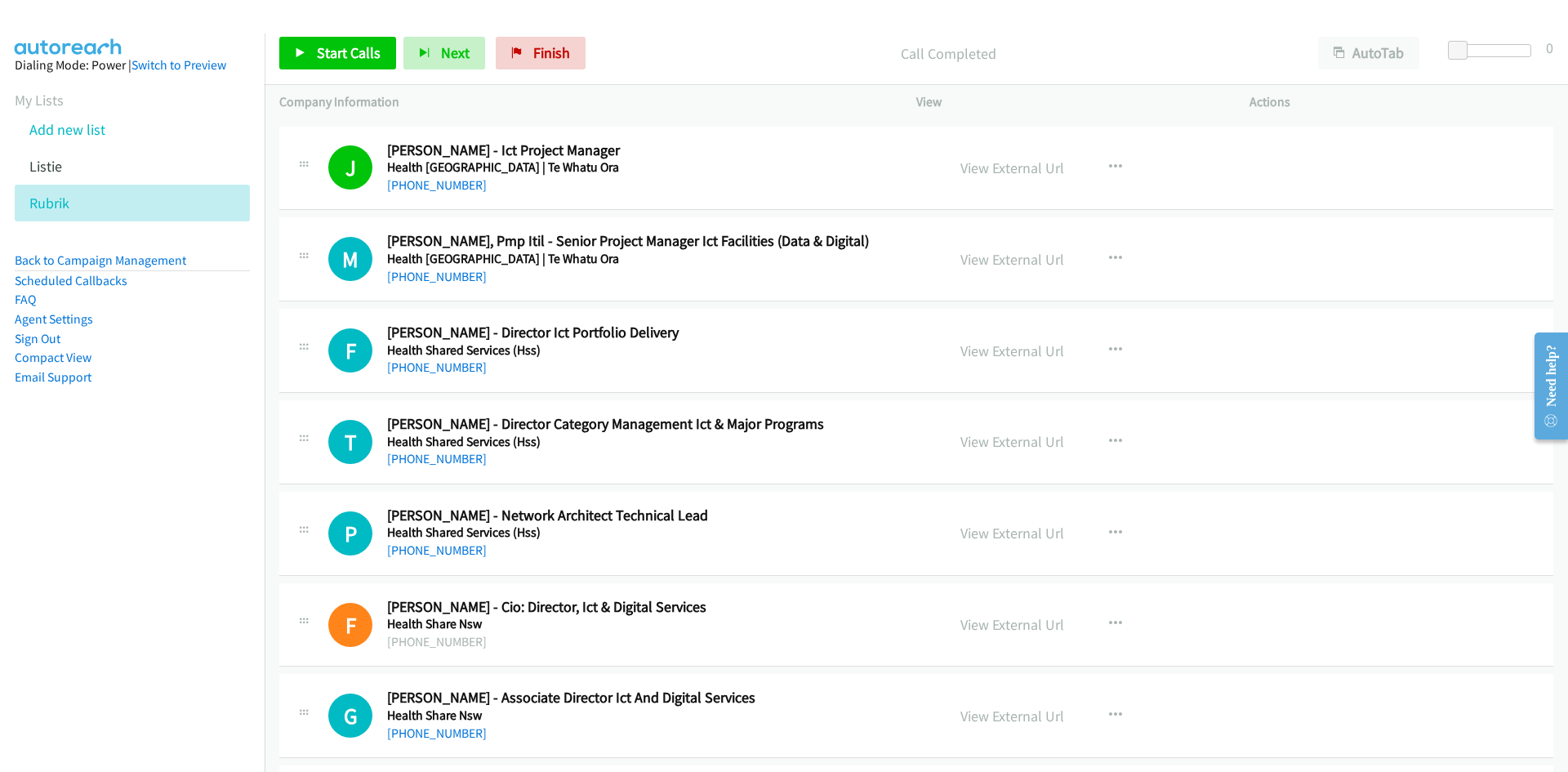
drag, startPoint x: 433, startPoint y: 279, endPoint x: 368, endPoint y: 308, distance: 71.2
click at [433, 279] on link "+64 22 109 1992" at bounding box center [437, 277] width 100 height 16
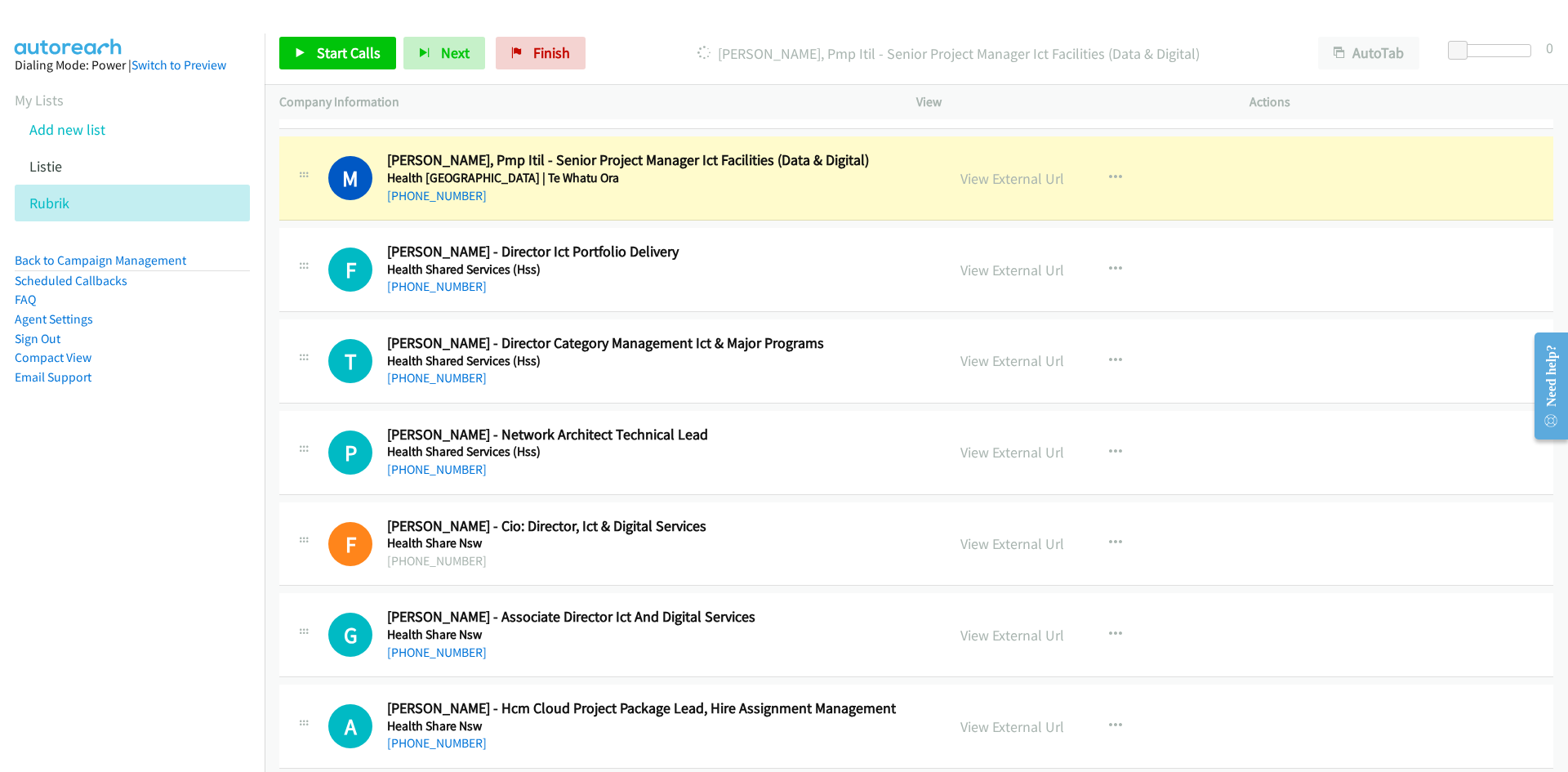
scroll to position [7843, 0]
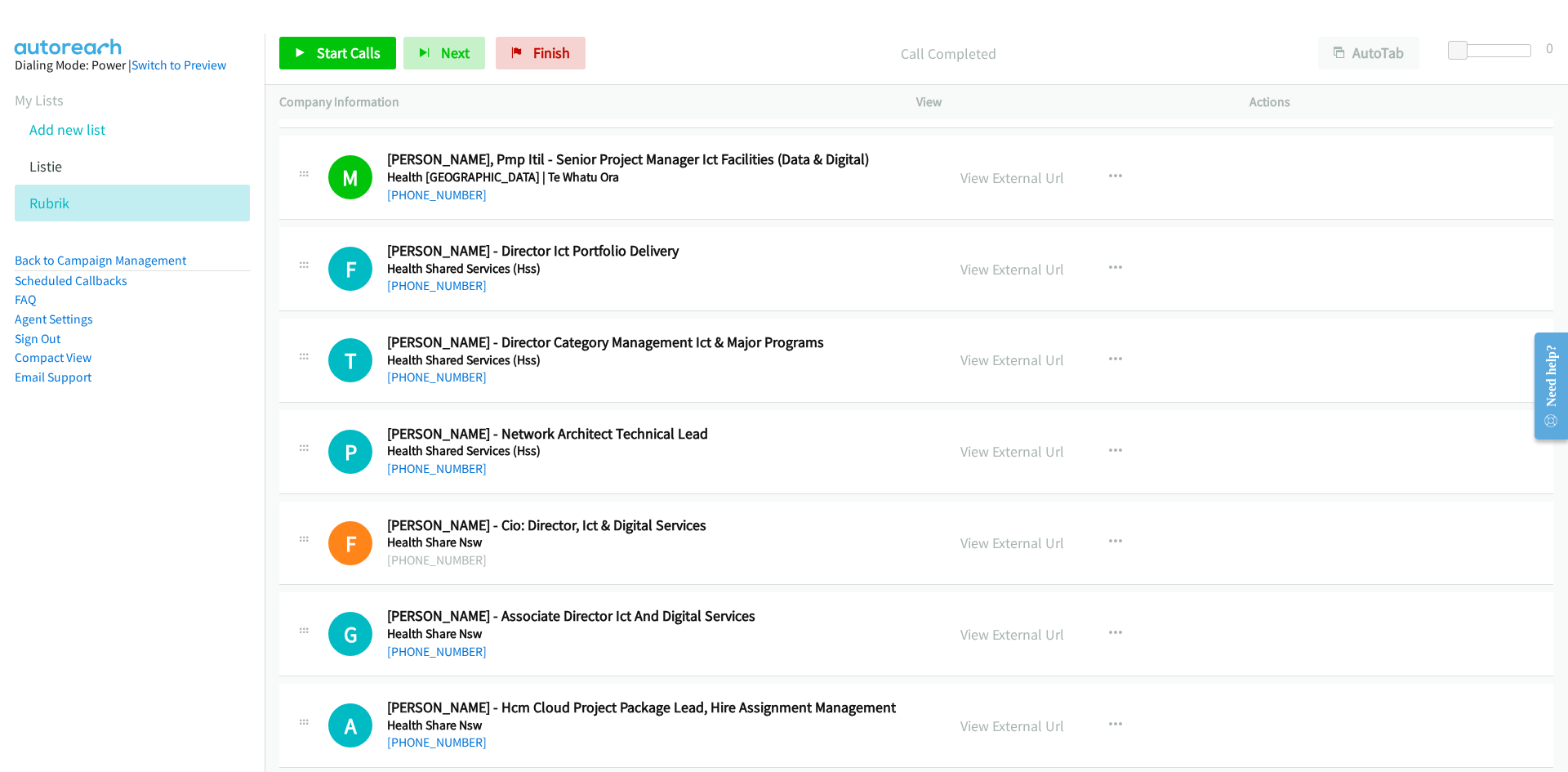
drag, startPoint x: 437, startPoint y: 289, endPoint x: 374, endPoint y: 296, distance: 63.4
click at [437, 289] on link "+61 417 945 519" at bounding box center [437, 286] width 100 height 16
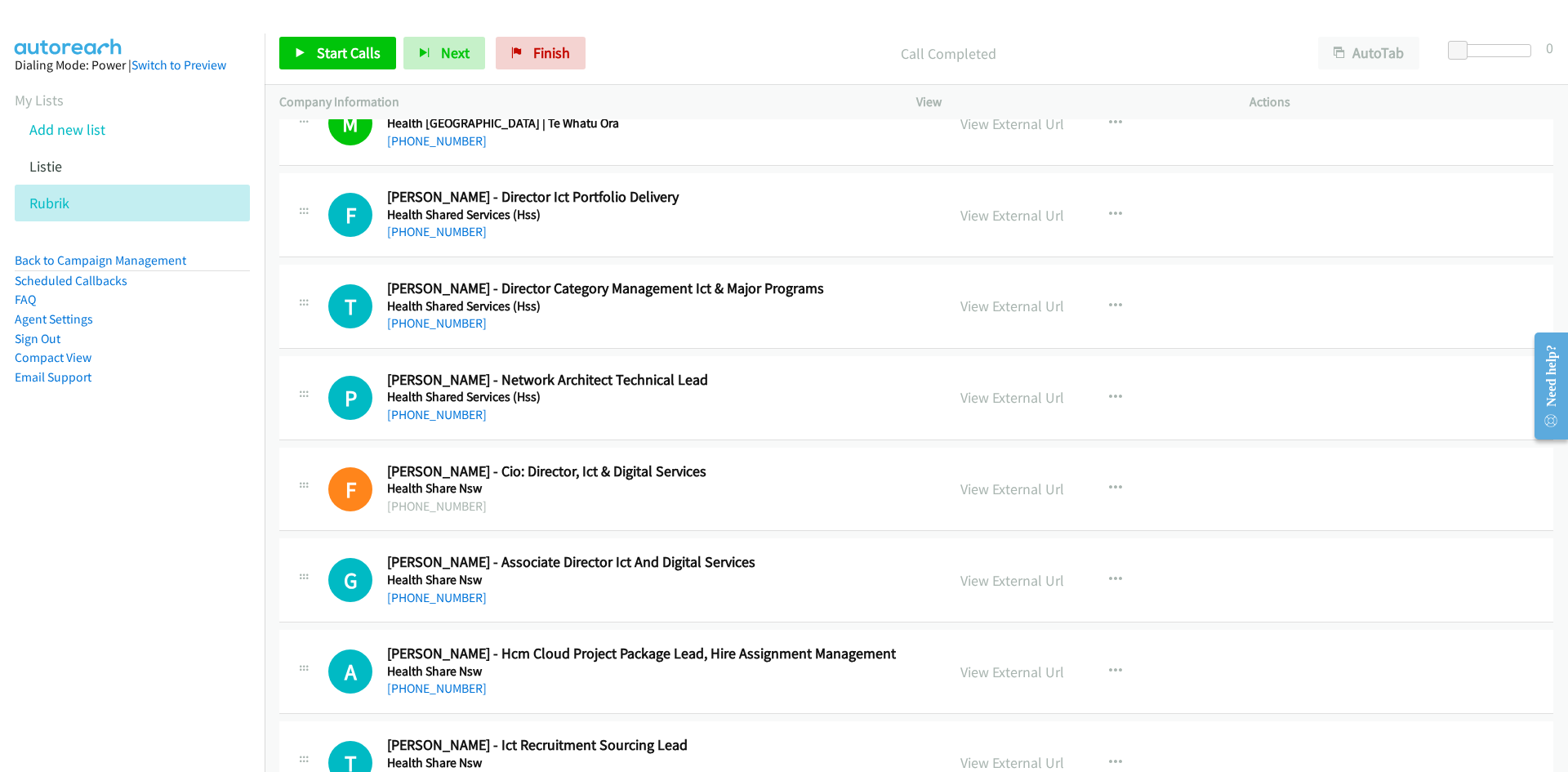
scroll to position [7924, 0]
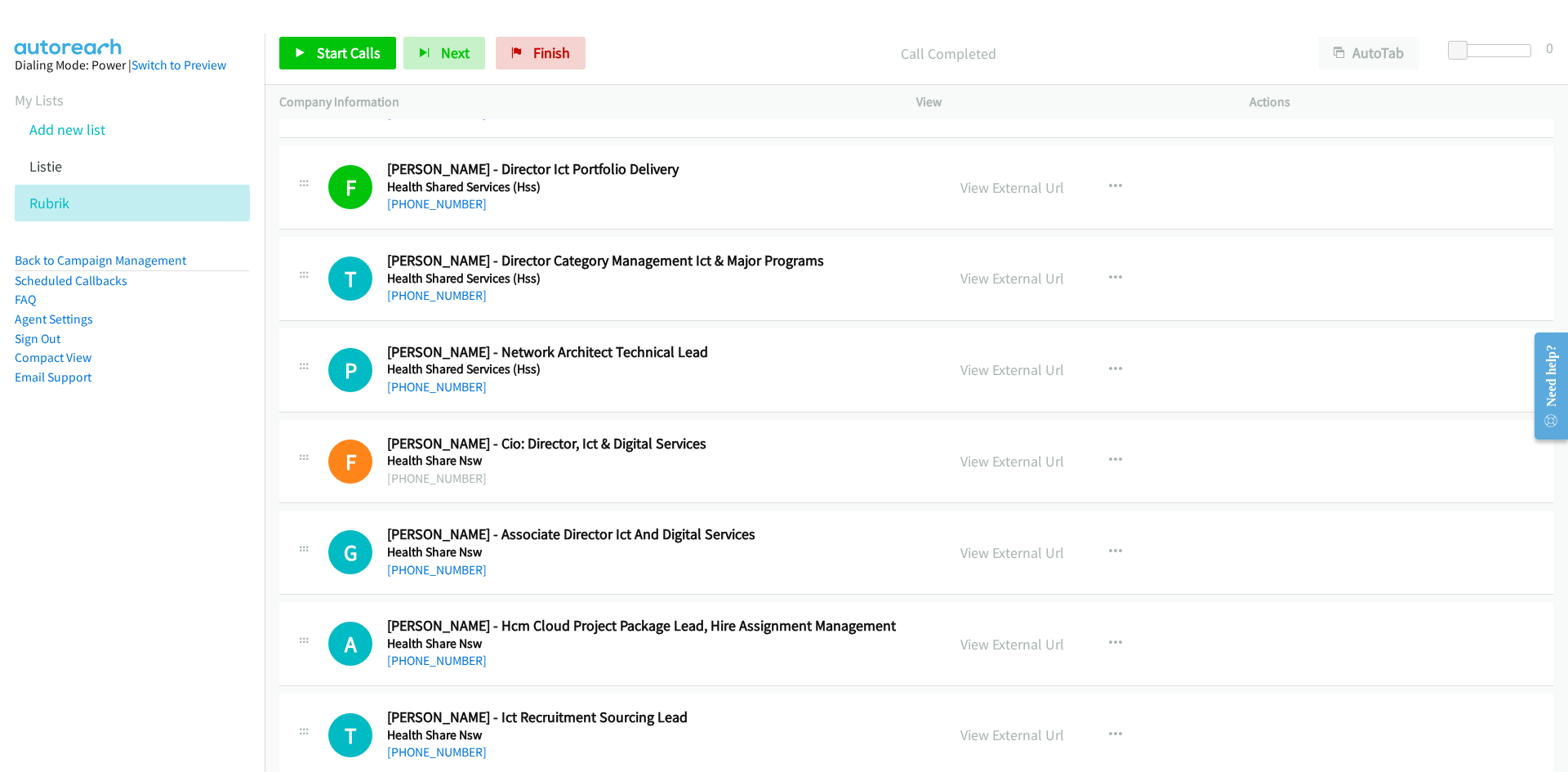
drag, startPoint x: 444, startPoint y: 294, endPoint x: 136, endPoint y: 376, distance: 318.7
click at [444, 294] on link "+61 459 803 176" at bounding box center [437, 295] width 100 height 16
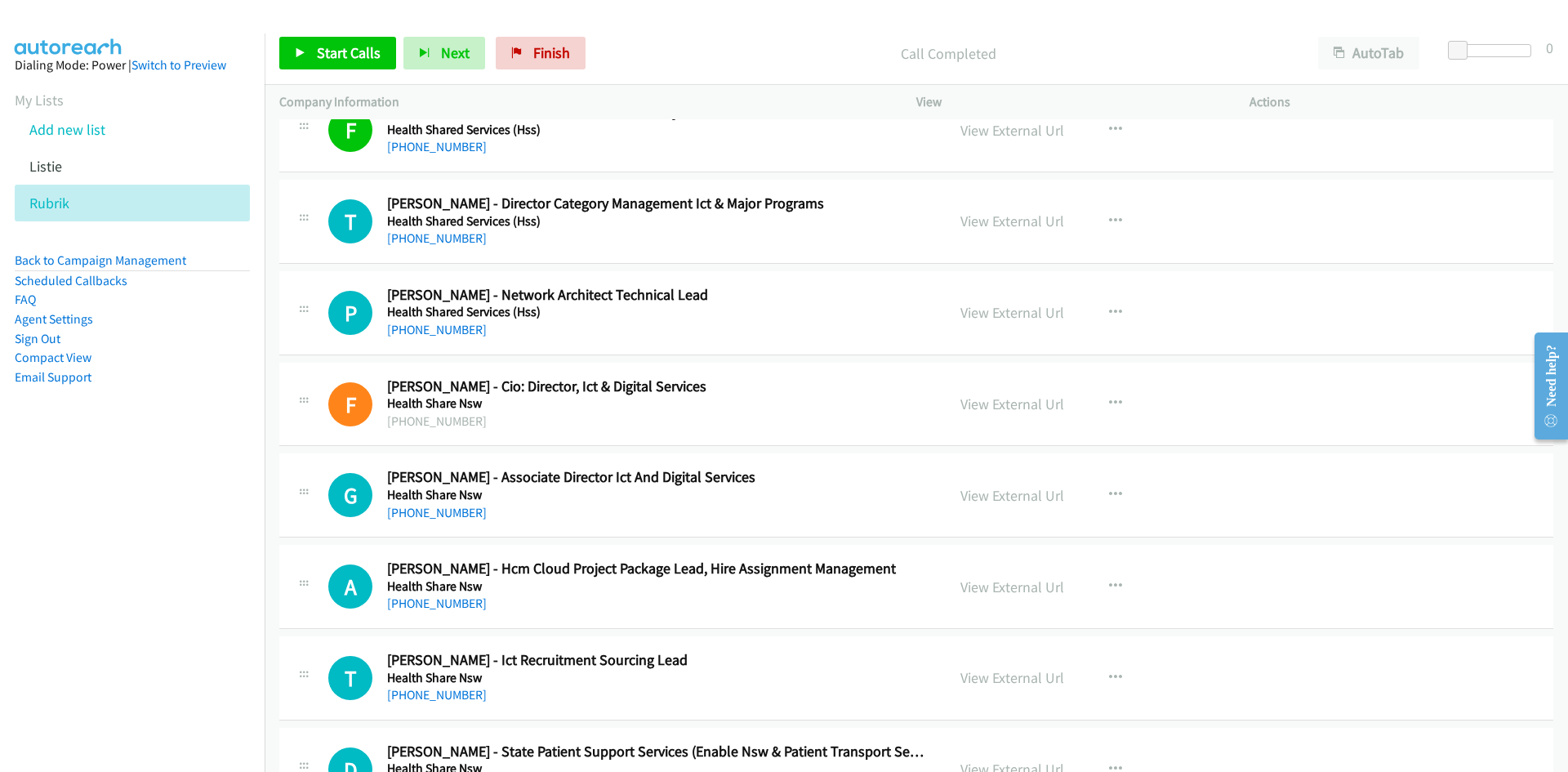
scroll to position [8006, 0]
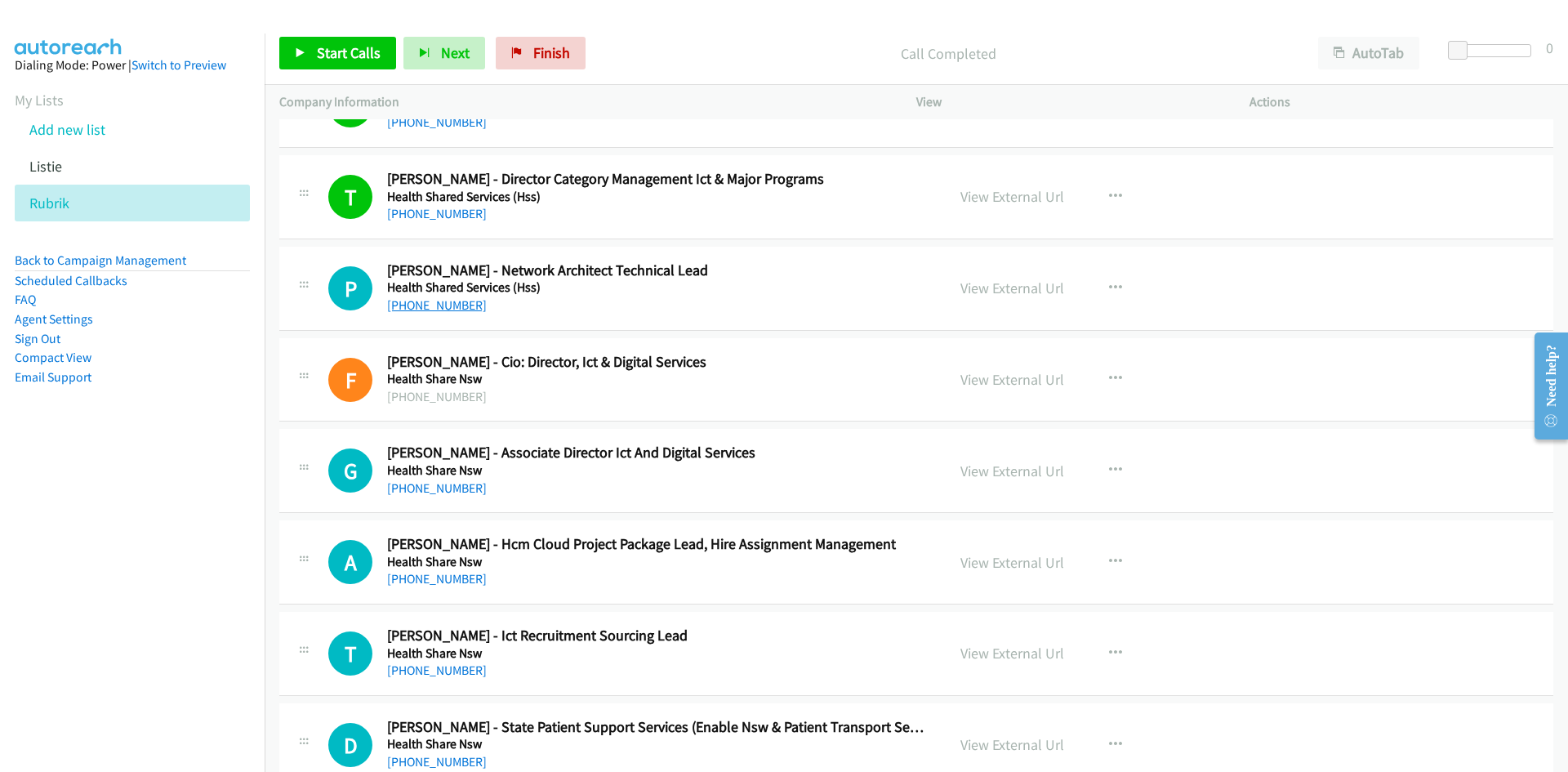
click at [456, 306] on link "+61 401 778 815" at bounding box center [437, 306] width 100 height 16
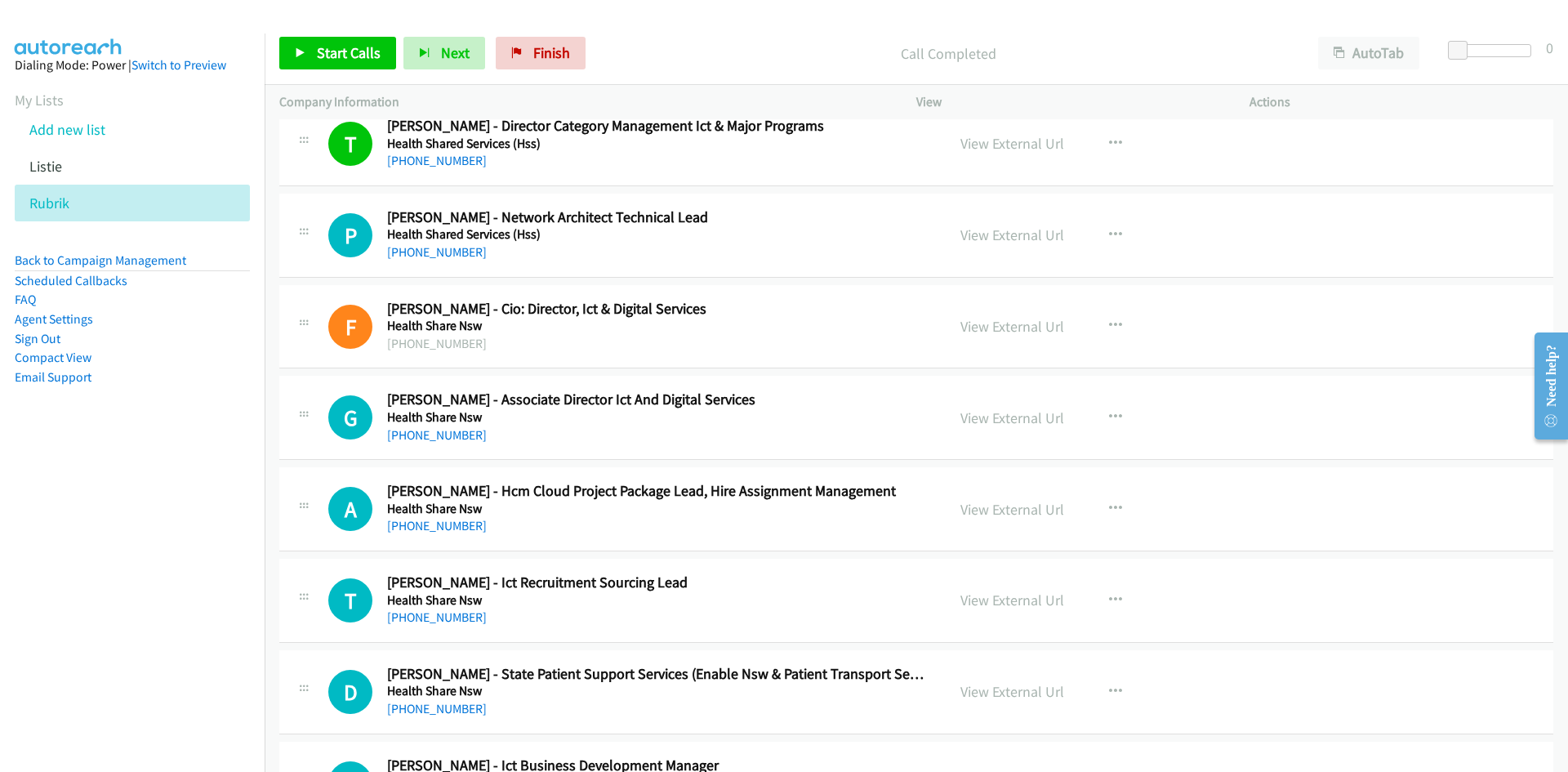
scroll to position [8088, 0]
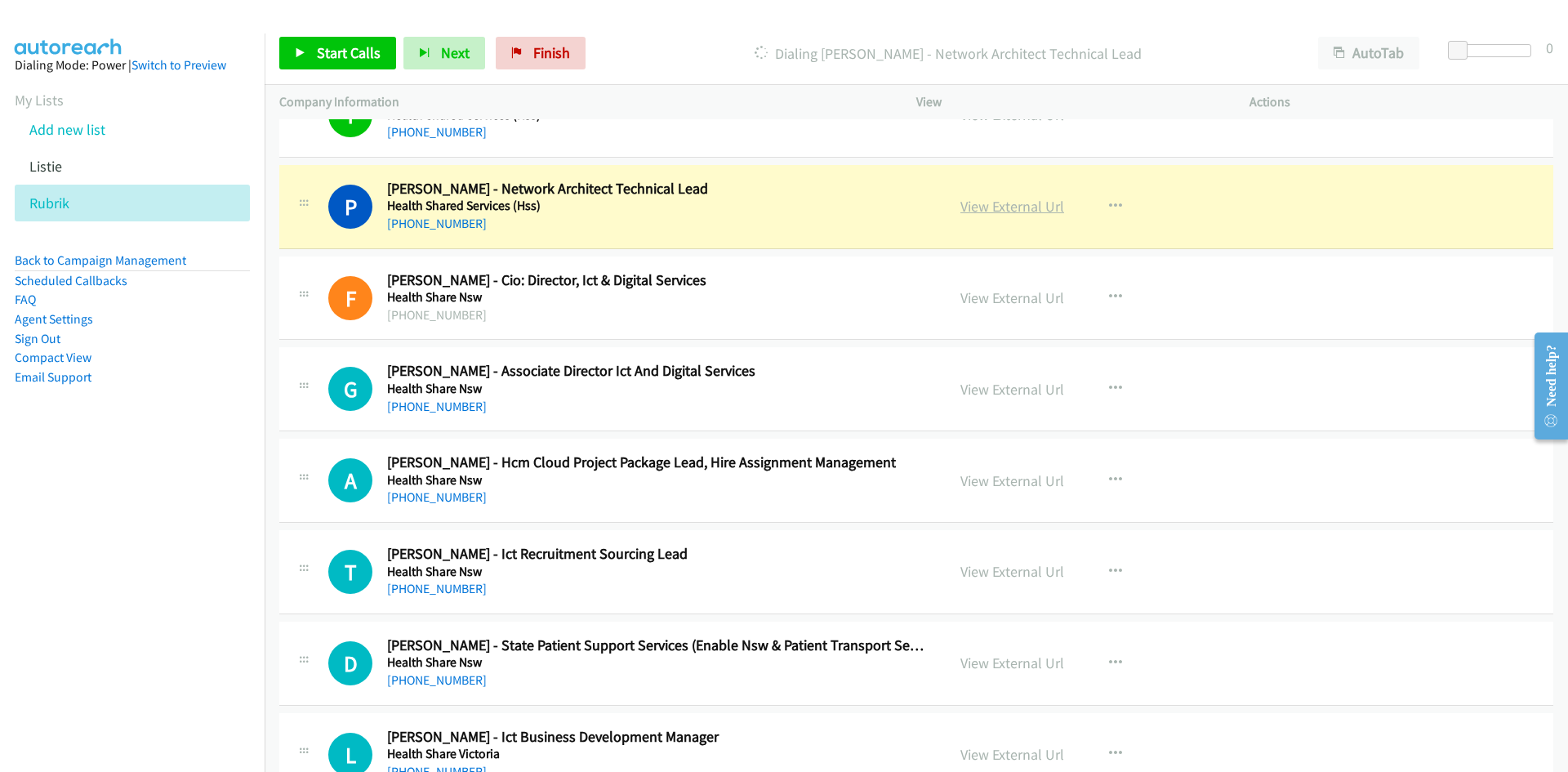
click at [981, 204] on link "View External Url" at bounding box center [1012, 206] width 104 height 19
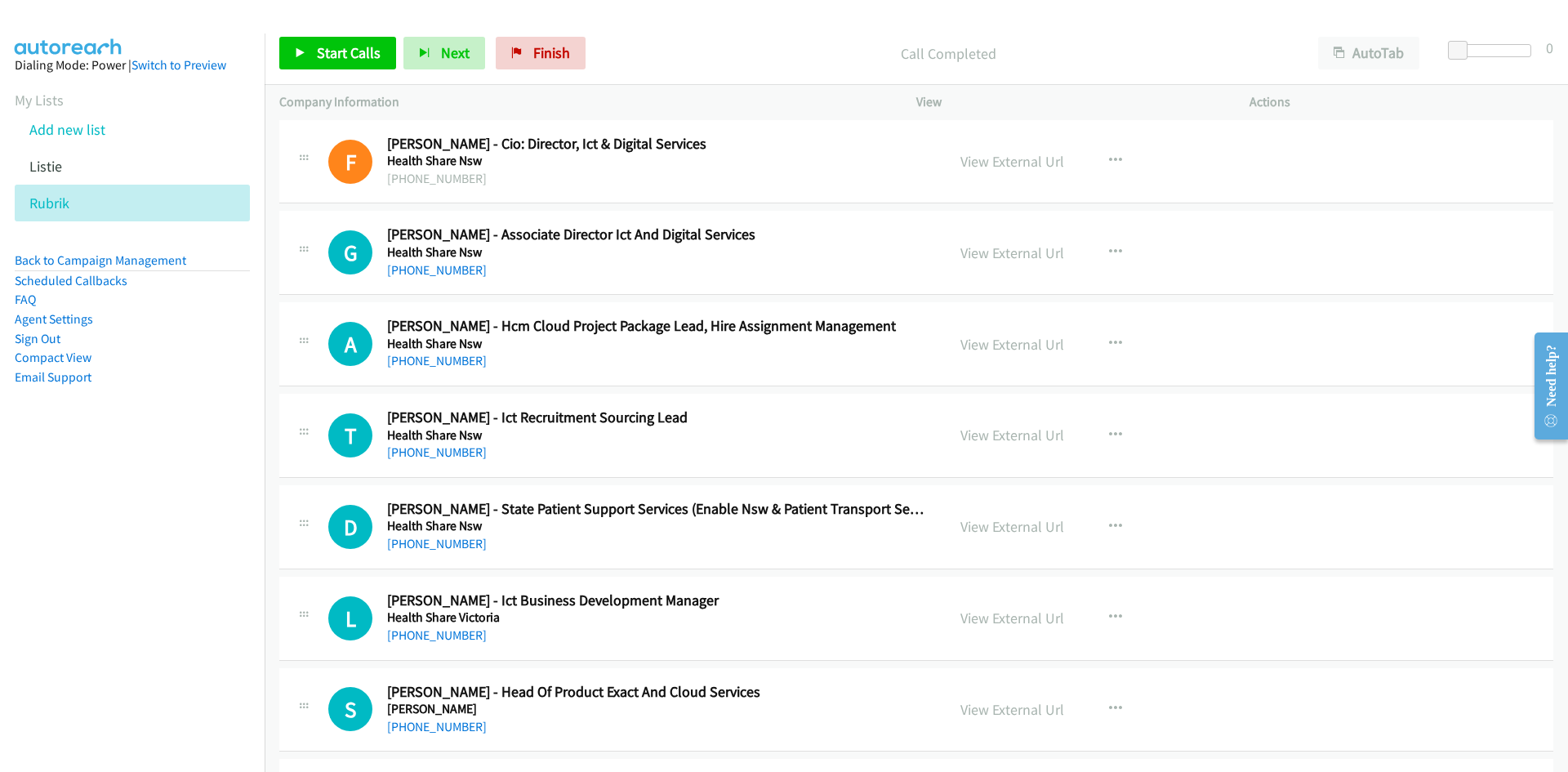
scroll to position [8251, 0]
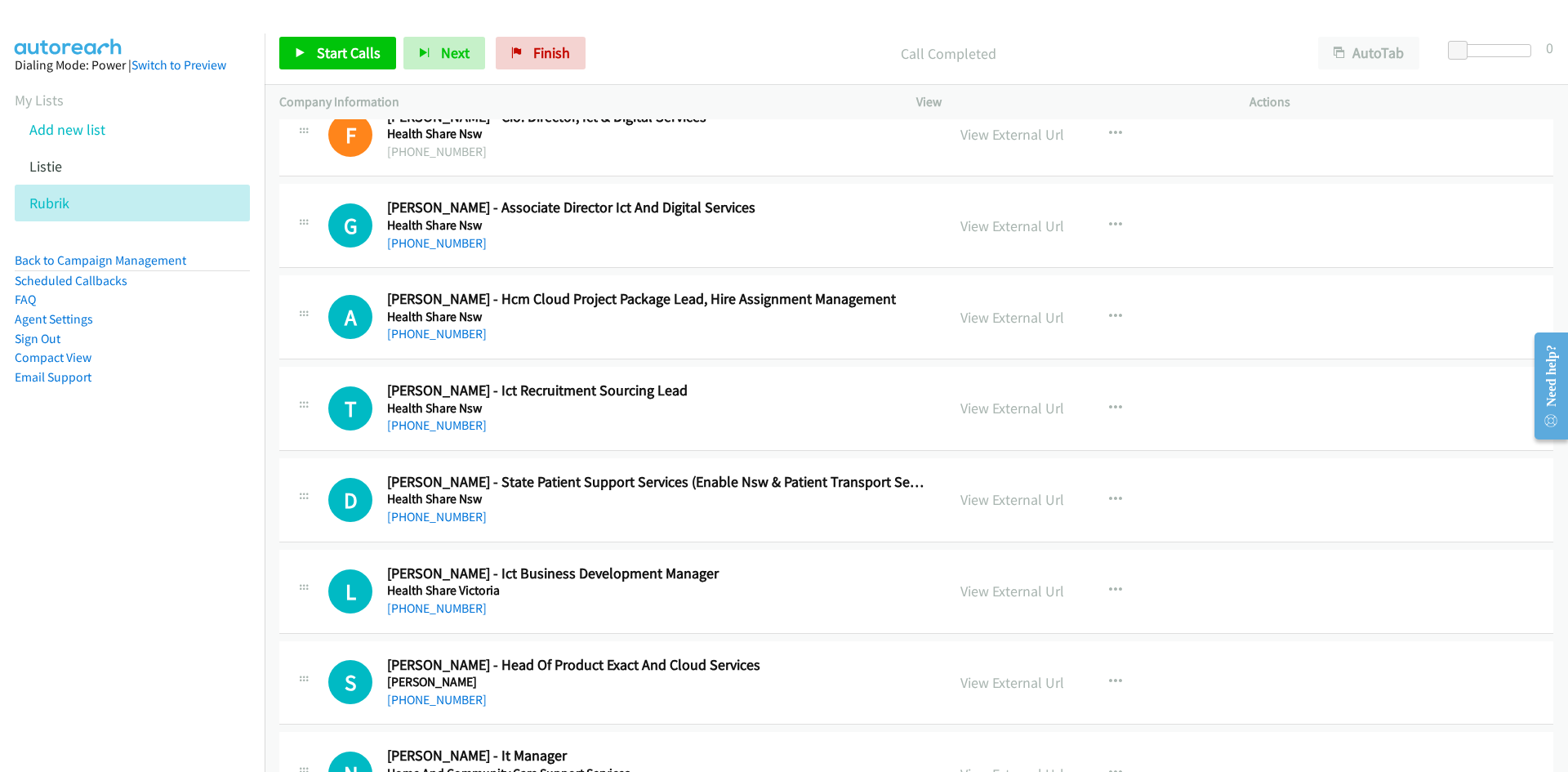
drag, startPoint x: 455, startPoint y: 249, endPoint x: 274, endPoint y: 314, distance: 192.3
click at [455, 249] on link "+61 429 020 329" at bounding box center [437, 243] width 100 height 16
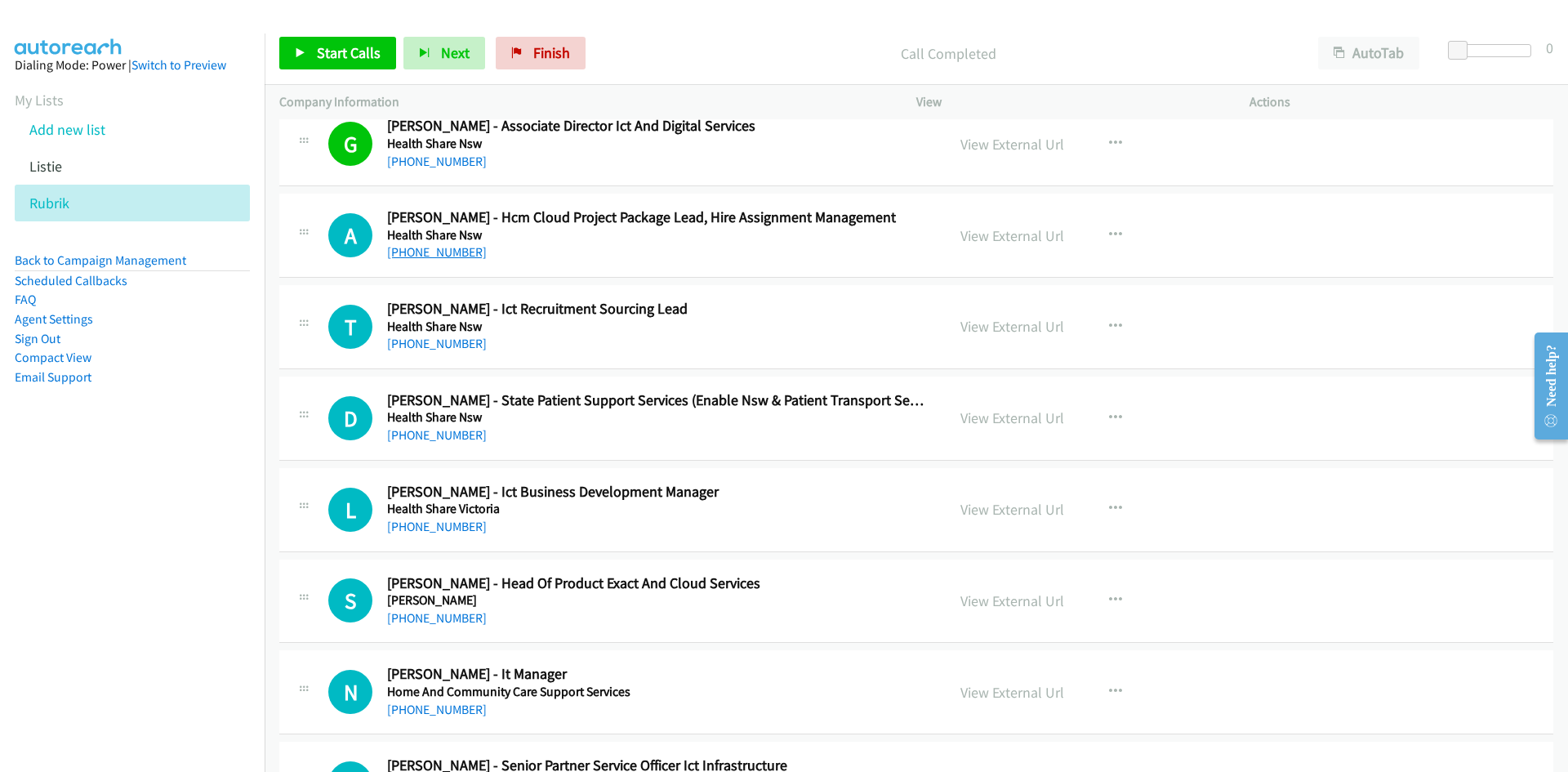
click at [443, 248] on link "+61 419 878 789" at bounding box center [437, 252] width 100 height 16
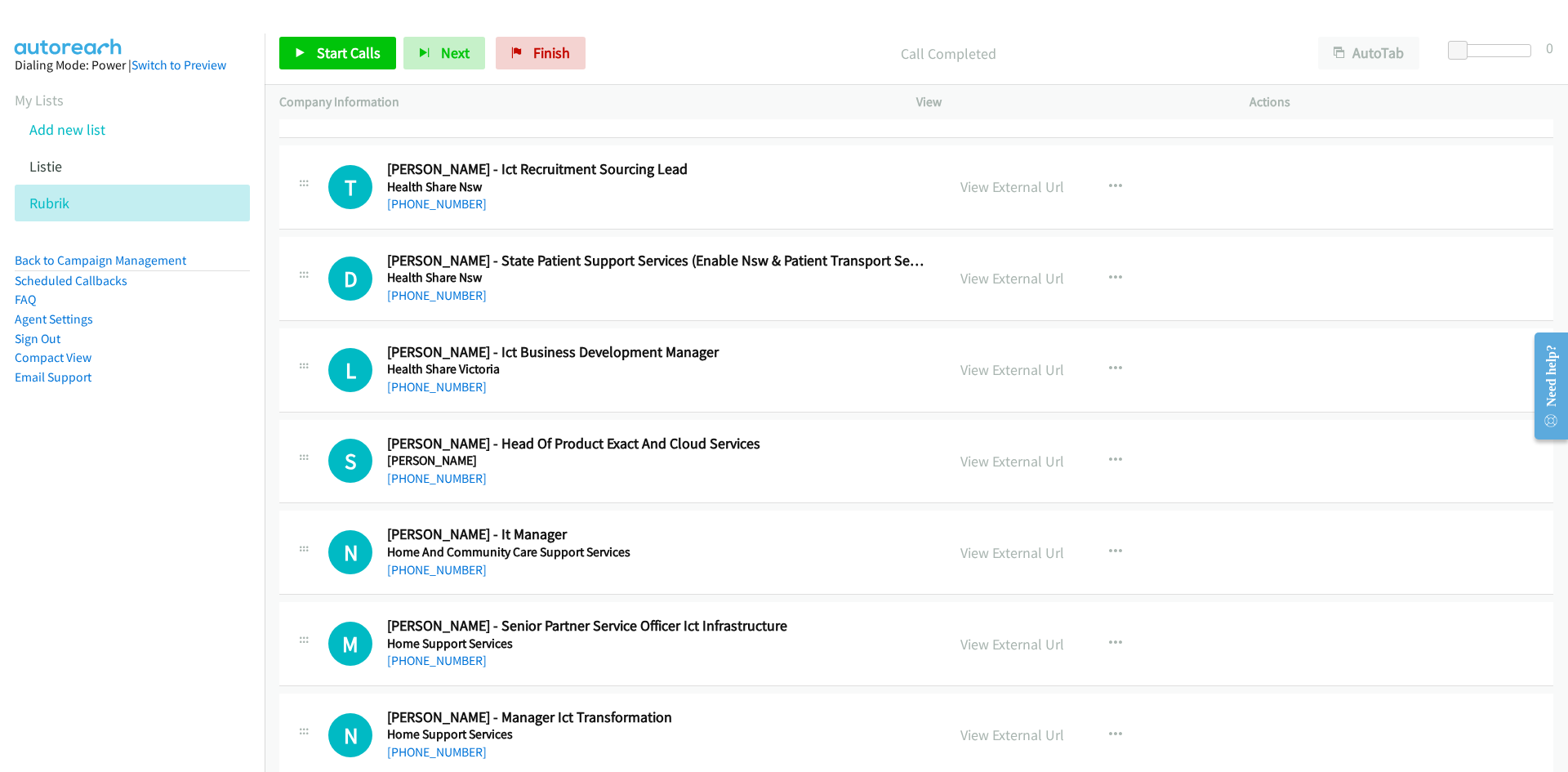
scroll to position [8496, 0]
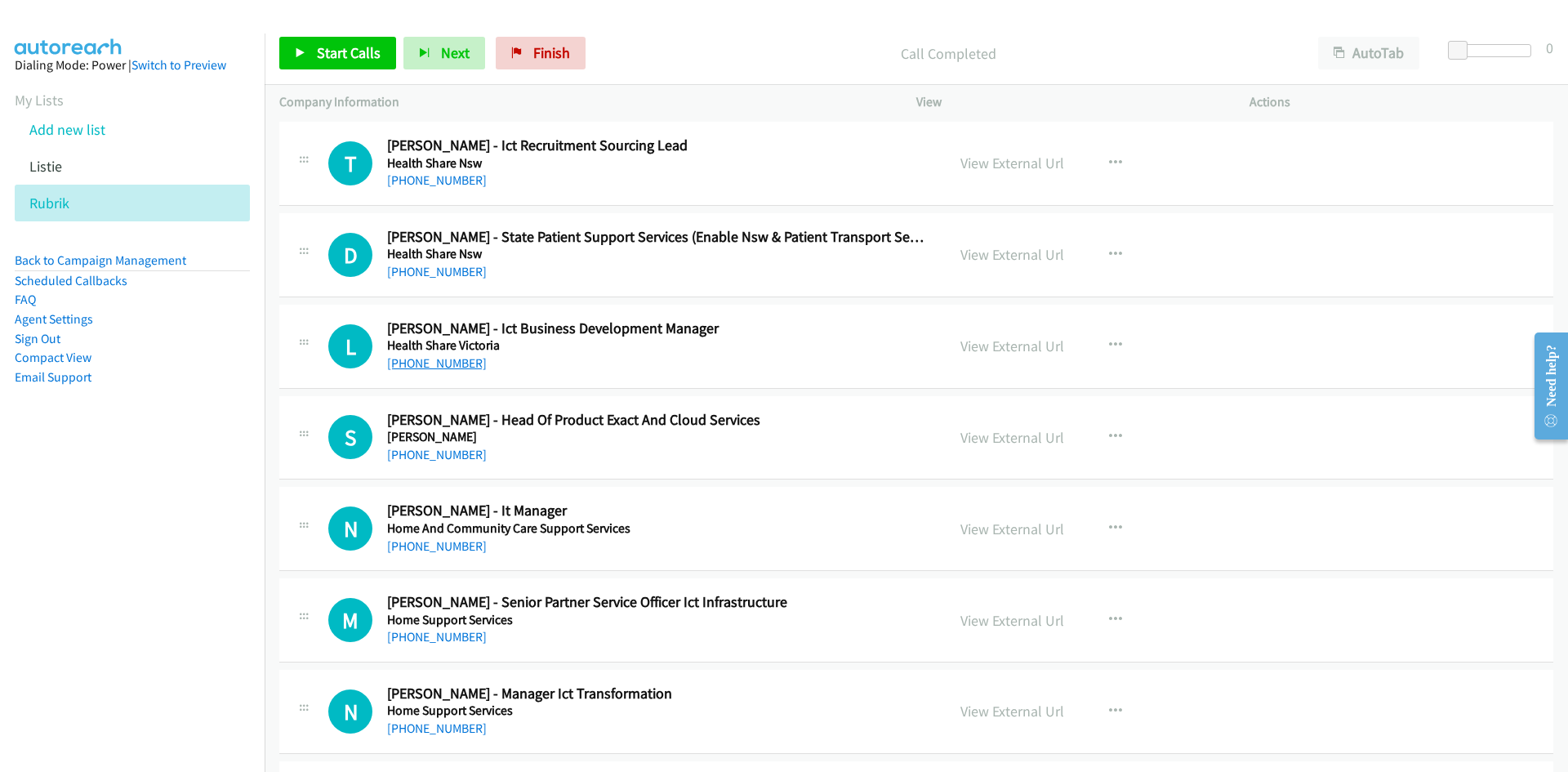
click at [463, 362] on link "+61 413 854 936" at bounding box center [437, 363] width 100 height 16
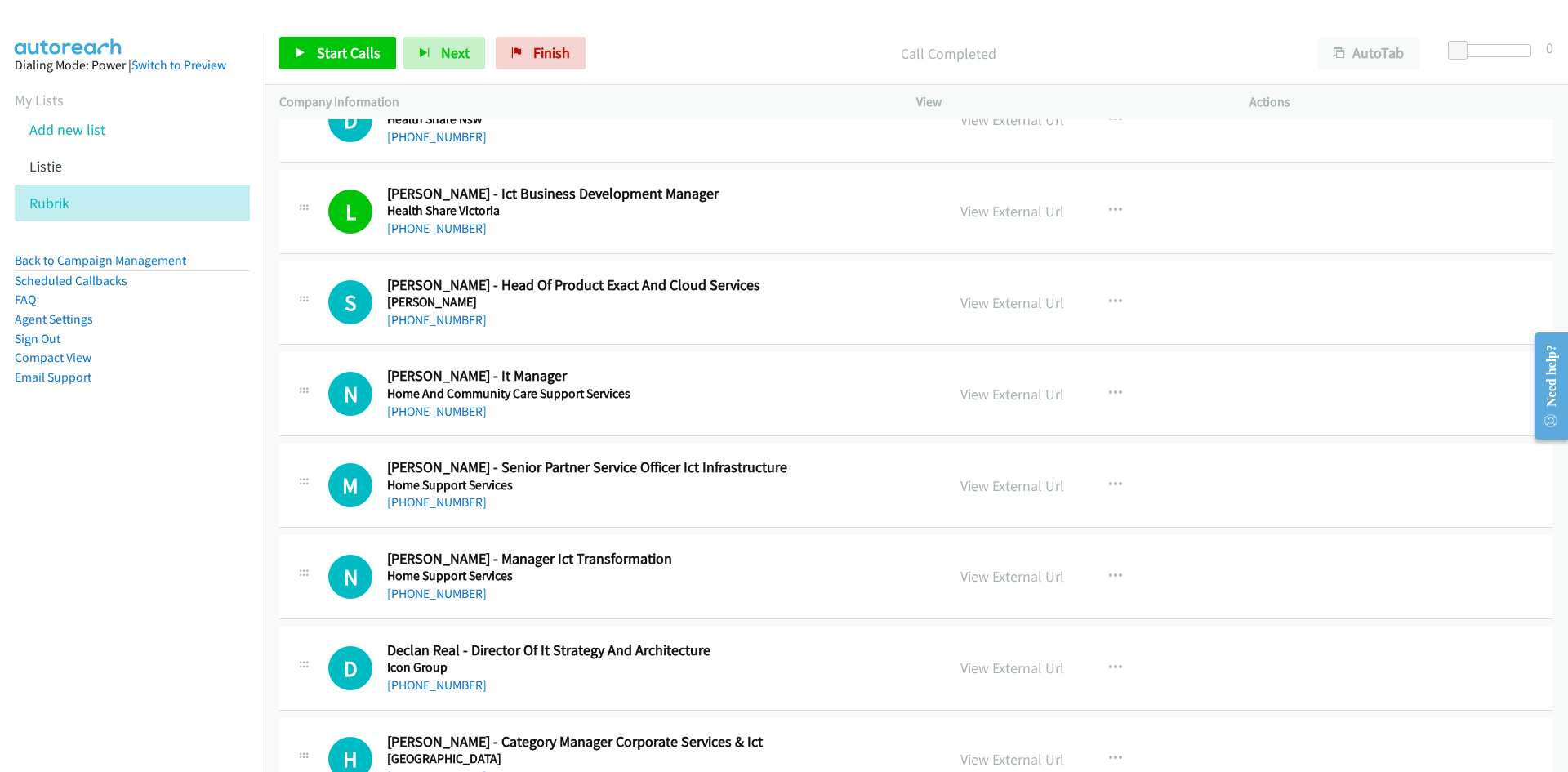
scroll to position [8660, 0]
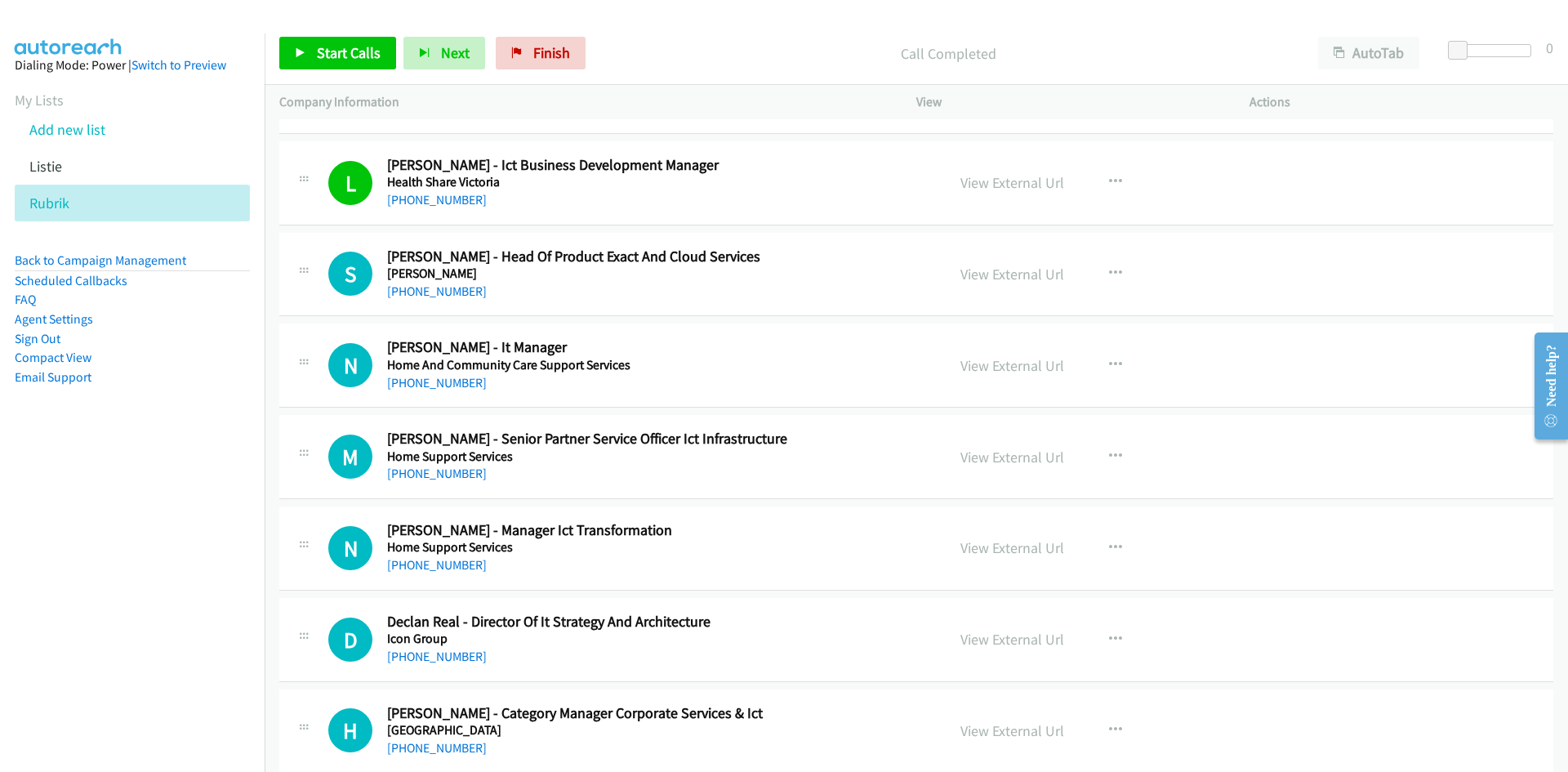
drag, startPoint x: 430, startPoint y: 387, endPoint x: 327, endPoint y: 408, distance: 105.1
click at [430, 387] on link "+61 447 018 825" at bounding box center [437, 383] width 100 height 16
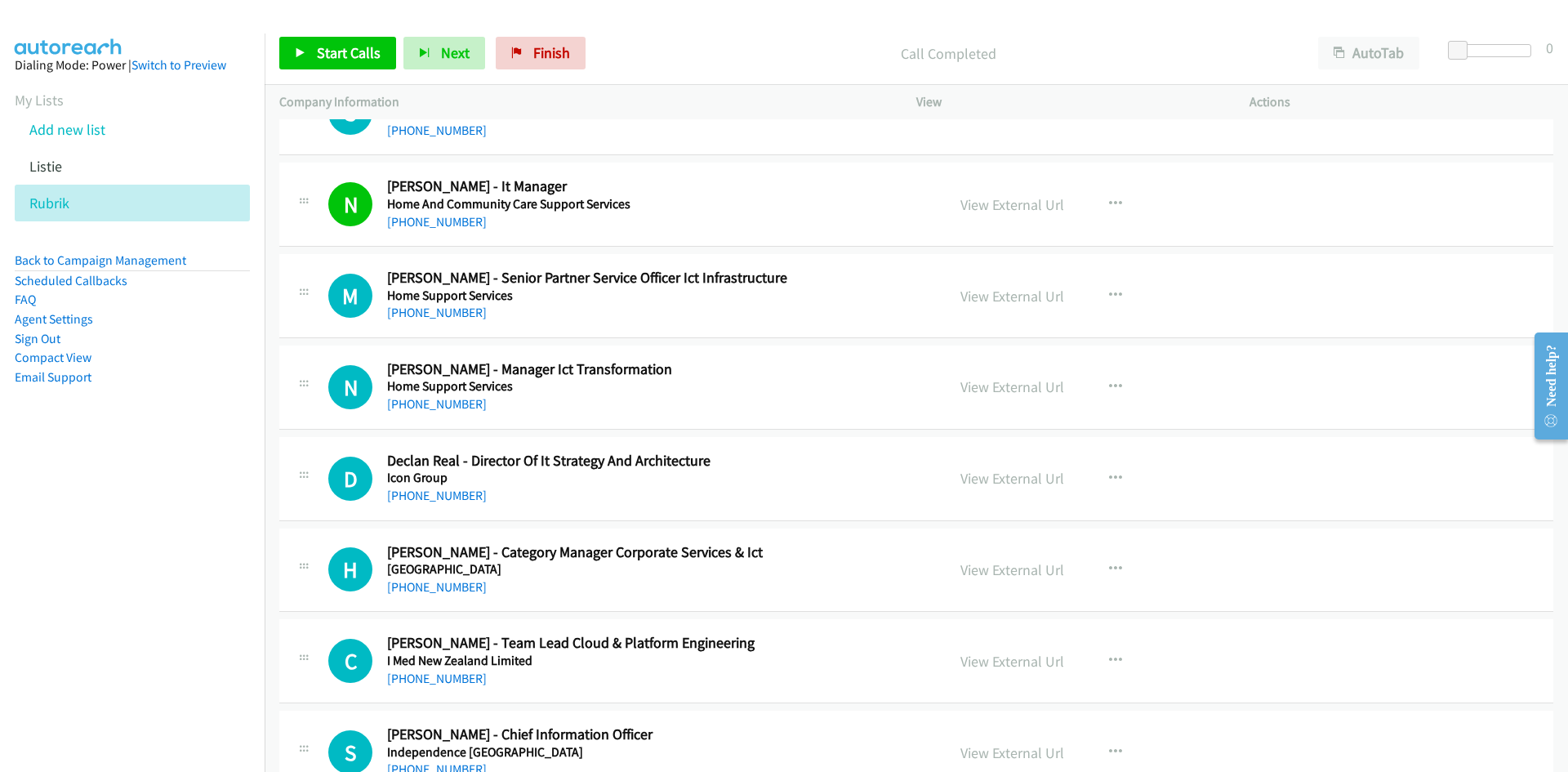
scroll to position [8905, 0]
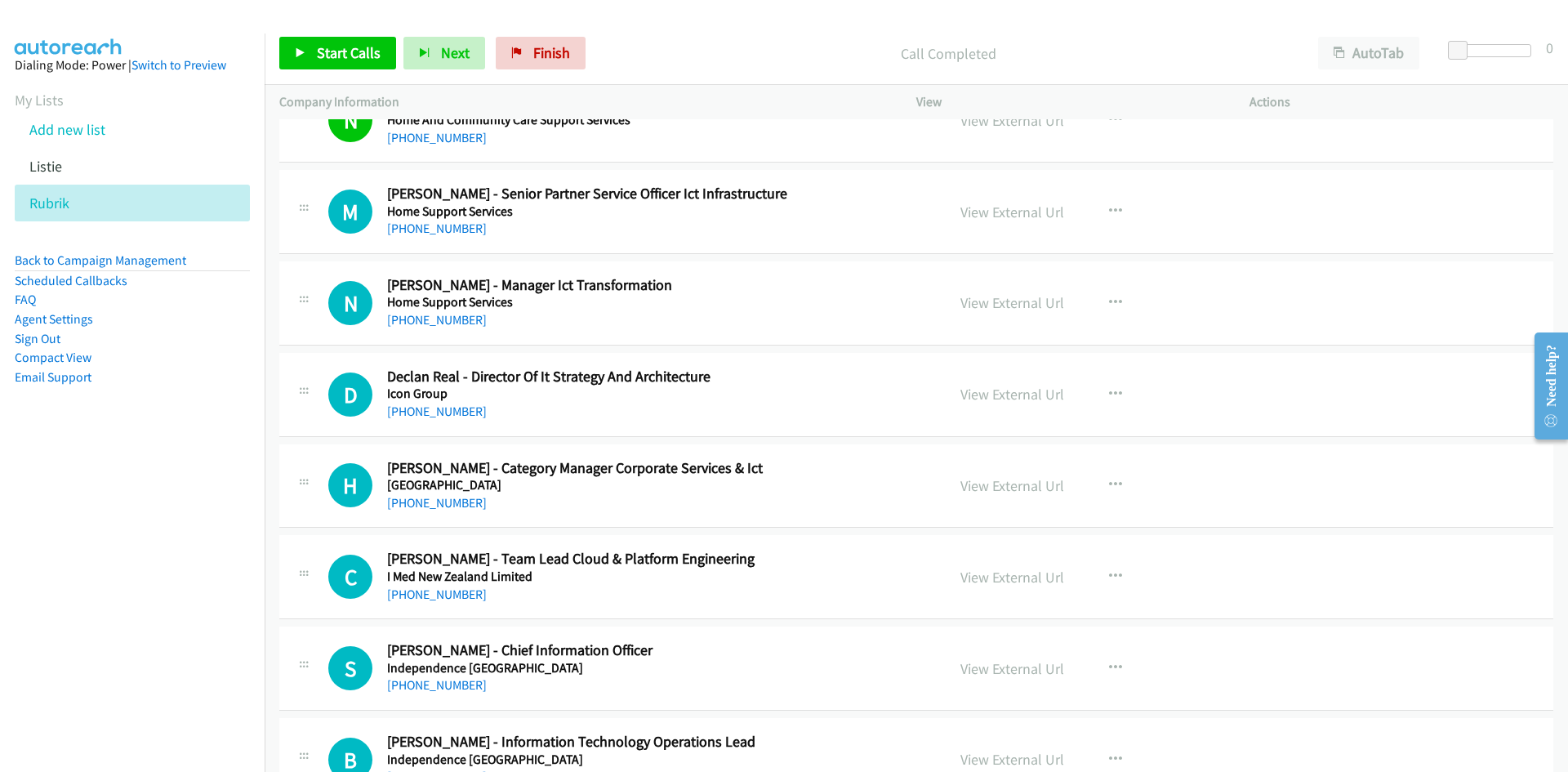
drag, startPoint x: 410, startPoint y: 232, endPoint x: 106, endPoint y: 375, distance: 336.0
click at [410, 232] on link "+61 421 613 964" at bounding box center [437, 229] width 100 height 16
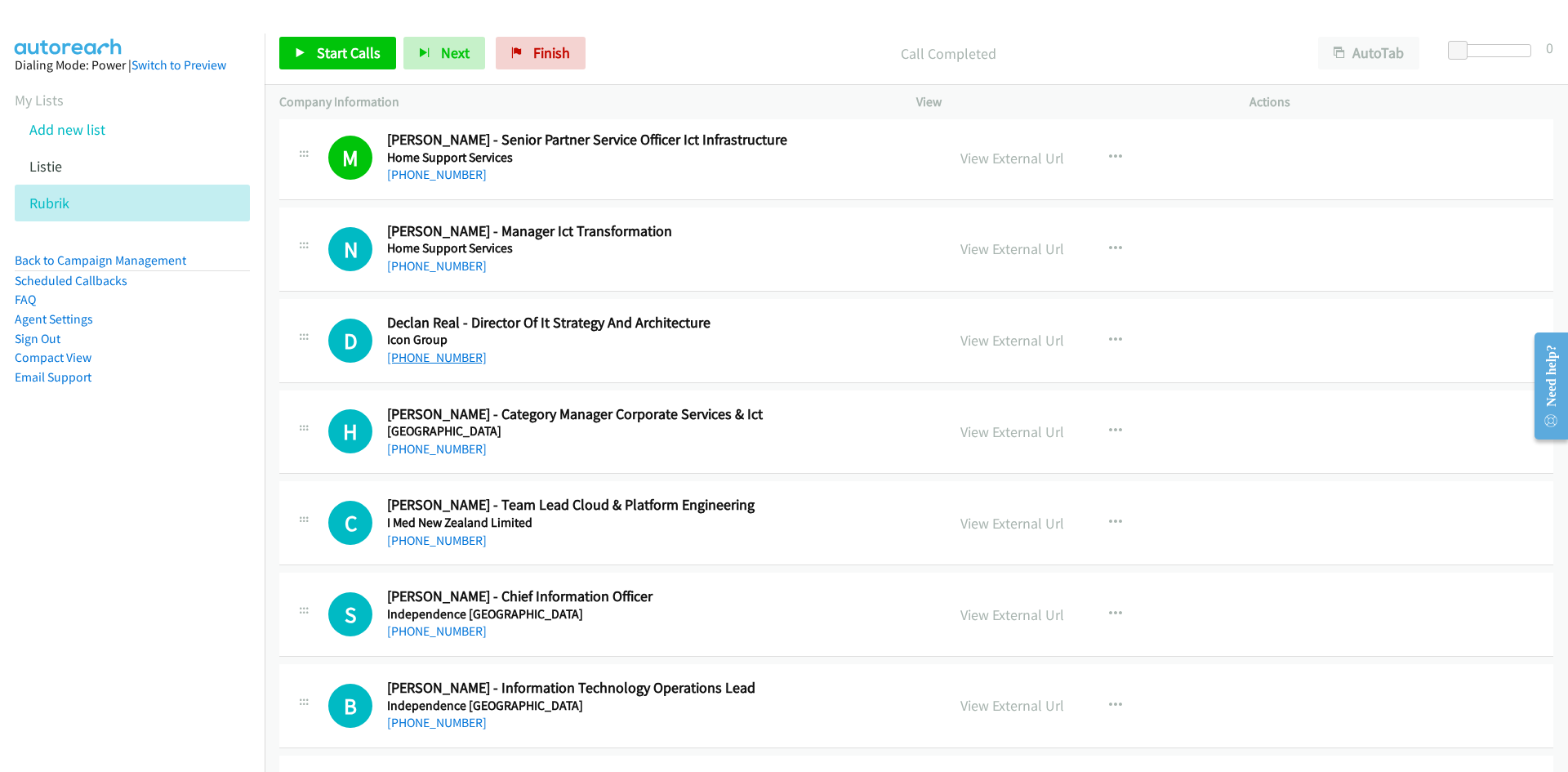
scroll to position [8986, 0]
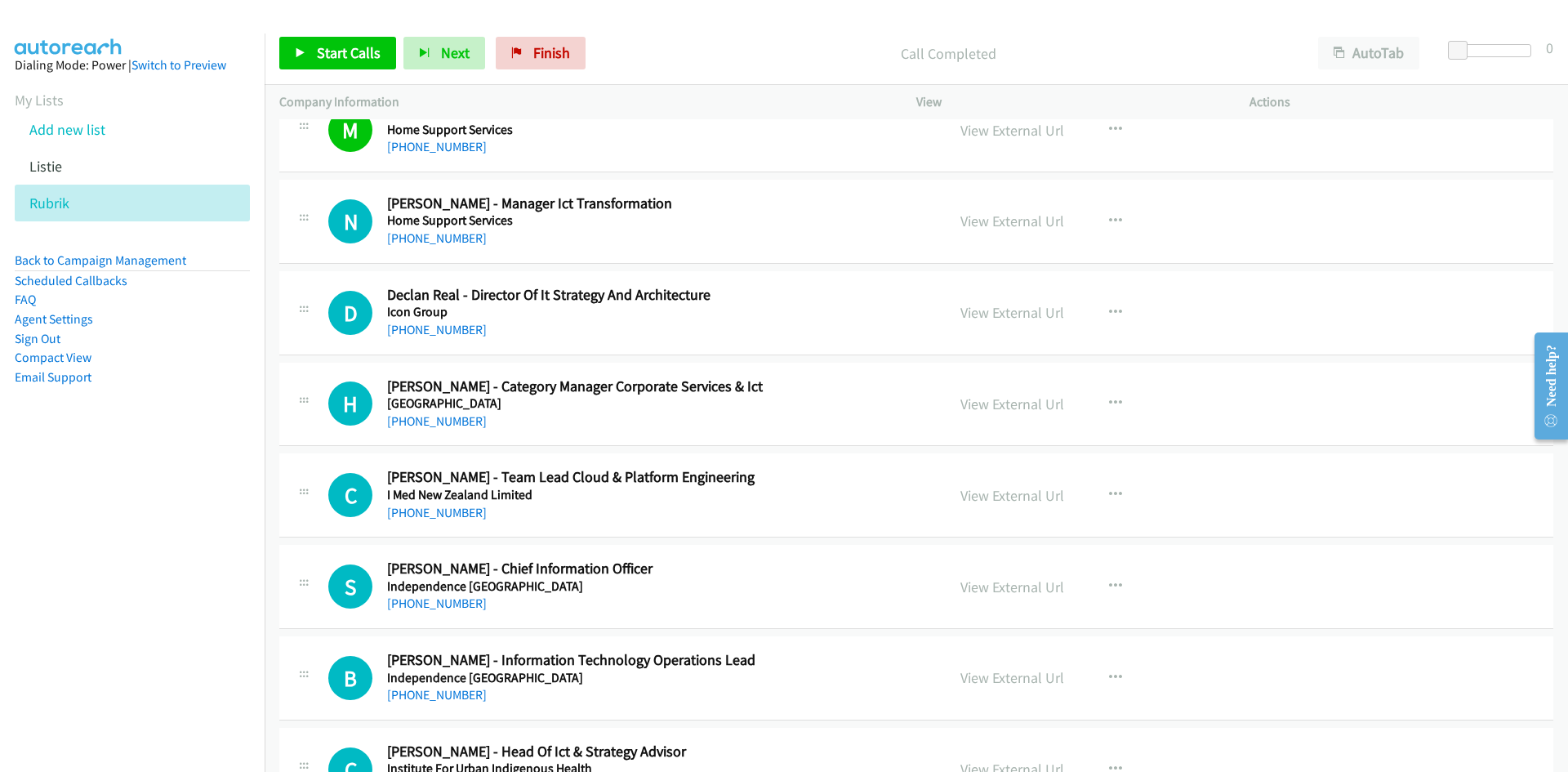
click at [426, 247] on div "+61 8 9311 8111" at bounding box center [656, 238] width 538 height 19
click at [426, 240] on link "+61 8 9311 8111" at bounding box center [437, 238] width 100 height 16
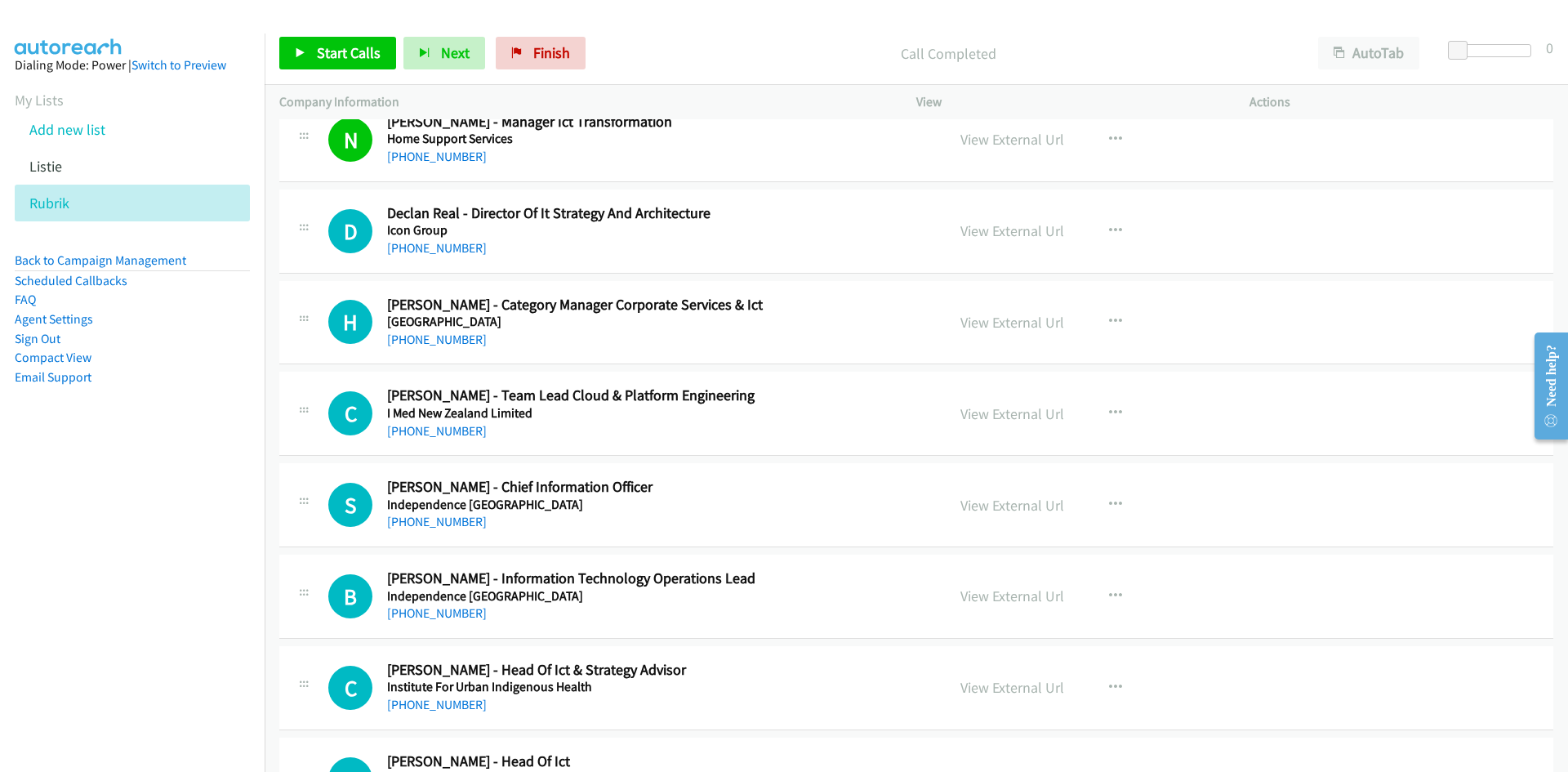
drag, startPoint x: 425, startPoint y: 242, endPoint x: 398, endPoint y: 272, distance: 40.4
click at [425, 242] on link "+61 418 789 944" at bounding box center [437, 248] width 100 height 16
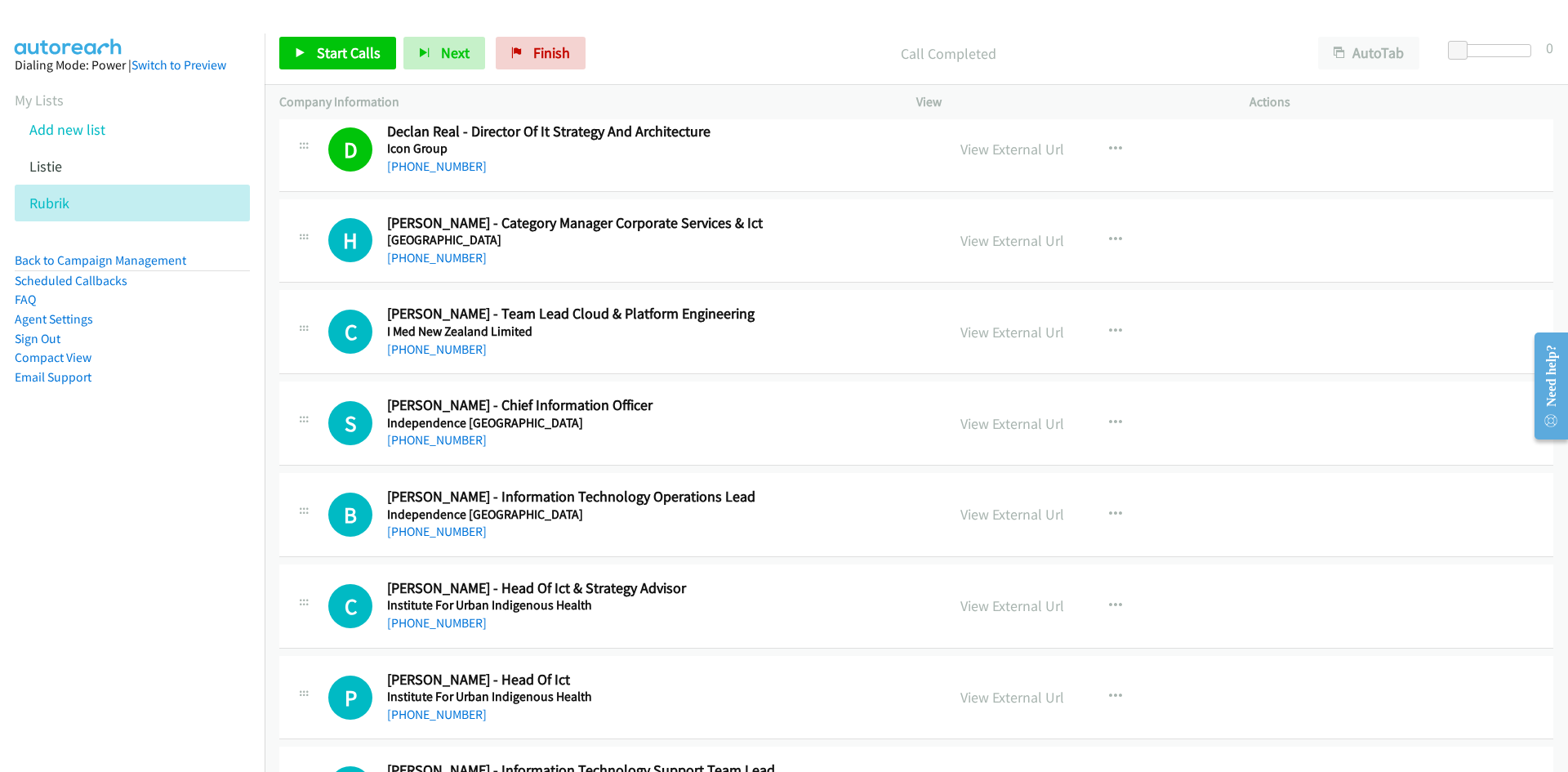
drag, startPoint x: 407, startPoint y: 260, endPoint x: 171, endPoint y: 354, distance: 254.0
click at [407, 260] on link "+61 2 8270 9704" at bounding box center [437, 258] width 100 height 16
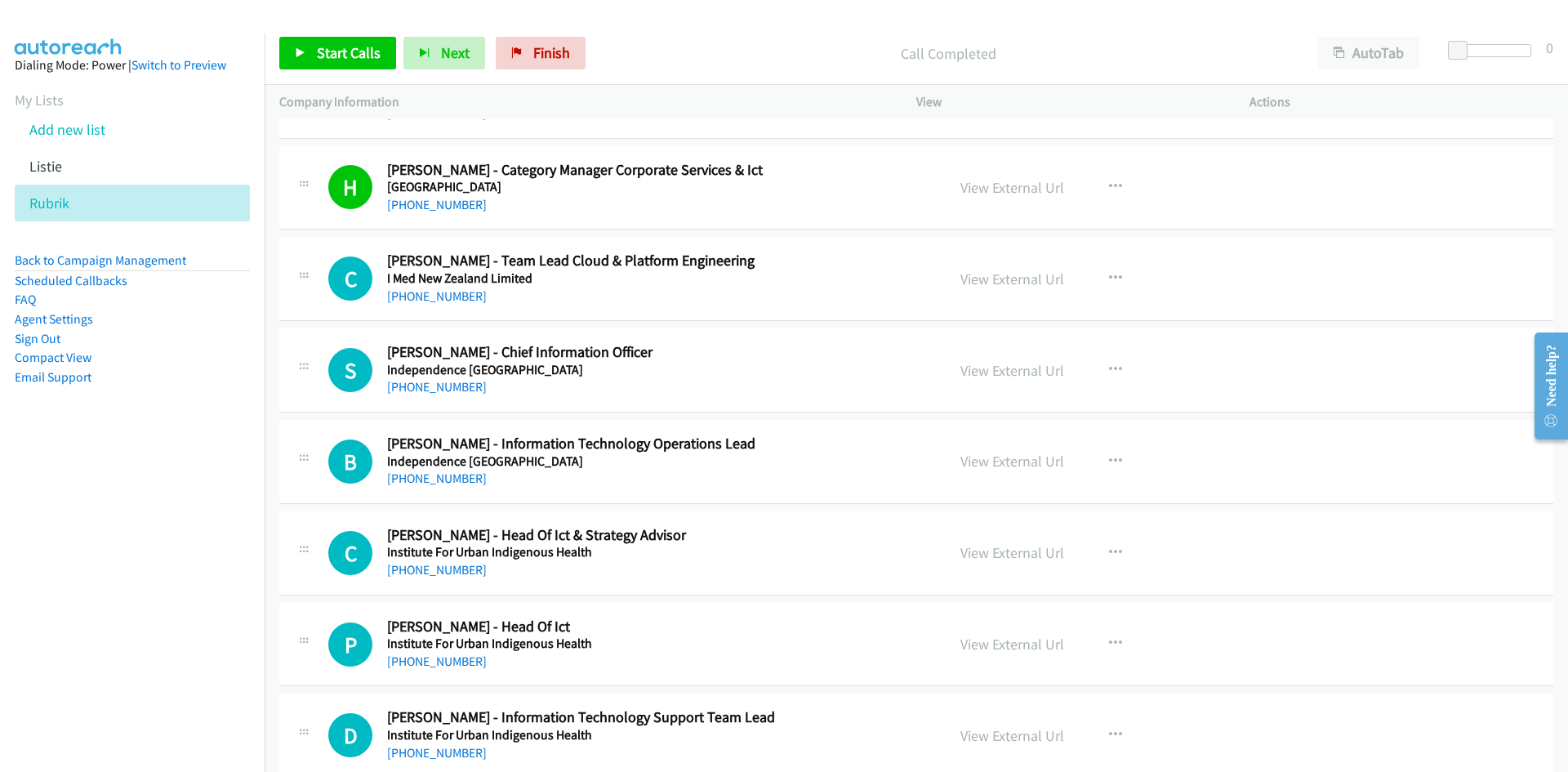
scroll to position [9232, 0]
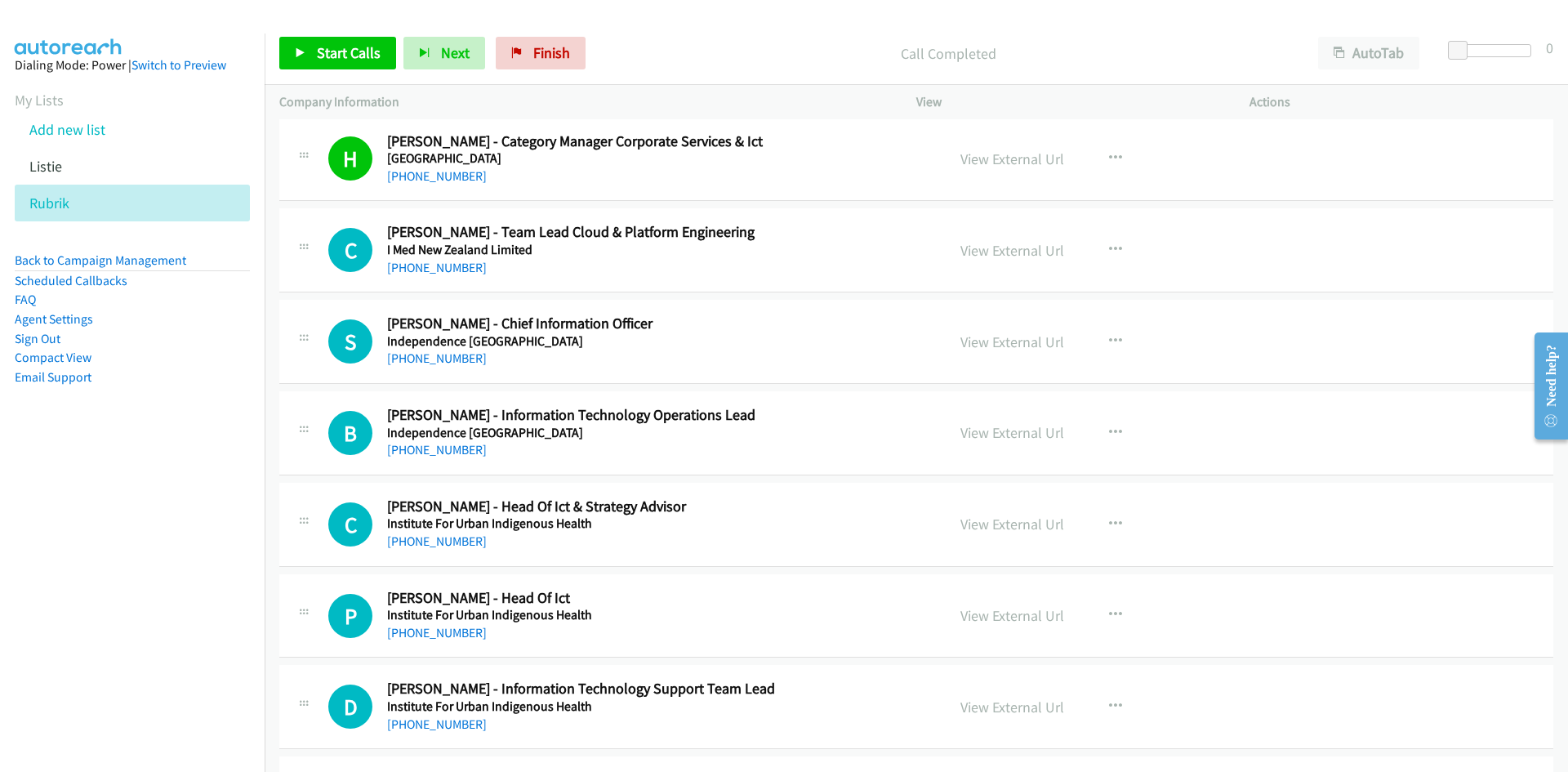
drag, startPoint x: 452, startPoint y: 265, endPoint x: 210, endPoint y: 378, distance: 267.1
click at [452, 265] on link "+61 406 941 996" at bounding box center [437, 267] width 100 height 16
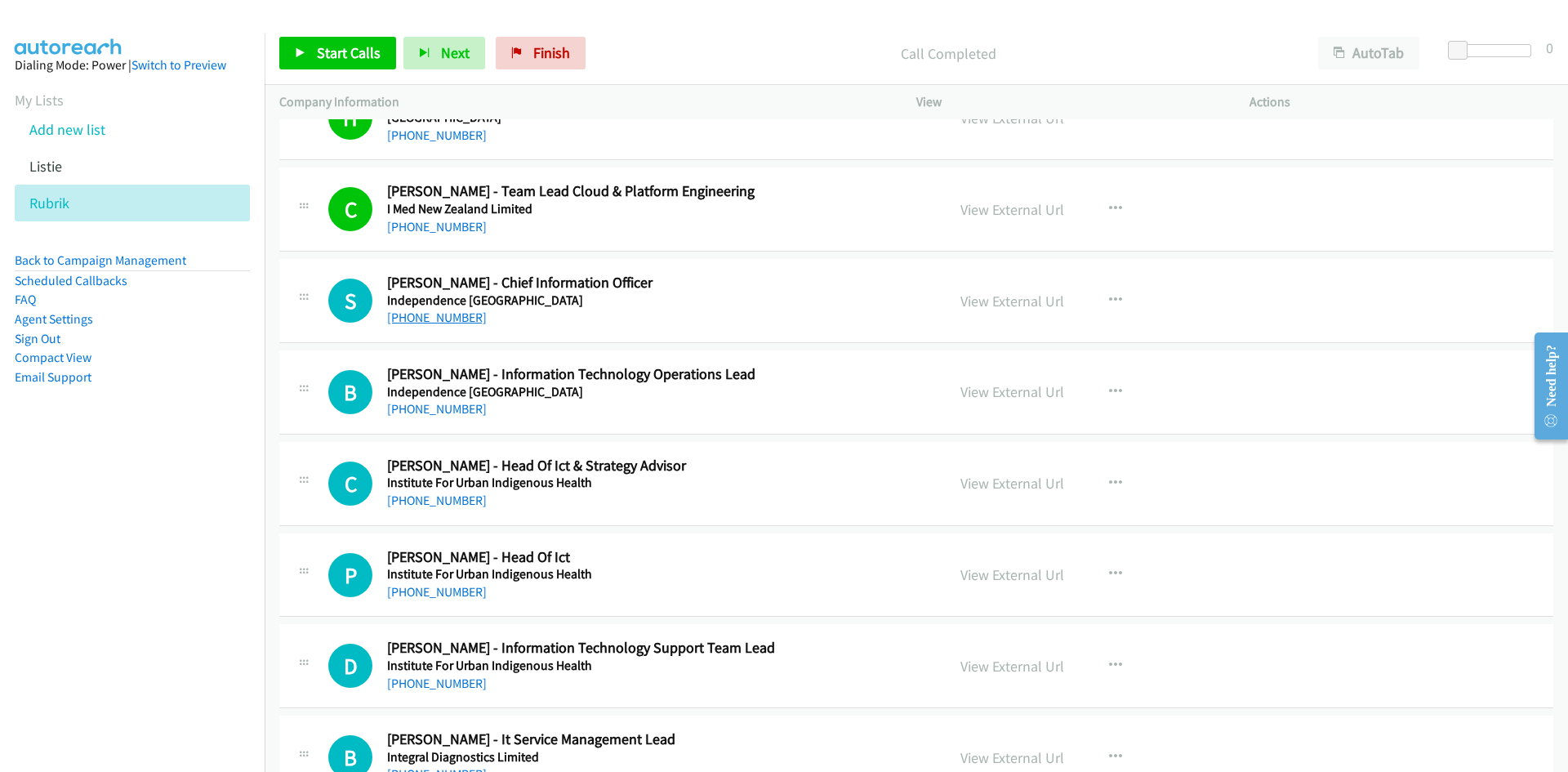
scroll to position [9313, 0]
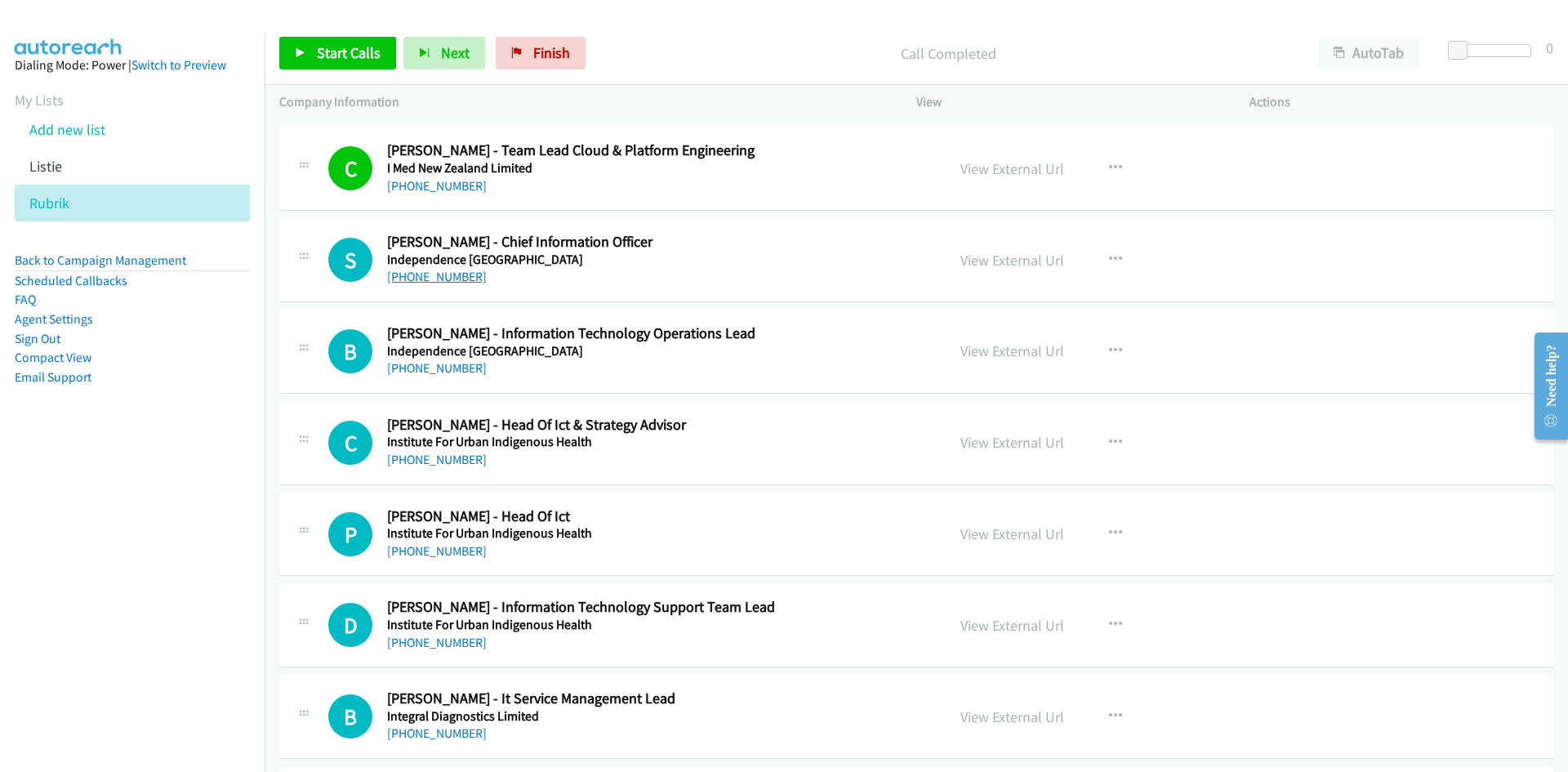
click at [447, 269] on link "+61 3 9415 1200" at bounding box center [437, 277] width 100 height 16
click at [430, 368] on link "+61 1300 704 456" at bounding box center [437, 369] width 100 height 16
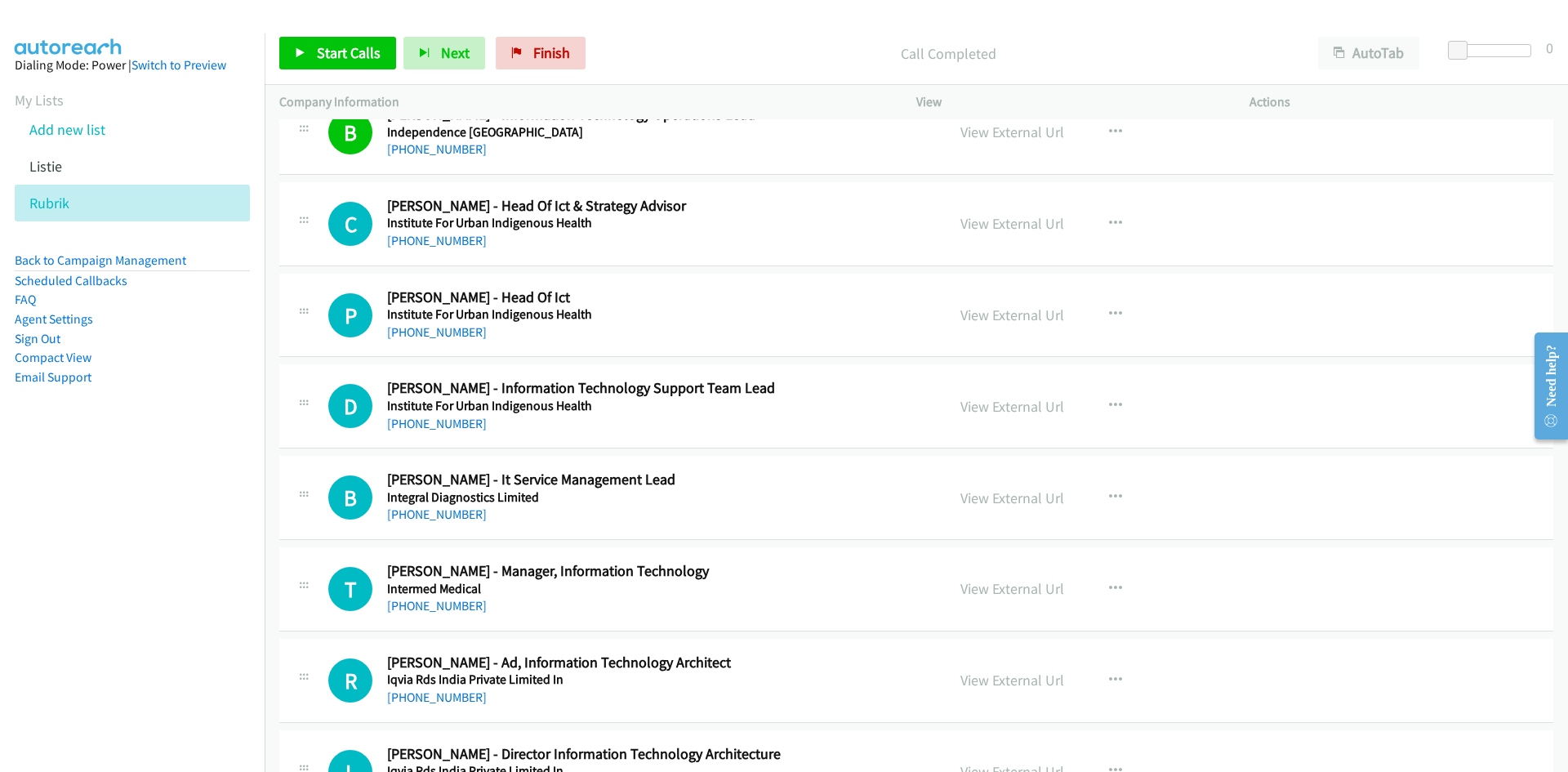
scroll to position [9558, 0]
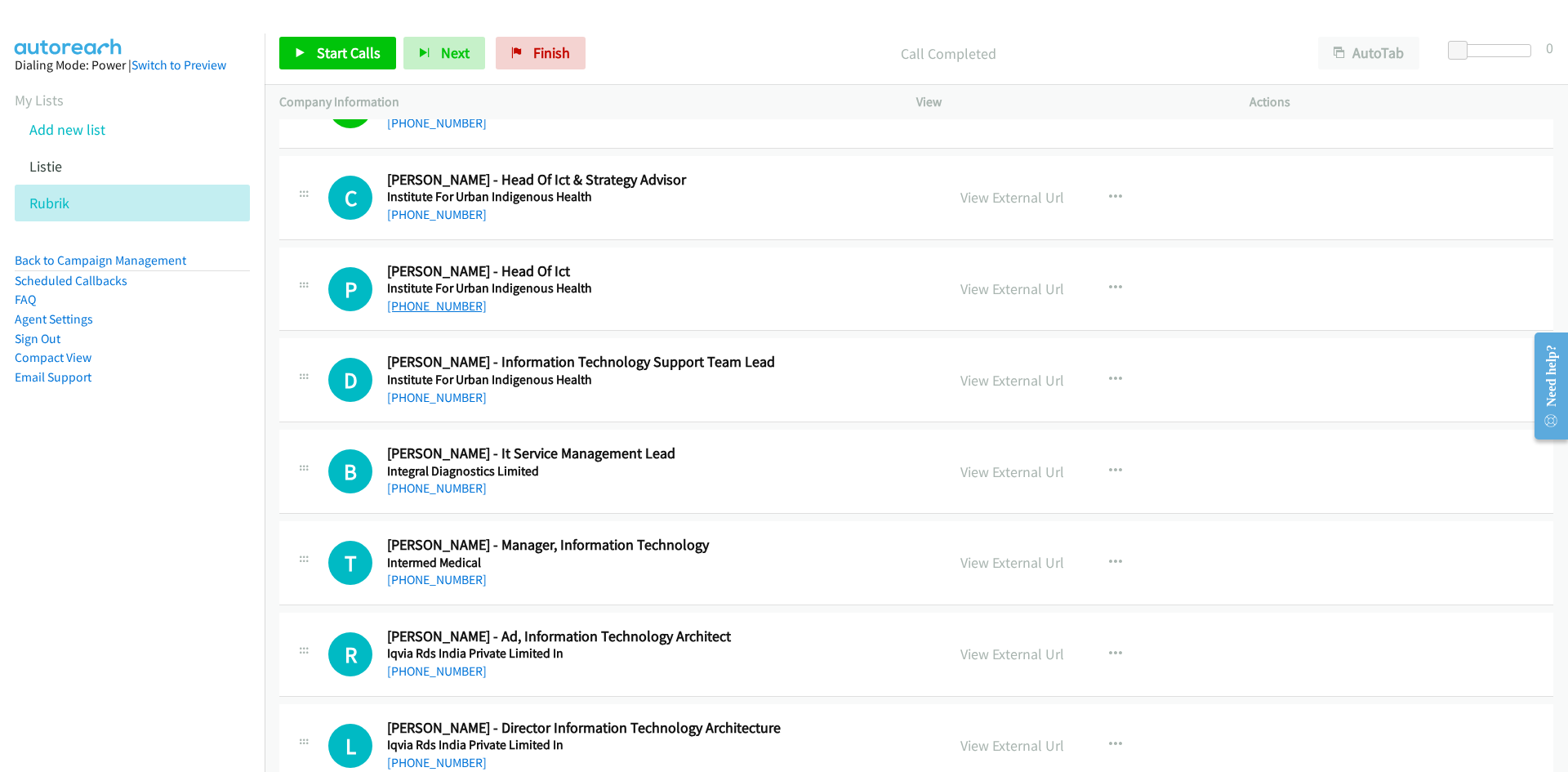
click at [431, 300] on link "+61 437 932 159" at bounding box center [437, 306] width 100 height 16
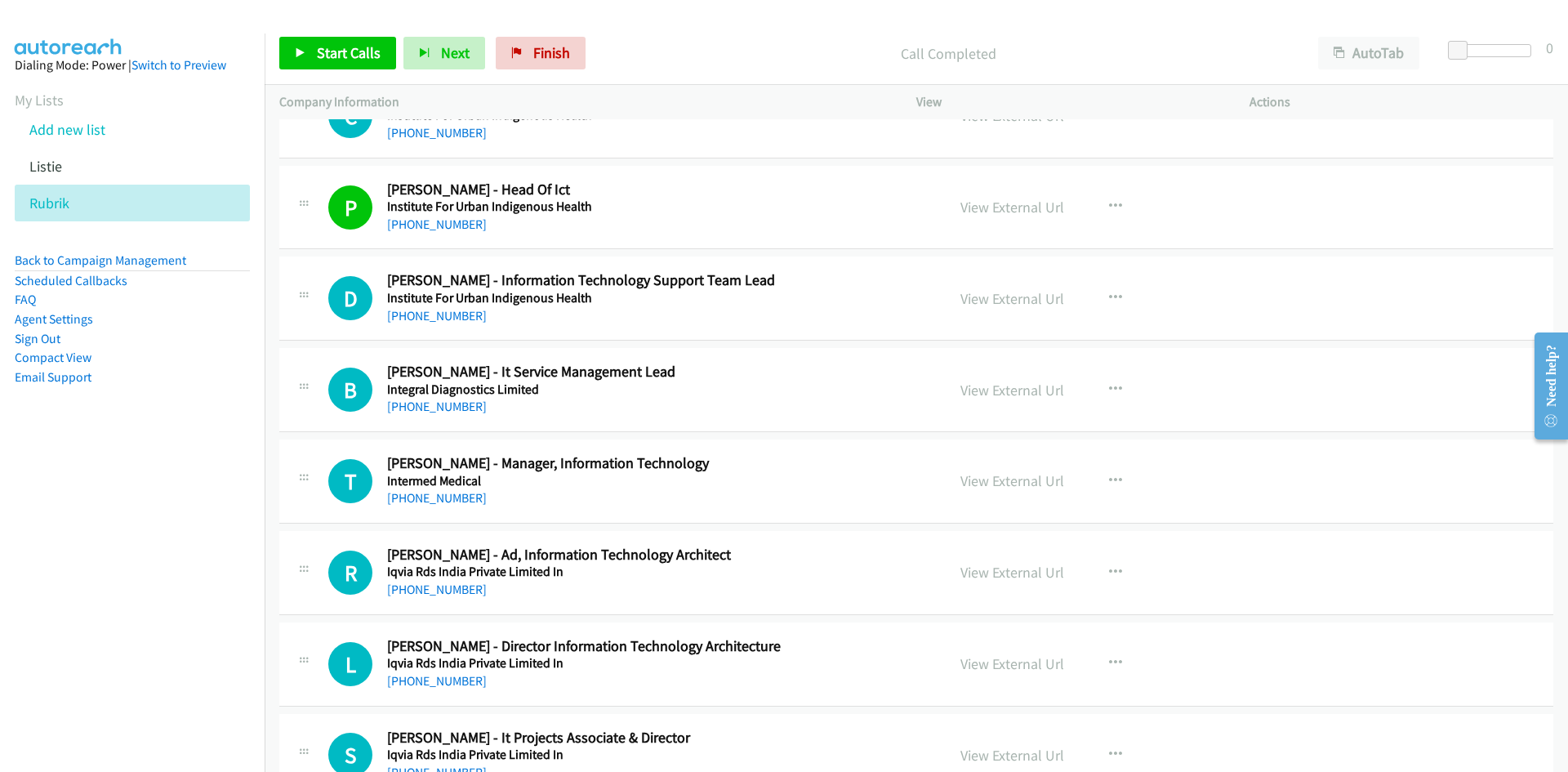
drag, startPoint x: 462, startPoint y: 322, endPoint x: 299, endPoint y: 371, distance: 170.2
click at [462, 322] on link "+61 401 491 154" at bounding box center [437, 316] width 100 height 16
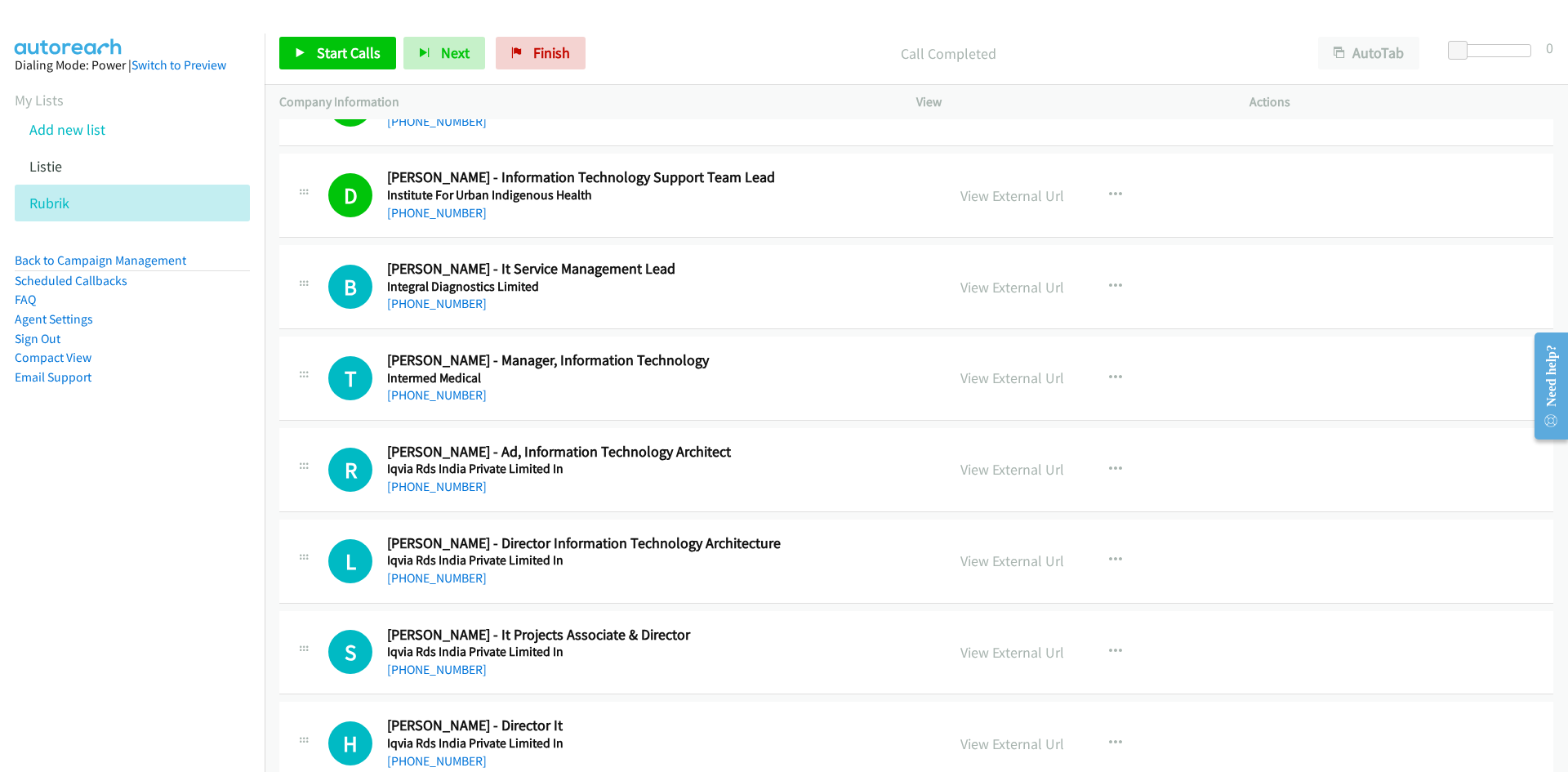
scroll to position [9804, 0]
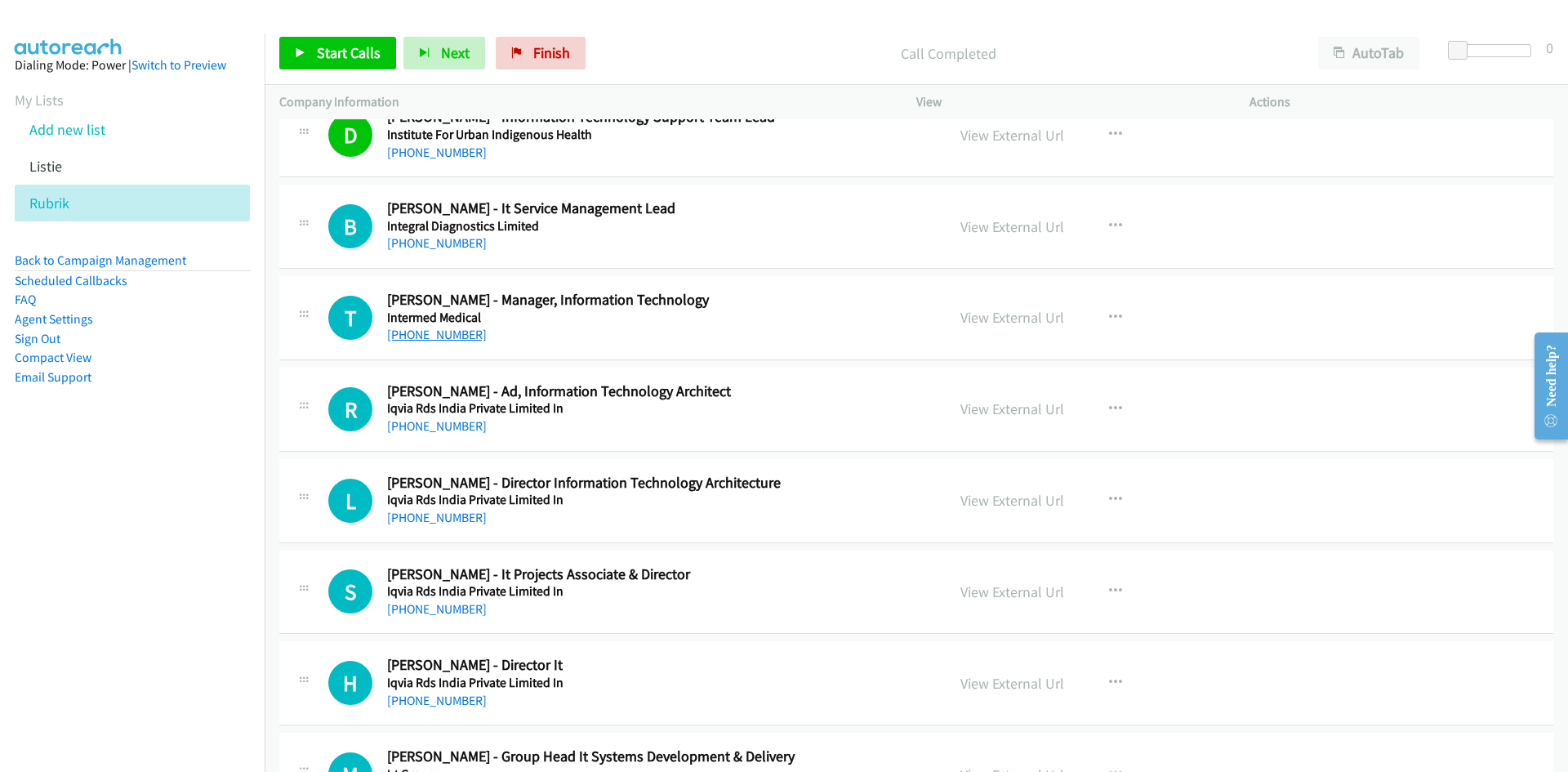
click at [464, 342] on link "+64 21 760 116" at bounding box center [437, 334] width 100 height 16
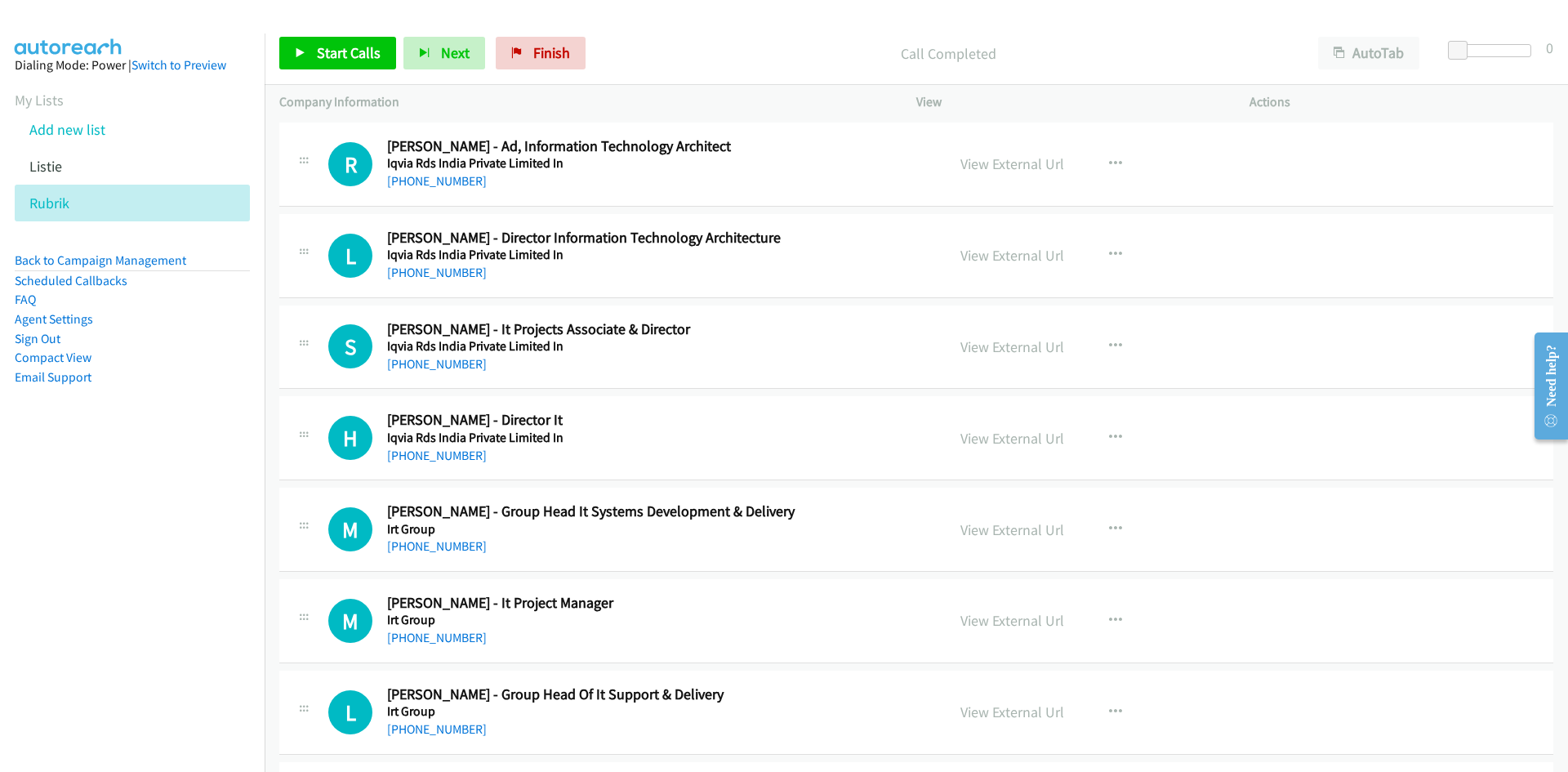
scroll to position [10130, 0]
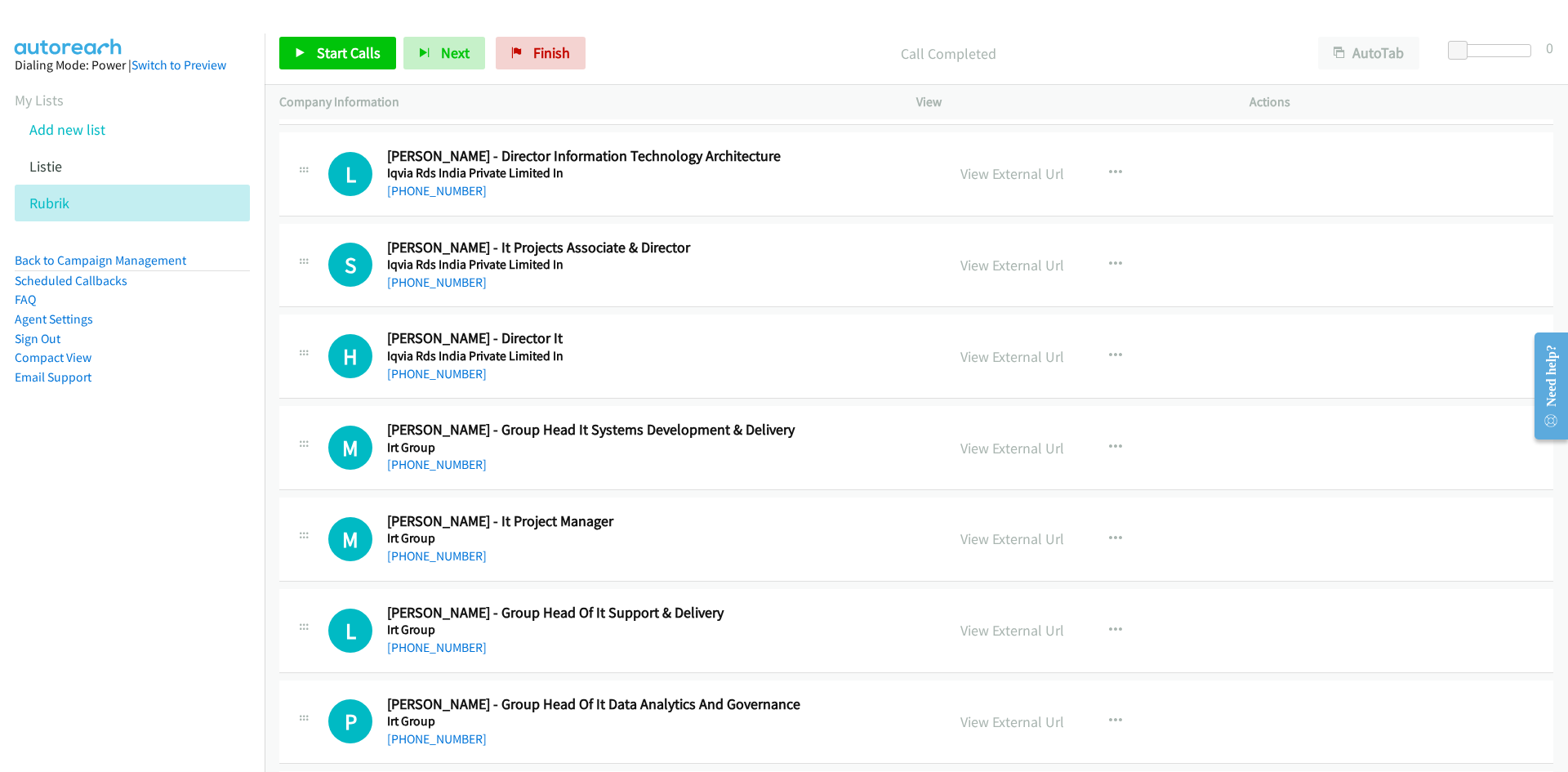
drag, startPoint x: 447, startPoint y: 280, endPoint x: 285, endPoint y: 346, distance: 174.9
click at [447, 280] on link "+64 9 440 6264" at bounding box center [437, 282] width 100 height 16
drag, startPoint x: 442, startPoint y: 375, endPoint x: 274, endPoint y: 424, distance: 175.0
click at [442, 375] on link "+61 7 7131 9888" at bounding box center [437, 374] width 100 height 16
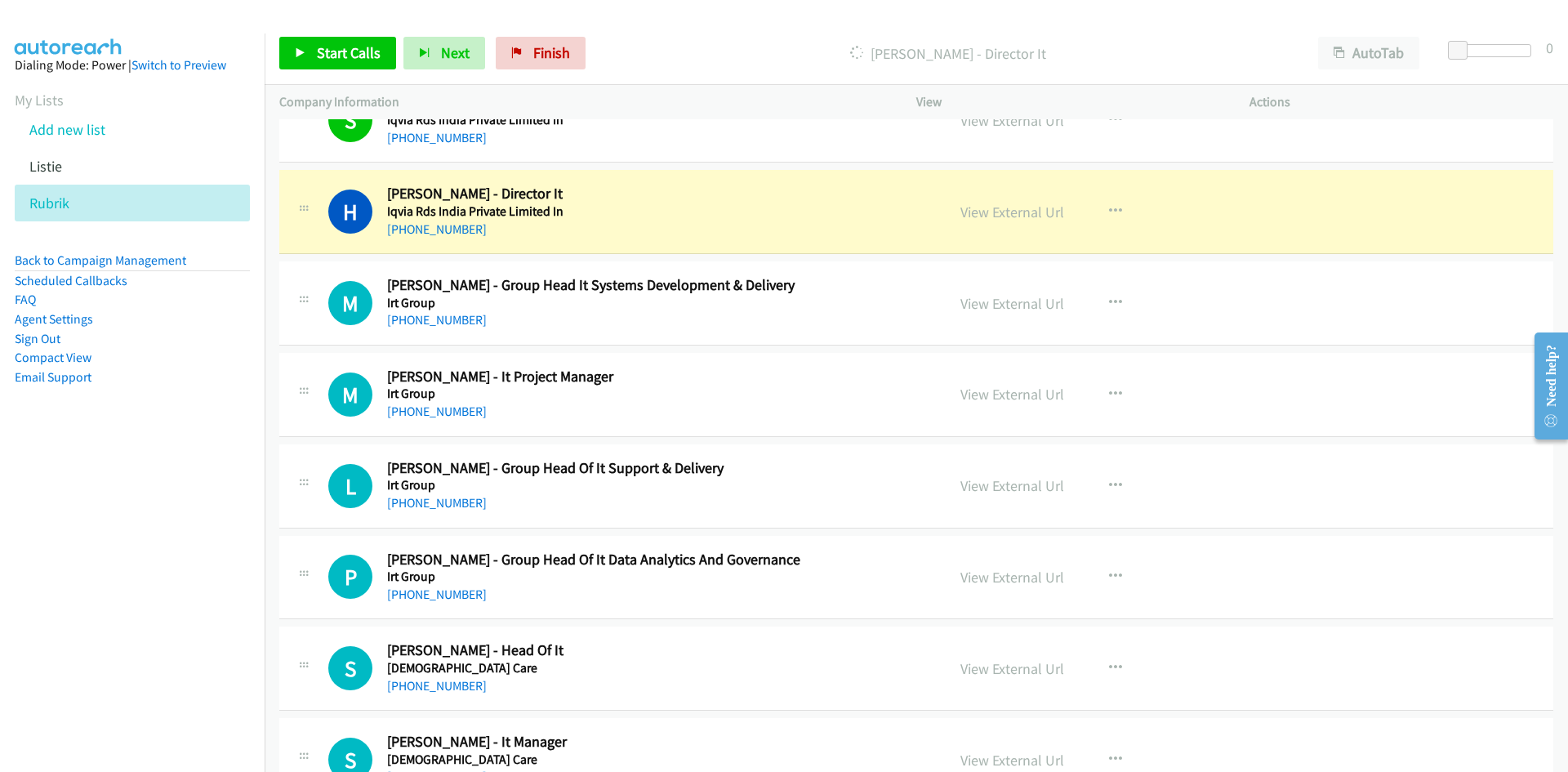
scroll to position [10294, 0]
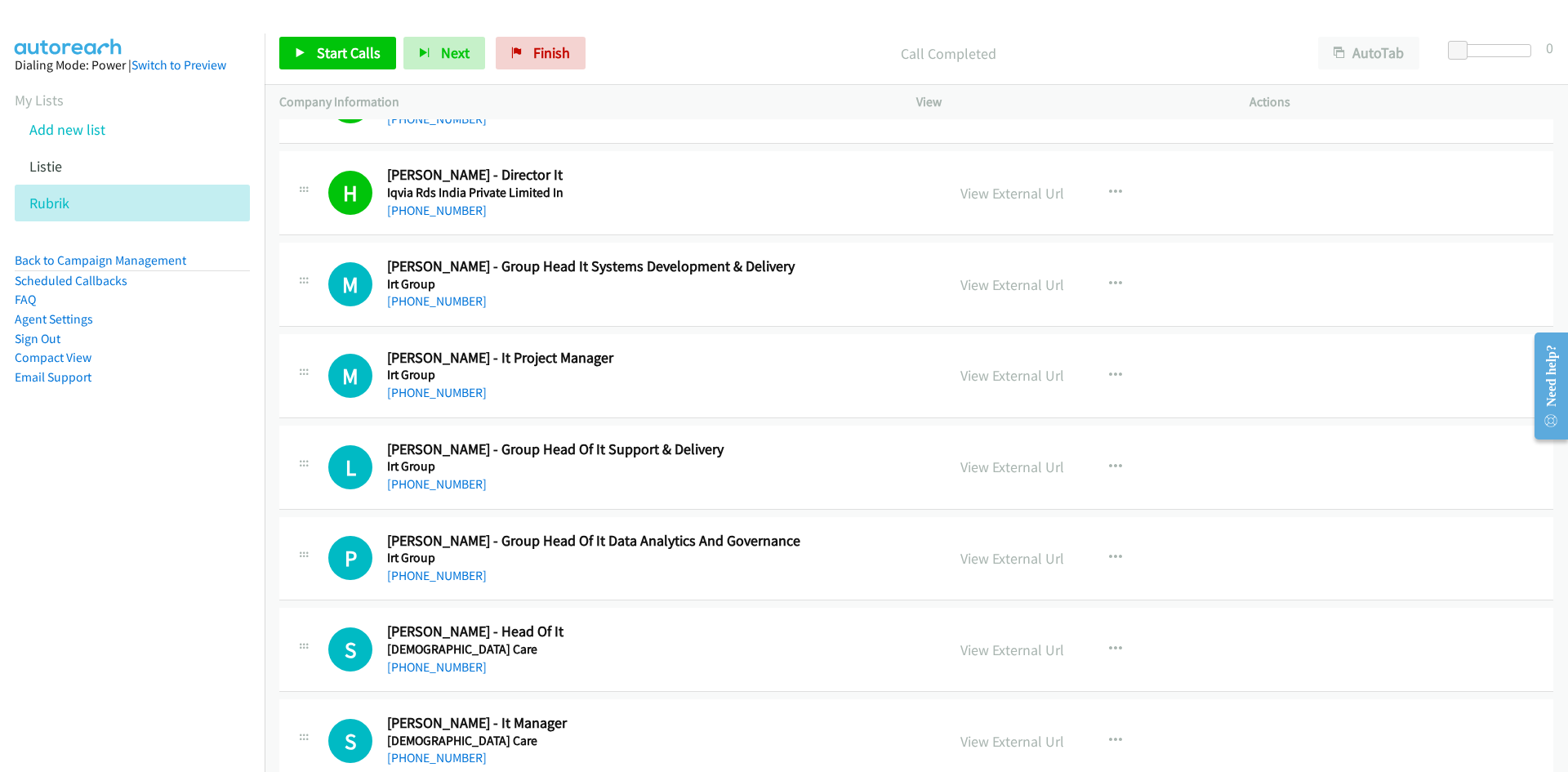
drag, startPoint x: 445, startPoint y: 302, endPoint x: 387, endPoint y: 342, distance: 70.5
click at [445, 302] on link "+61 436 644 695" at bounding box center [437, 301] width 100 height 16
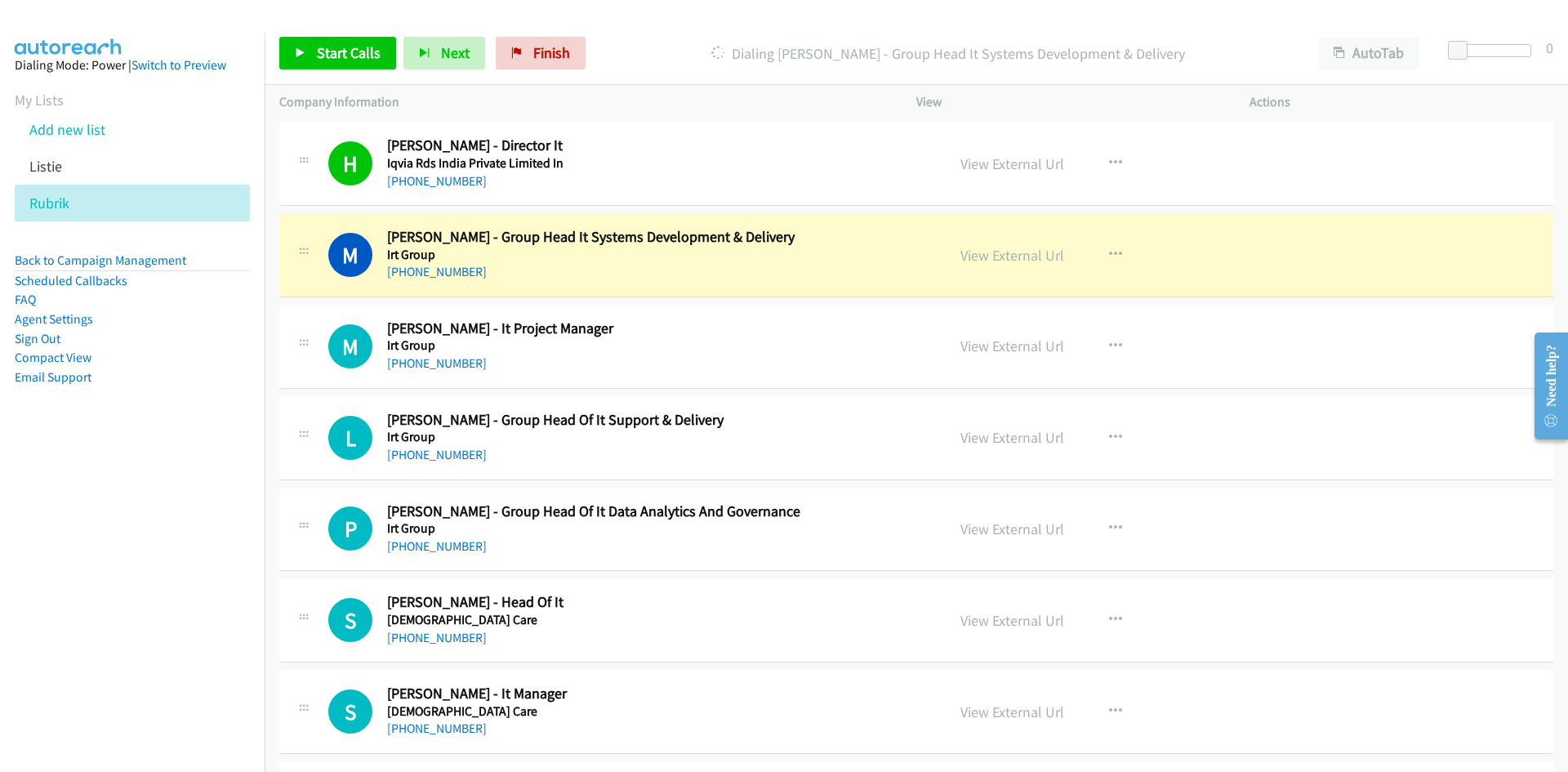
scroll to position [10375, 0]
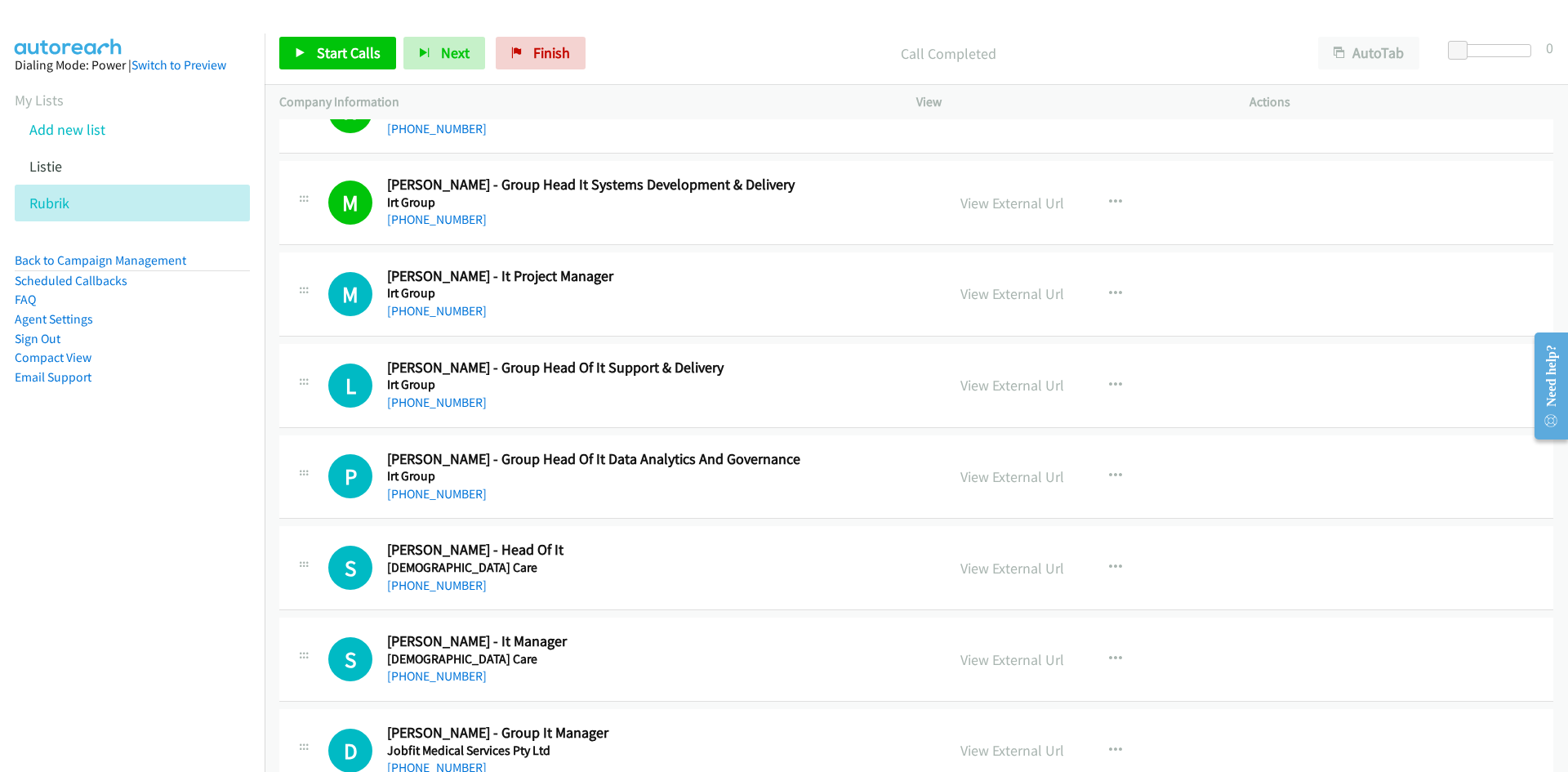
drag, startPoint x: 440, startPoint y: 306, endPoint x: 251, endPoint y: 367, distance: 198.6
click at [440, 306] on link "+61 402 001 554" at bounding box center [437, 311] width 100 height 16
